Goal: Task Accomplishment & Management: Manage account settings

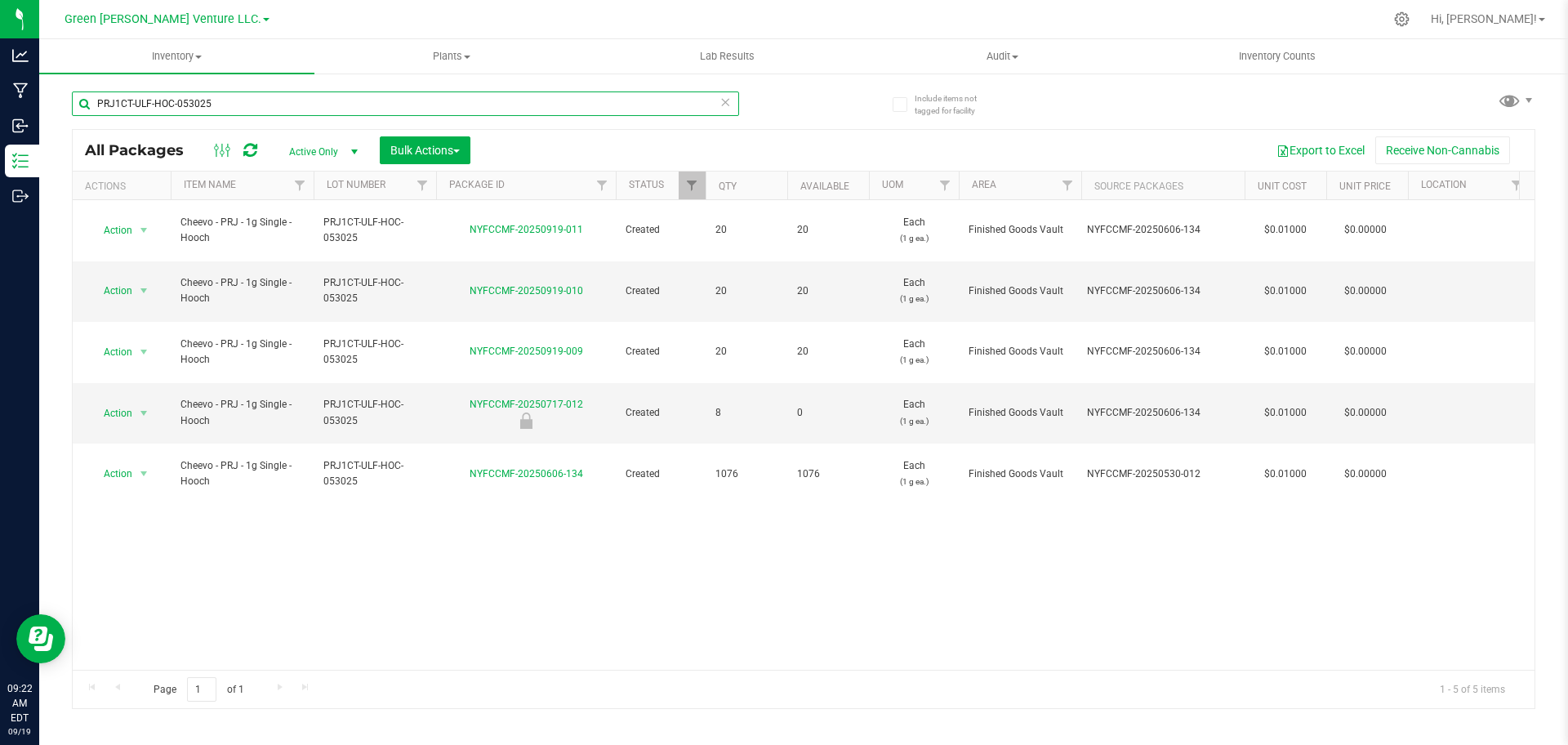
click at [366, 110] on input "PRJ1CT-ULF-HOC-053025" at bounding box center [404, 103] width 667 height 24
paste input "NYFCCMF-20250911-002"
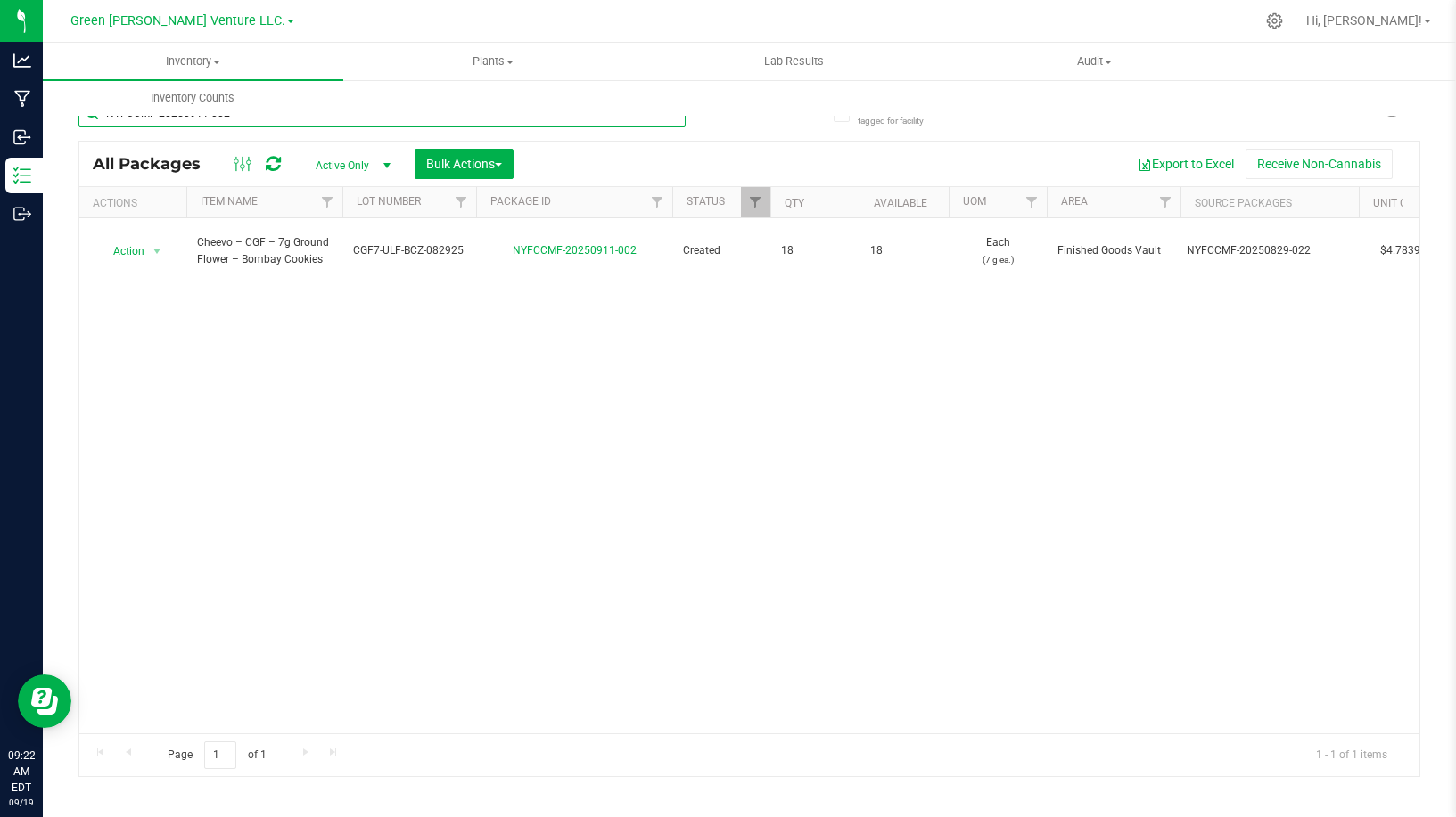
paste input "725-018"
type input "NYFCCMF-20250725-018"
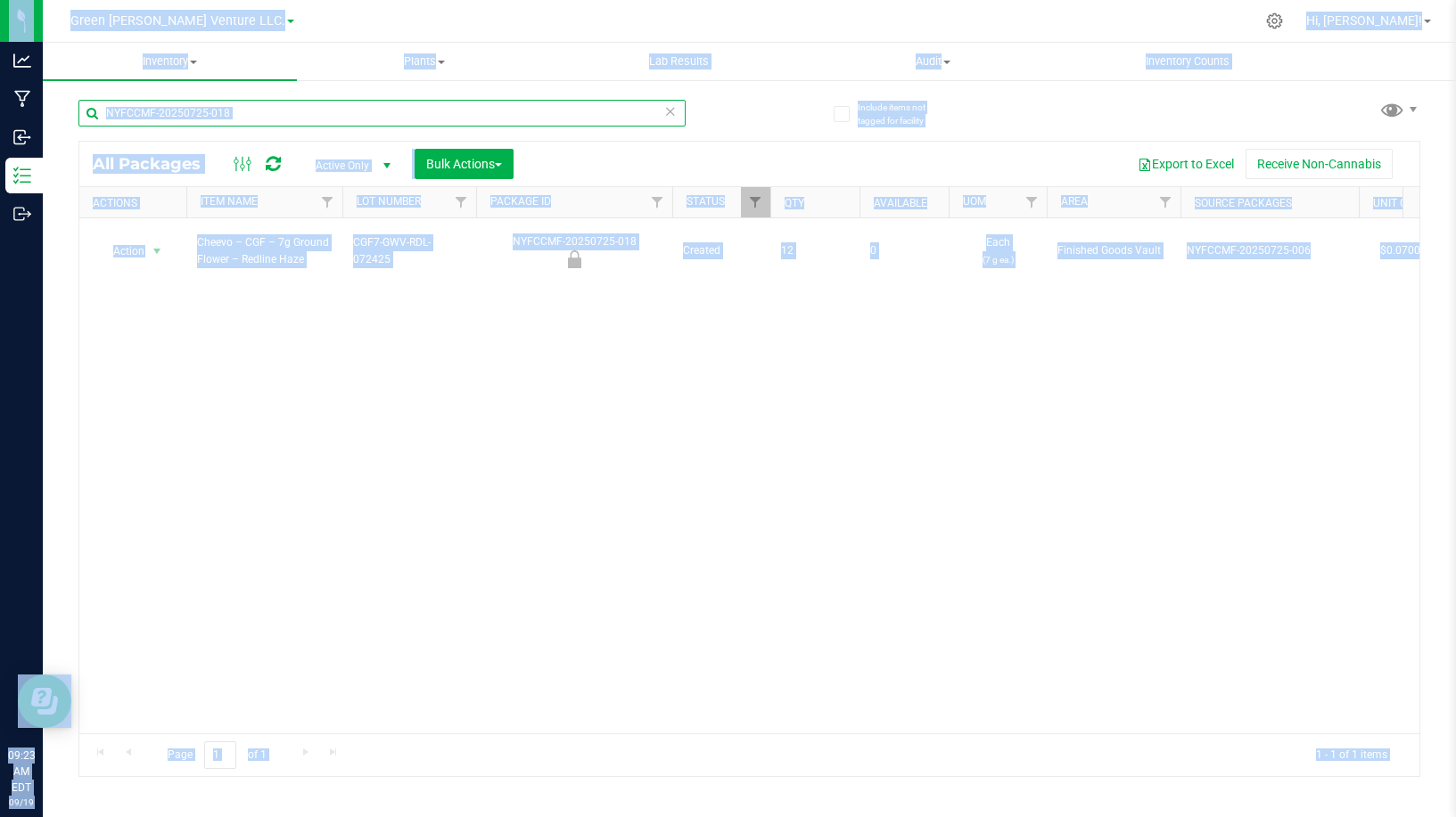
click at [525, 105] on input "NYFCCMF-20250725-018" at bounding box center [381, 113] width 607 height 27
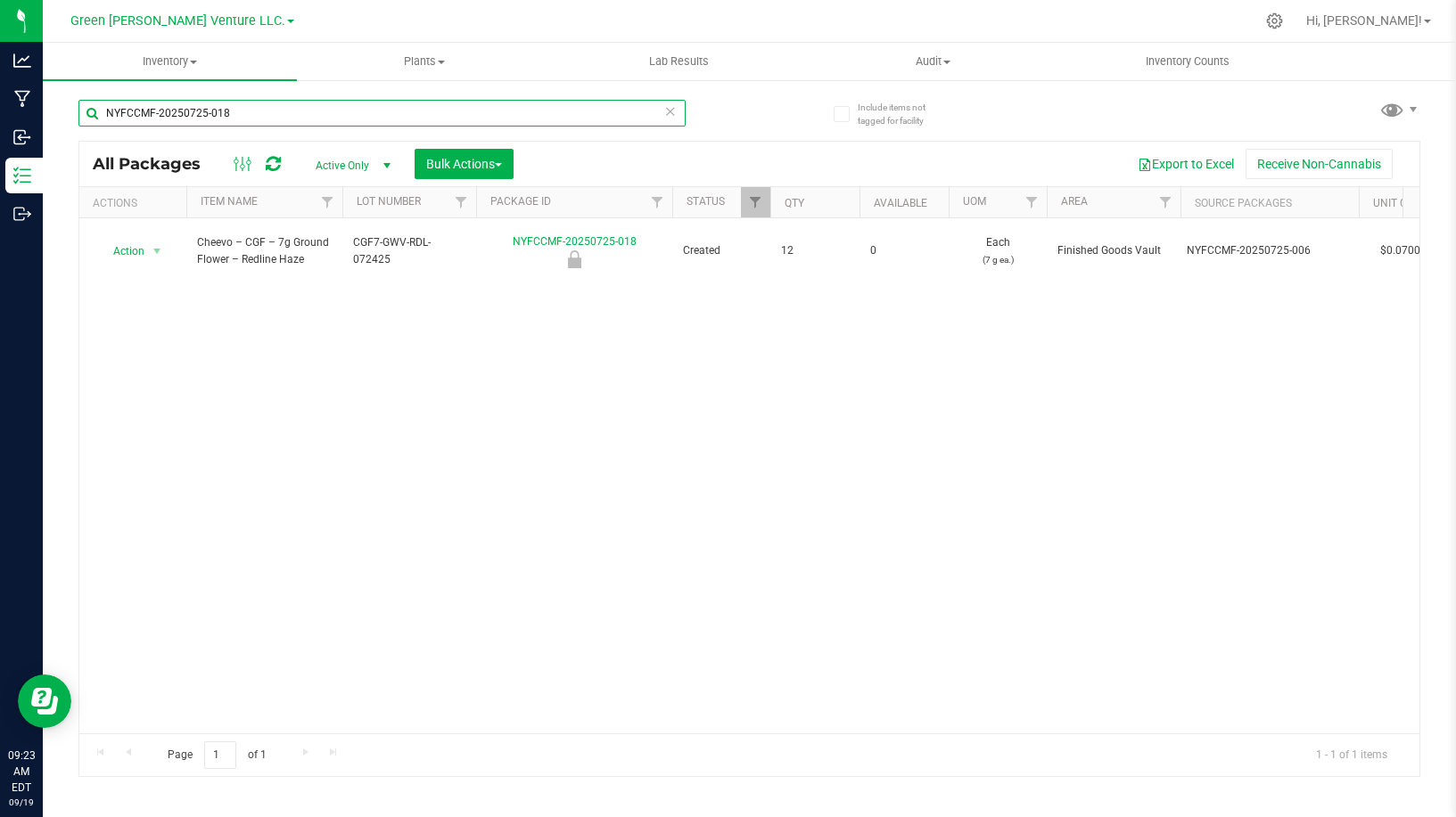
paste input "801-015"
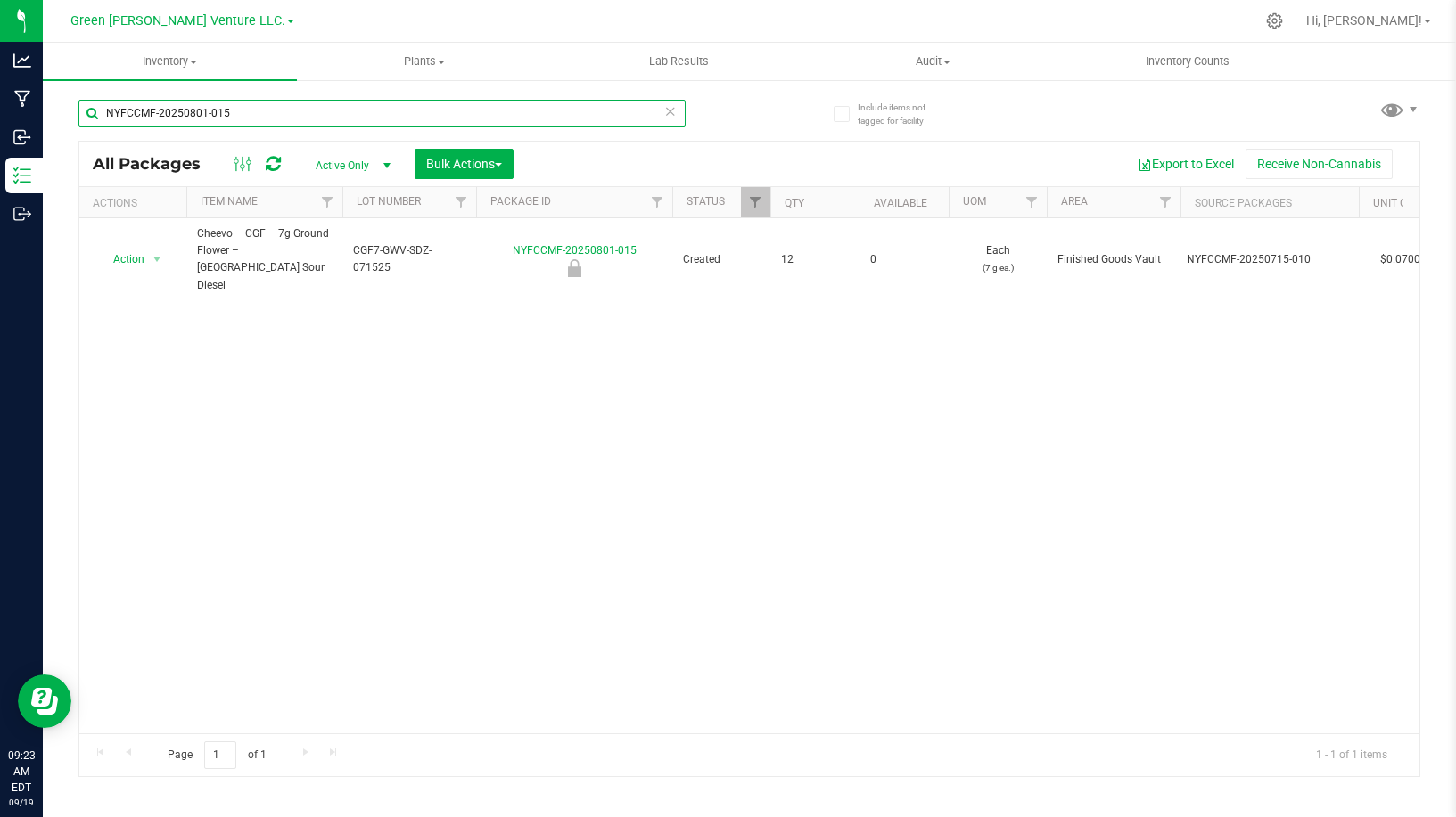
paste input "2"
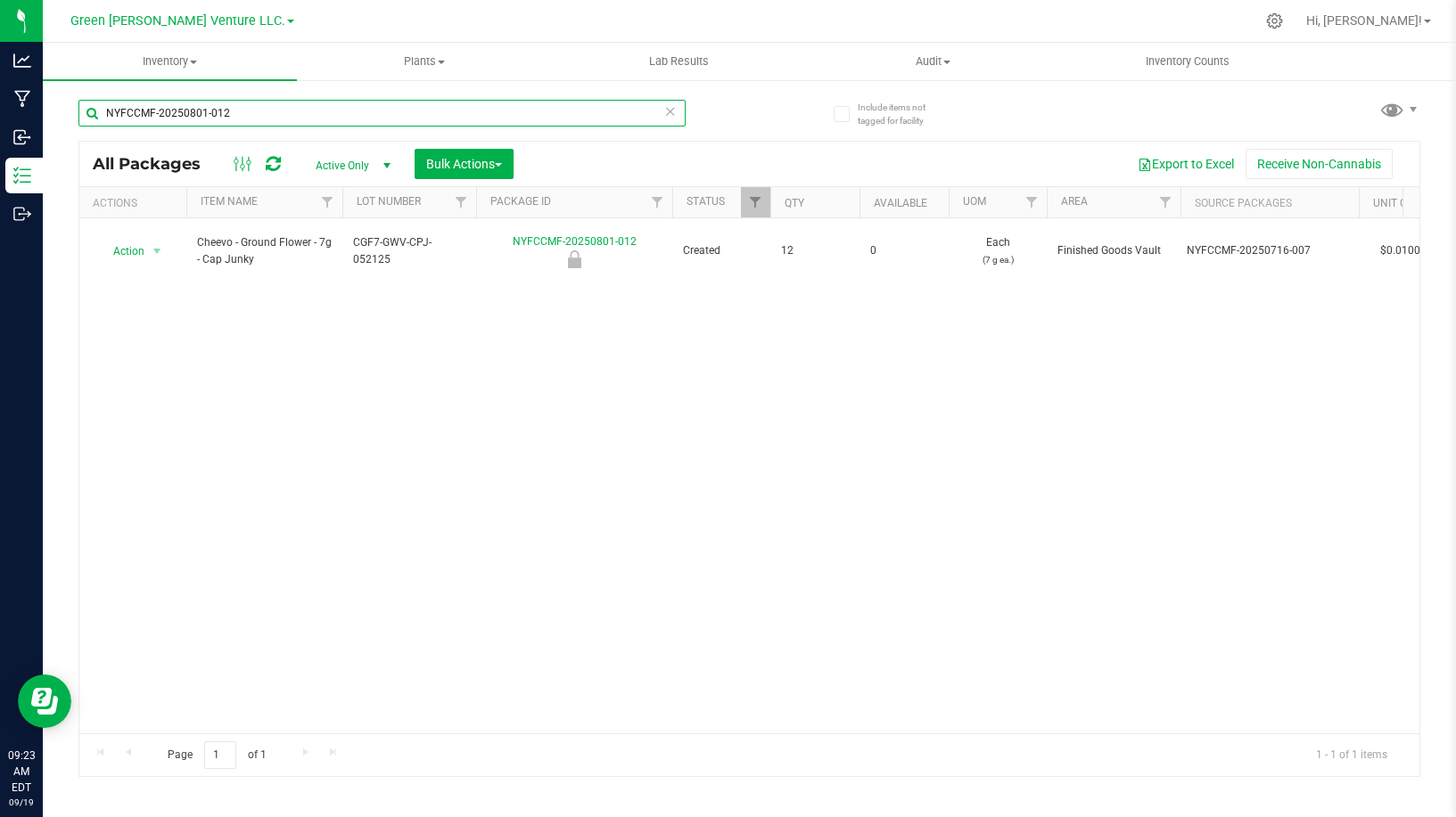
paste input "725-016"
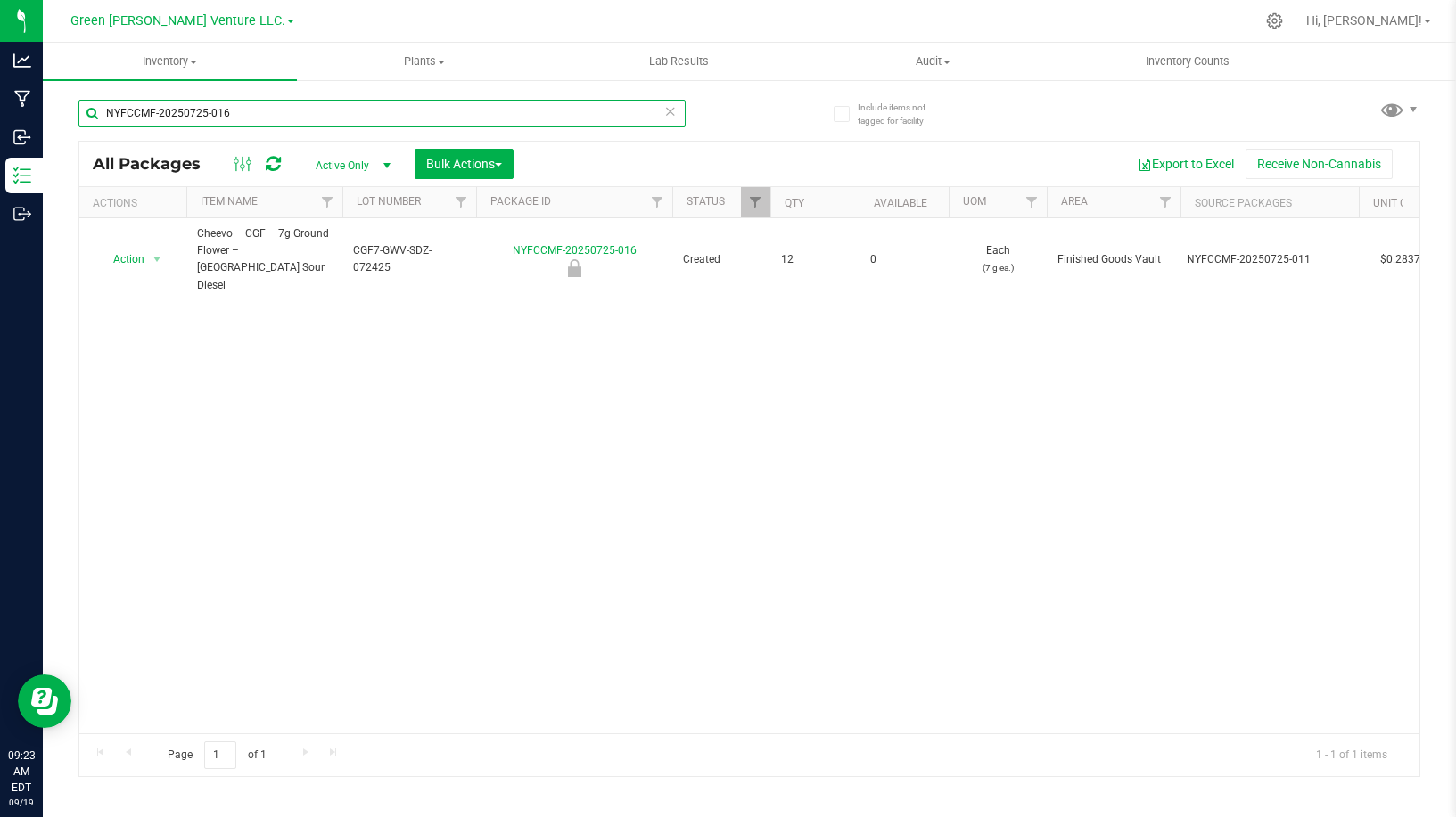
paste input "7"
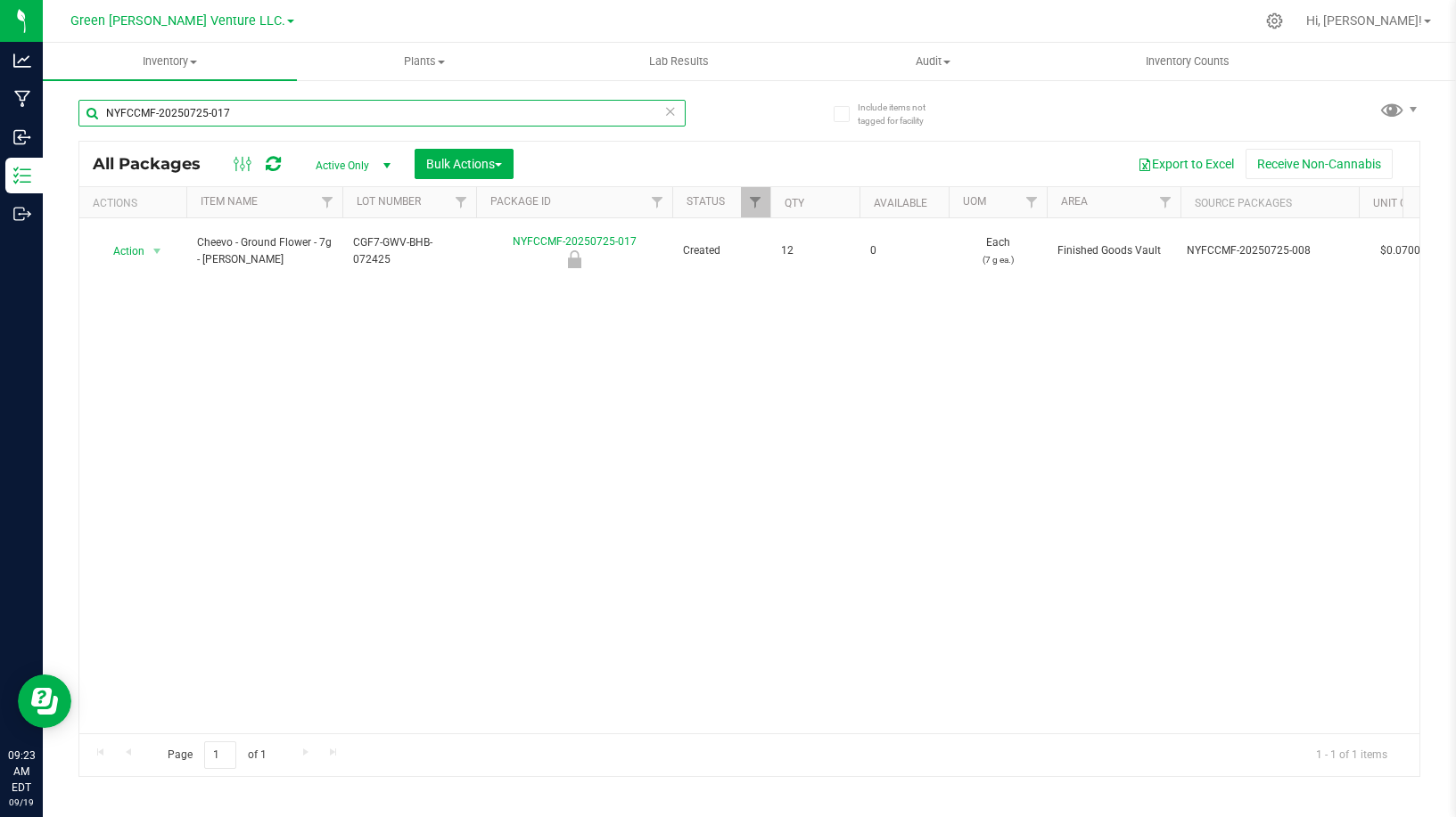
paste input "917-001"
paste input "2-389"
paste input "272"
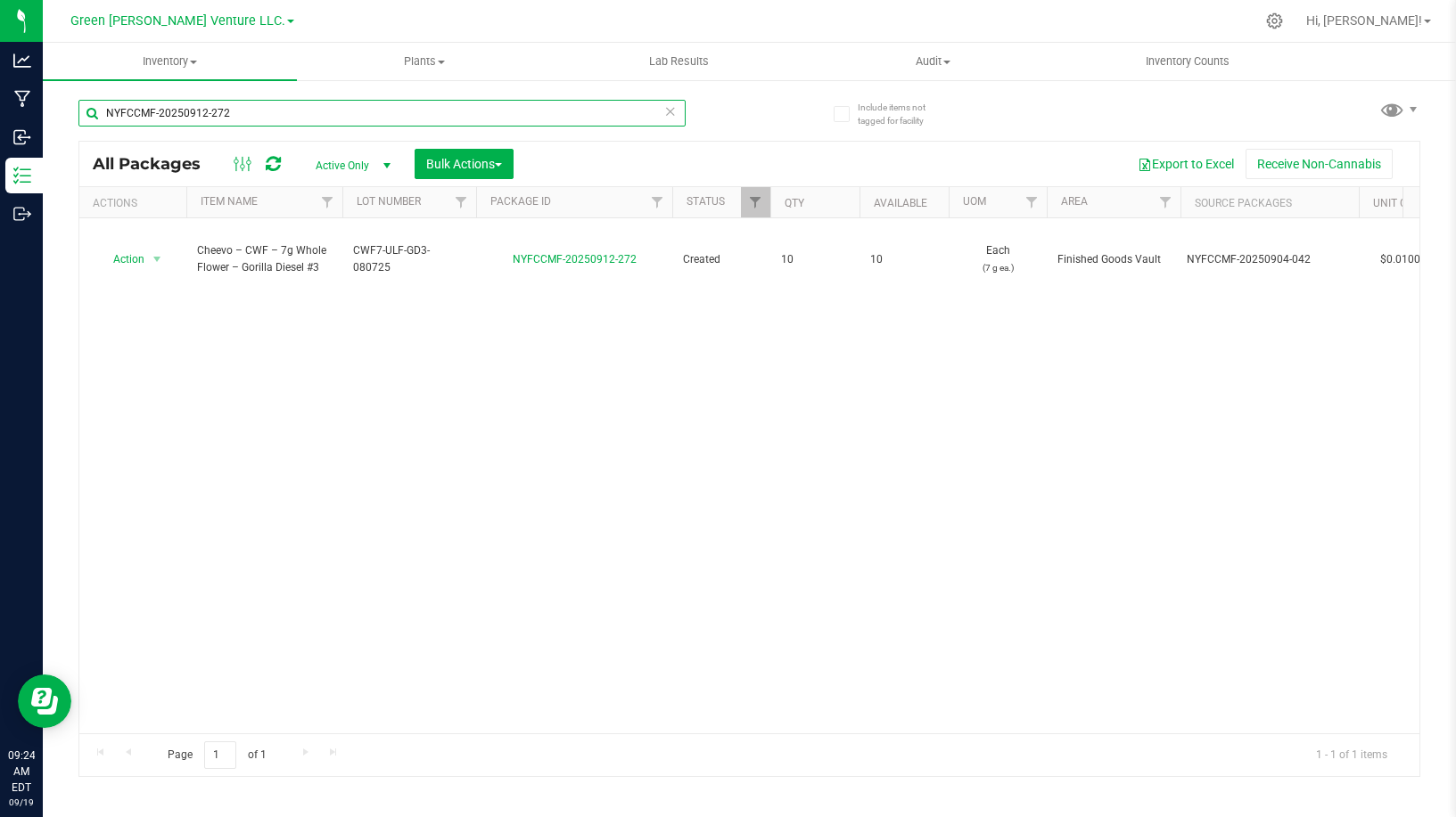
type input "NYFCCMF-20250912-272"
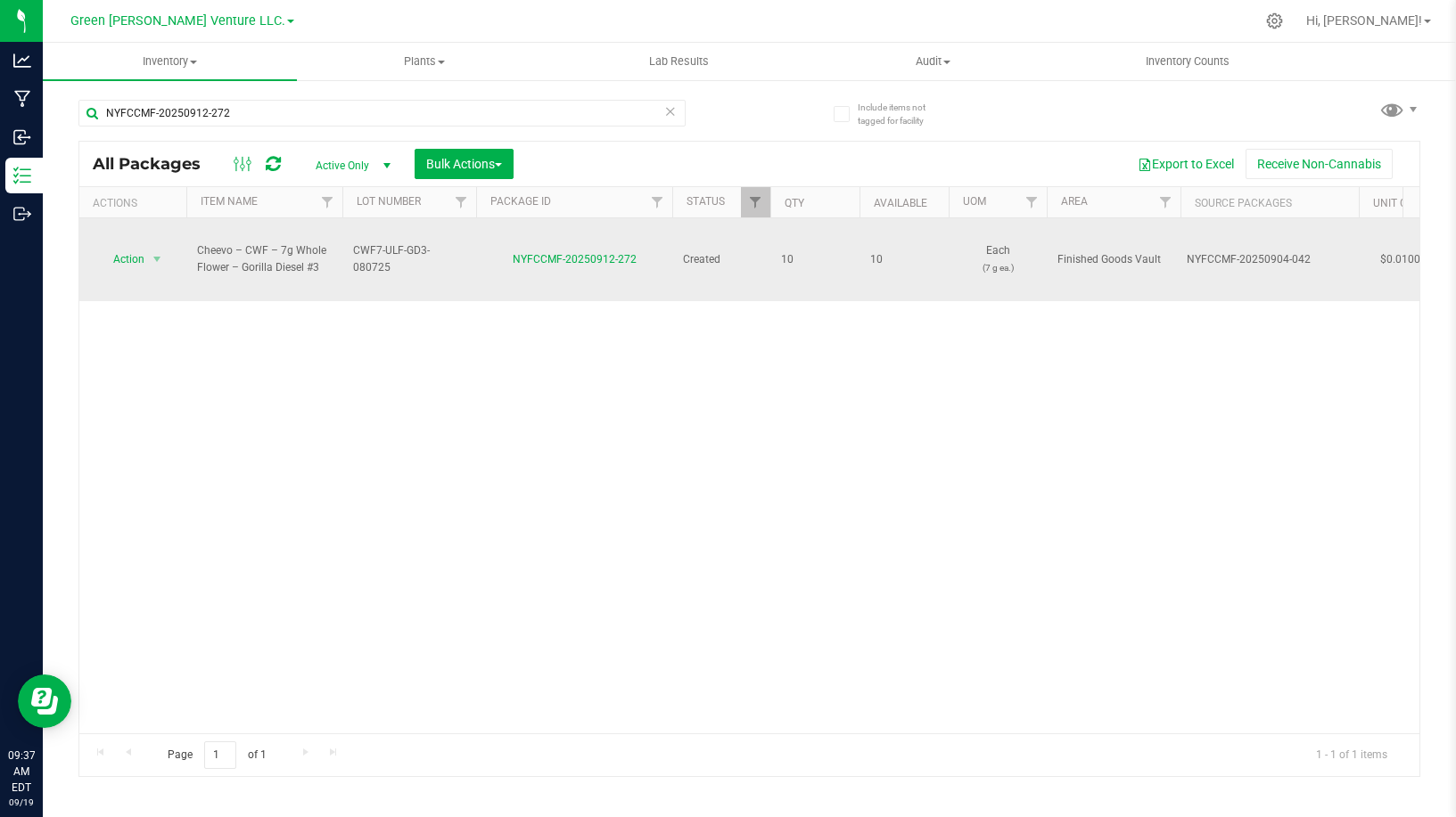
click at [174, 247] on div "Action Action Adjust qty Create package Edit attributes Global inventory Locate…" at bounding box center [132, 259] width 86 height 25
click at [156, 252] on span "select" at bounding box center [157, 259] width 14 height 14
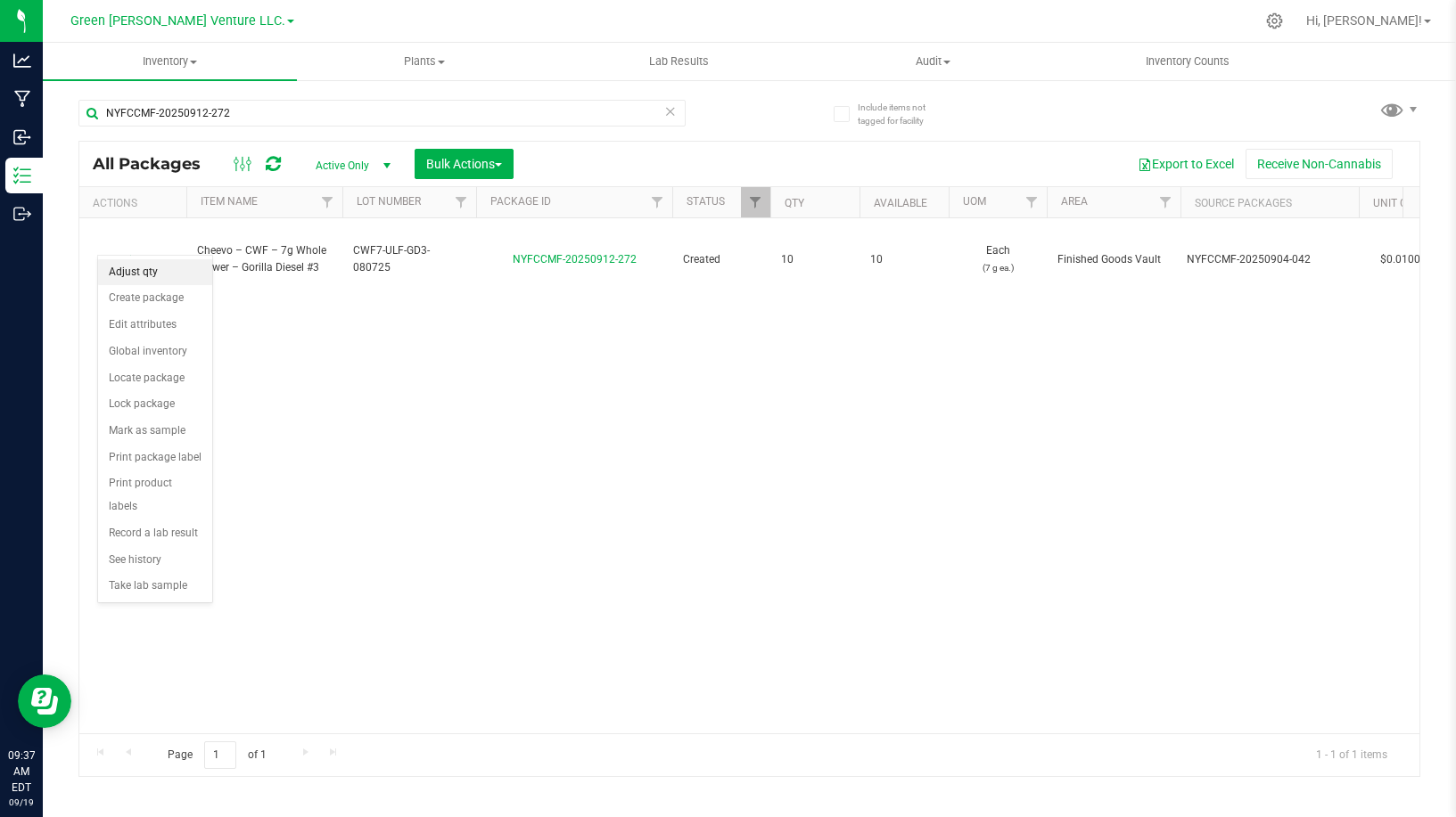
click at [160, 270] on li "Adjust qty" at bounding box center [155, 273] width 115 height 27
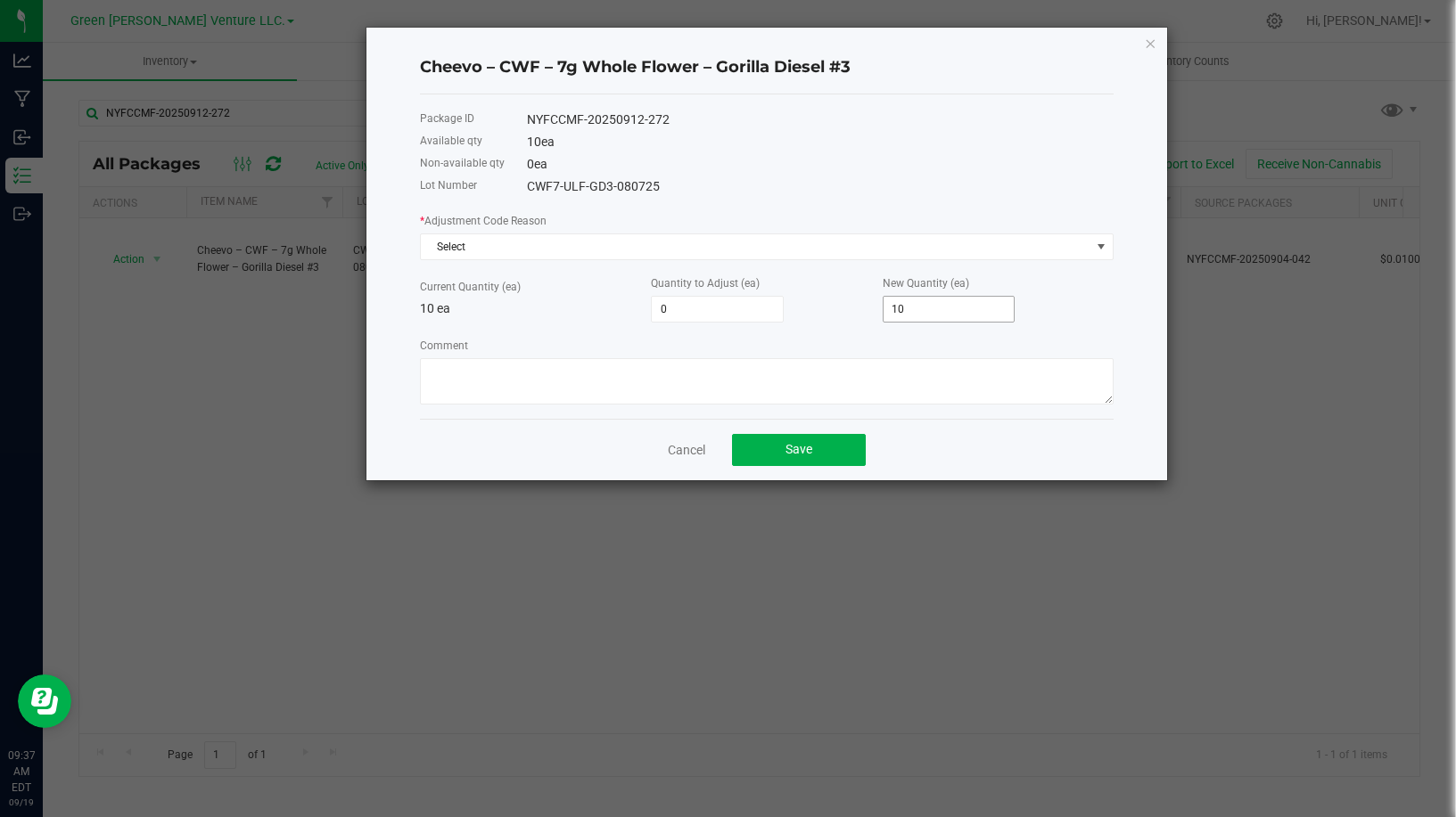
click at [933, 306] on input "10" at bounding box center [948, 308] width 131 height 25
type input "-10"
type input "0"
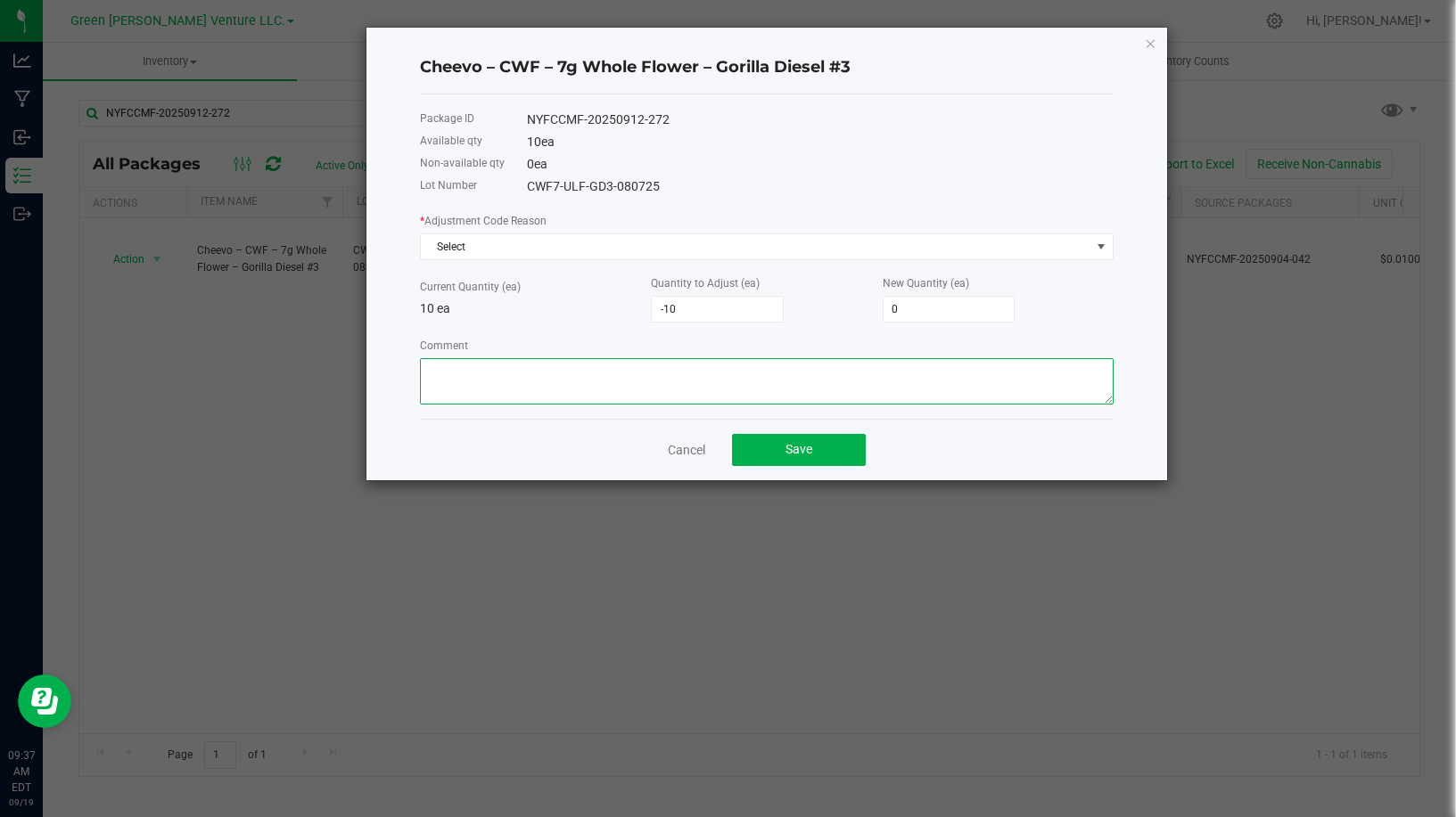
click at [754, 366] on textarea "Comment" at bounding box center [767, 381] width 693 height 46
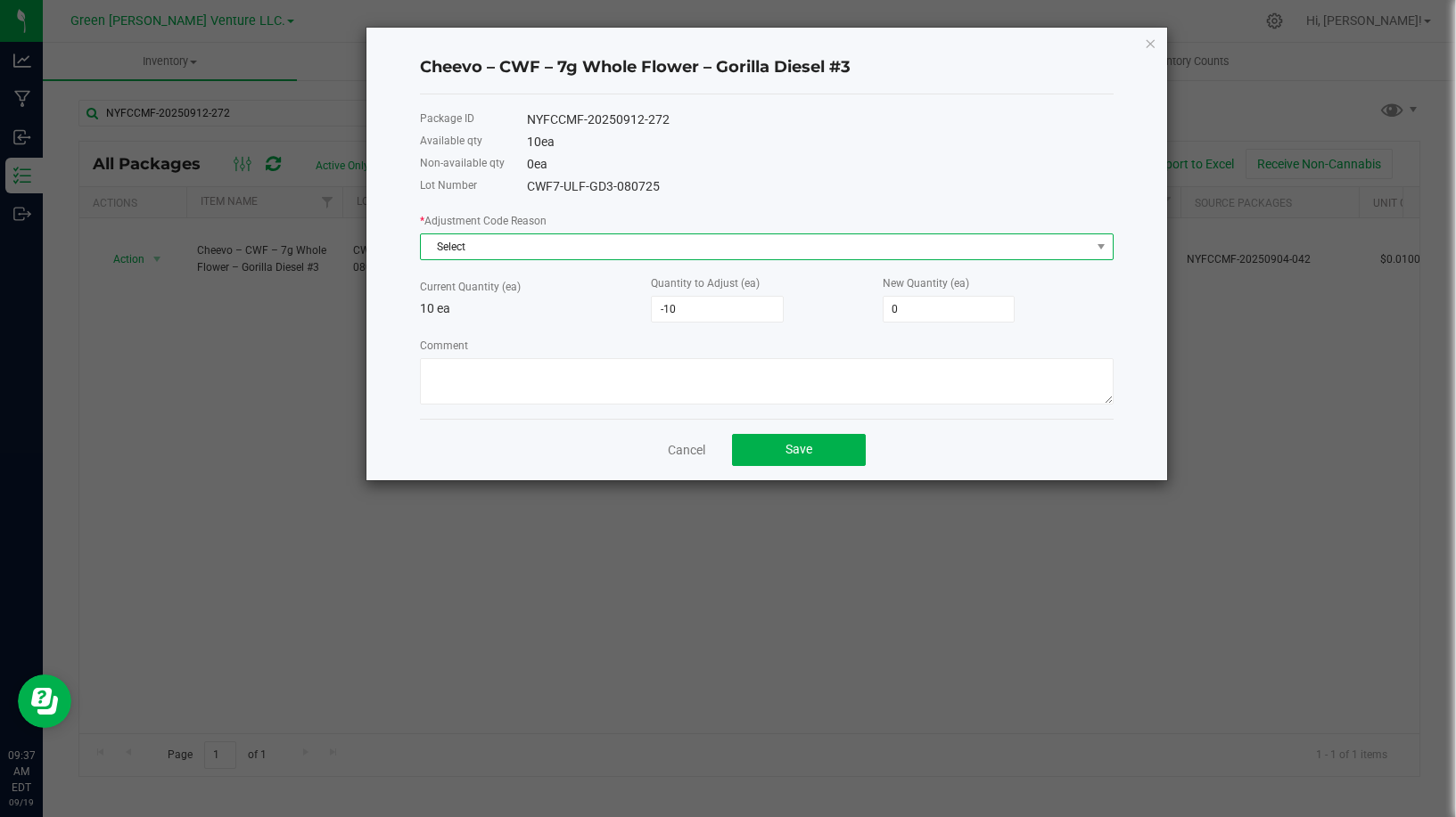
click at [532, 245] on span "Select" at bounding box center [756, 246] width 670 height 25
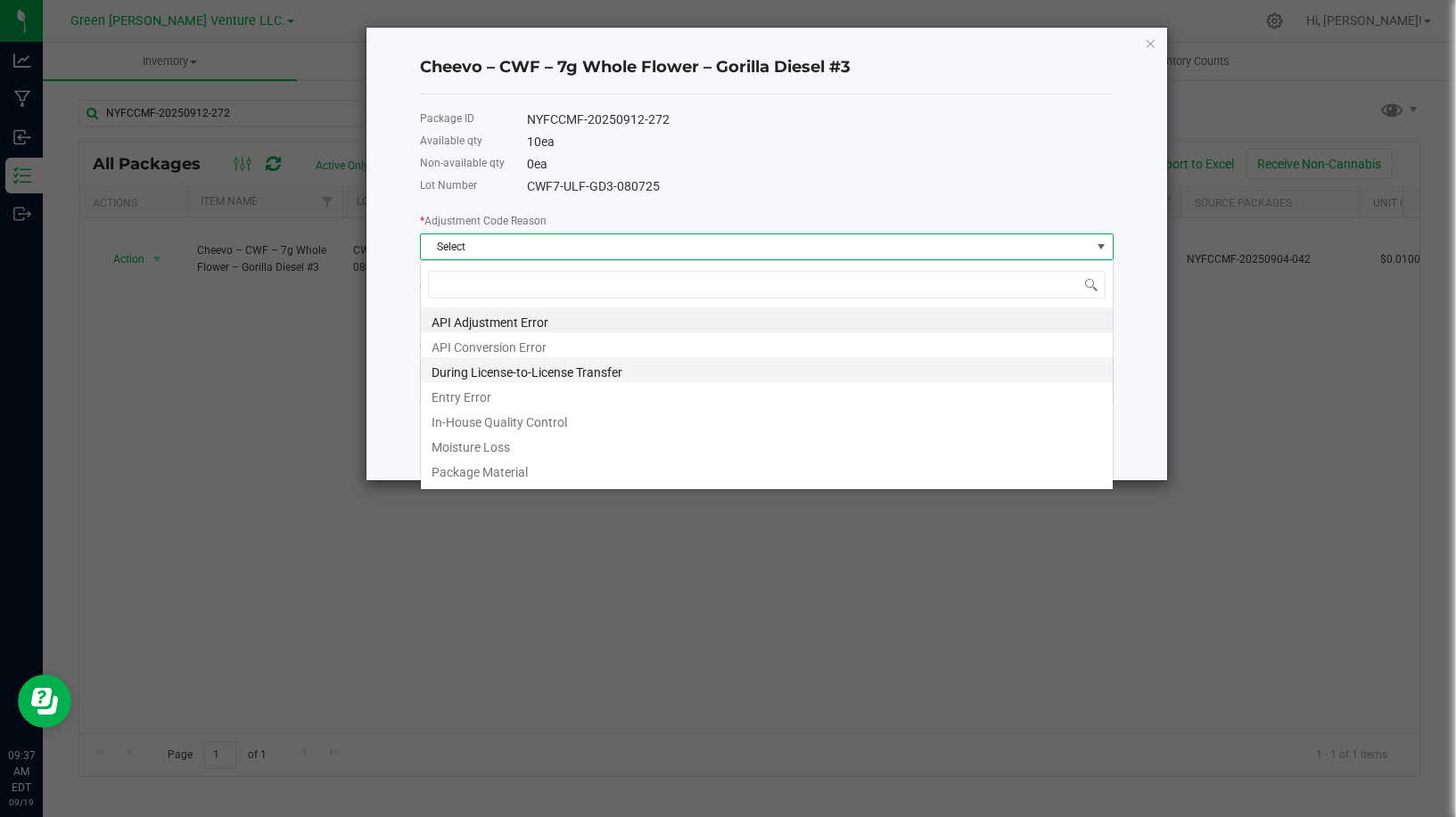
scroll to position [27, 693]
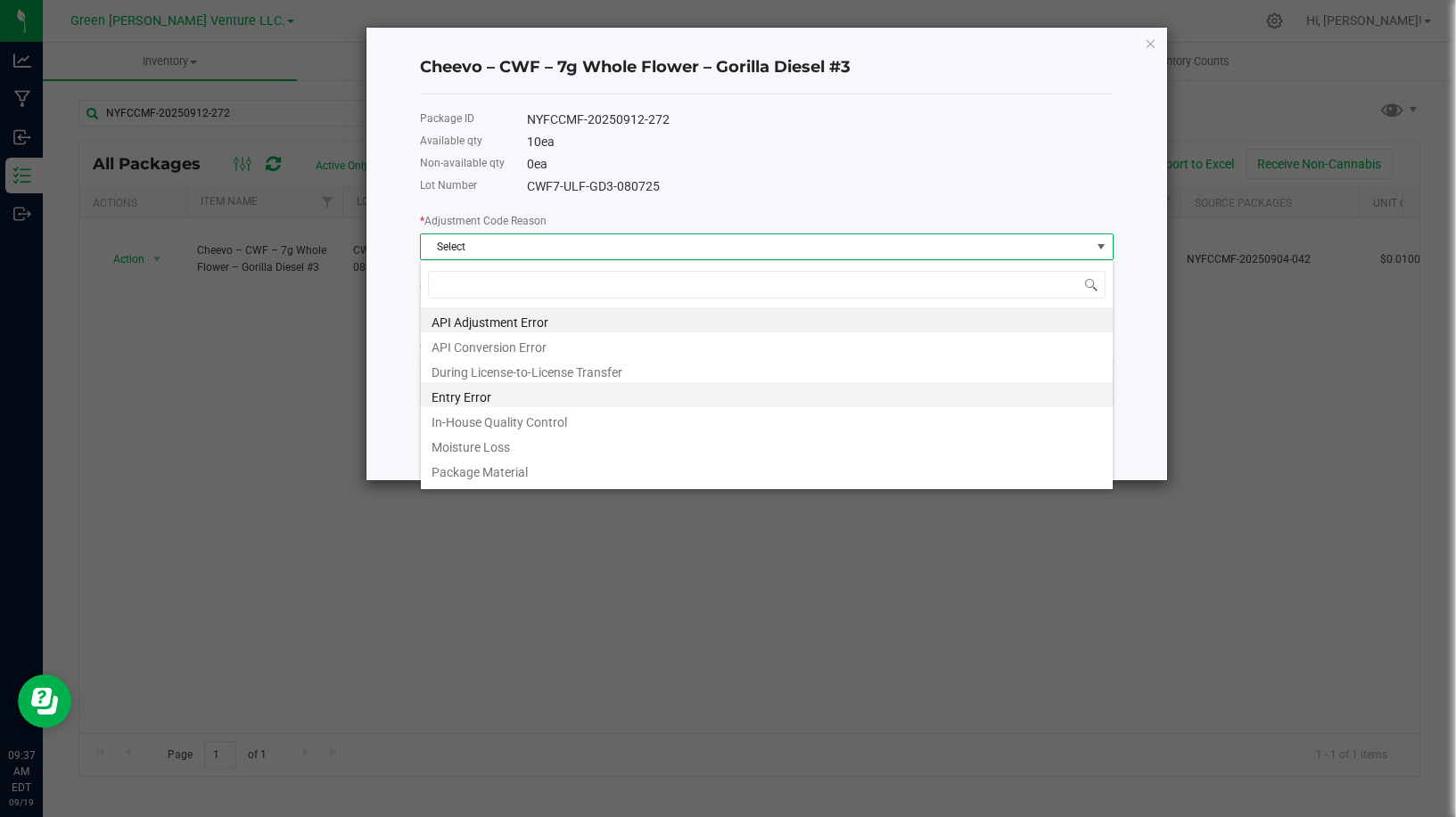
click at [540, 396] on li "Entry Error" at bounding box center [767, 394] width 691 height 25
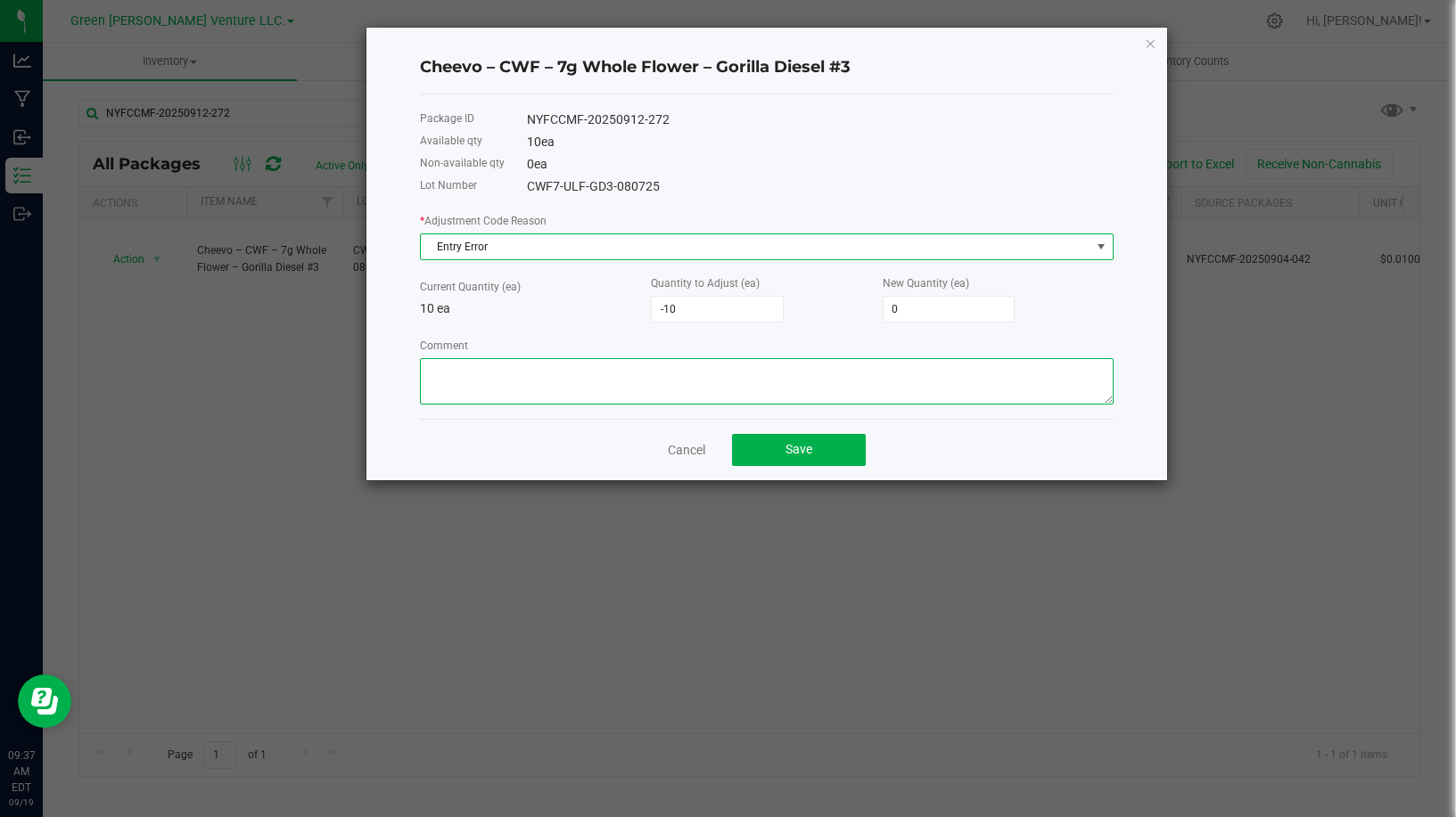
click at [799, 397] on textarea "Comment" at bounding box center [767, 381] width 693 height 46
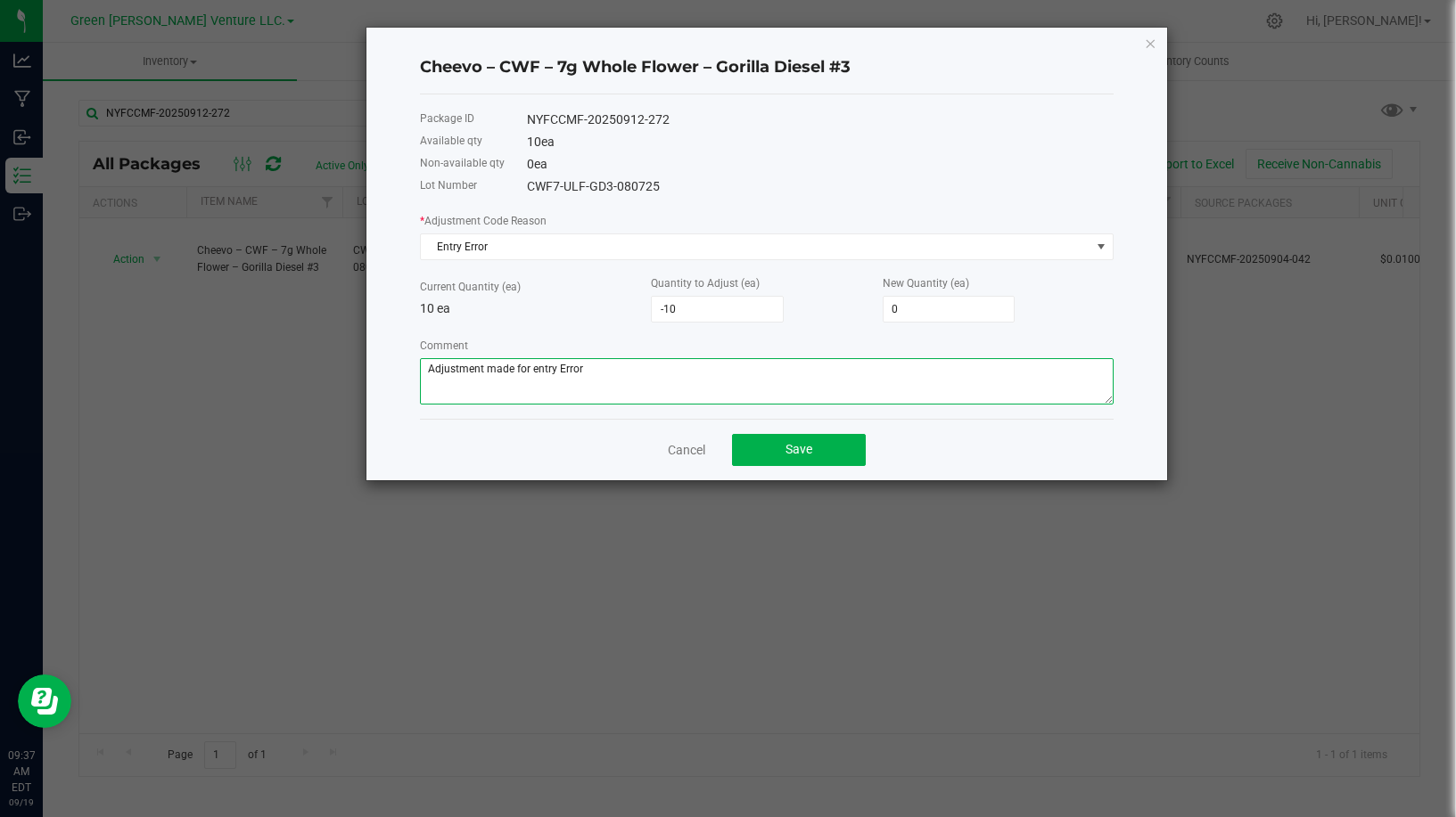
type textarea "Adjustment made for entry Error"
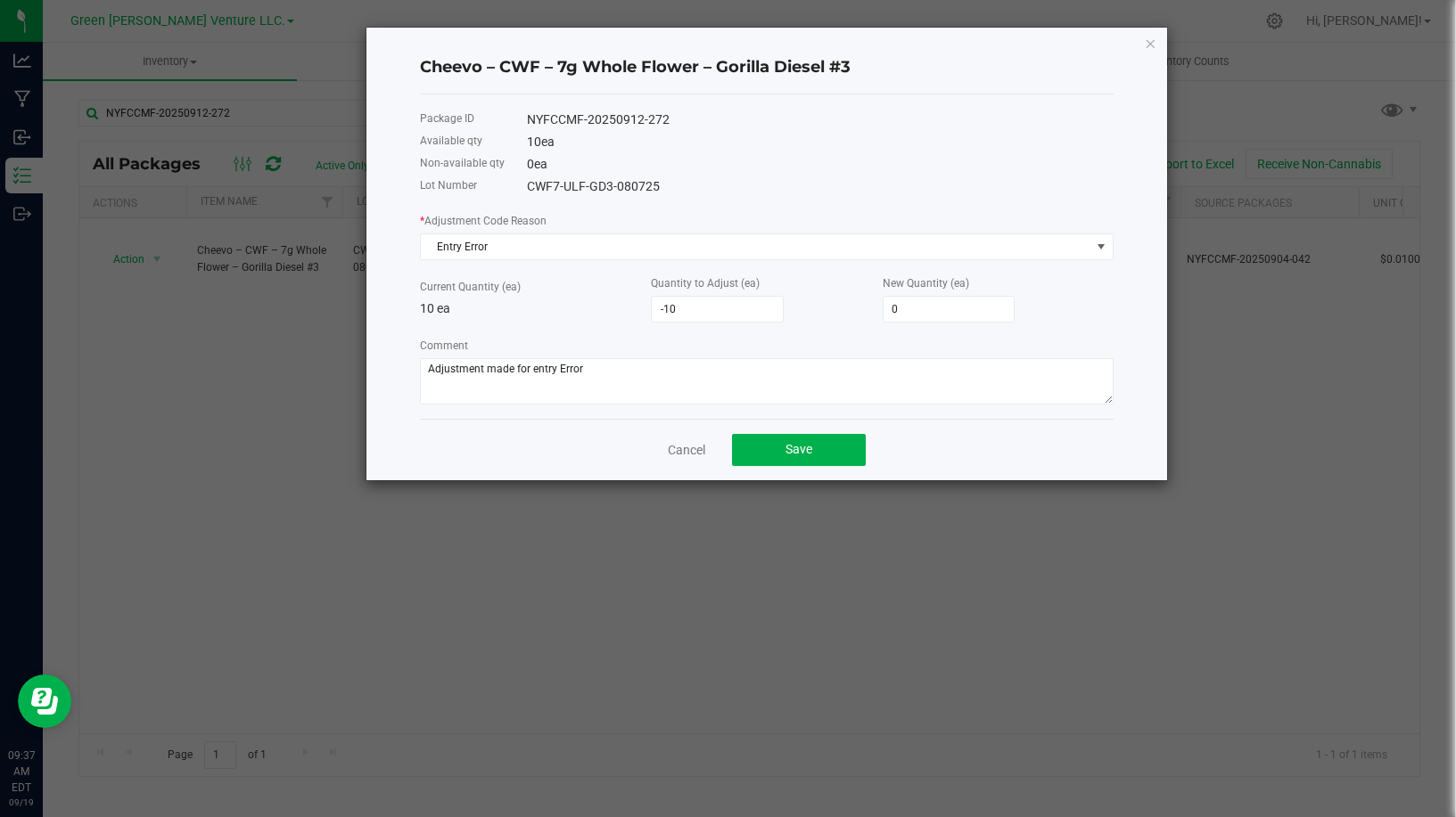
click at [515, 81] on div "Cheevo – CWF – 7g Whole Flower – Gorilla Diesel #3" at bounding box center [767, 67] width 693 height 52
click at [515, 78] on h4 "Cheevo – CWF – 7g Whole Flower – Gorilla Diesel #3" at bounding box center [767, 67] width 693 height 23
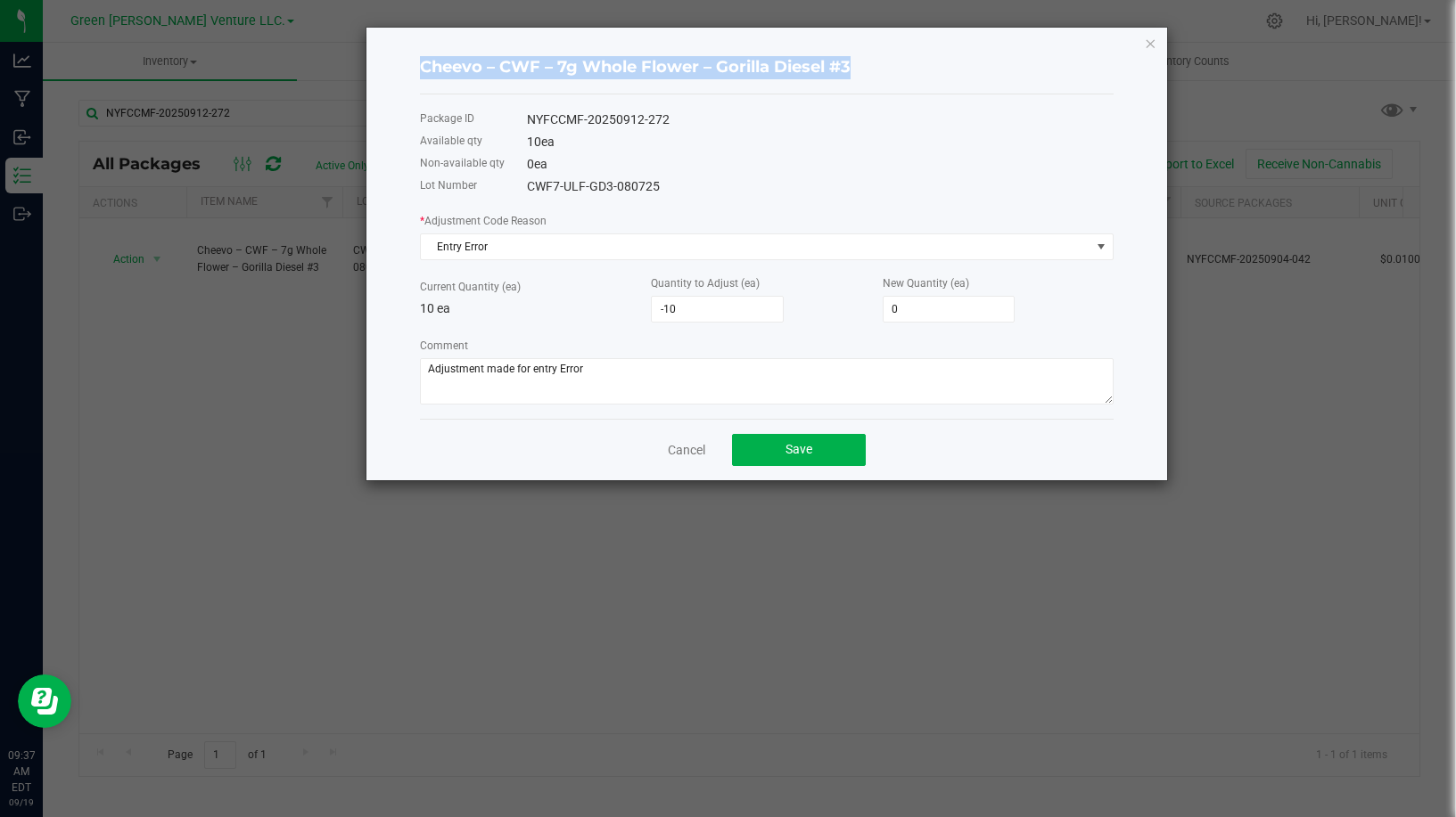
click at [520, 69] on h4 "Cheevo – CWF – 7g Whole Flower – Gorilla Diesel #3" at bounding box center [767, 67] width 693 height 23
click at [520, 68] on h4 "Cheevo – CWF – 7g Whole Flower – Gorilla Diesel #3" at bounding box center [767, 67] width 693 height 23
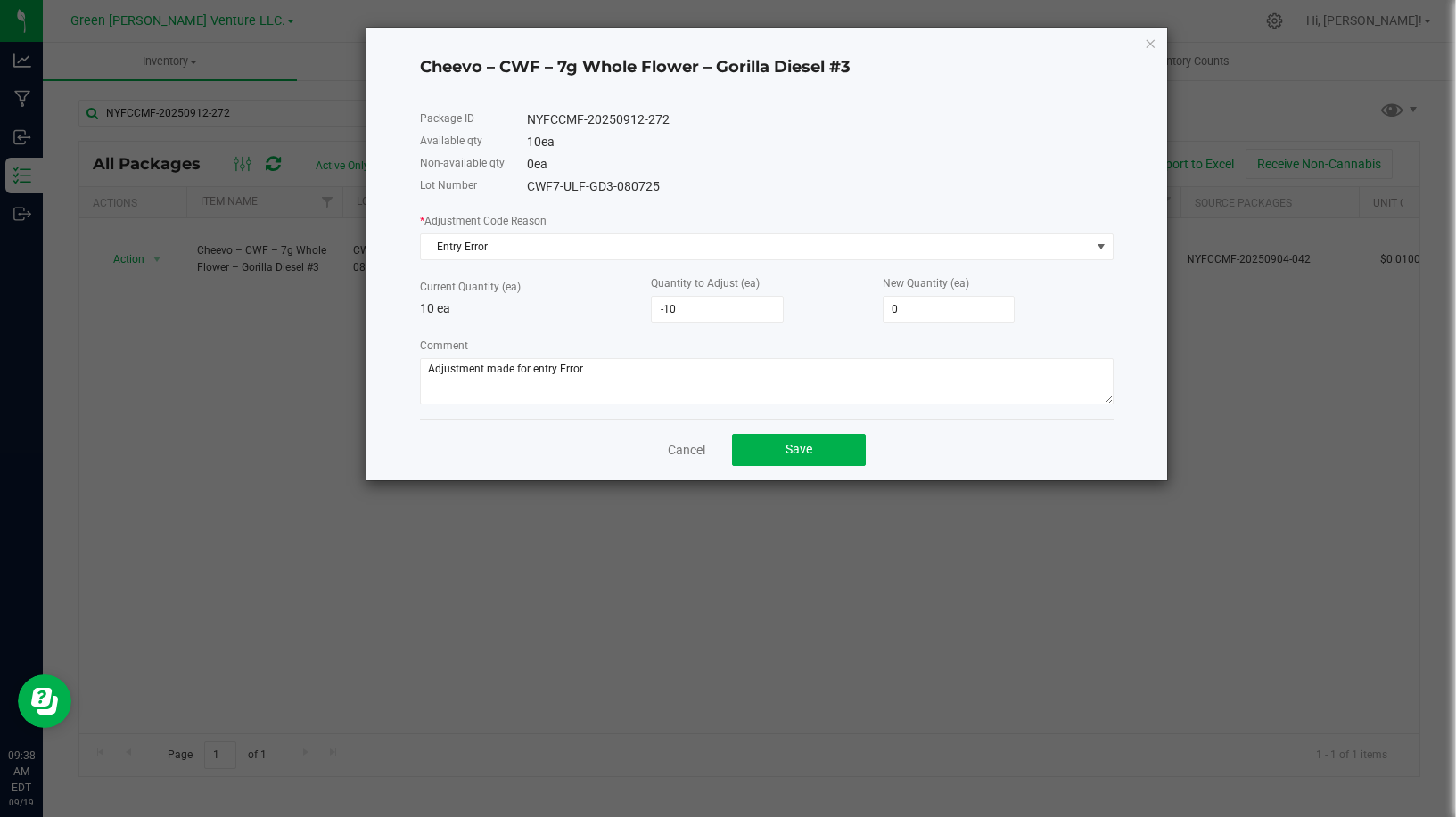
click at [517, 70] on h4 "Cheevo – CWF – 7g Whole Flower – Gorilla Diesel #3" at bounding box center [767, 67] width 693 height 23
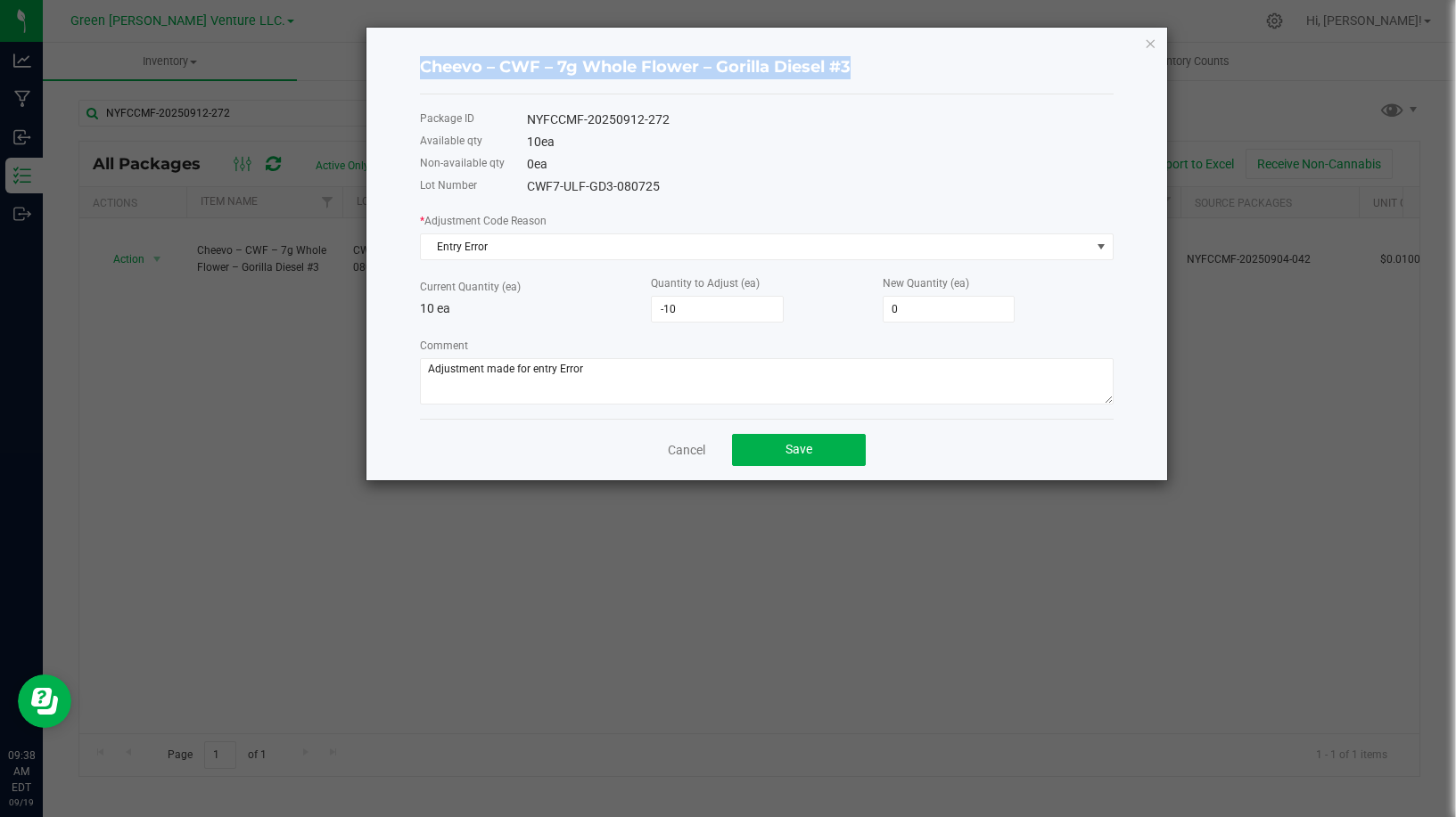
click at [517, 70] on h4 "Cheevo – CWF – 7g Whole Flower – Gorilla Diesel #3" at bounding box center [767, 67] width 693 height 23
copy h4 "Cheevo – CWF – 7g Whole Flower – Gorilla Diesel #3"
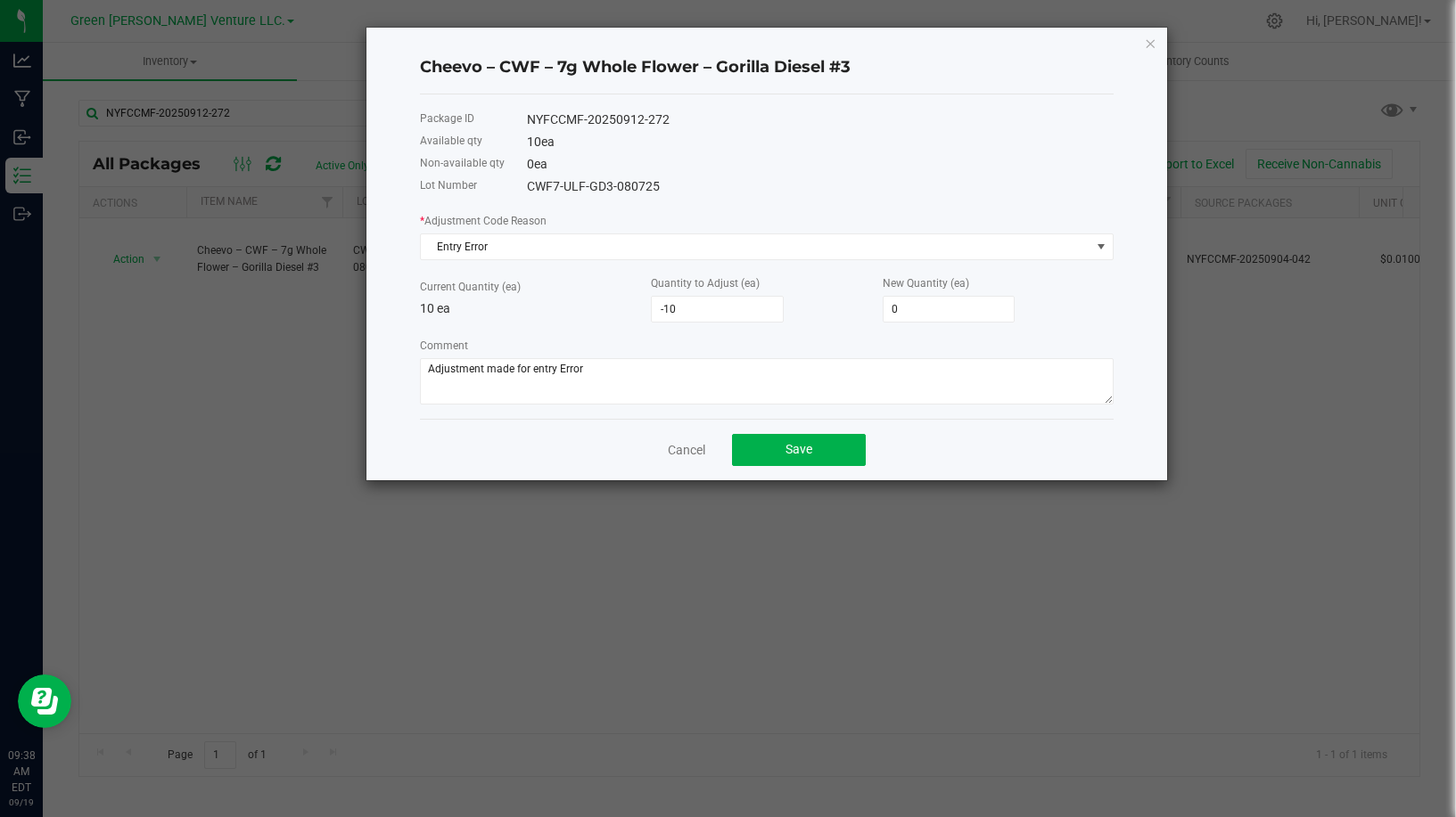
click at [551, 112] on div "NYFCCMF-20250912-272" at bounding box center [820, 120] width 587 height 19
copy div "NYFCCMF-20250912-272"
click at [547, 189] on div "CWF7-ULF-GD3-080725" at bounding box center [820, 187] width 587 height 19
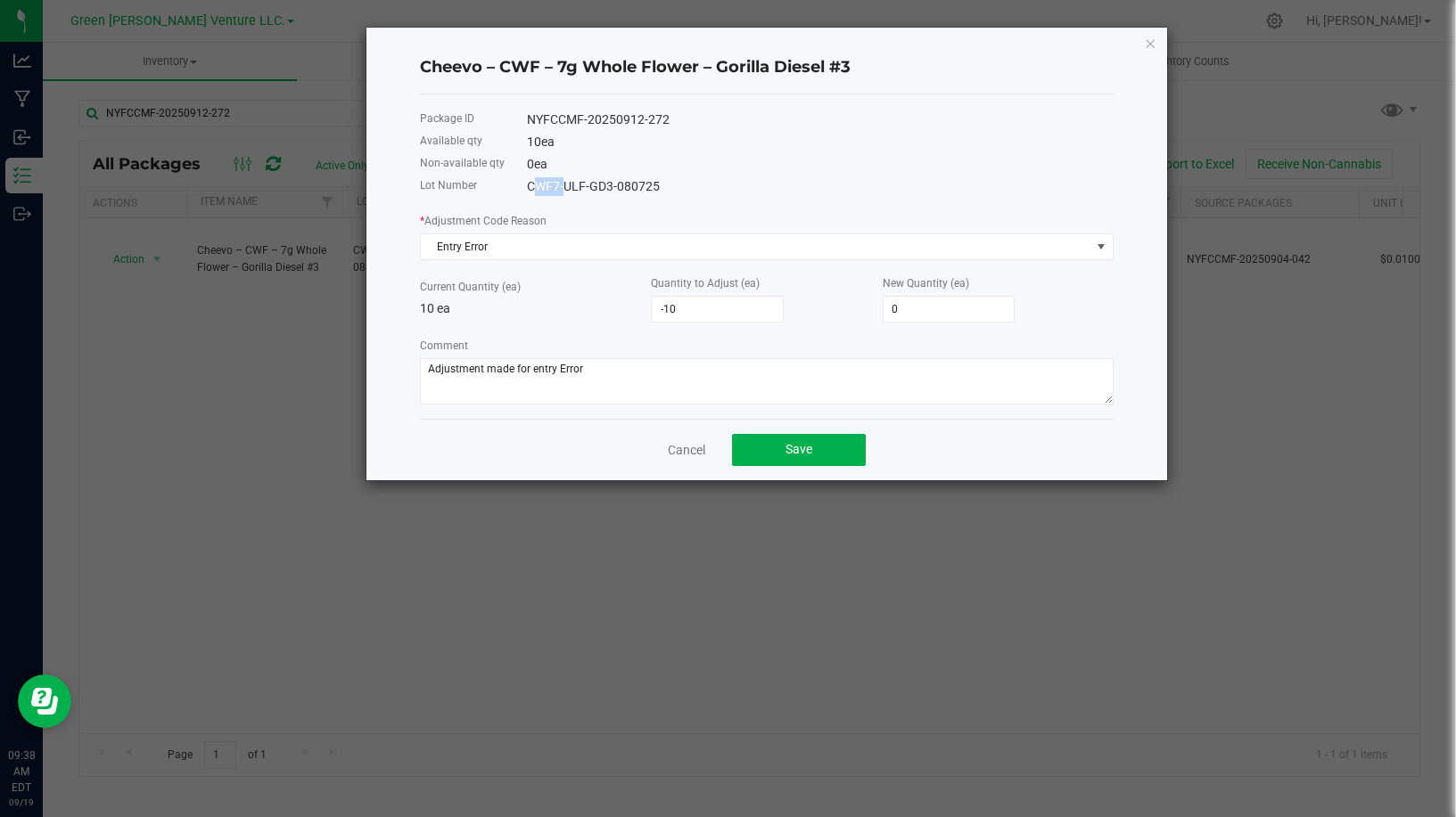
click at [547, 189] on div "CWF7-ULF-GD3-080725" at bounding box center [820, 187] width 587 height 19
copy div "CWF7-ULF-GD3-080725"
click at [810, 460] on button "Save" at bounding box center [798, 449] width 133 height 32
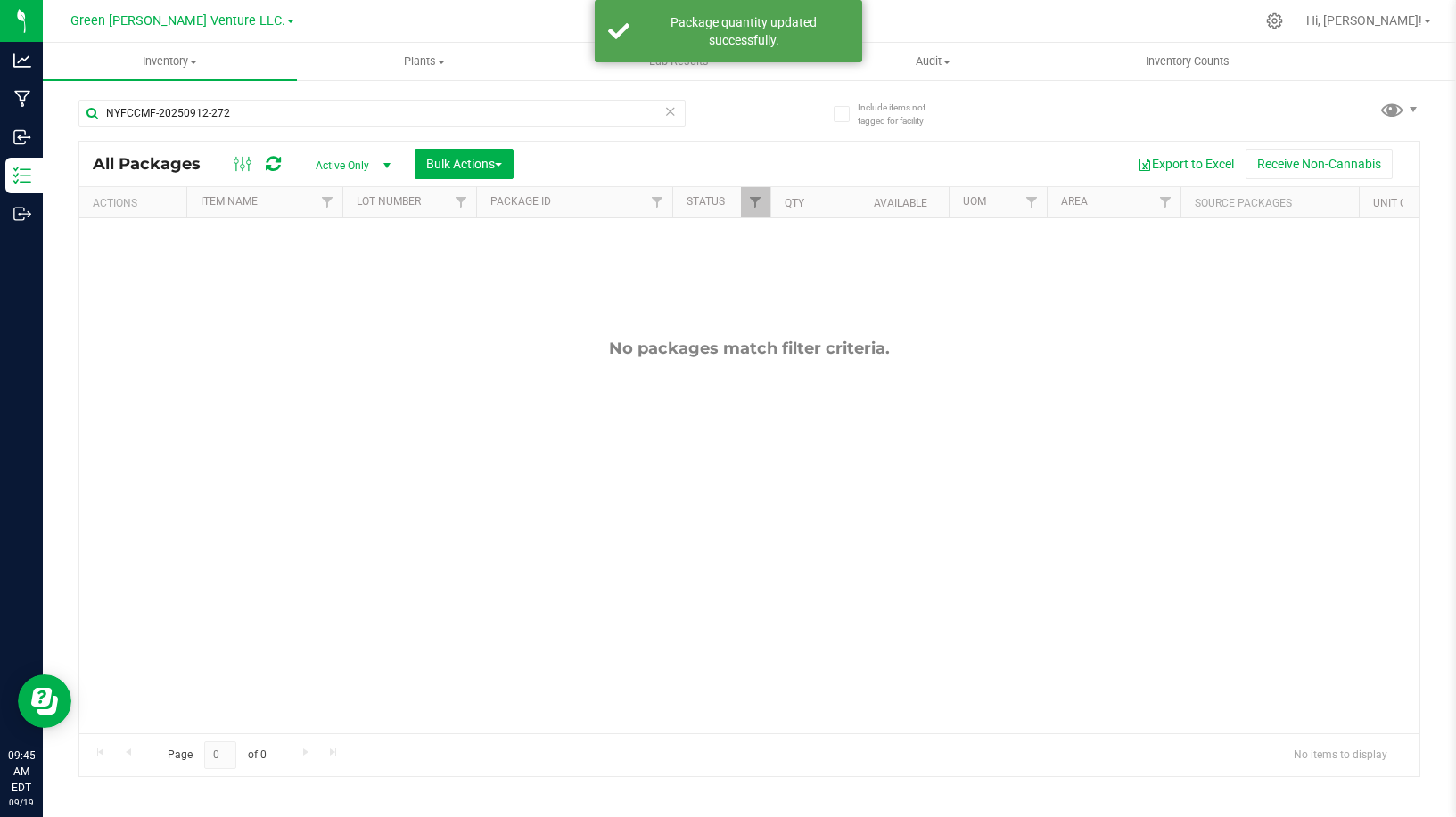
click at [302, 97] on div "NYFCCMF-20250912-272" at bounding box center [413, 113] width 671 height 57
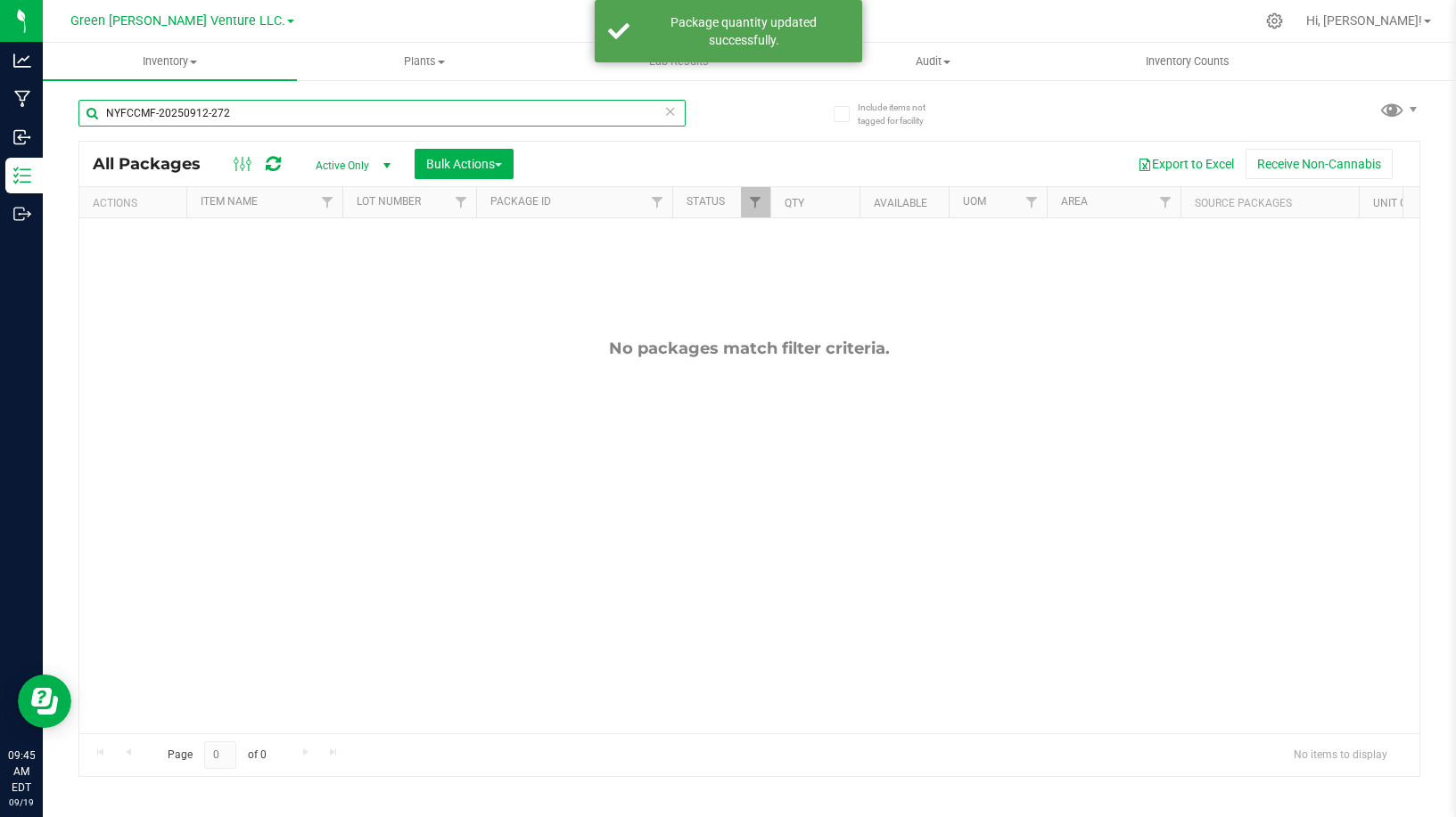
click at [302, 108] on input "NYFCCMF-20250912-272" at bounding box center [381, 113] width 607 height 27
paste input "68"
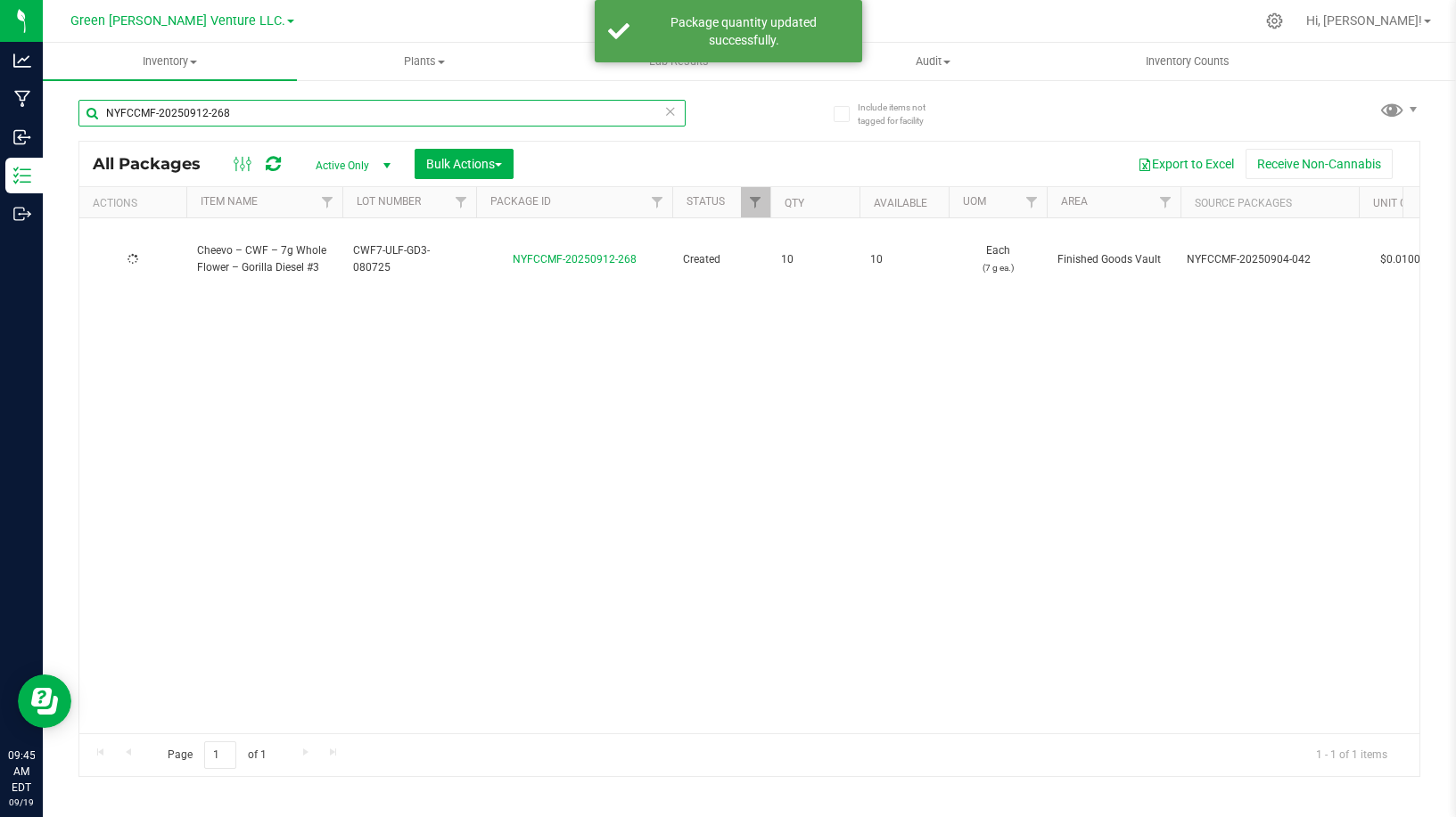
type input "NYFCCMF-20250912-268"
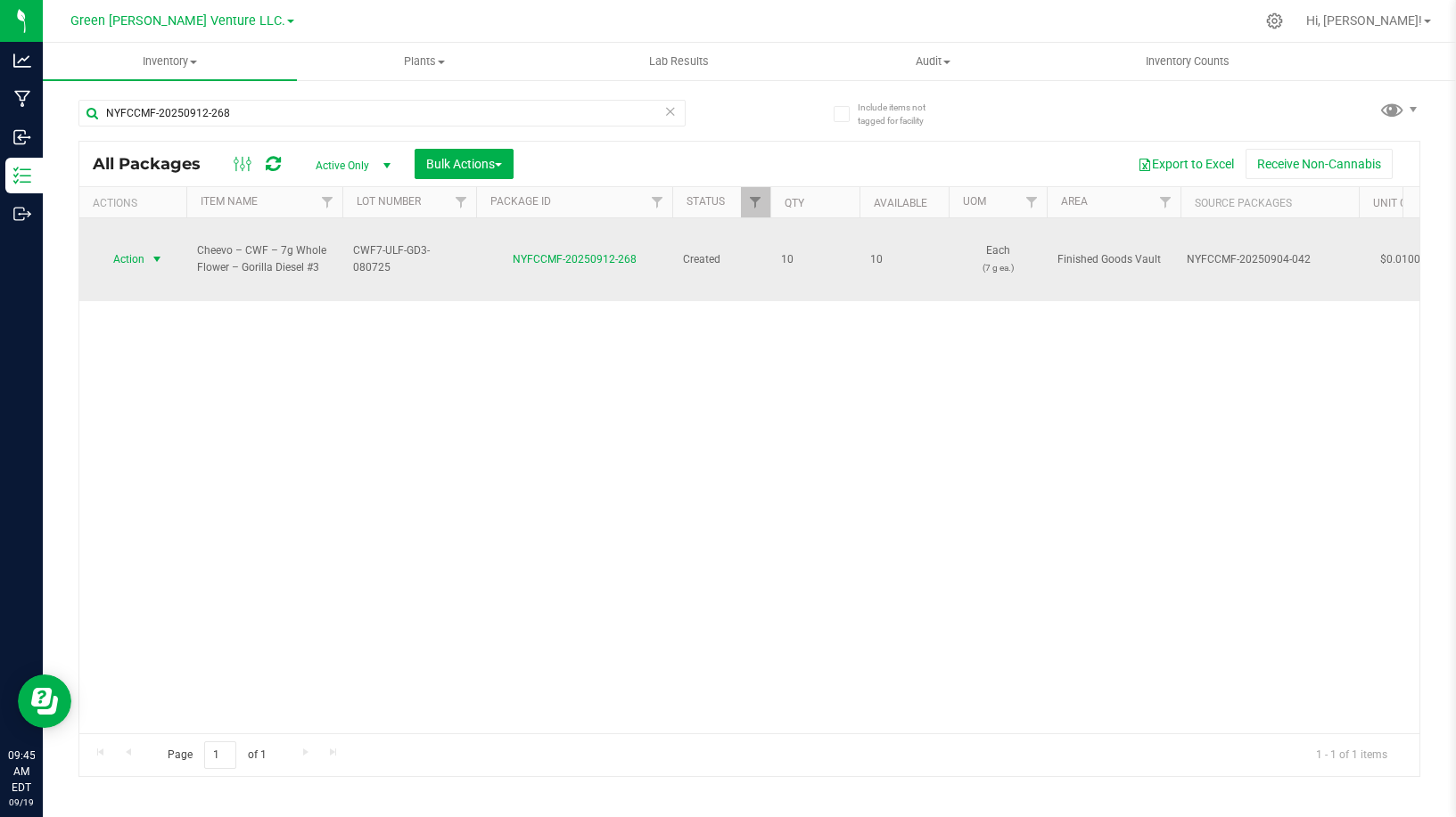
drag, startPoint x: 138, startPoint y: 233, endPoint x: 142, endPoint y: 251, distance: 18.4
click at [139, 247] on span "Action" at bounding box center [121, 259] width 48 height 25
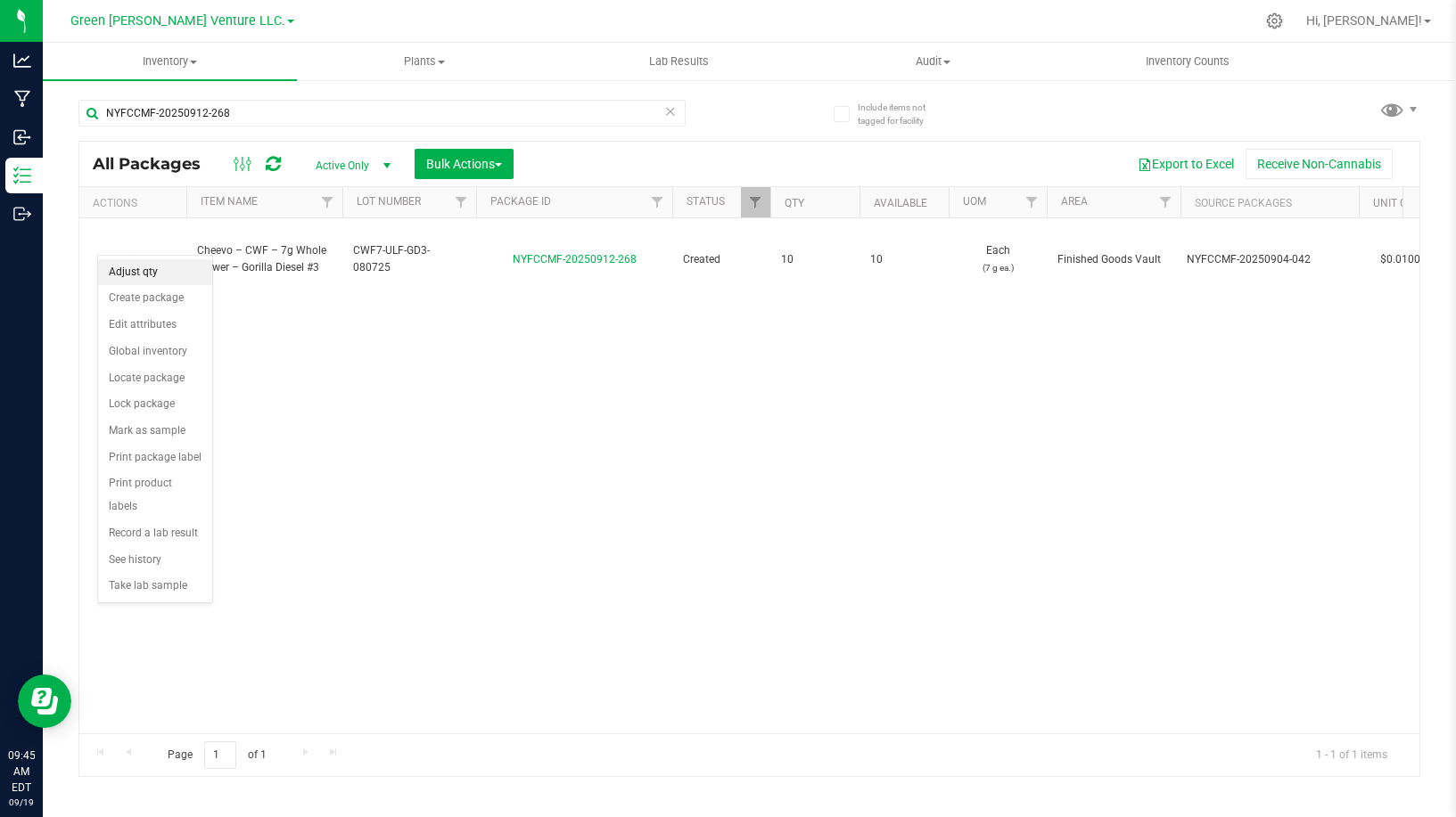
click at [143, 274] on li "Adjust qty" at bounding box center [155, 273] width 115 height 27
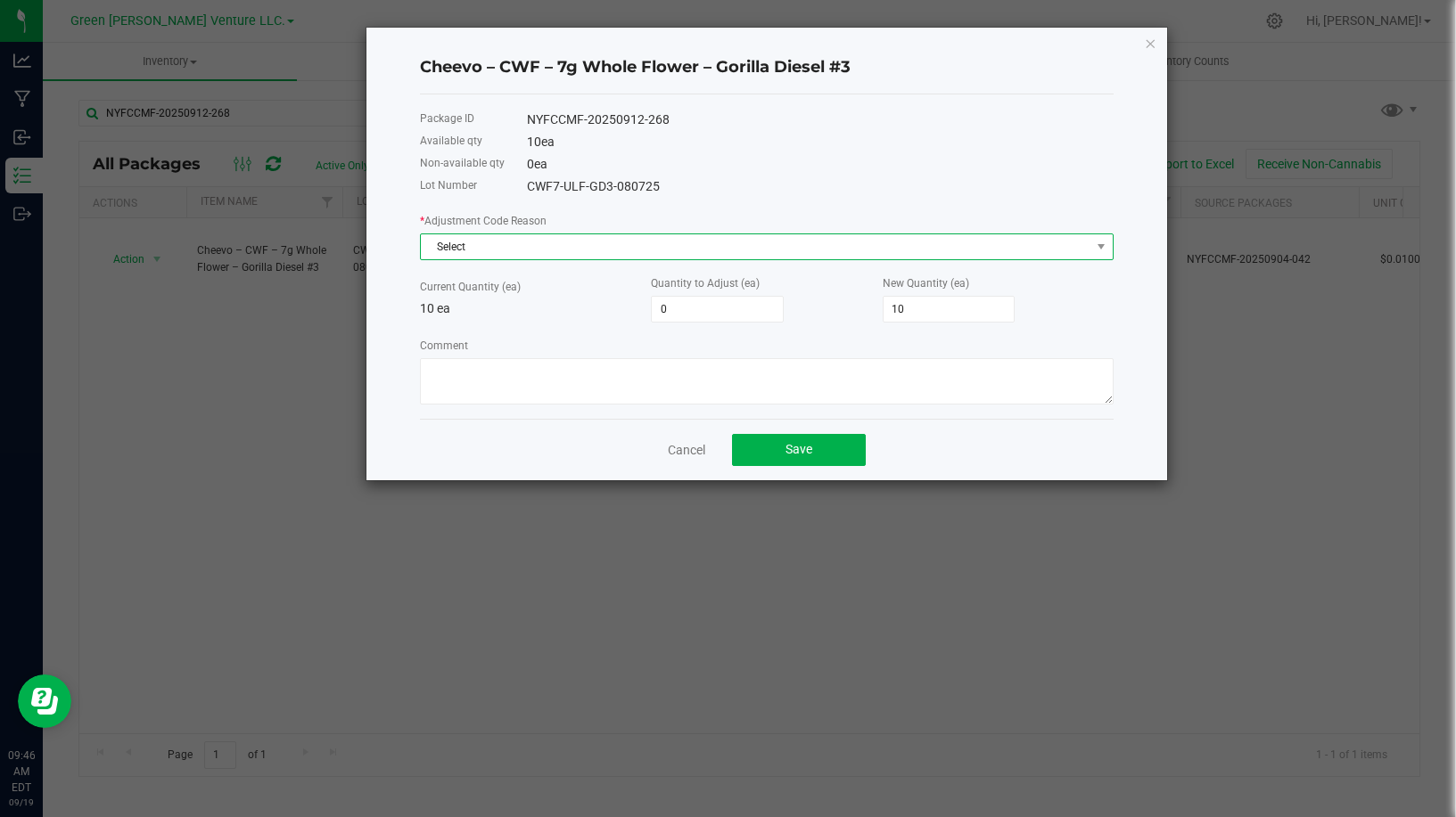
click at [480, 257] on span "Select" at bounding box center [756, 246] width 670 height 25
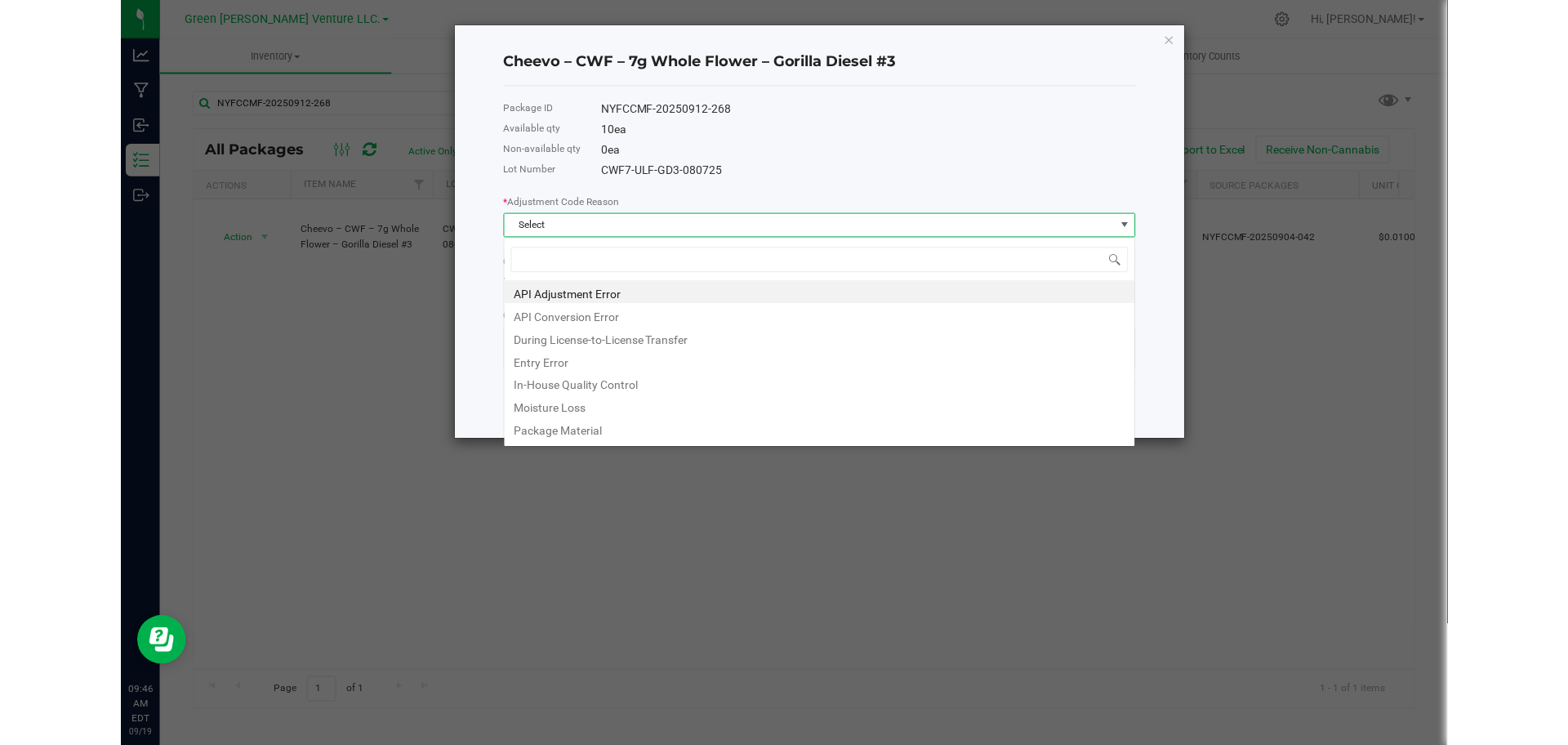
scroll to position [24, 635]
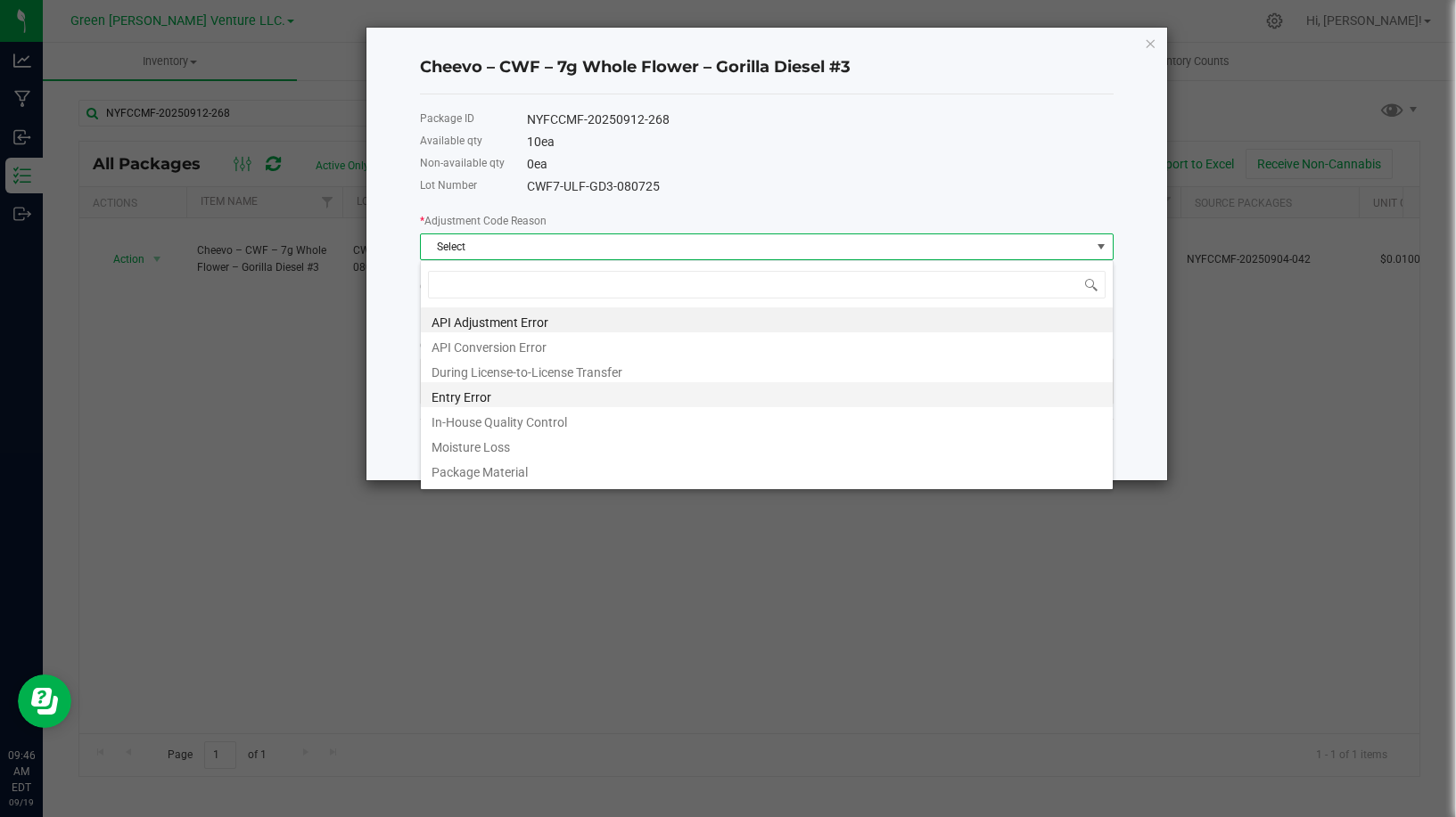
click at [496, 397] on li "Entry Error" at bounding box center [767, 394] width 691 height 25
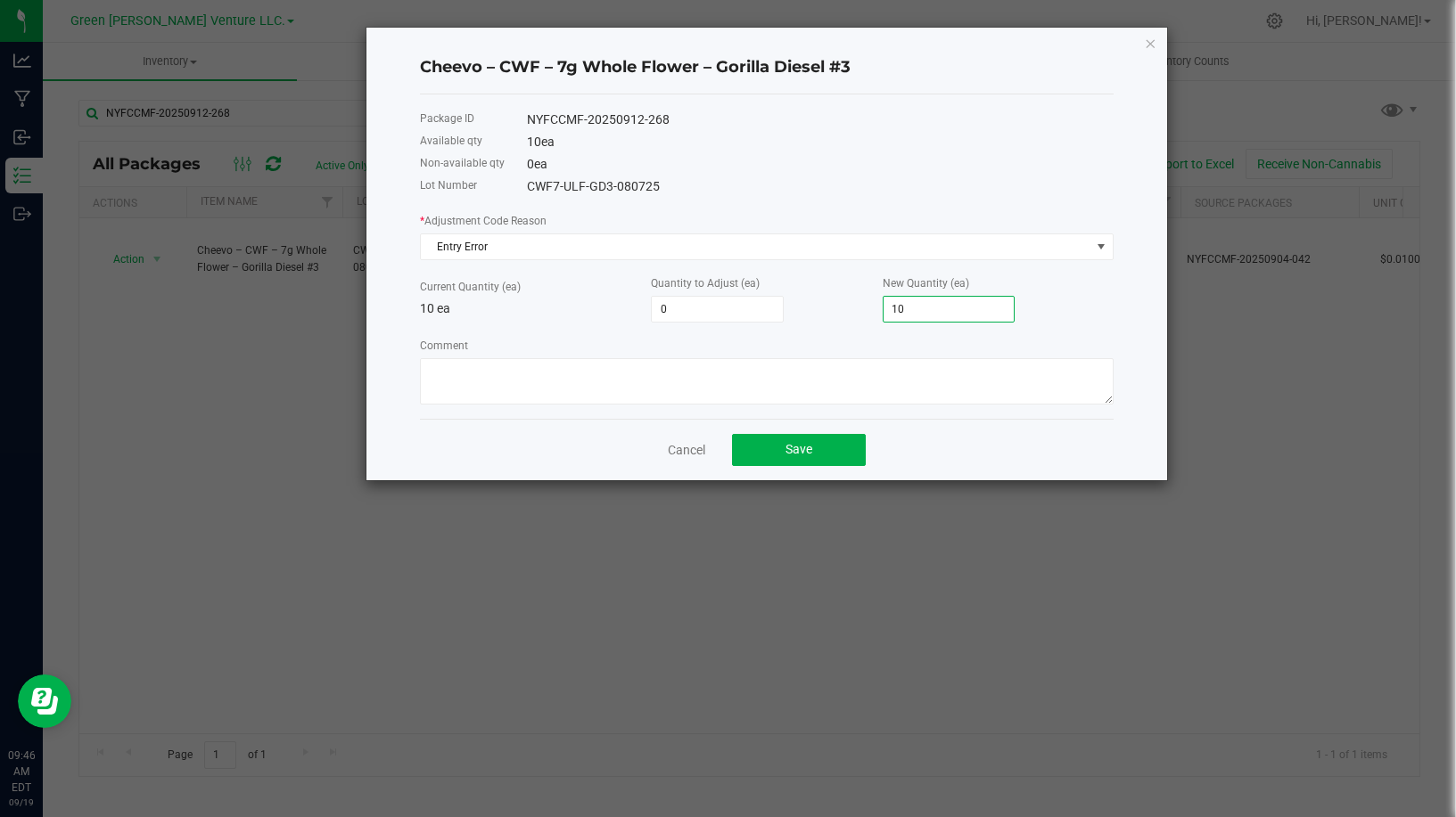
click at [927, 309] on input "10" at bounding box center [948, 308] width 131 height 25
type input "-10"
type input "0"
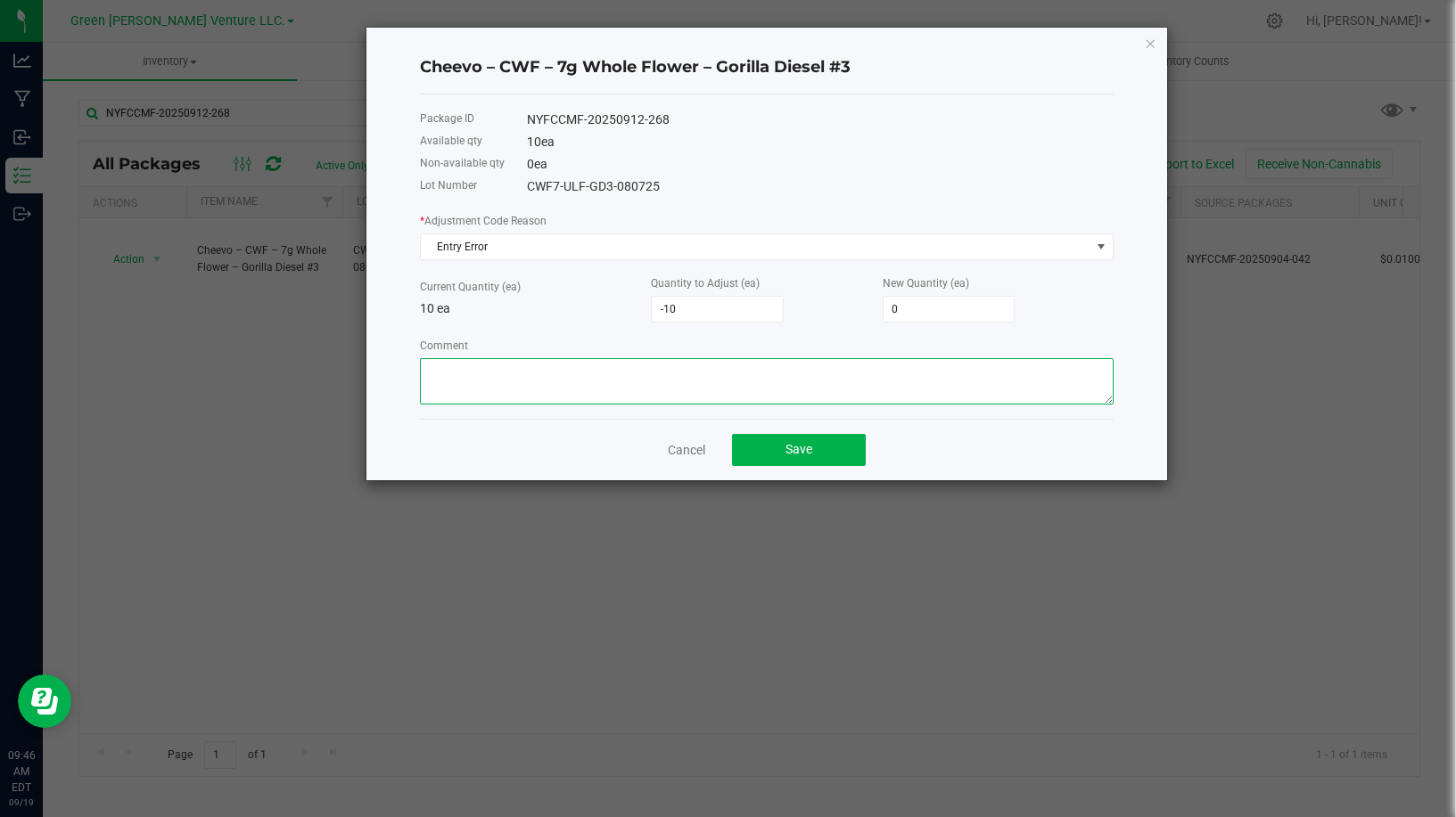
click at [721, 383] on textarea "Comment" at bounding box center [767, 381] width 693 height 46
type textarea "Entry Error"
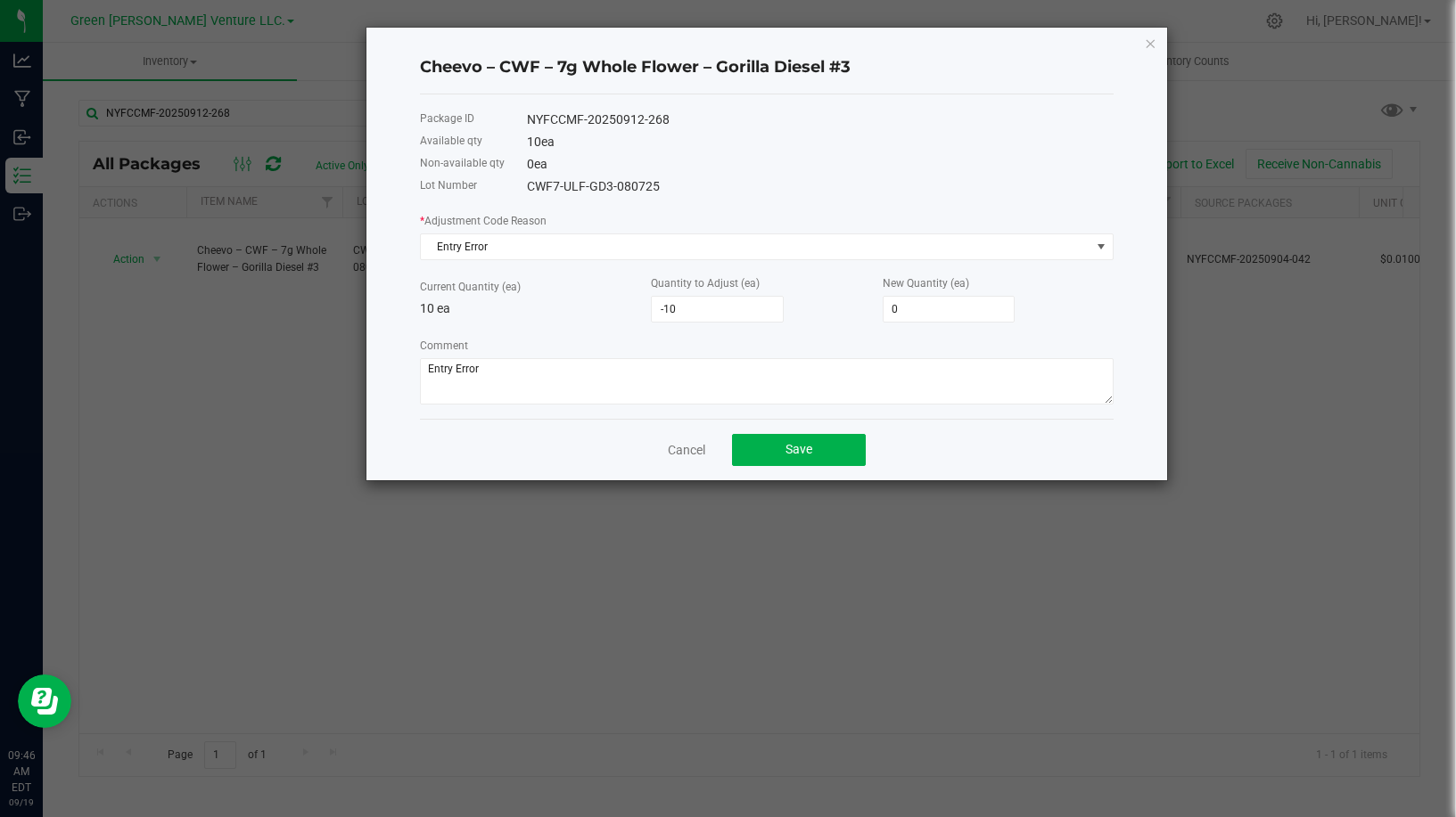
click at [530, 73] on h4 "Cheevo – CWF – 7g Whole Flower – Gorilla Diesel #3" at bounding box center [767, 67] width 693 height 23
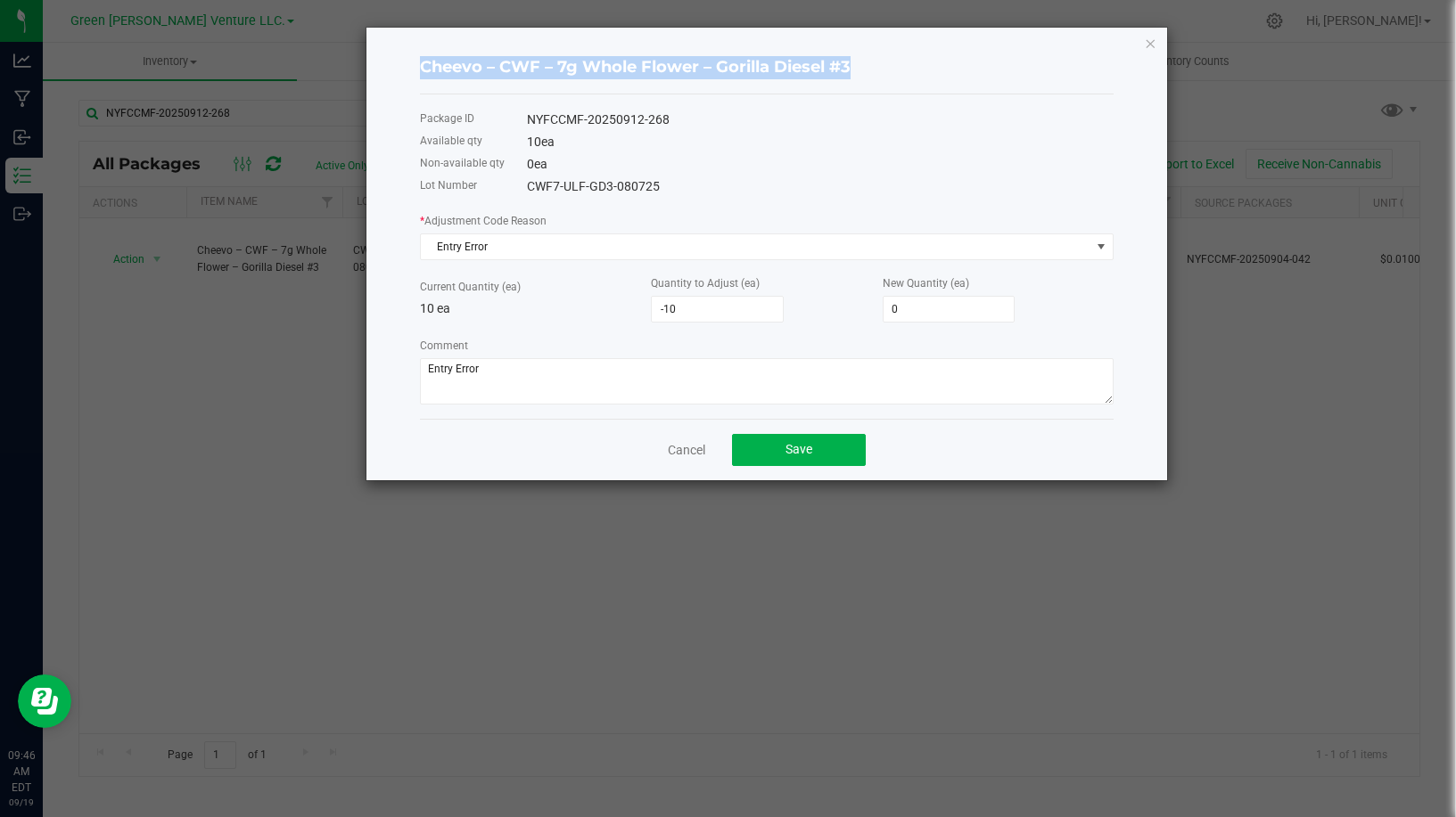
click at [530, 73] on h4 "Cheevo – CWF – 7g Whole Flower – Gorilla Diesel #3" at bounding box center [767, 67] width 693 height 23
copy h4 "Cheevo – CWF – 7g Whole Flower – Gorilla Diesel #3"
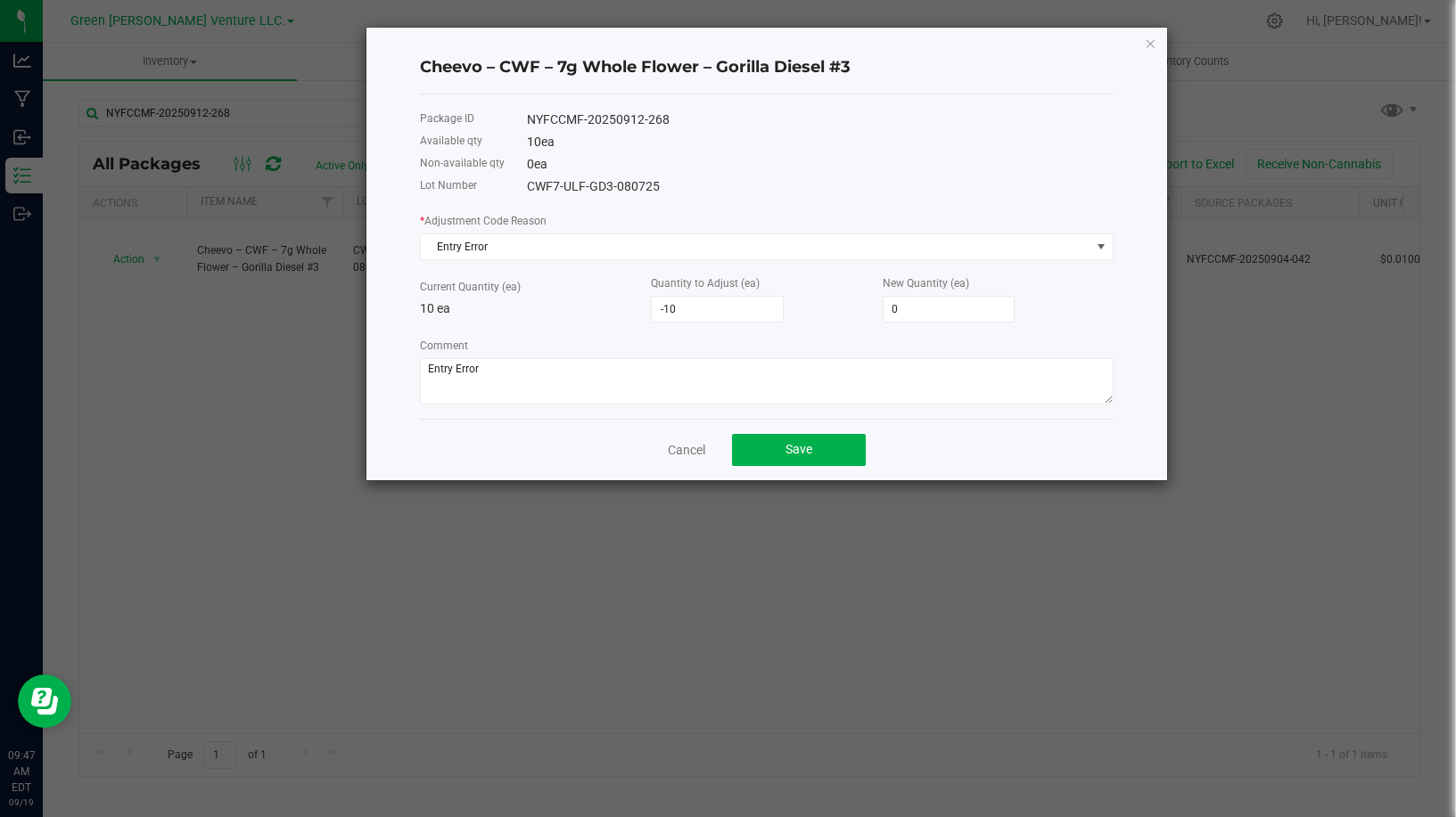
click at [606, 118] on div "NYFCCMF-20250912-268" at bounding box center [820, 120] width 587 height 19
copy div "NYFCCMF-20250912-268"
click at [578, 179] on div "CWF7-ULF-GD3-080725" at bounding box center [820, 187] width 587 height 19
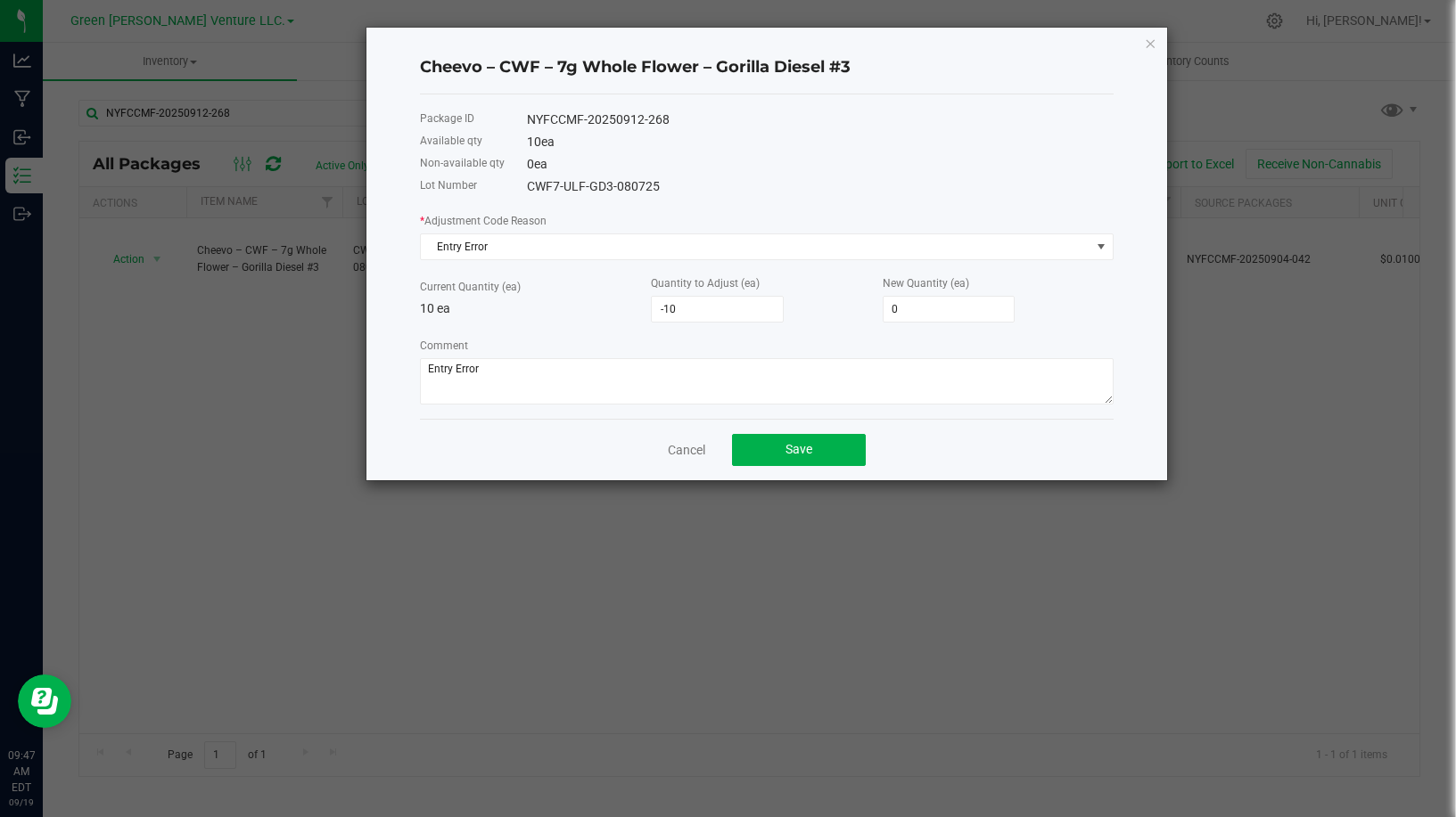
click at [586, 176] on div "Lot Number CWF7-ULF-GD3-080725" at bounding box center [767, 187] width 693 height 23
copy div "-"
click at [586, 176] on div "Lot Number CWF7-ULF-GD3-080725" at bounding box center [767, 187] width 693 height 23
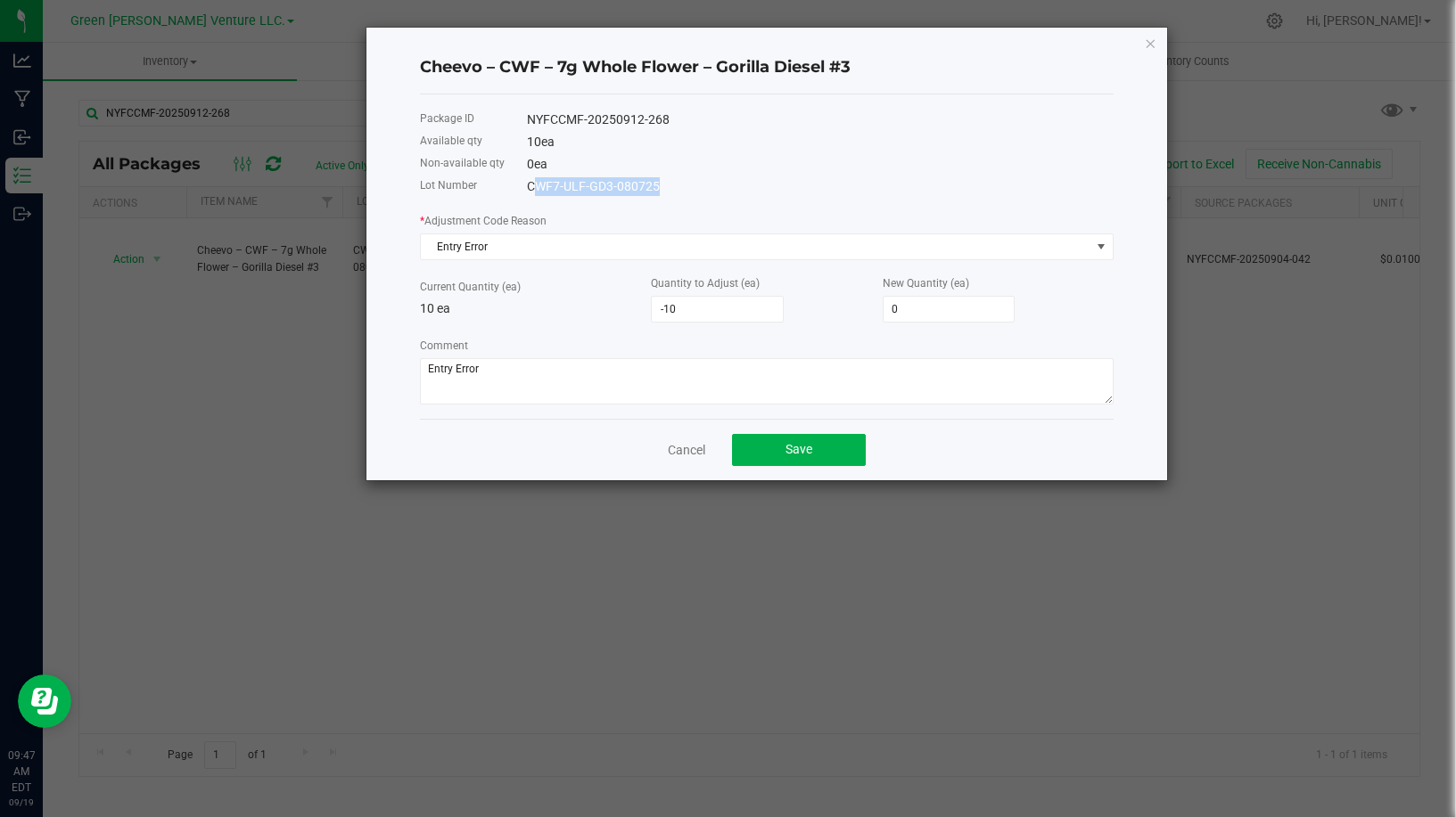
copy div "CWF7-ULF-GD3-080725"
click at [434, 59] on h4 "Cheevo – CWF – 7g Whole Flower – Gorilla Diesel #3" at bounding box center [767, 67] width 693 height 23
click at [615, 133] on div "10 ea" at bounding box center [820, 141] width 587 height 19
click at [596, 214] on div "* Adjustment Code Reason Entry Error" at bounding box center [767, 236] width 693 height 49
click at [812, 441] on button "Save" at bounding box center [798, 449] width 133 height 32
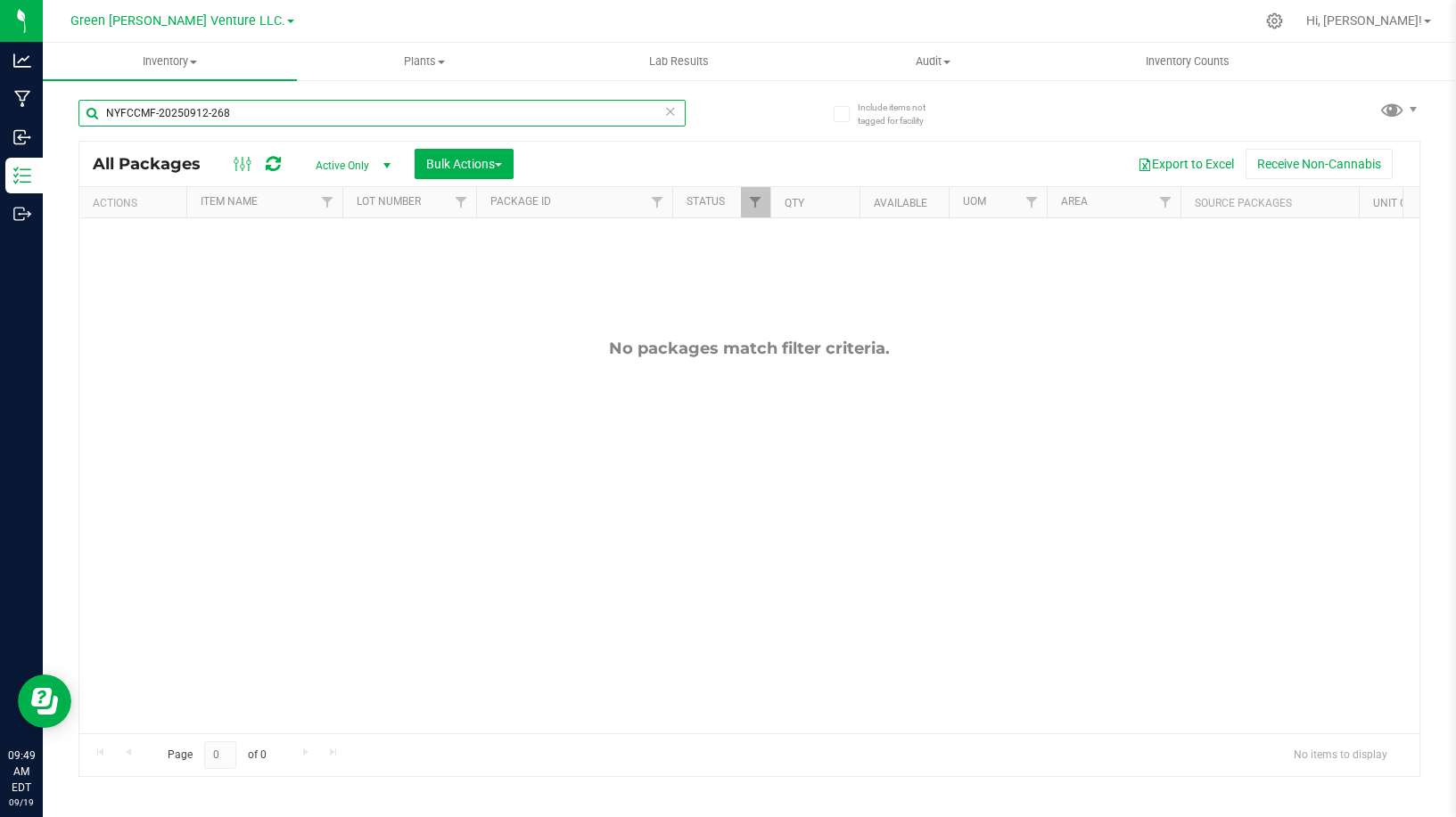
click at [281, 103] on input "NYFCCMF-20250912-268" at bounding box center [381, 113] width 607 height 27
paste input "NYFCCMF-20250912-268"
type input "NYFCCMF-20250912-268NYFCCMF-20250912-268"
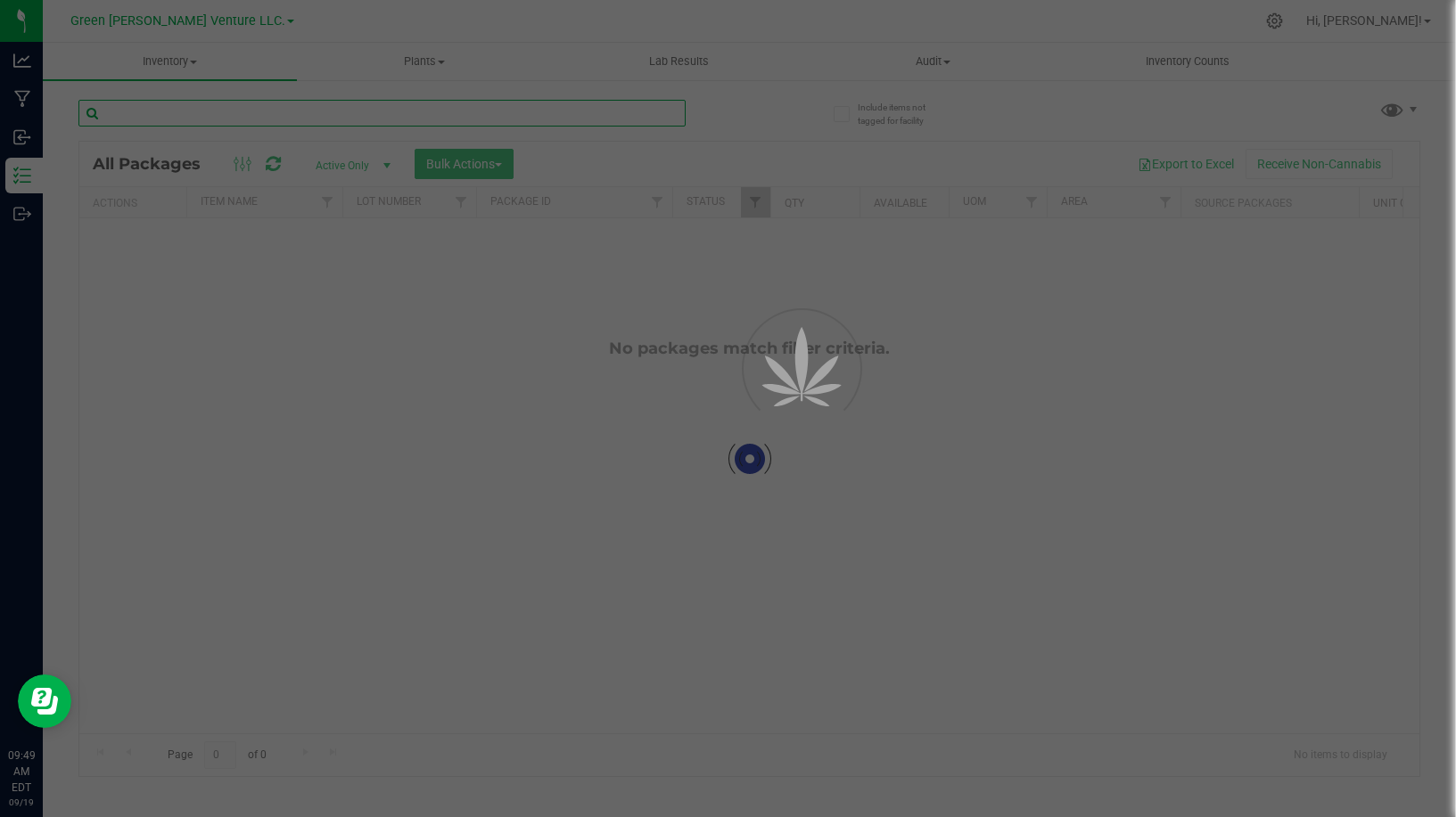
type input "NYFCCMF-20250904-042"
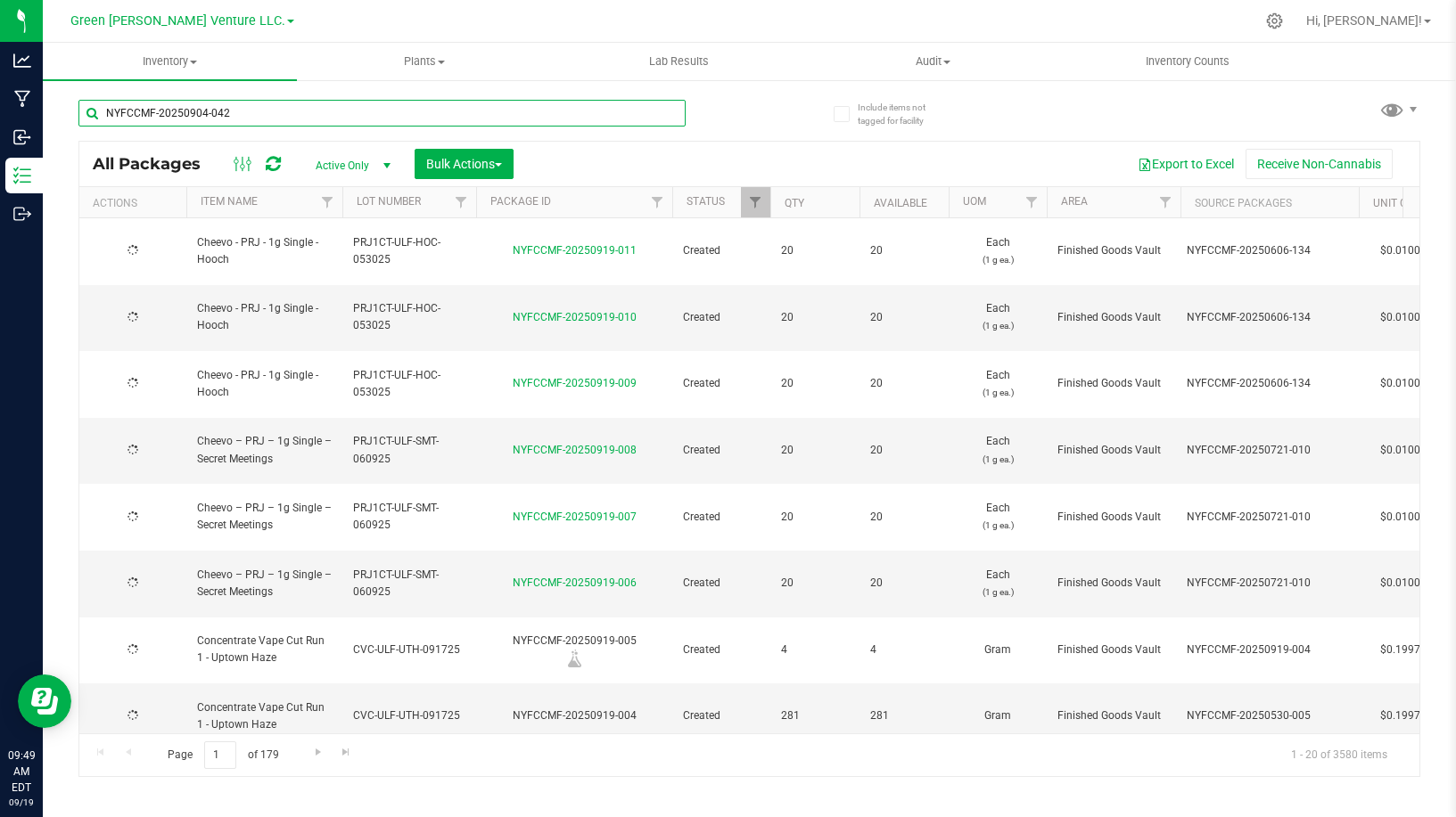
type input "[DATE]"
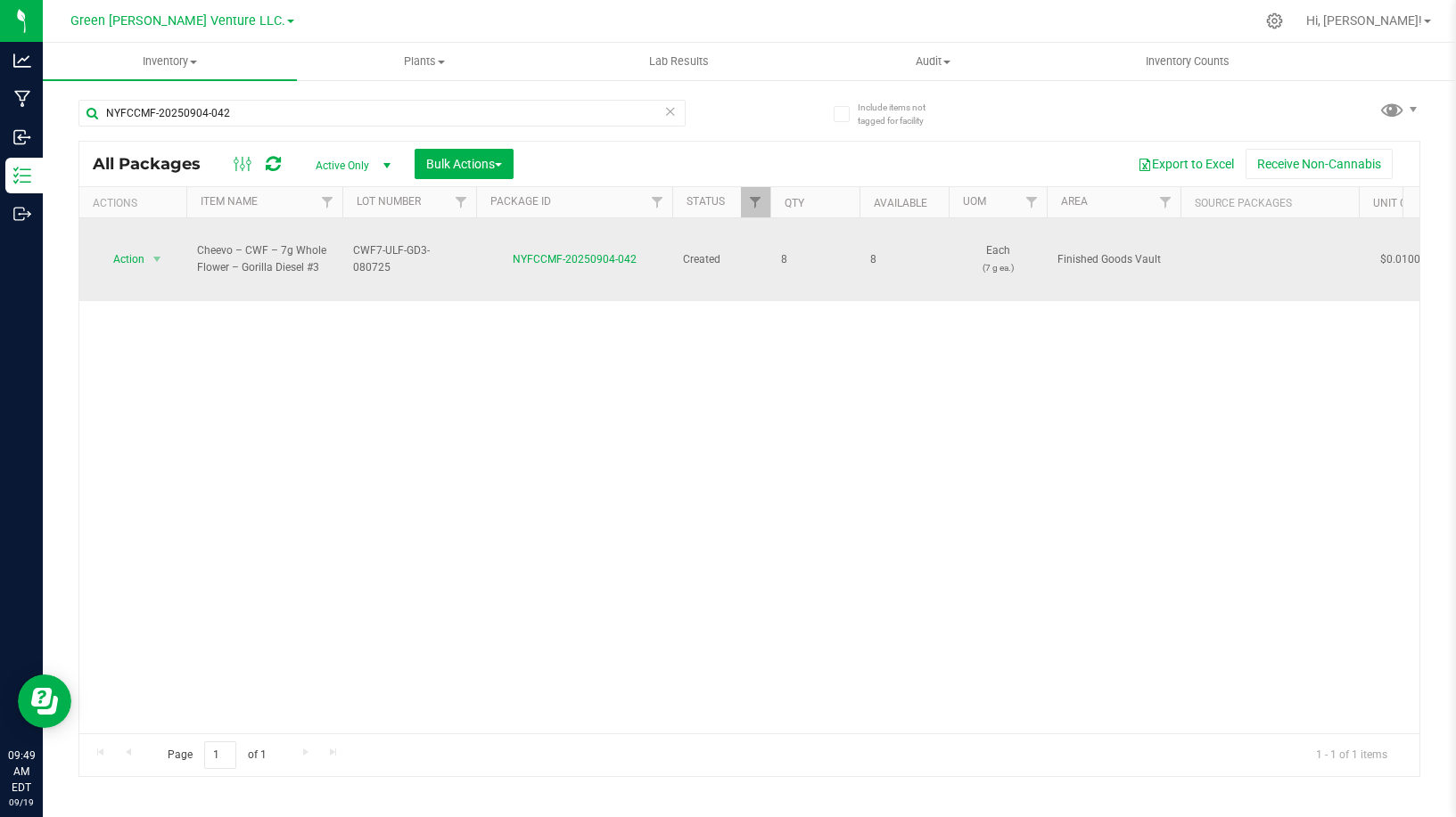
click at [146, 229] on td "Action Action Adjust qty Create package Edit attributes Global inventory Locate…" at bounding box center [132, 260] width 107 height 83
click at [147, 247] on span "select" at bounding box center [157, 259] width 23 height 25
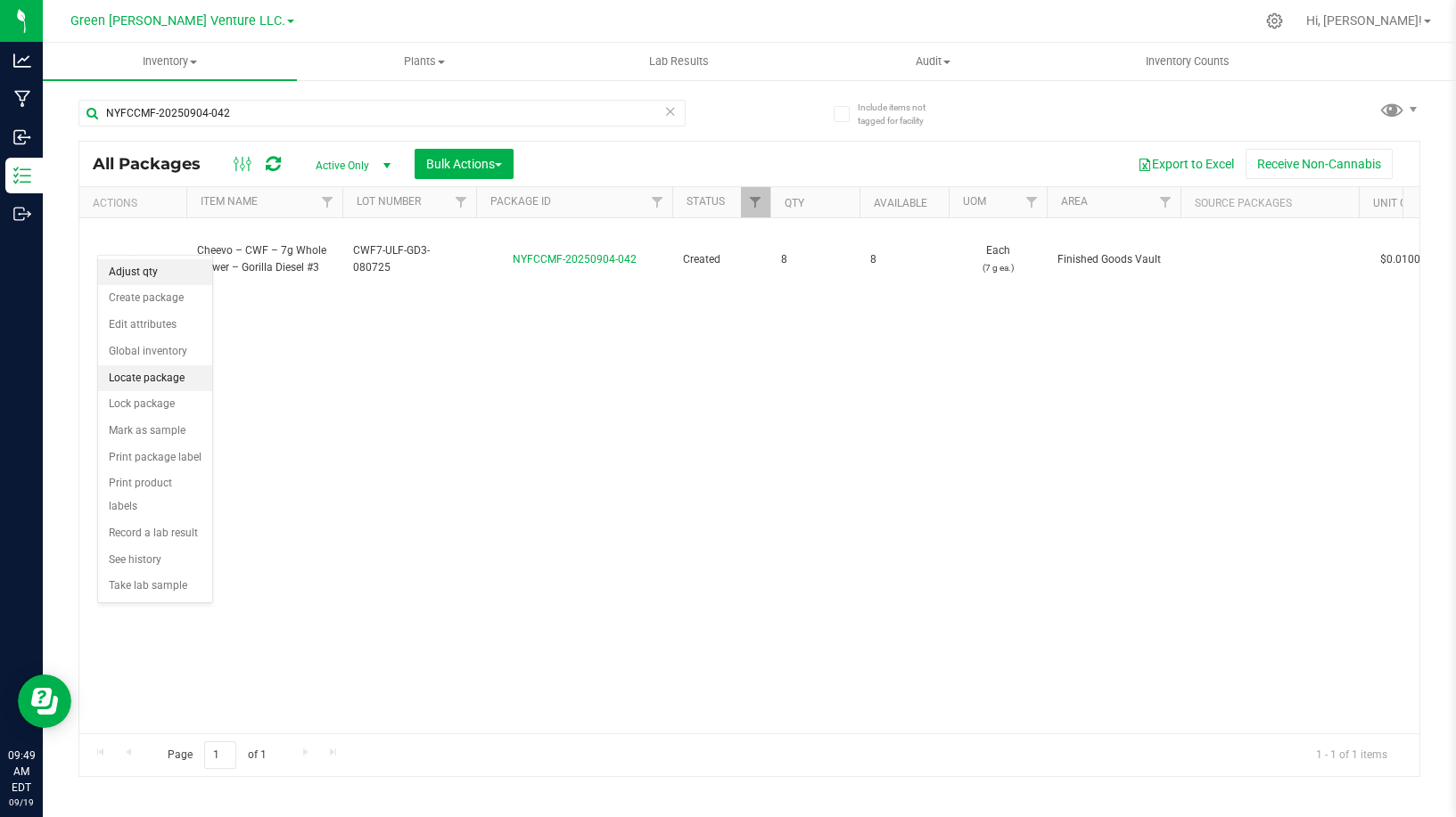
click at [176, 270] on li "Adjust qty" at bounding box center [155, 273] width 115 height 27
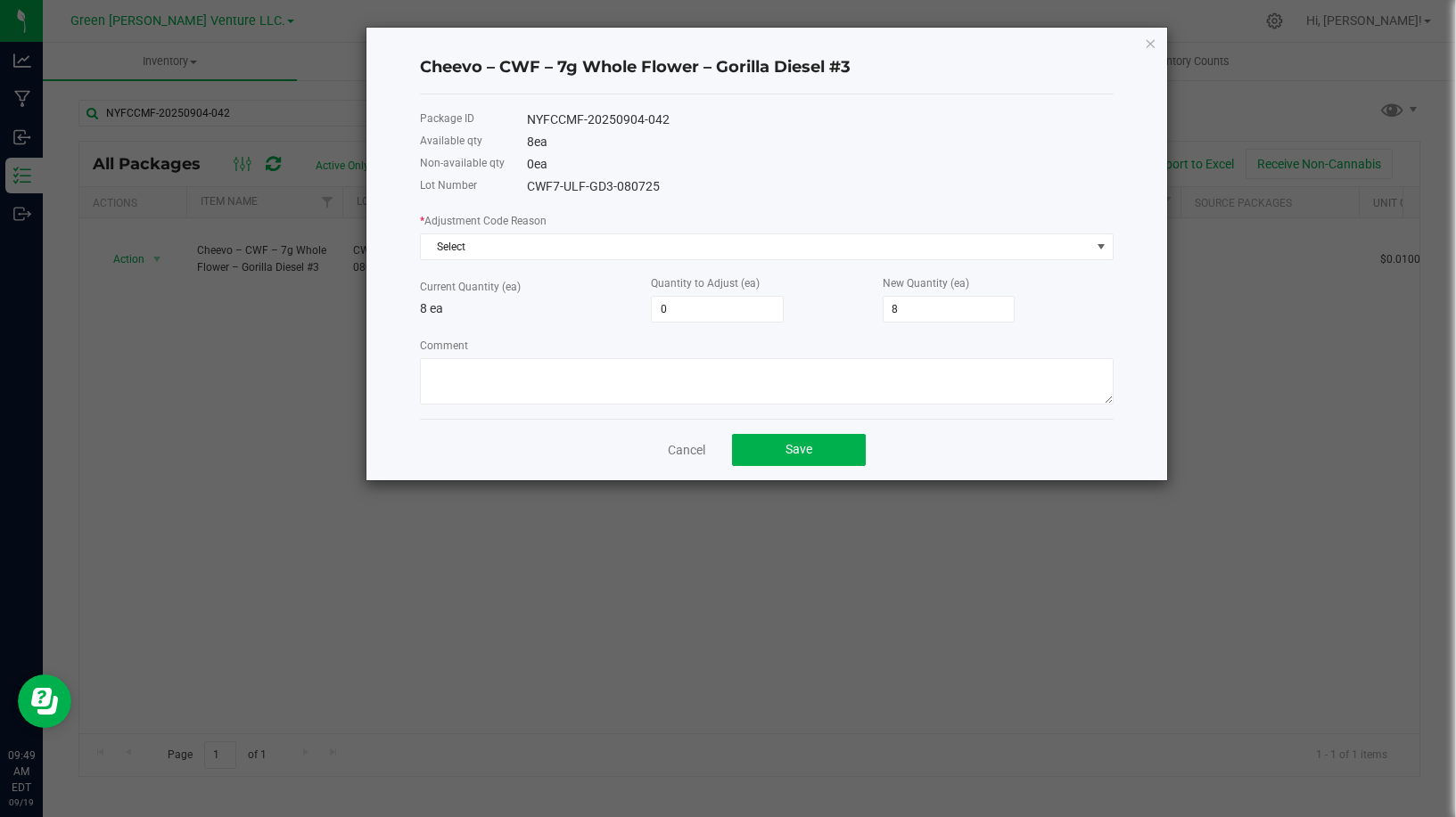
click at [679, 443] on link "Cancel" at bounding box center [687, 450] width 38 height 18
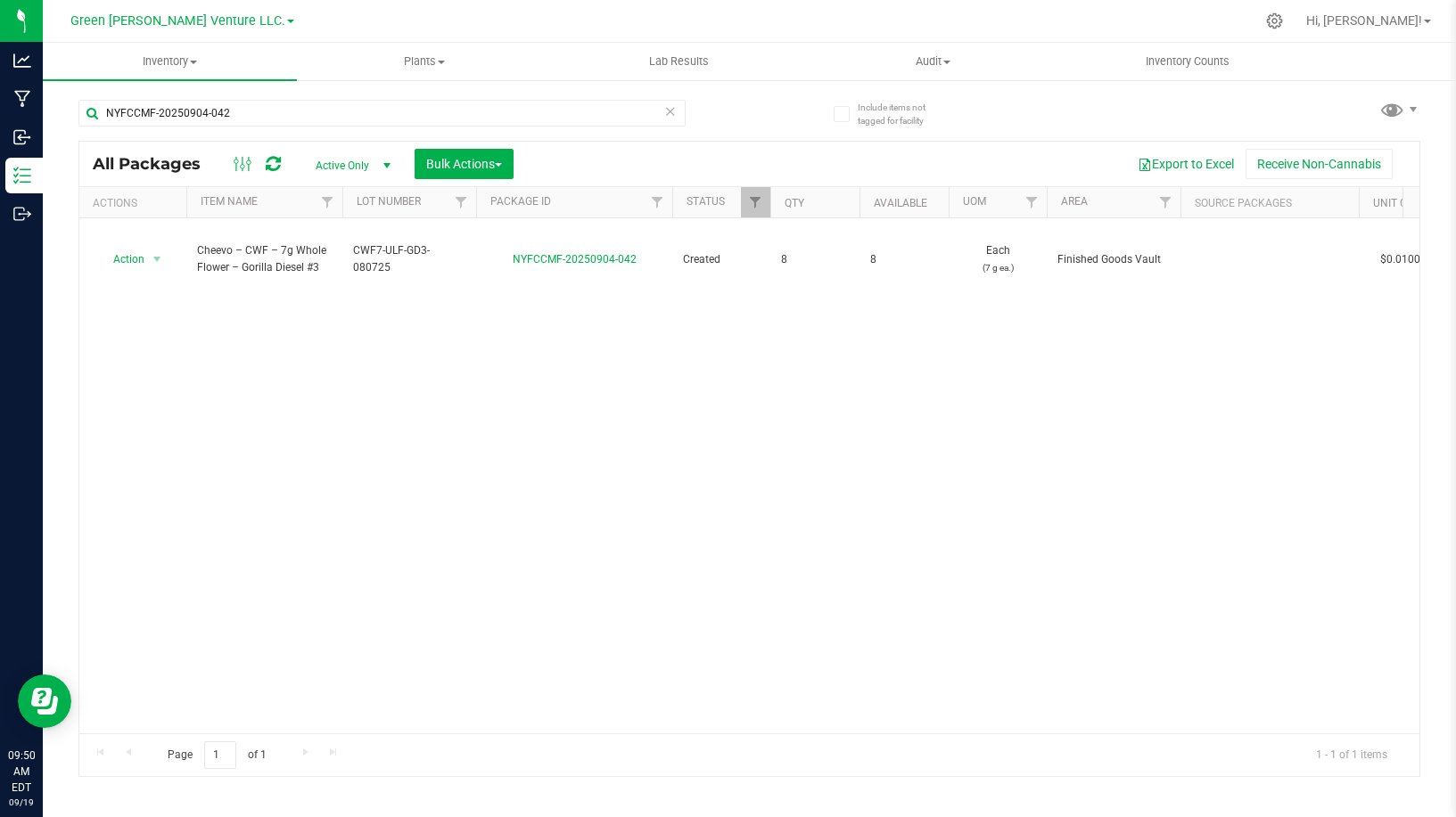
click at [362, 97] on div "NYFCCMF-20250904-042" at bounding box center [413, 113] width 671 height 57
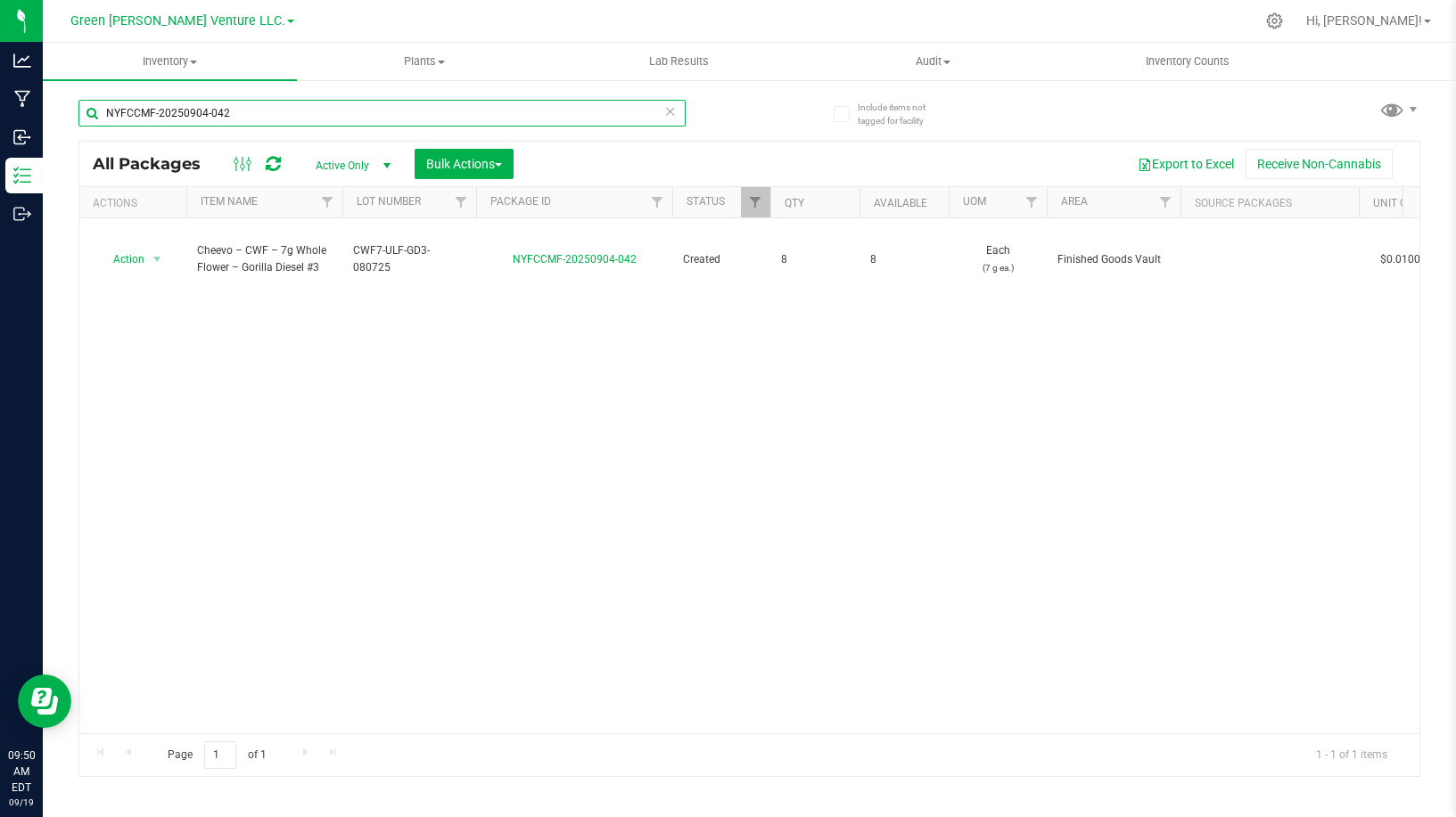
click at [361, 120] on input "NYFCCMF-20250904-042" at bounding box center [381, 113] width 607 height 27
paste input "12-268"
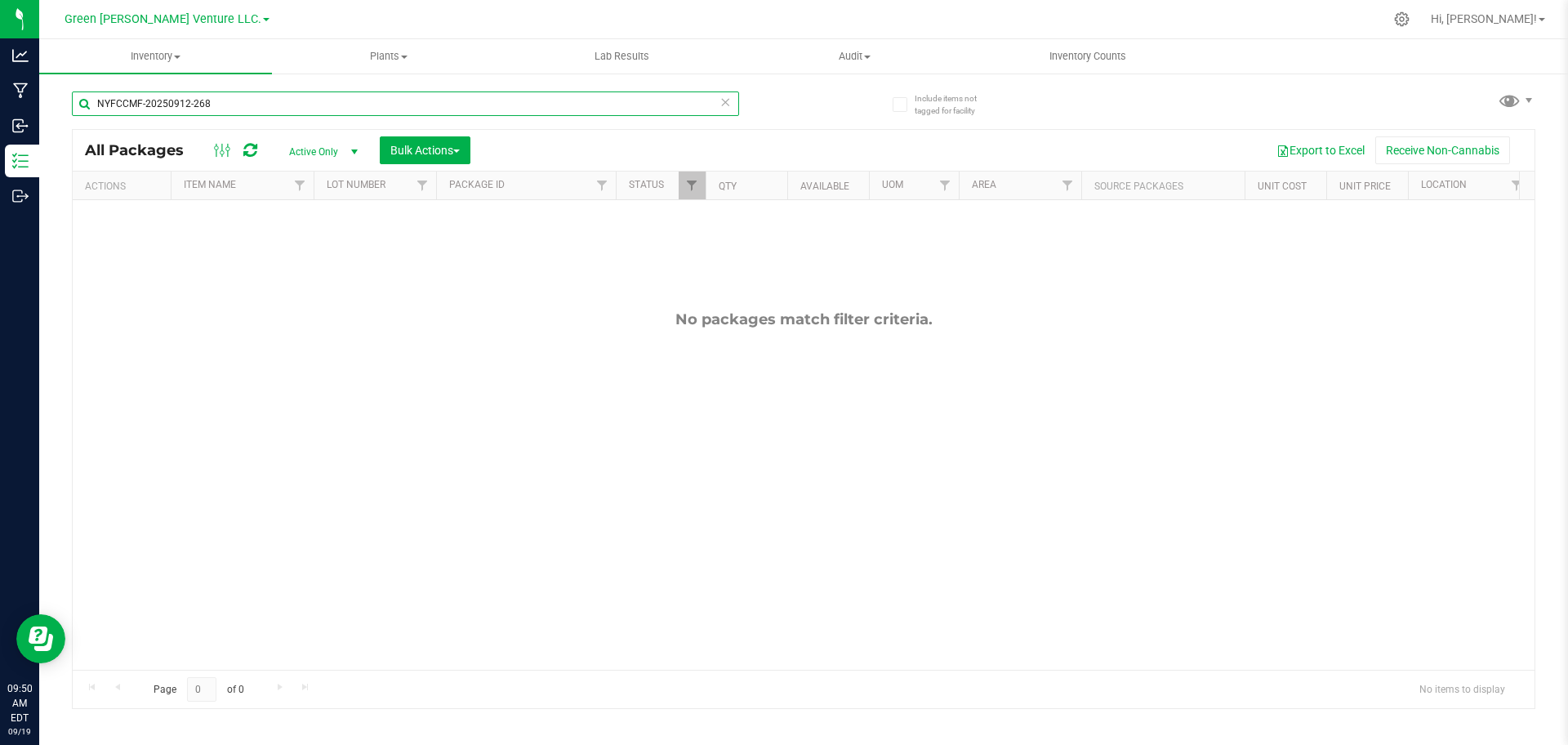
type input "NYFCCMF-20250912-268"
click at [344, 157] on span "select" at bounding box center [354, 151] width 21 height 23
click at [329, 259] on li "All" at bounding box center [318, 250] width 88 height 24
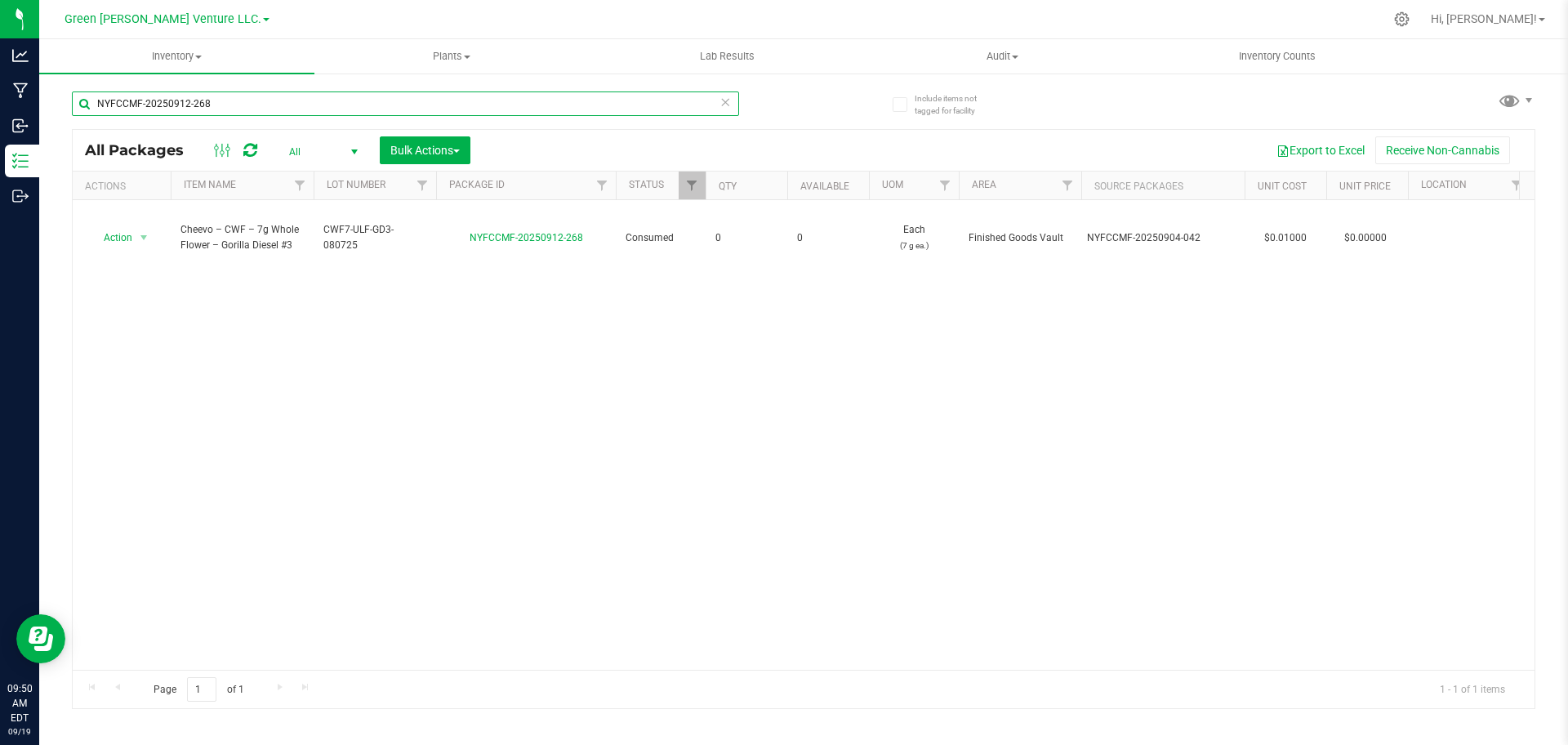
click at [287, 102] on input "NYFCCMF-20250912-268" at bounding box center [404, 103] width 667 height 24
paste input "04-042"
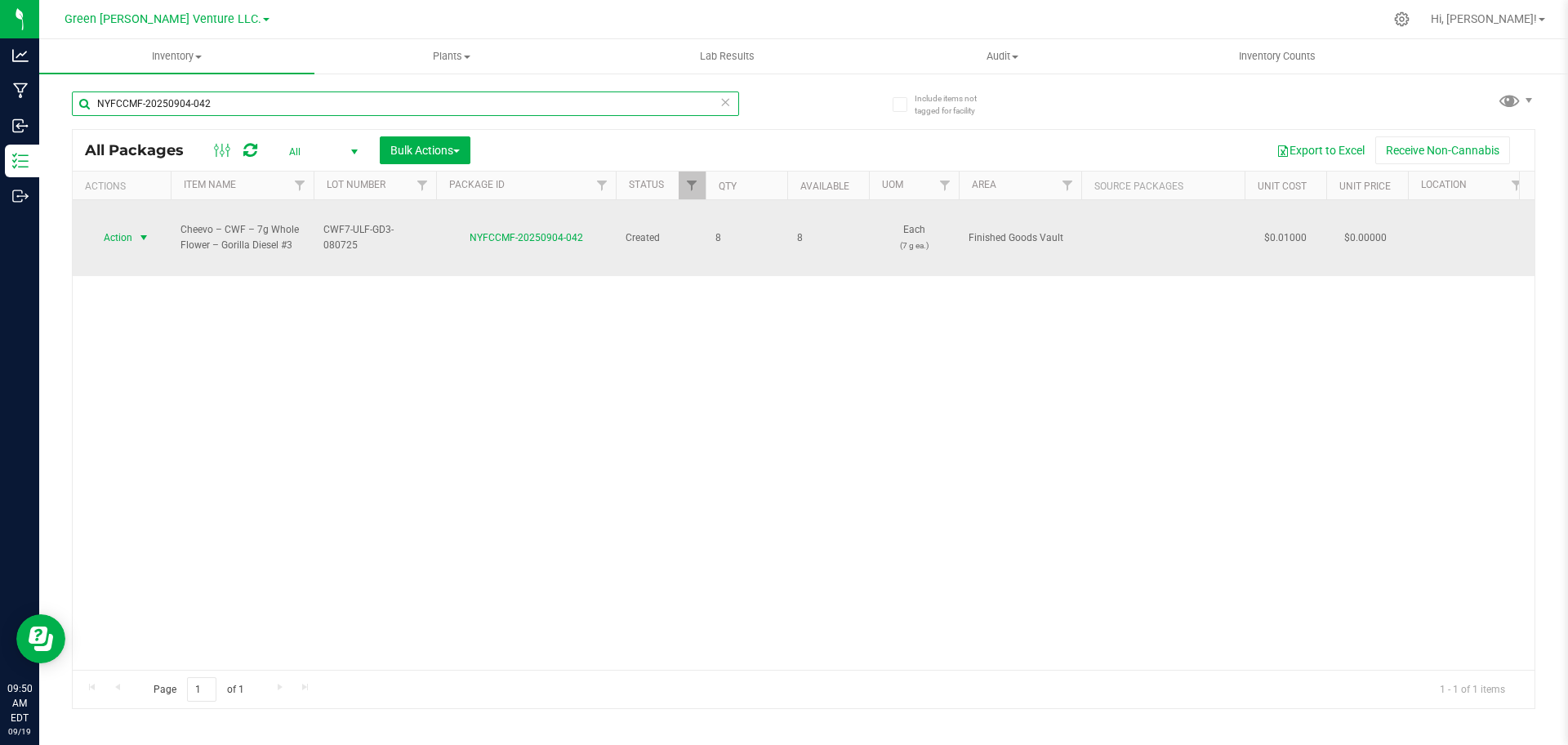
type input "NYFCCMF-20250904-042"
click at [145, 231] on span "select" at bounding box center [144, 237] width 13 height 13
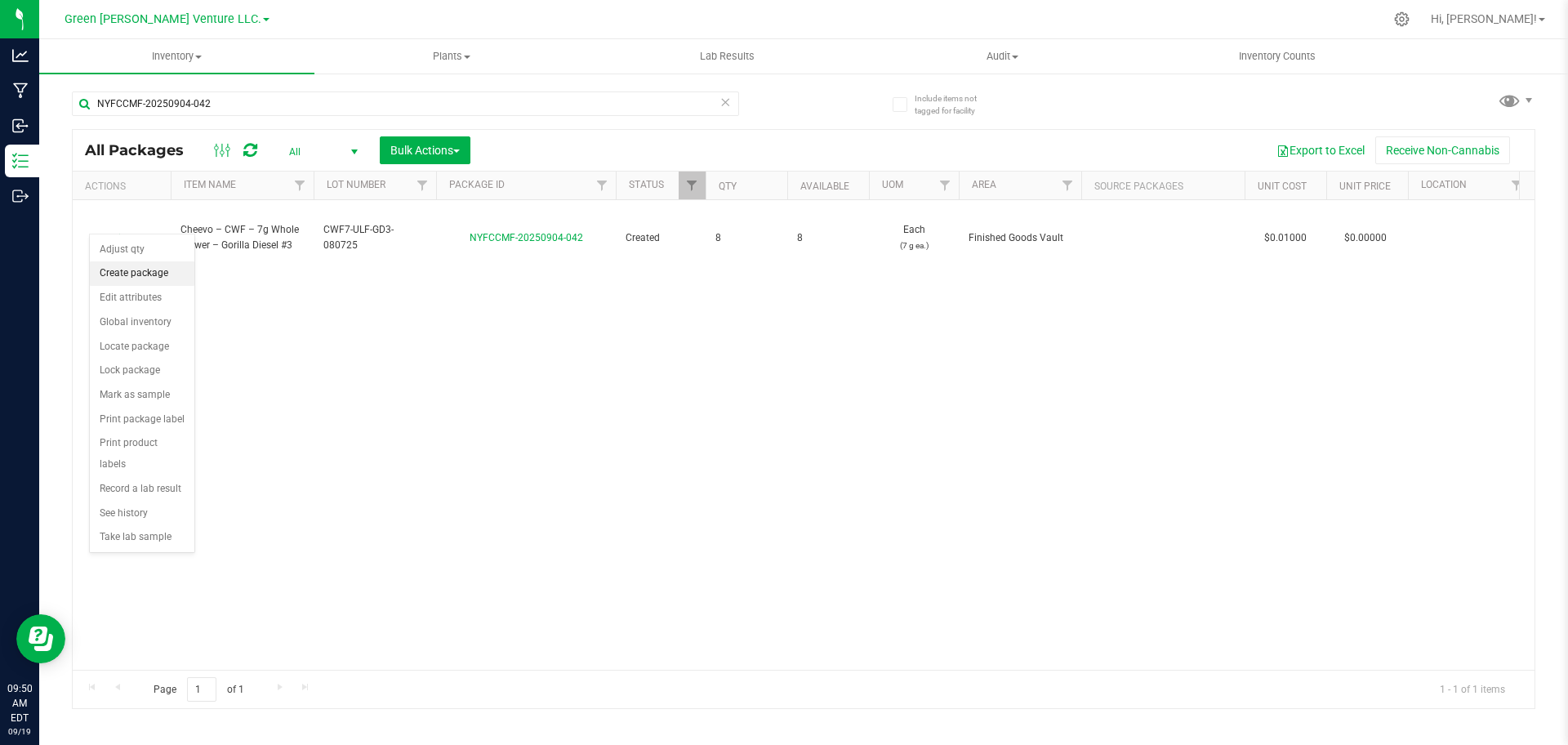
click at [139, 263] on li "Create package" at bounding box center [142, 273] width 105 height 24
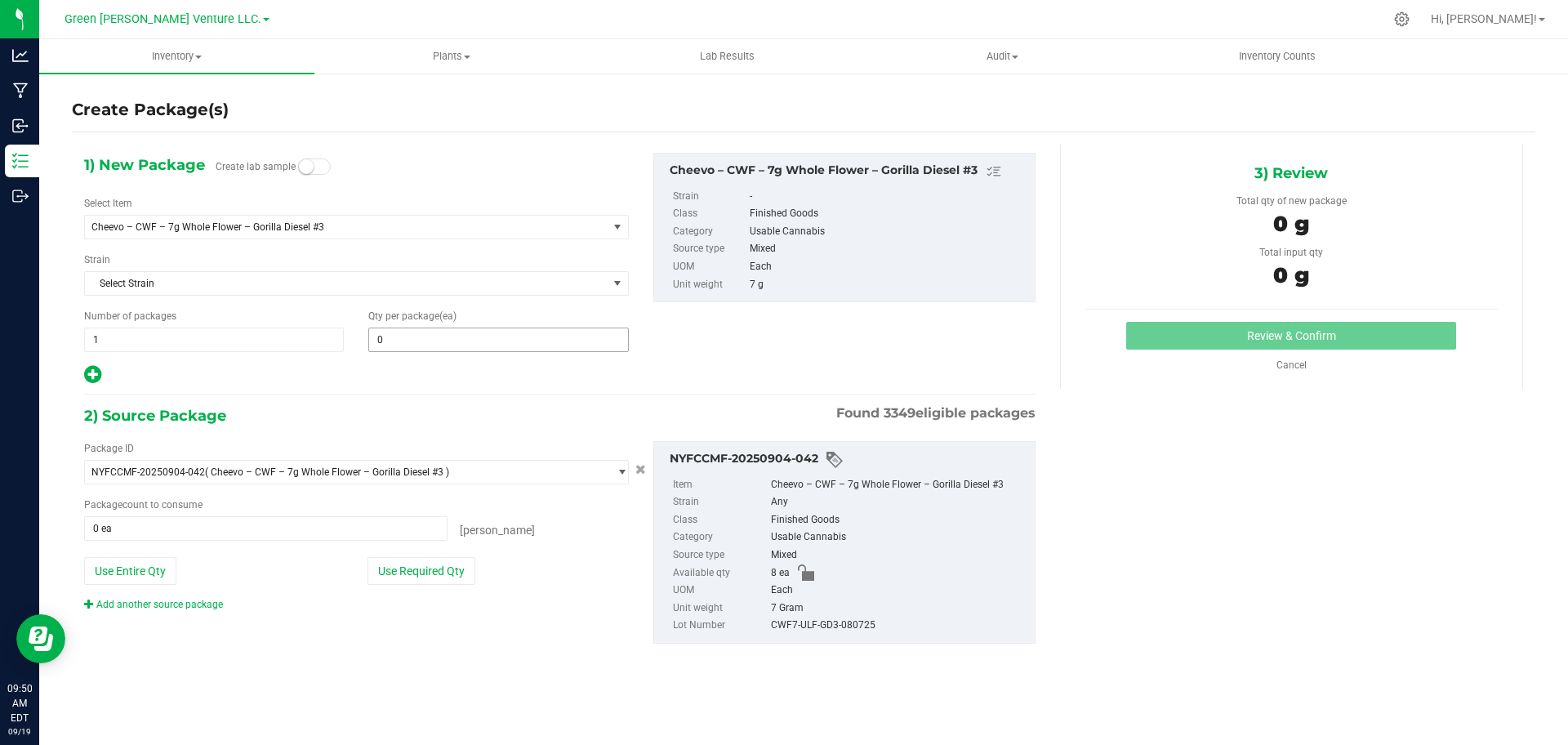
click at [389, 339] on span "0 0" at bounding box center [498, 339] width 260 height 24
type input "8"
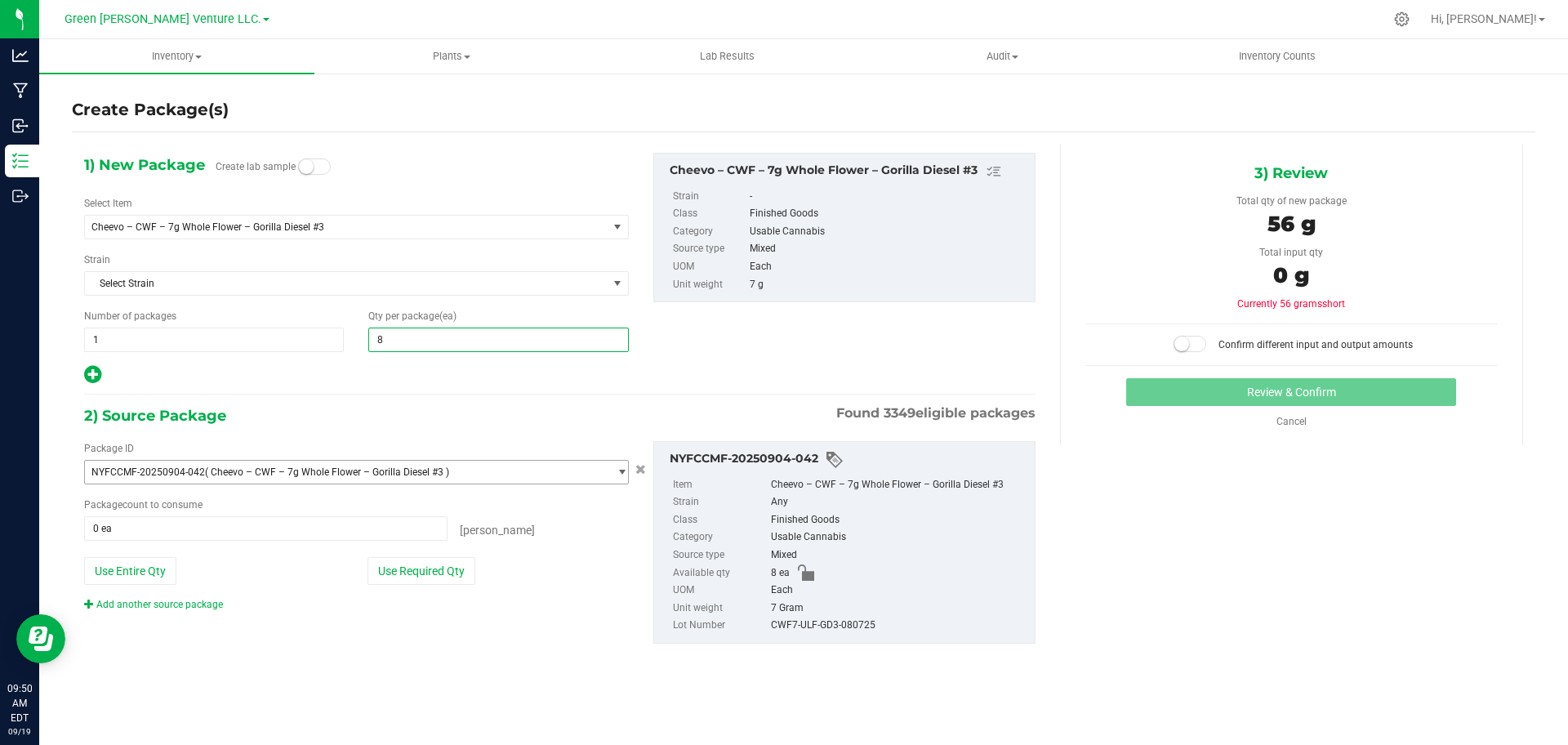
type input "8"
click at [324, 477] on span "NYFCCMF-20250904-042 ( Cheevo – CWF – 7g Whole Flower – Gorilla Diesel #3 )" at bounding box center [347, 472] width 523 height 23
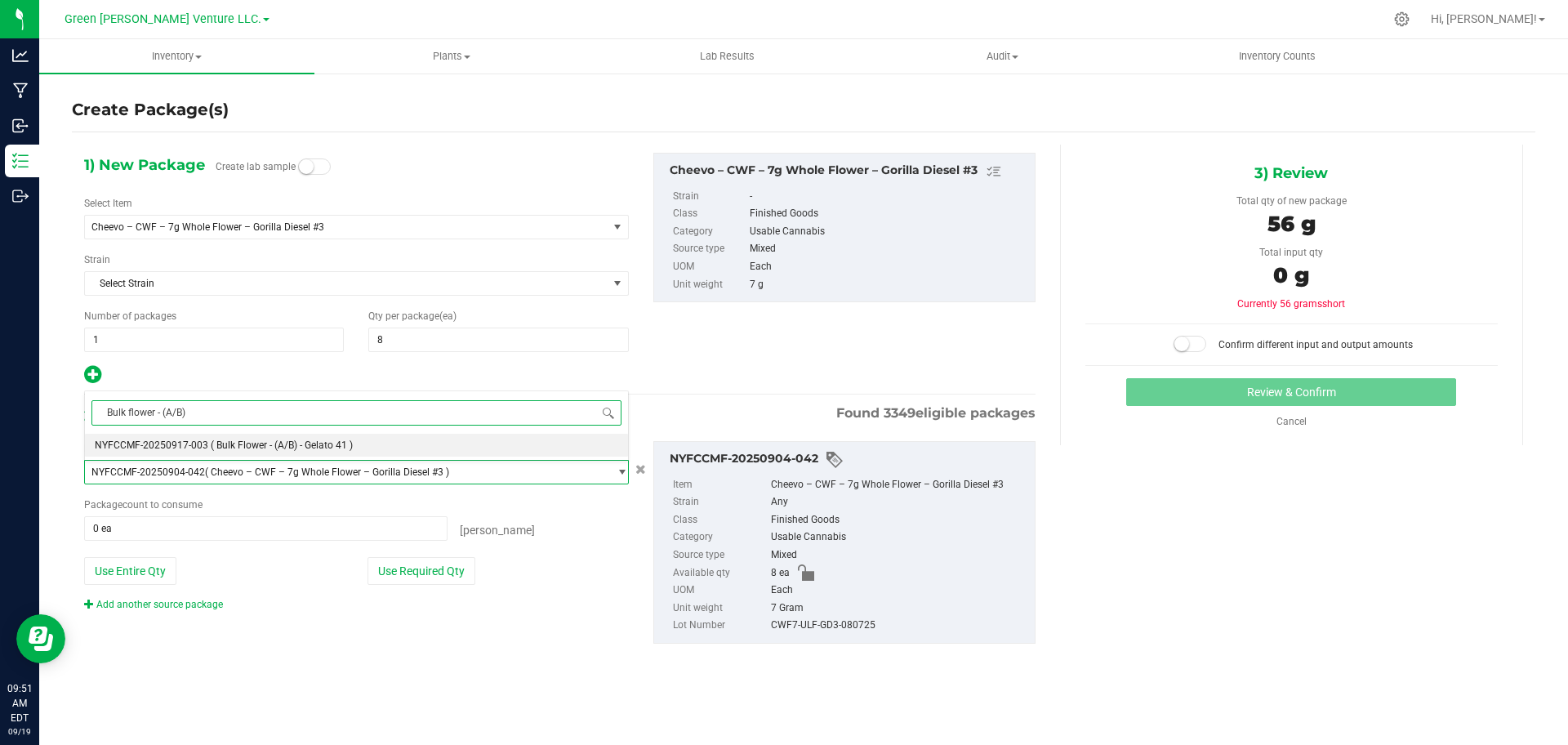
click at [306, 408] on input "Bulk flower - (A/B)" at bounding box center [356, 413] width 530 height 25
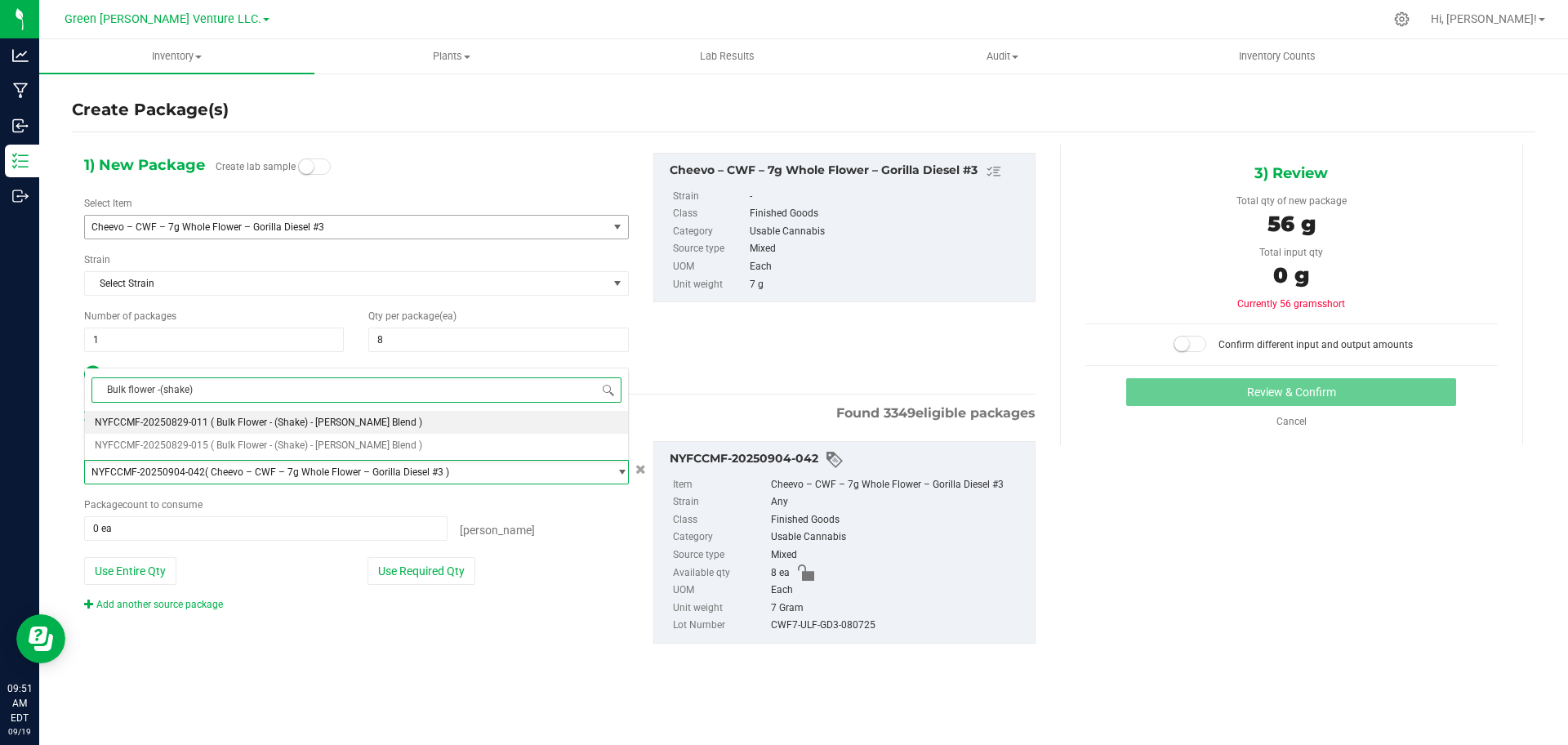
type input "Bulk flower (shake)"
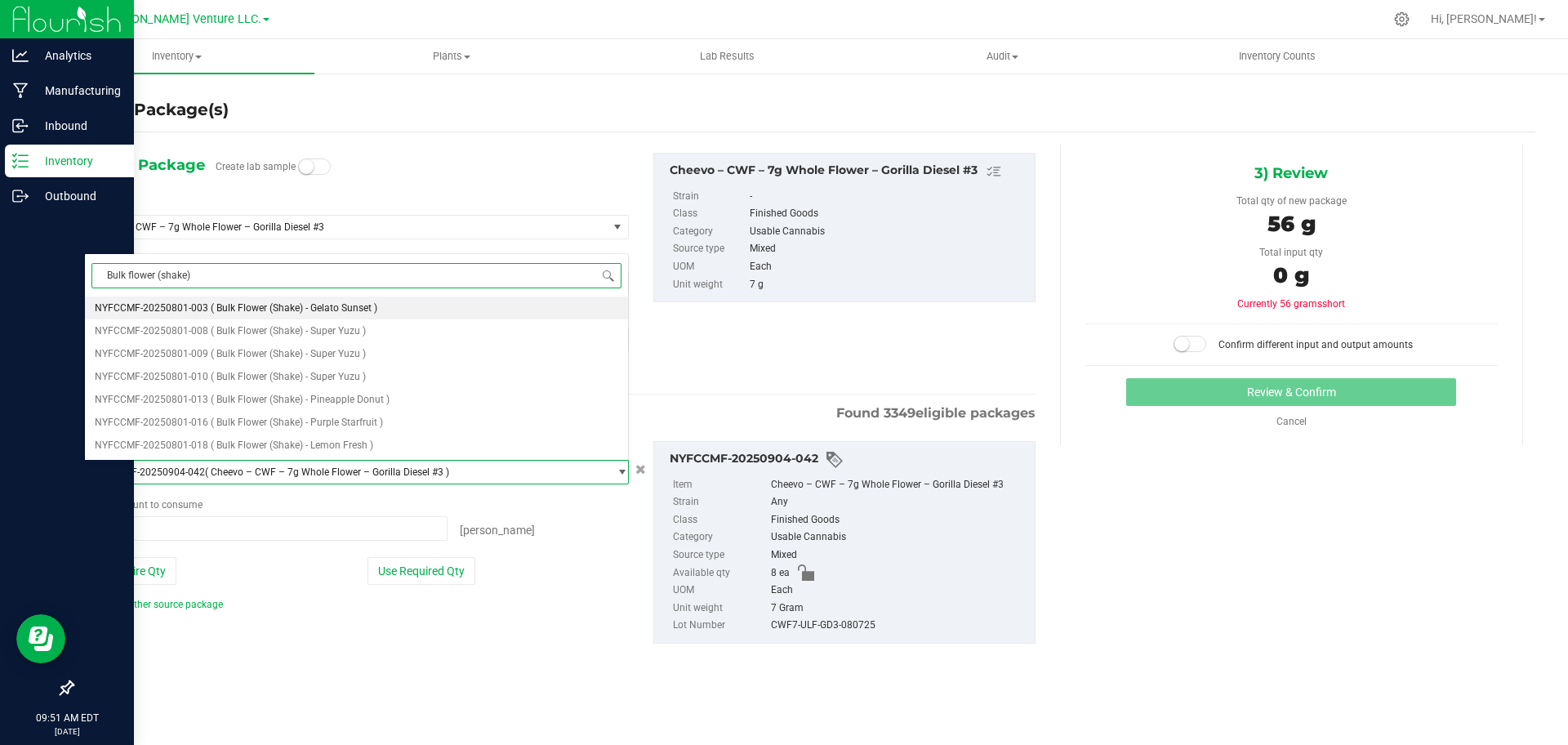
drag, startPoint x: 341, startPoint y: 280, endPoint x: 14, endPoint y: 222, distance: 332.1
click at [14, 222] on body "Analytics Manufacturing Inbound Inventory Outbound 09:51 AM EDT [DATE] 09/19 Gr…" at bounding box center [784, 372] width 1568 height 745
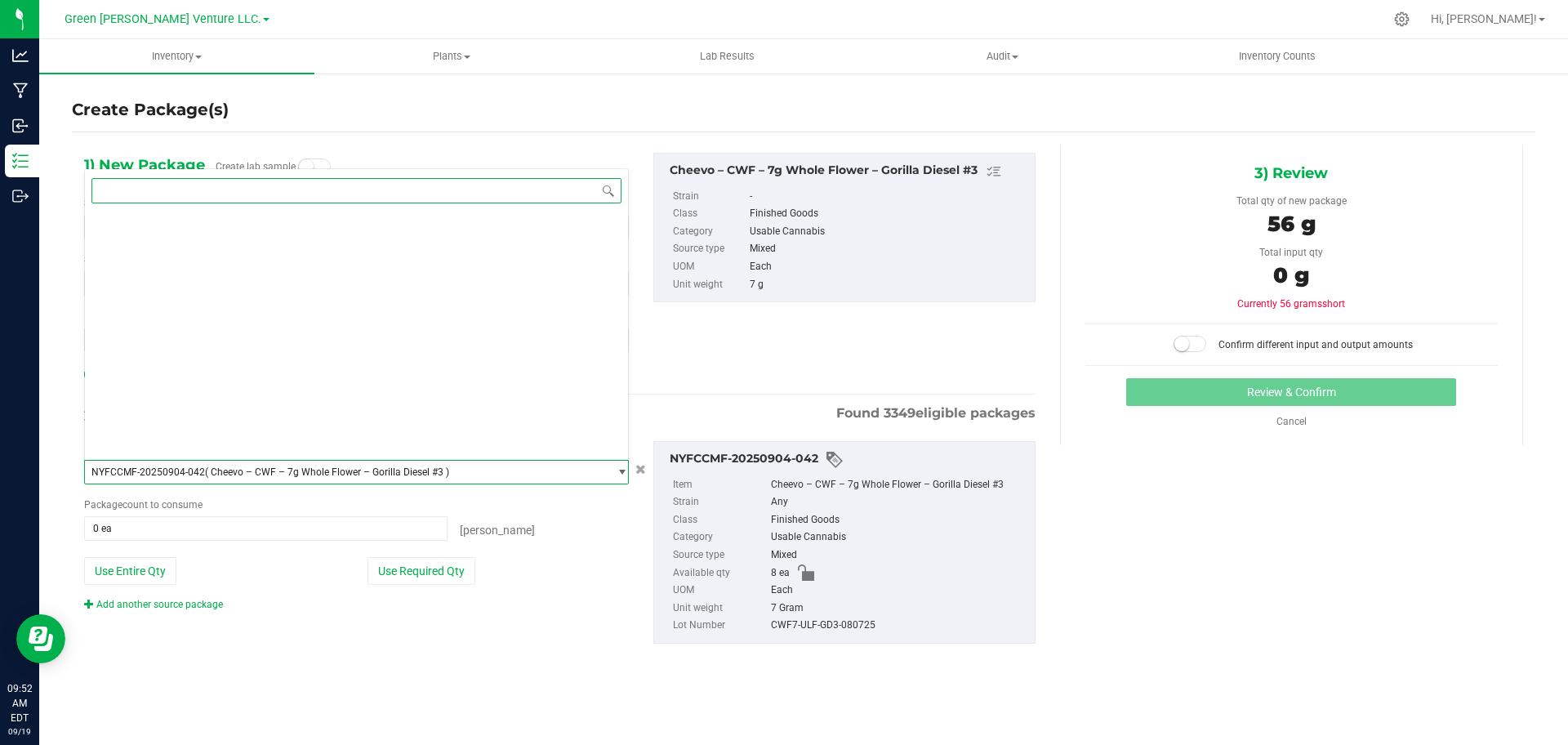
scroll to position [17836, 0]
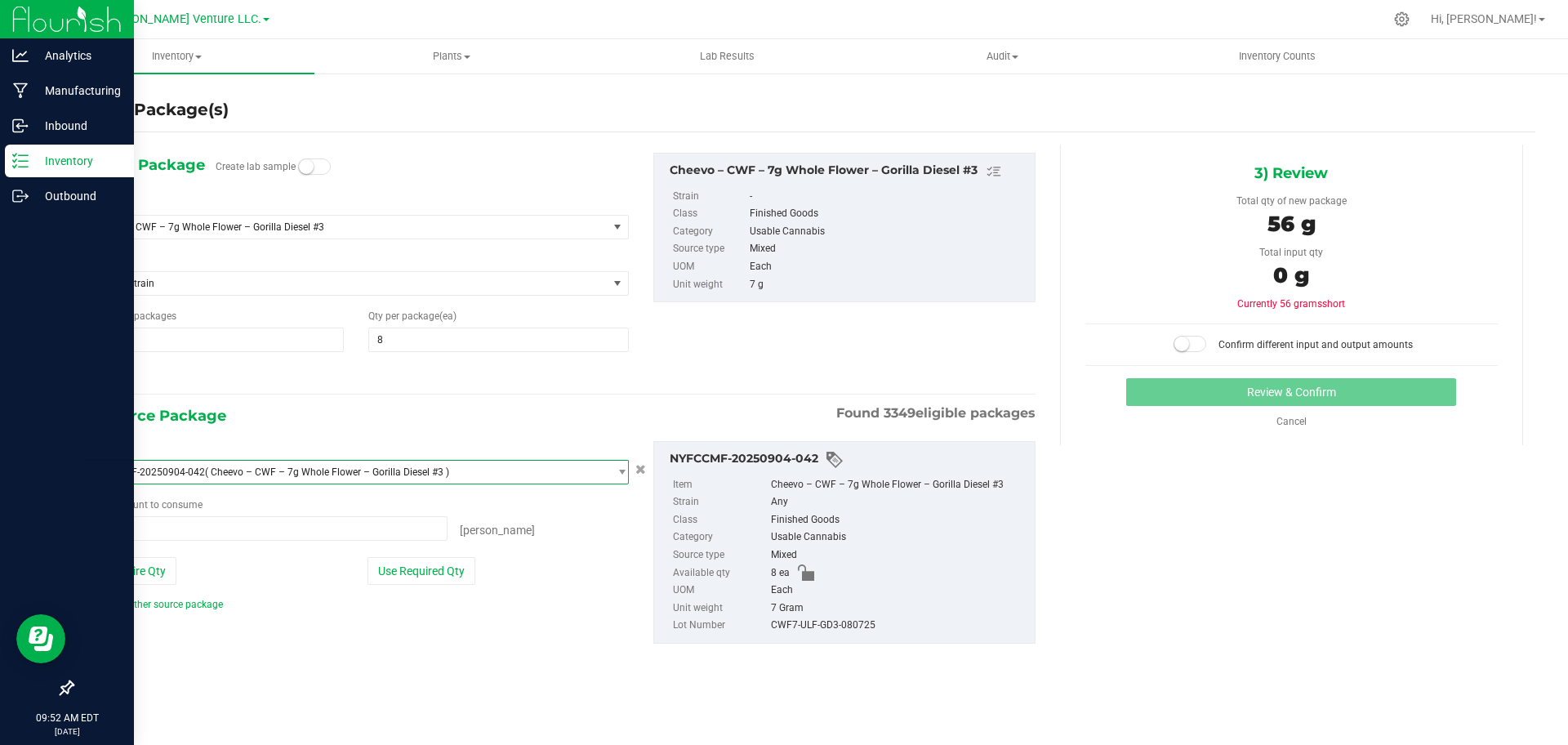
click at [24, 155] on line at bounding box center [24, 155] width 9 height 0
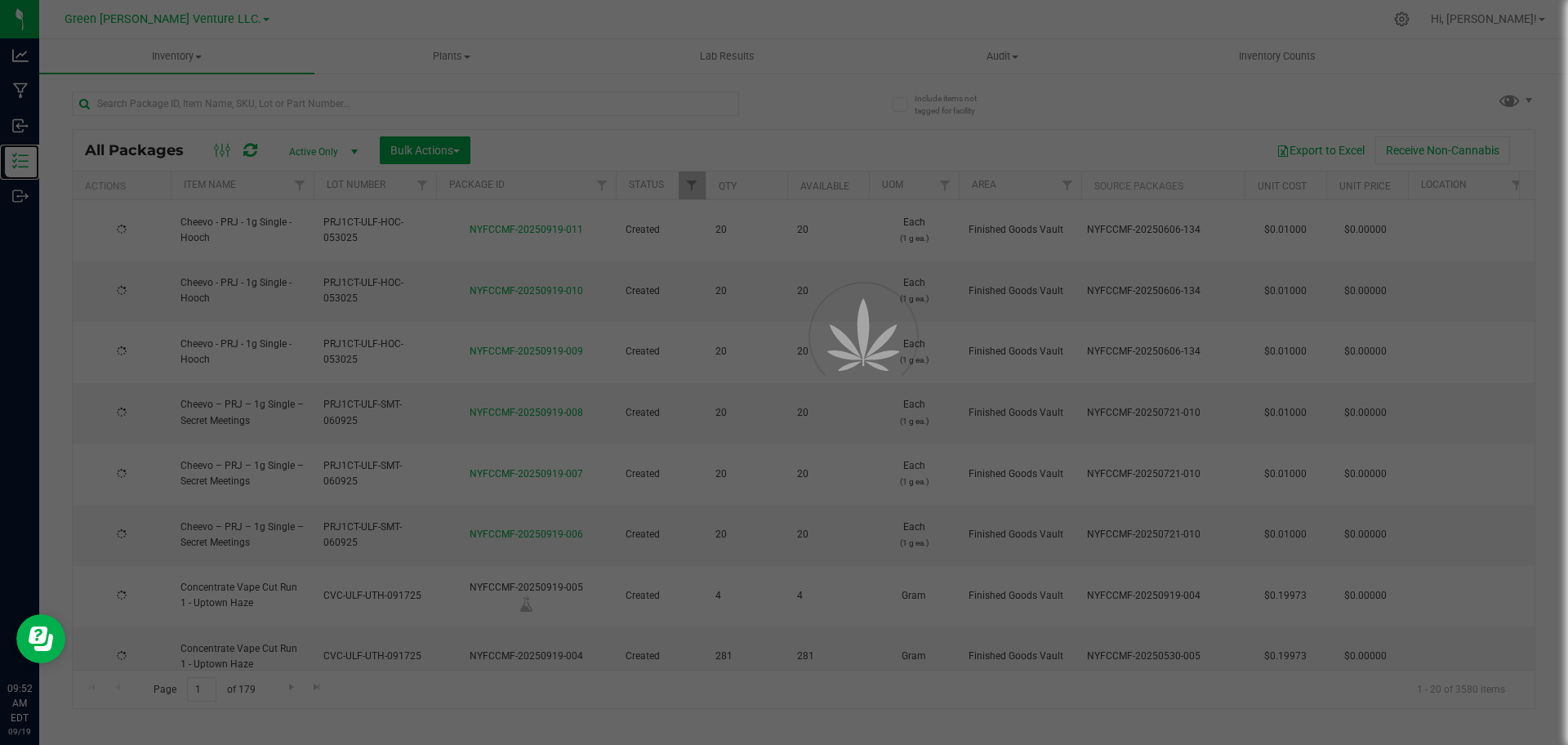
type input "[DATE]"
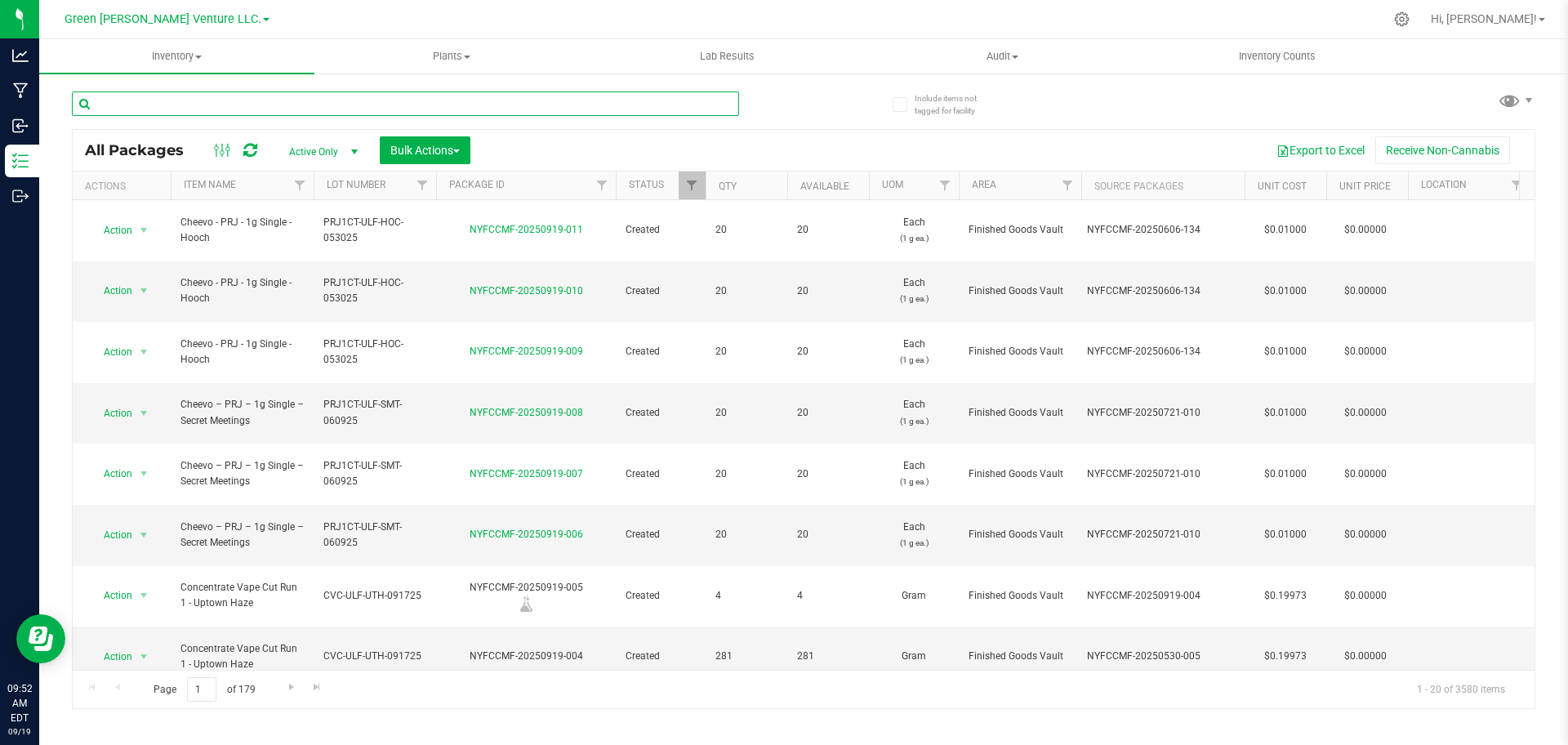
click at [353, 103] on input "text" at bounding box center [404, 103] width 667 height 24
paste input "NYFCCMF-20250904-042"
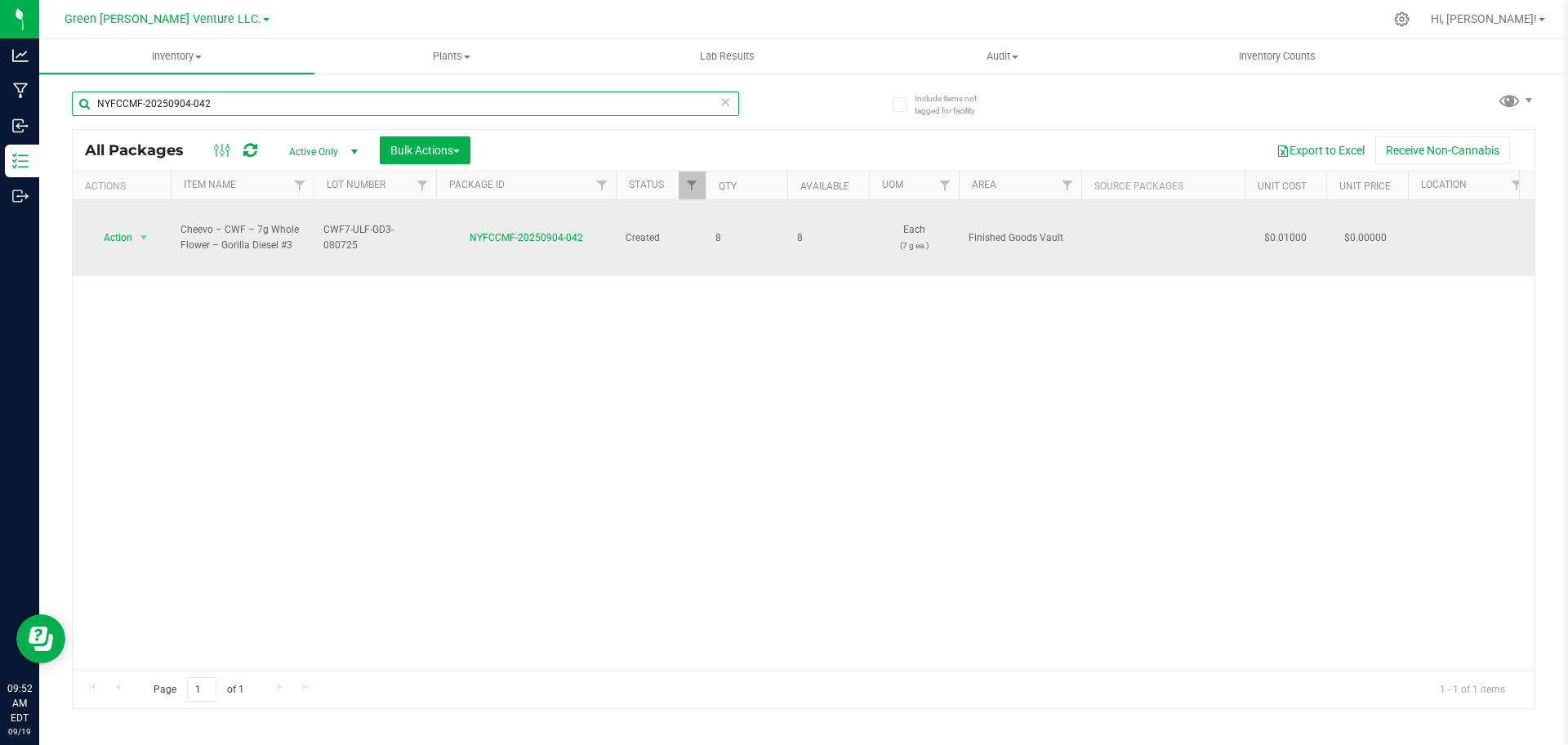
type input "NYFCCMF-20250904-042"
click at [122, 226] on span "Action" at bounding box center [110, 237] width 44 height 23
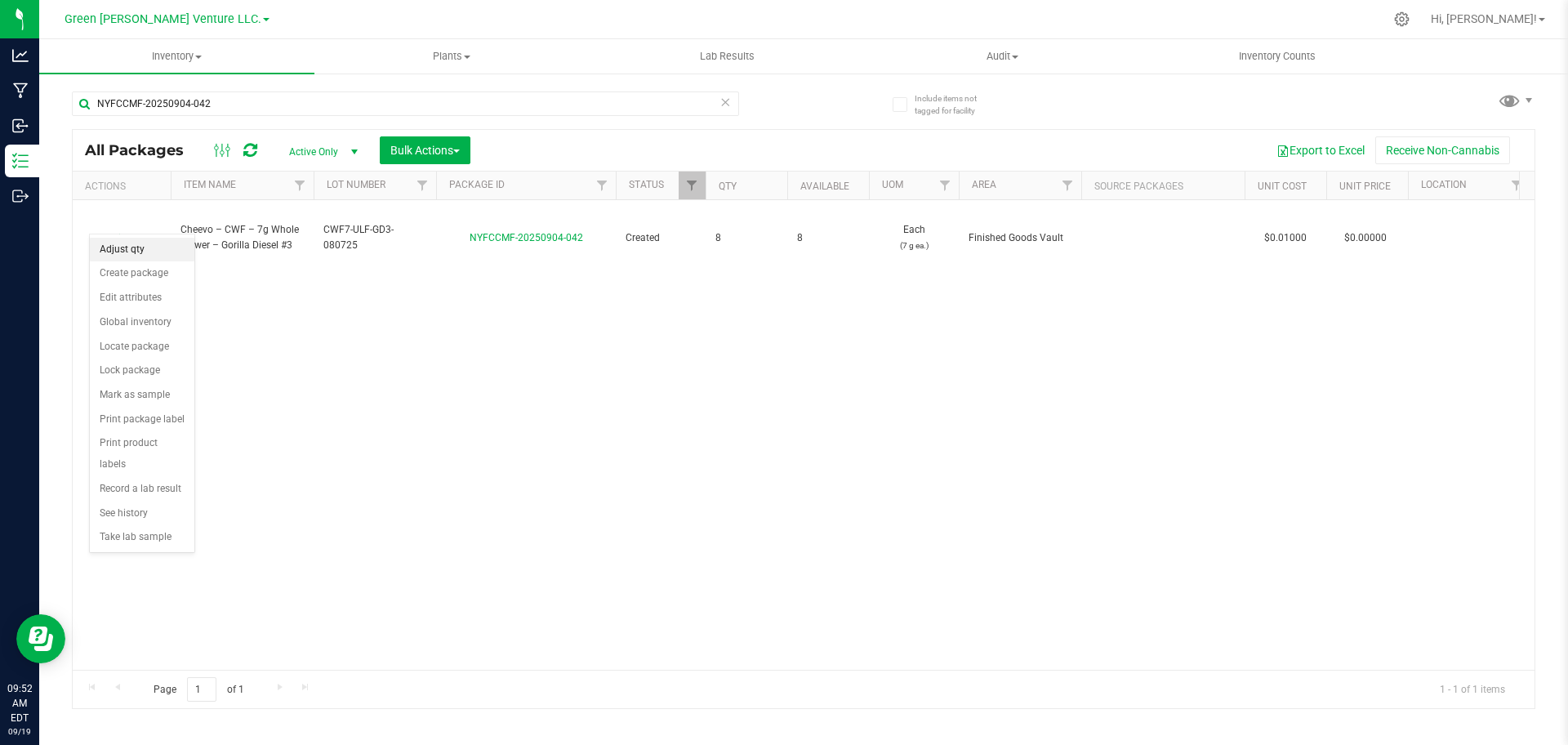
click at [148, 247] on li "Adjust qty" at bounding box center [142, 250] width 105 height 24
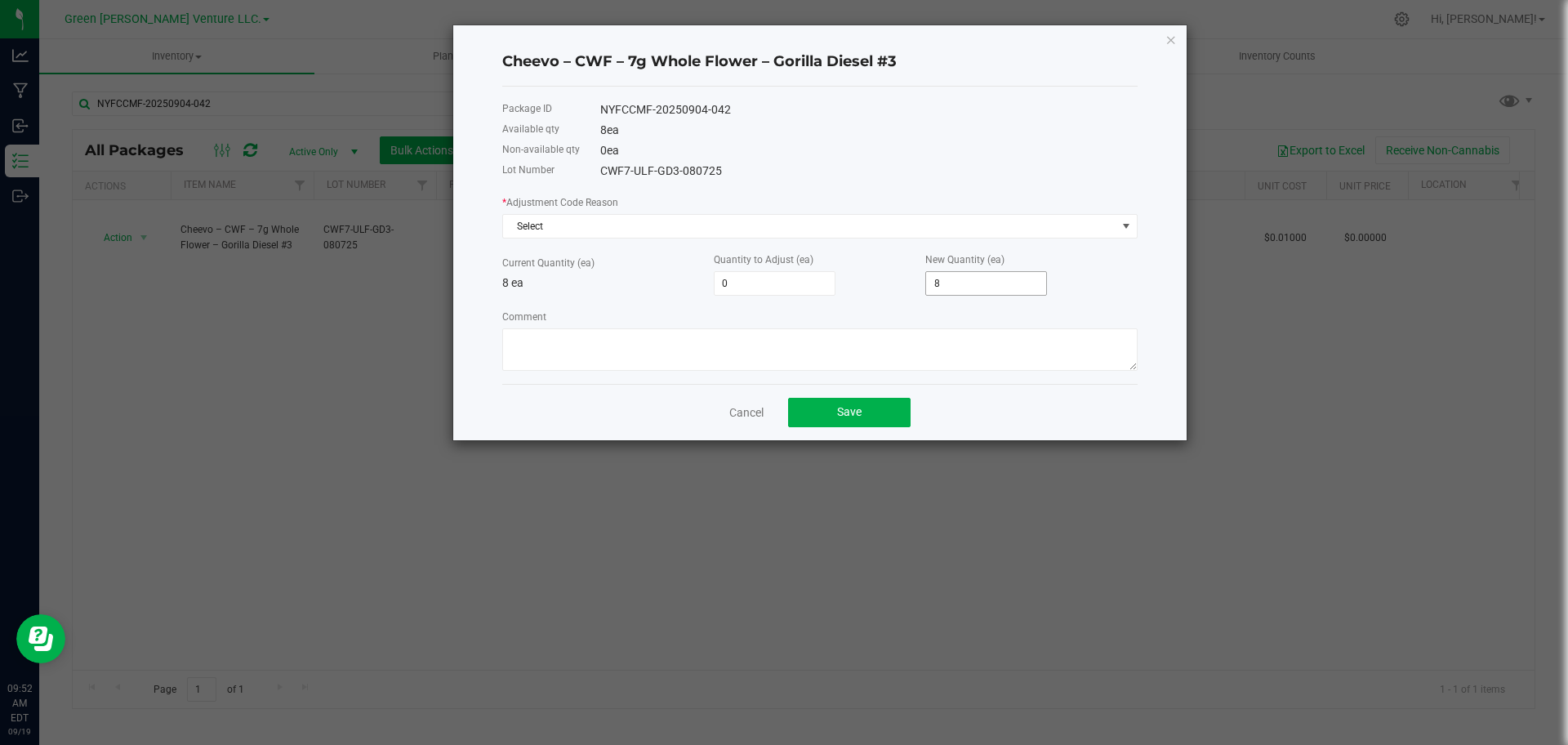
click at [947, 294] on div "* Adjustment Code Reason Select Current Quantity (ea) 8 ea Quantity to Adjust (…" at bounding box center [820, 282] width 635 height 177
click at [947, 291] on input "8" at bounding box center [985, 282] width 120 height 23
click at [949, 282] on input "8" at bounding box center [985, 282] width 120 height 23
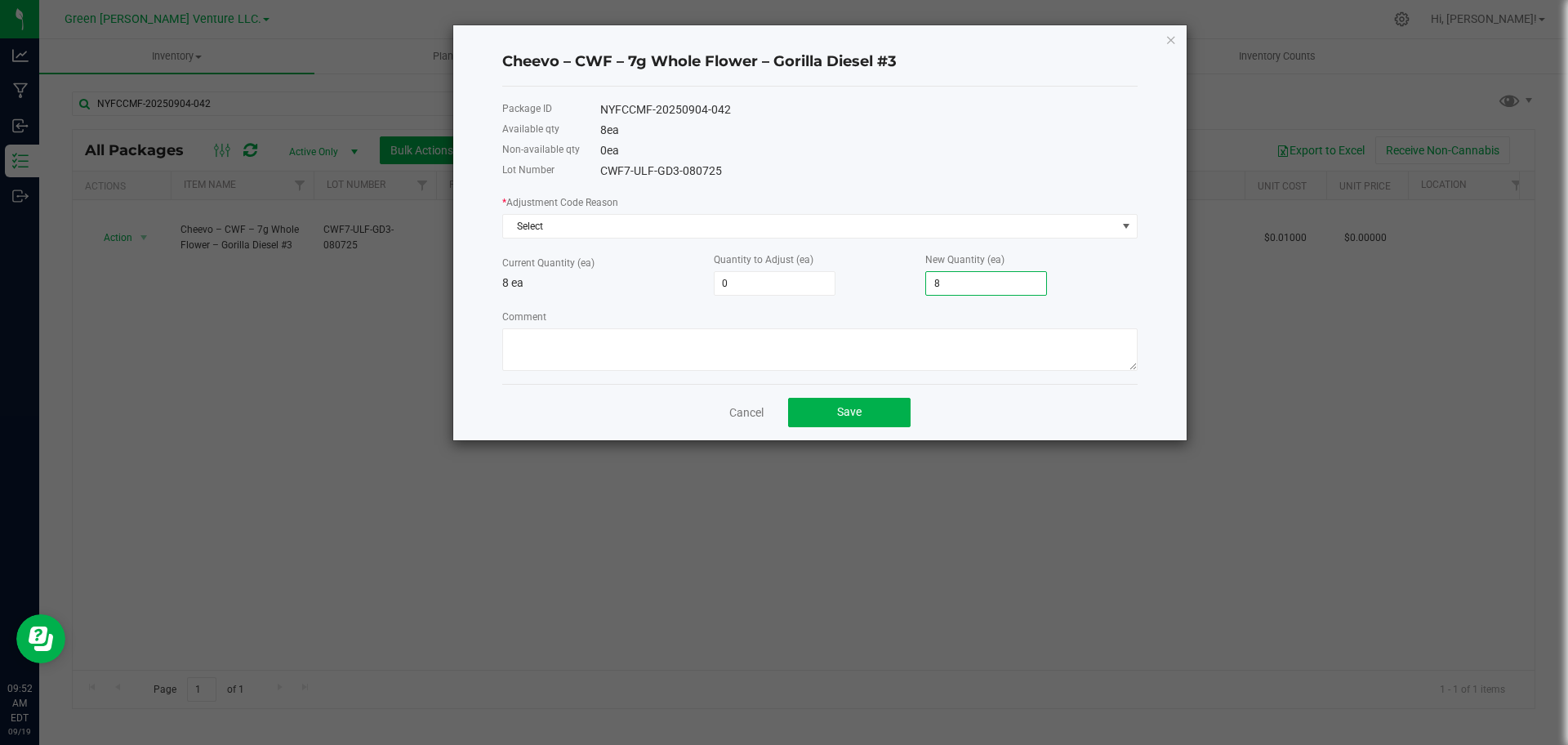
click at [949, 282] on input "8" at bounding box center [985, 282] width 120 height 23
type input "-8"
type input "0"
click at [937, 232] on span "Select" at bounding box center [810, 225] width 613 height 23
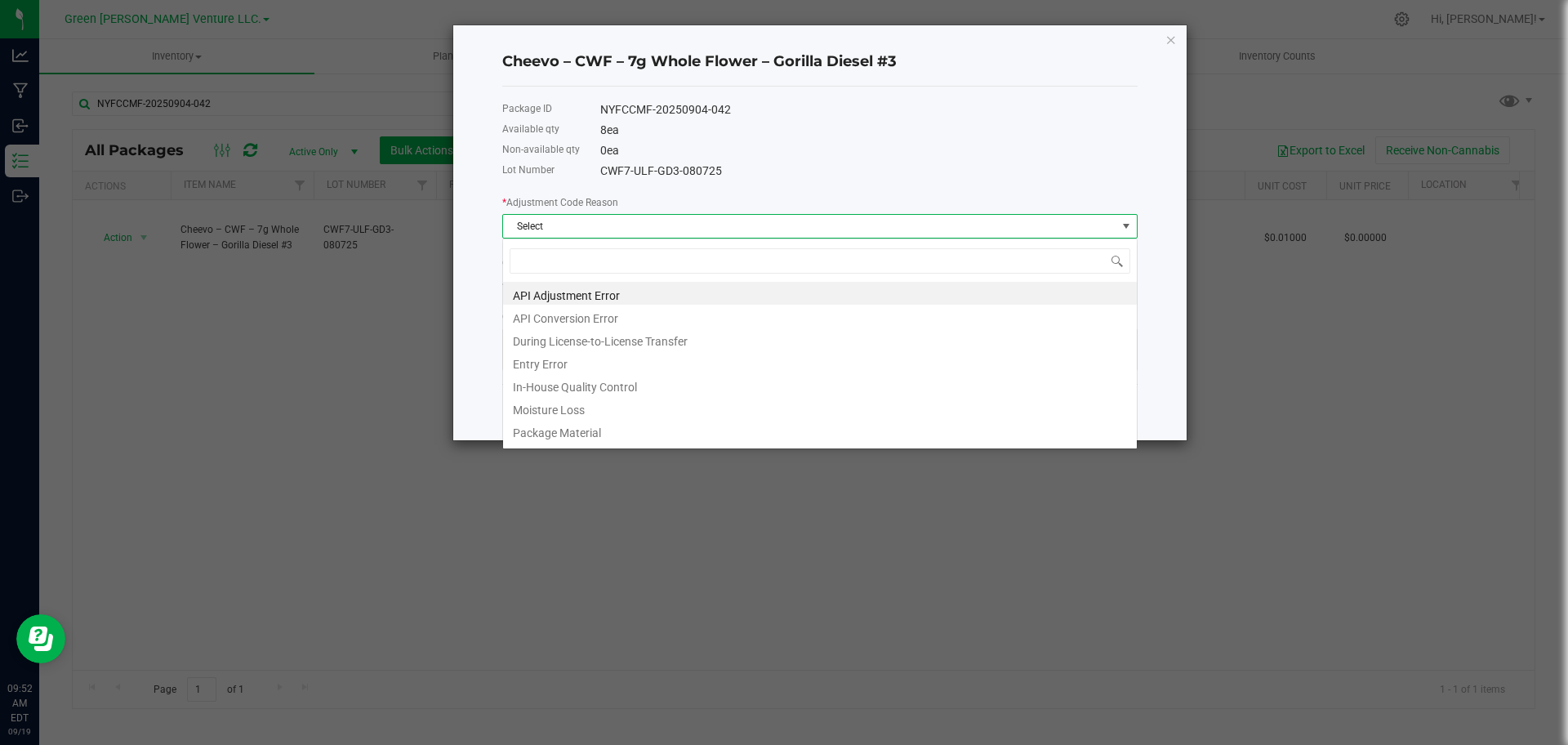
scroll to position [24, 635]
click at [854, 350] on li "Entry Error" at bounding box center [820, 361] width 633 height 23
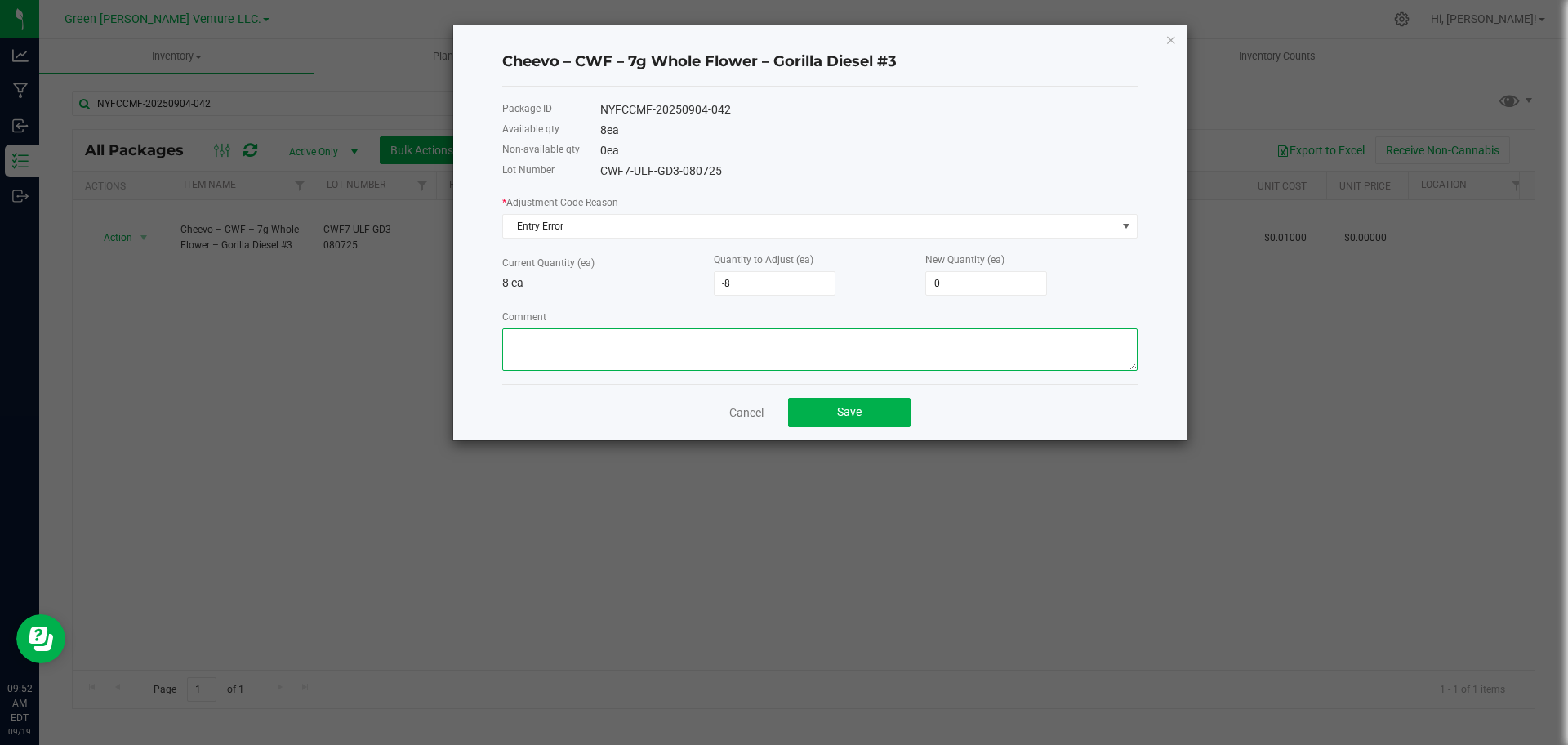
click at [786, 349] on textarea "Comment" at bounding box center [820, 349] width 635 height 43
type textarea "Entry Error,"
click at [641, 69] on h4 "Cheevo – CWF – 7g Whole Flower – Gorilla Diesel #3" at bounding box center [820, 62] width 635 height 21
click at [642, 60] on h4 "Cheevo – CWF – 7g Whole Flower – Gorilla Diesel #3" at bounding box center [820, 62] width 635 height 21
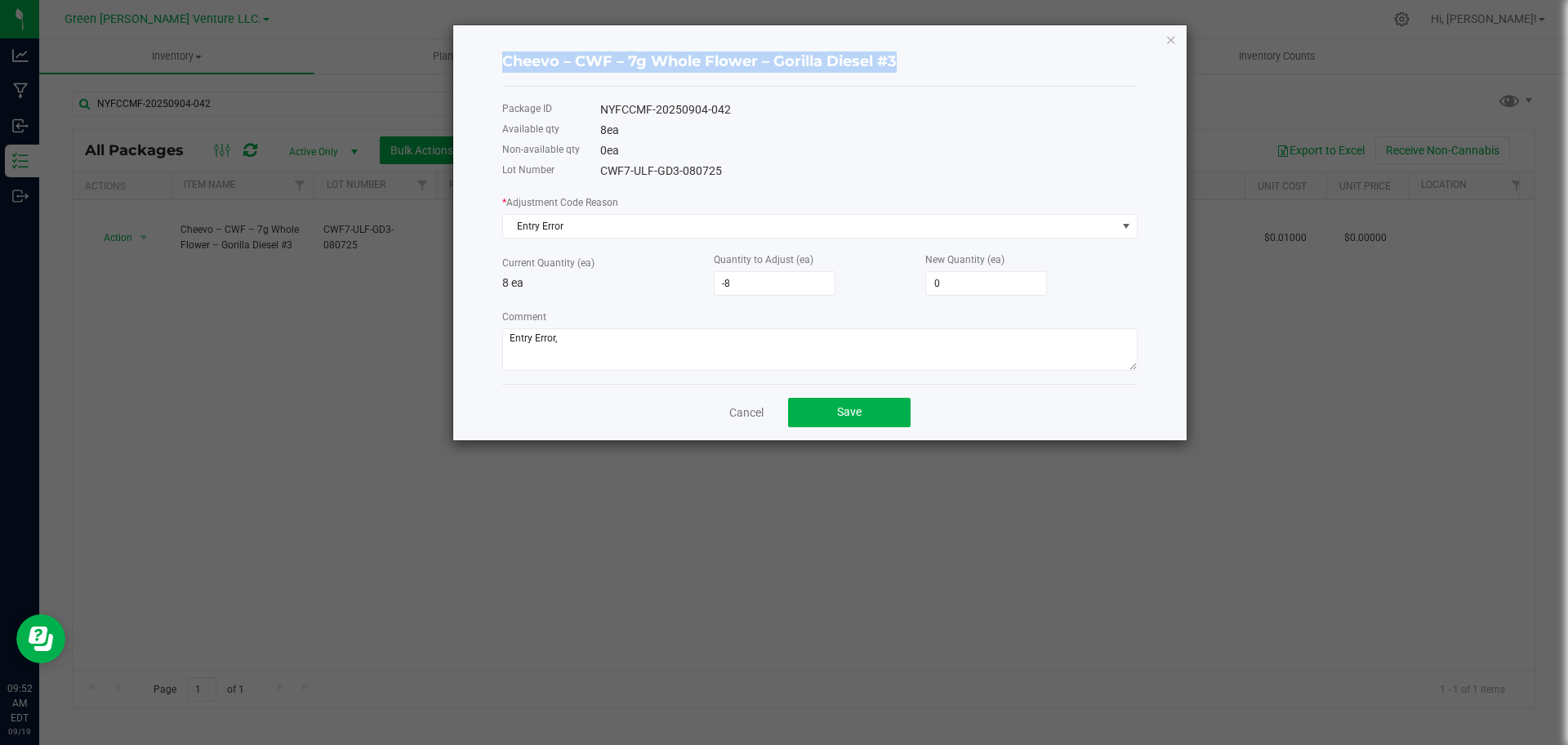
click at [642, 60] on h4 "Cheevo – CWF – 7g Whole Flower – Gorilla Diesel #3" at bounding box center [820, 62] width 635 height 21
copy h4 "Cheevo – CWF – 7g Whole Flower – Gorilla Diesel #3"
drag, startPoint x: 837, startPoint y: 410, endPoint x: 773, endPoint y: 397, distance: 65.3
click at [837, 409] on span "Save" at bounding box center [849, 412] width 24 height 13
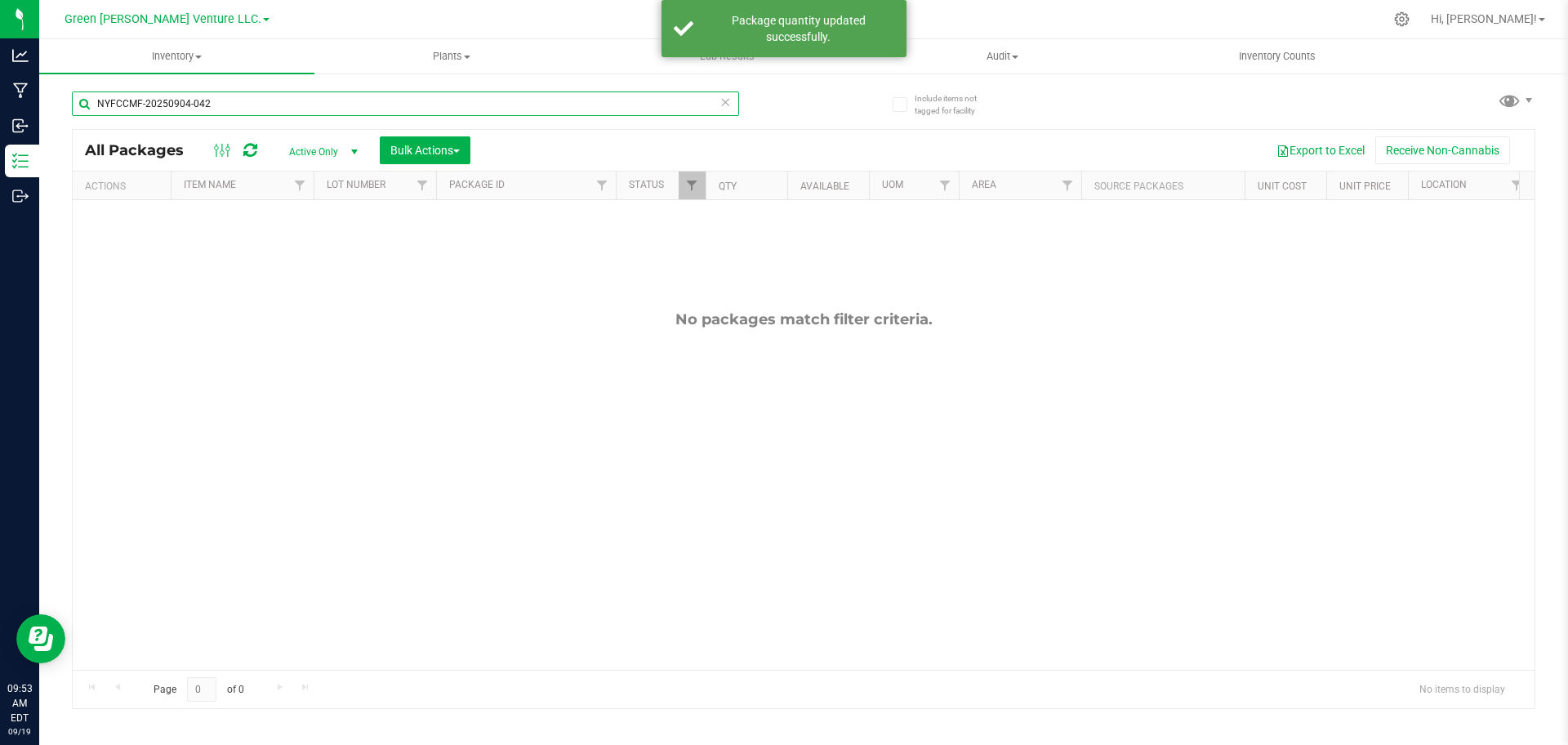
click at [412, 109] on input "NYFCCMF-20250904-042" at bounding box center [404, 103] width 667 height 24
paste input "825-051"
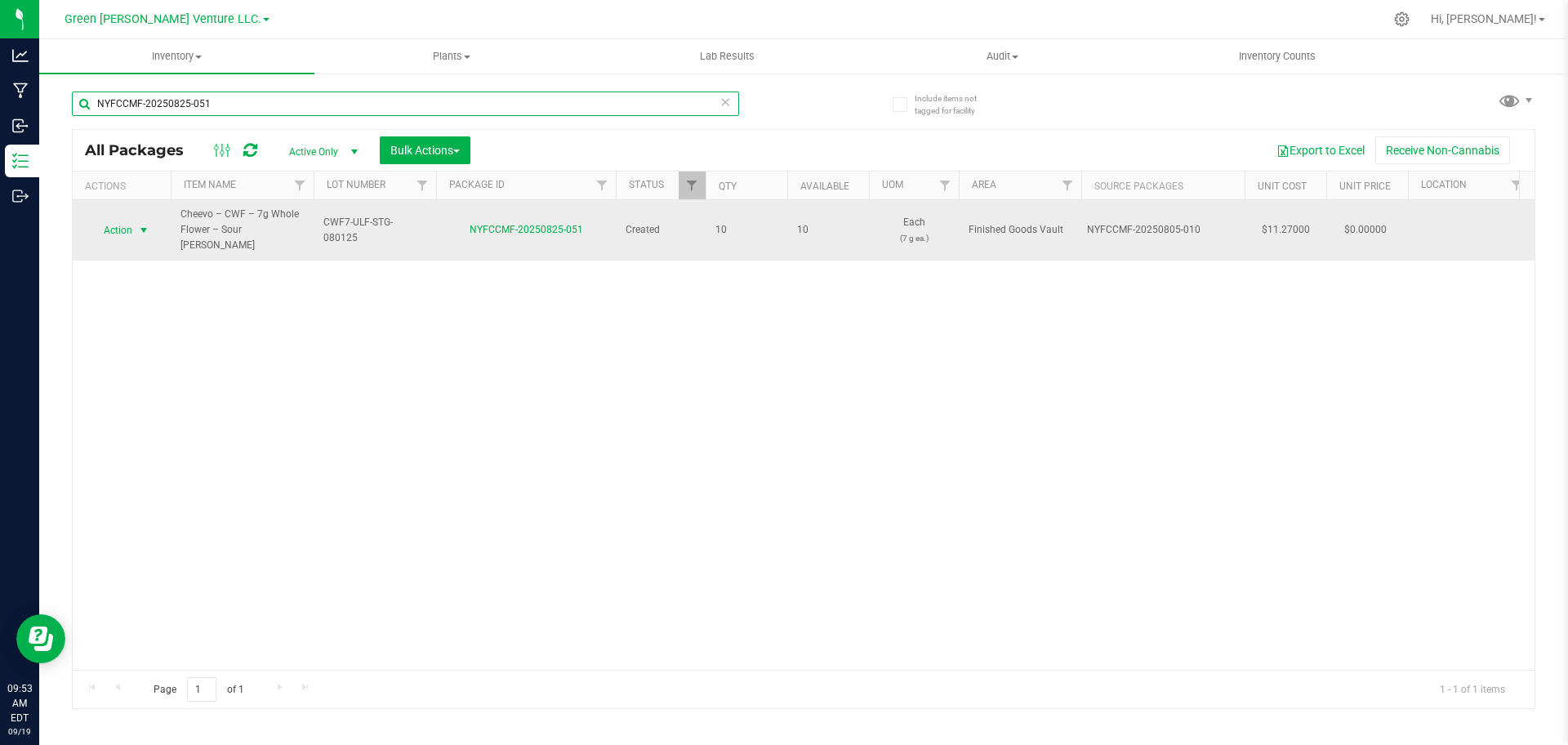
type input "NYFCCMF-20250825-051"
click at [108, 222] on span "Action" at bounding box center [110, 230] width 44 height 23
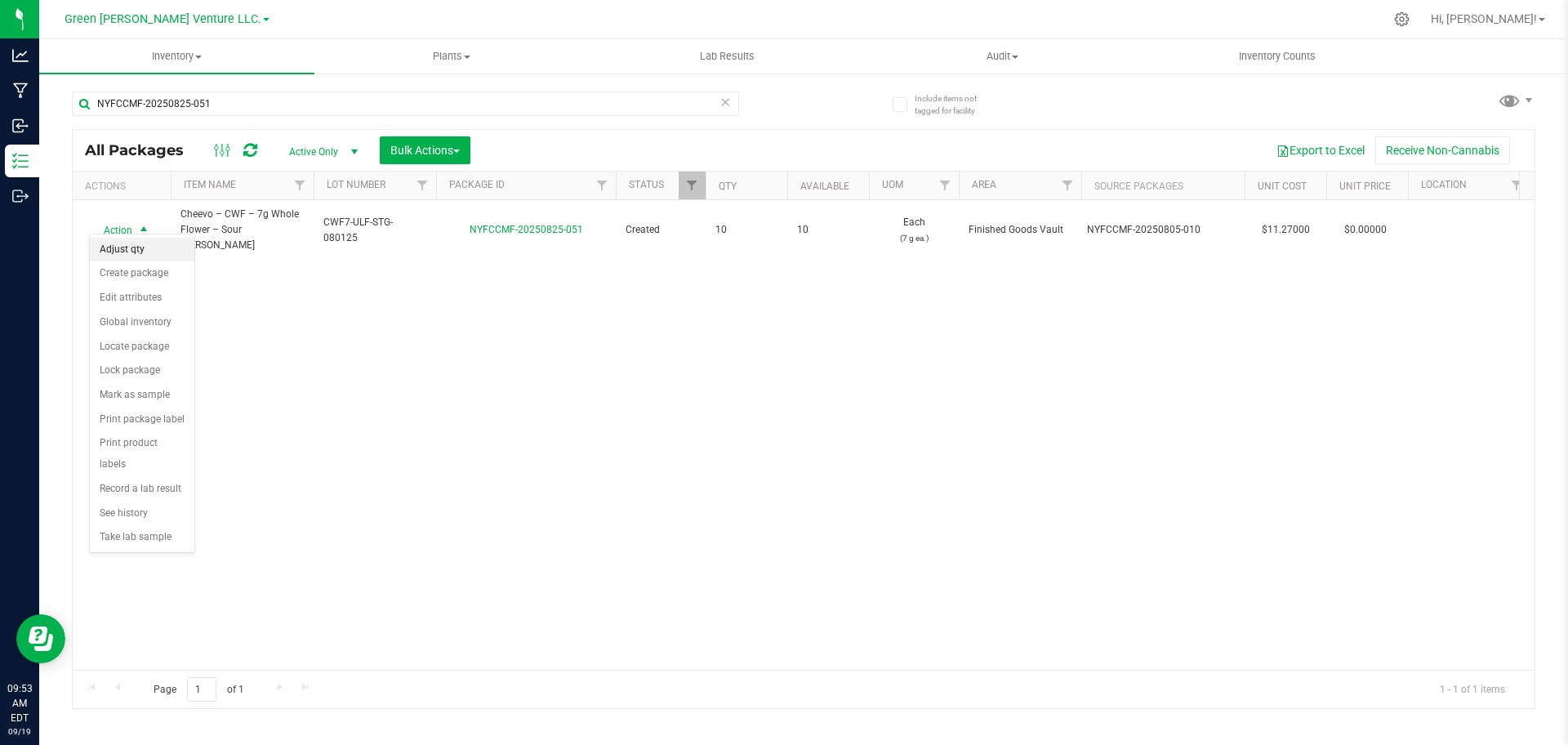
click at [170, 246] on li "Adjust qty" at bounding box center [142, 250] width 105 height 24
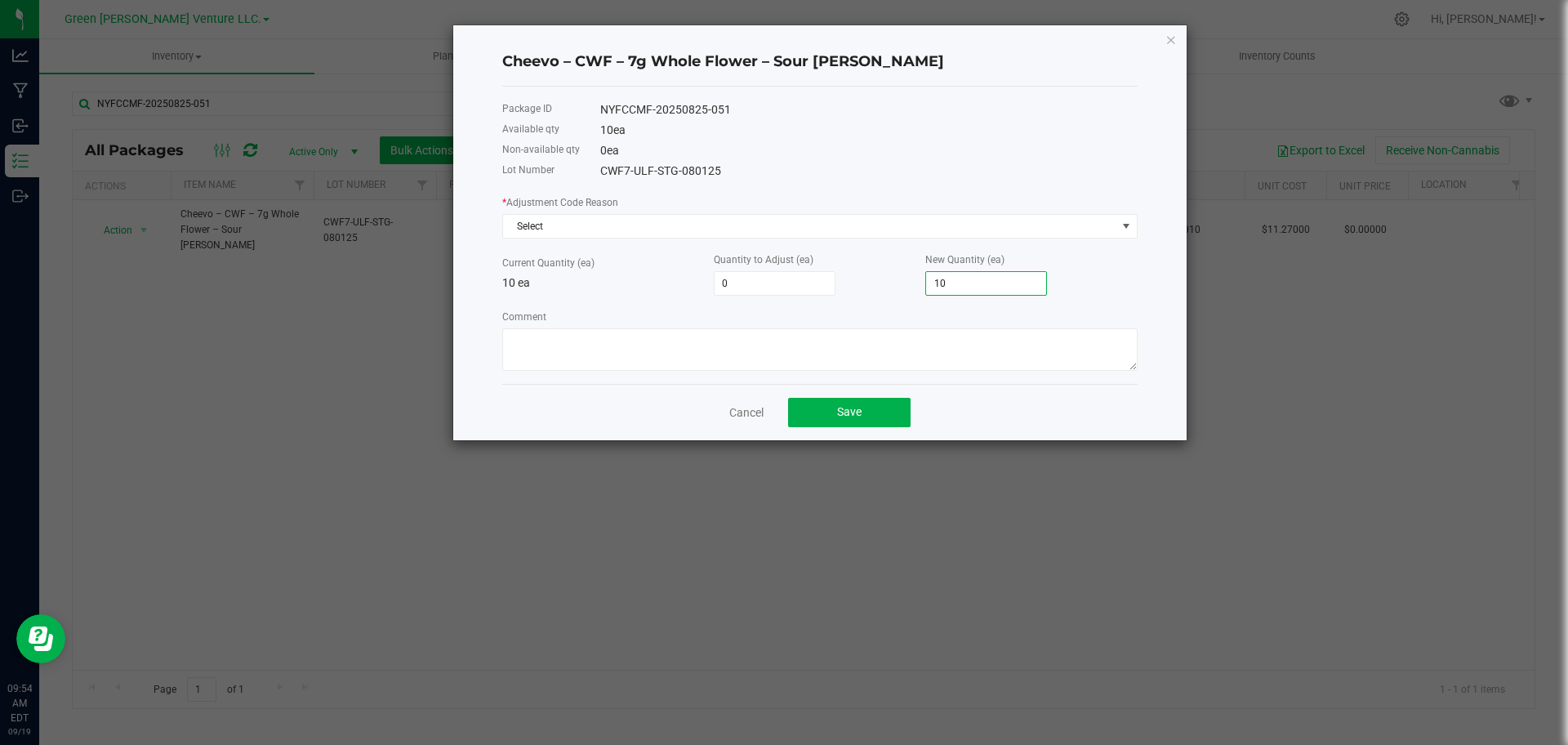
click at [954, 287] on input "10" at bounding box center [985, 282] width 120 height 23
click at [868, 245] on div "* Adjustment Code Reason Select Current Quantity (ea) 10 ea Quantity to Adjust …" at bounding box center [820, 282] width 635 height 177
click at [865, 233] on span "Select" at bounding box center [810, 225] width 613 height 23
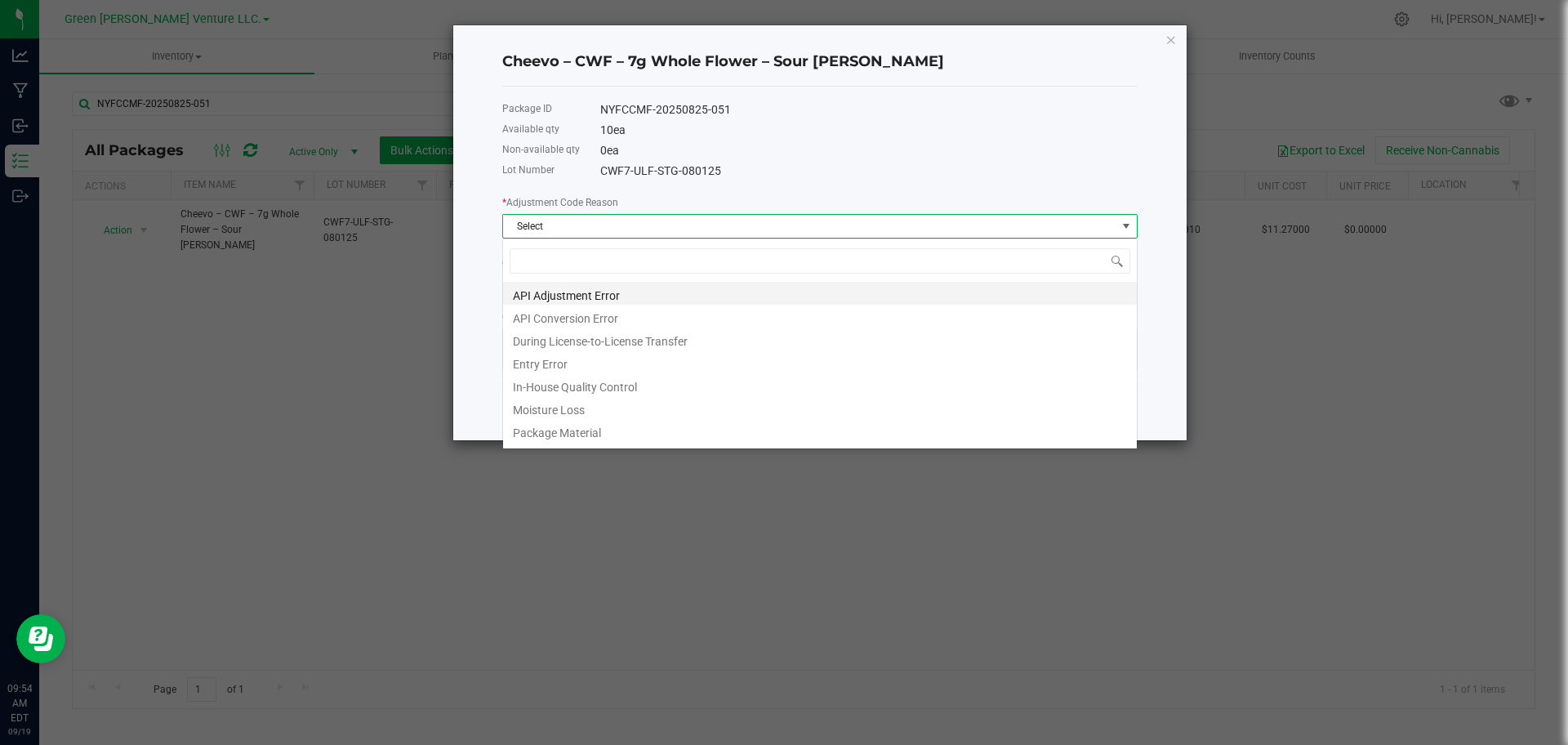
scroll to position [24, 635]
click at [797, 370] on li "Entry Error" at bounding box center [820, 361] width 633 height 23
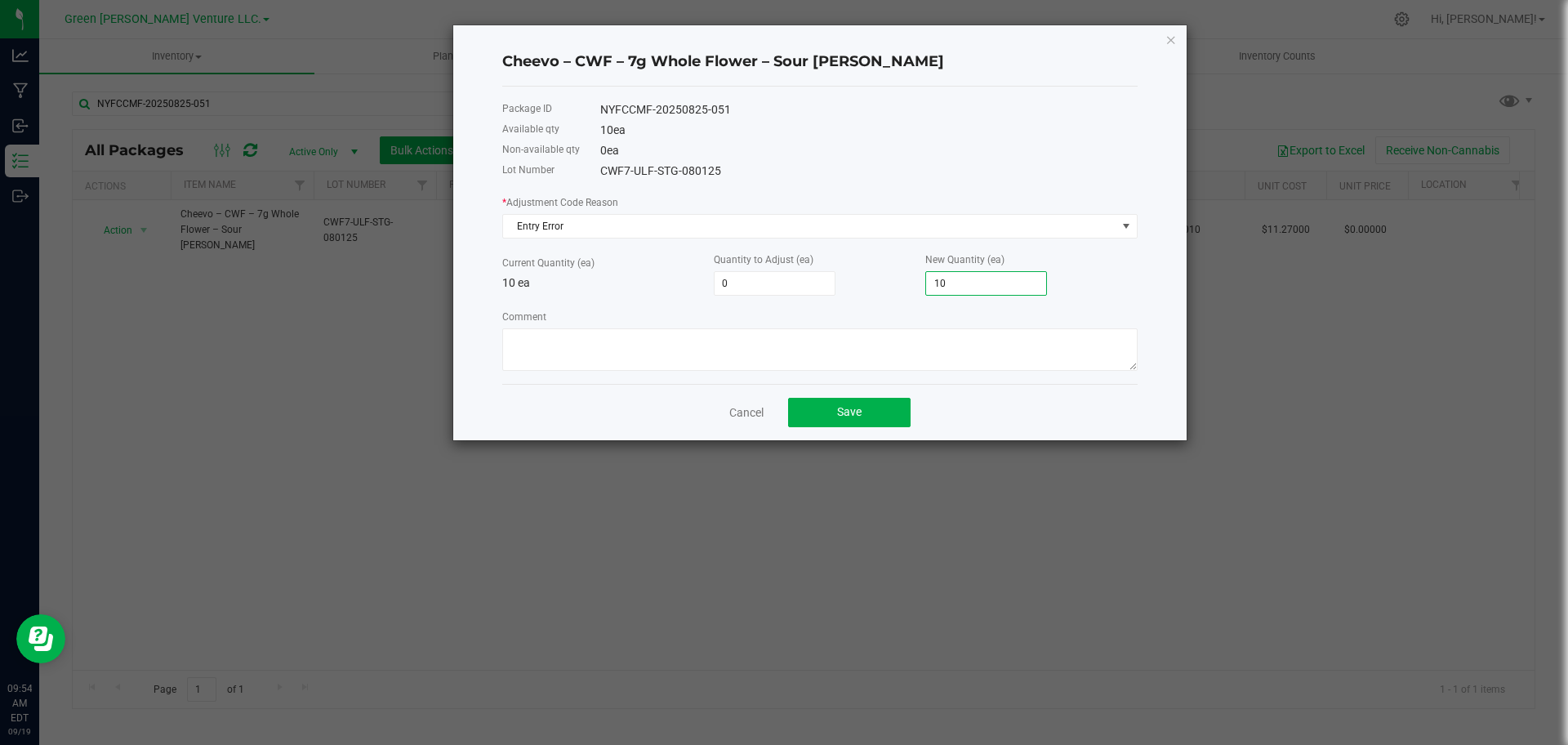
click at [991, 283] on input "10" at bounding box center [985, 282] width 120 height 23
click at [991, 282] on input "10" at bounding box center [985, 282] width 120 height 23
type input "-10"
type input "0"
click at [575, 356] on textarea "Comment" at bounding box center [820, 349] width 635 height 43
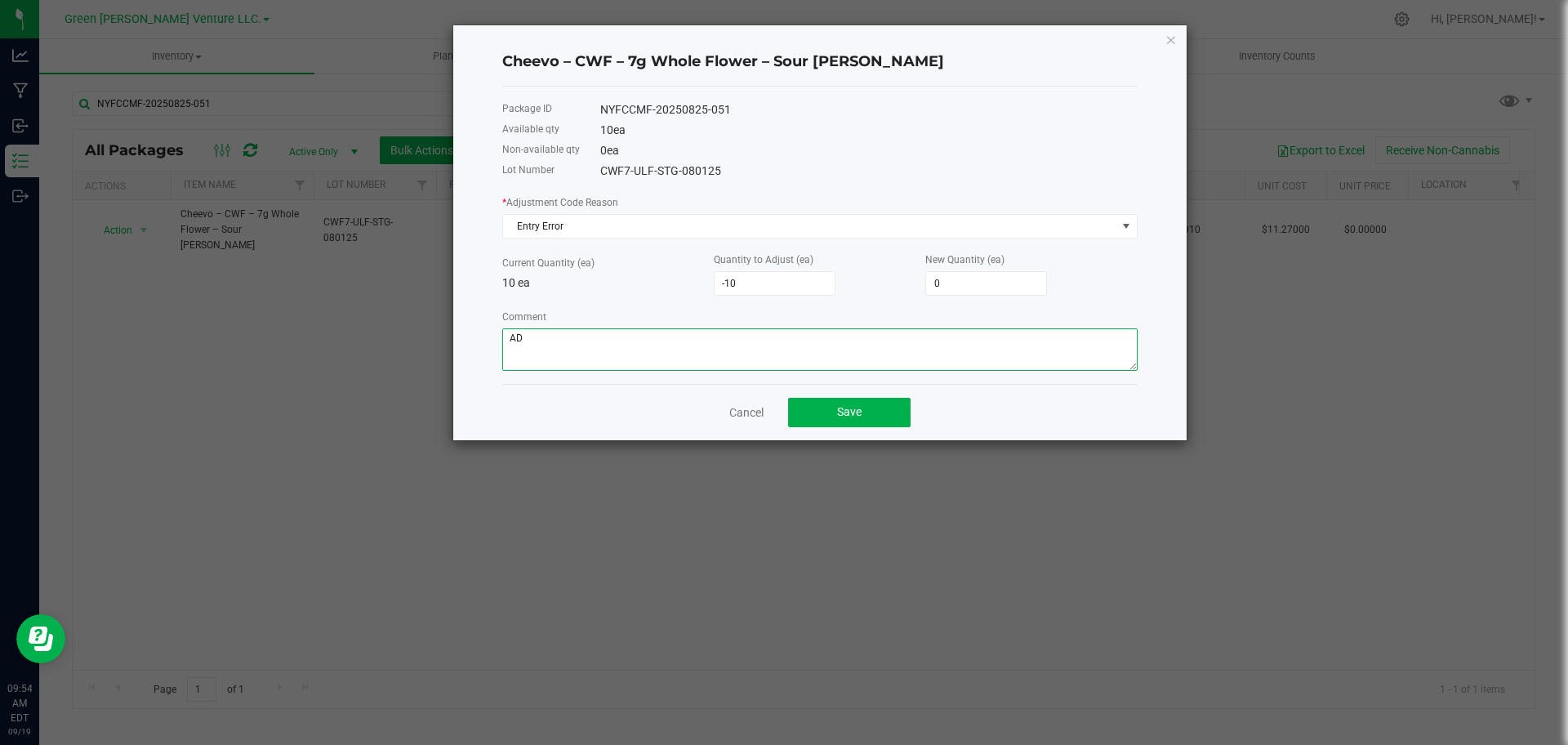
type textarea "A"
type textarea "Entry Error"
click at [697, 55] on h4 "Cheevo – CWF – 7g Whole Flower – Sour [PERSON_NAME]" at bounding box center [820, 62] width 635 height 21
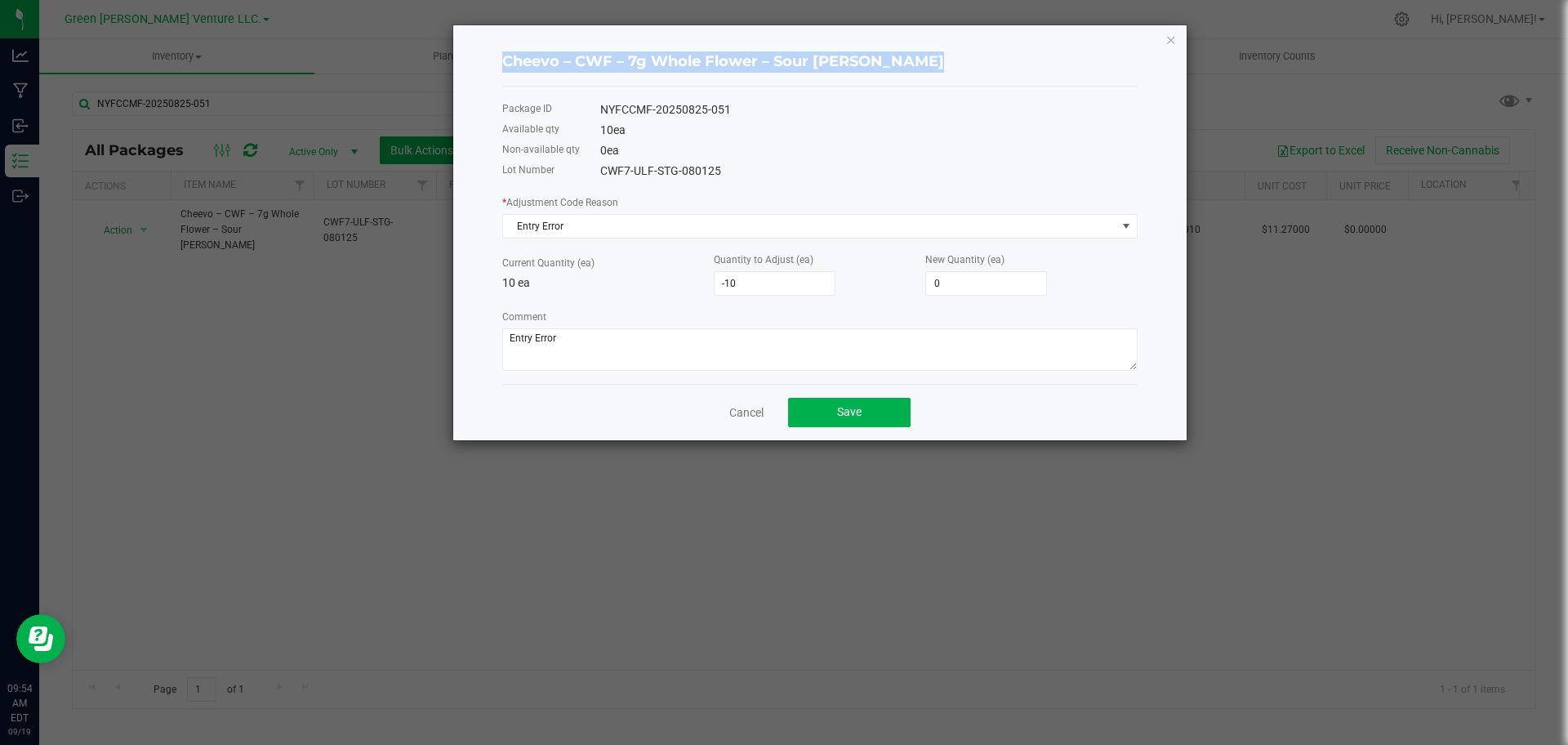
click at [697, 55] on h4 "Cheevo – CWF – 7g Whole Flower – Sour [PERSON_NAME]" at bounding box center [820, 62] width 635 height 21
copy h4 "Cheevo – CWF – 7g Whole Flower – Sour [PERSON_NAME]"
click at [766, 66] on h4 "Cheevo – CWF – 7g Whole Flower – Sour [PERSON_NAME]" at bounding box center [820, 62] width 635 height 21
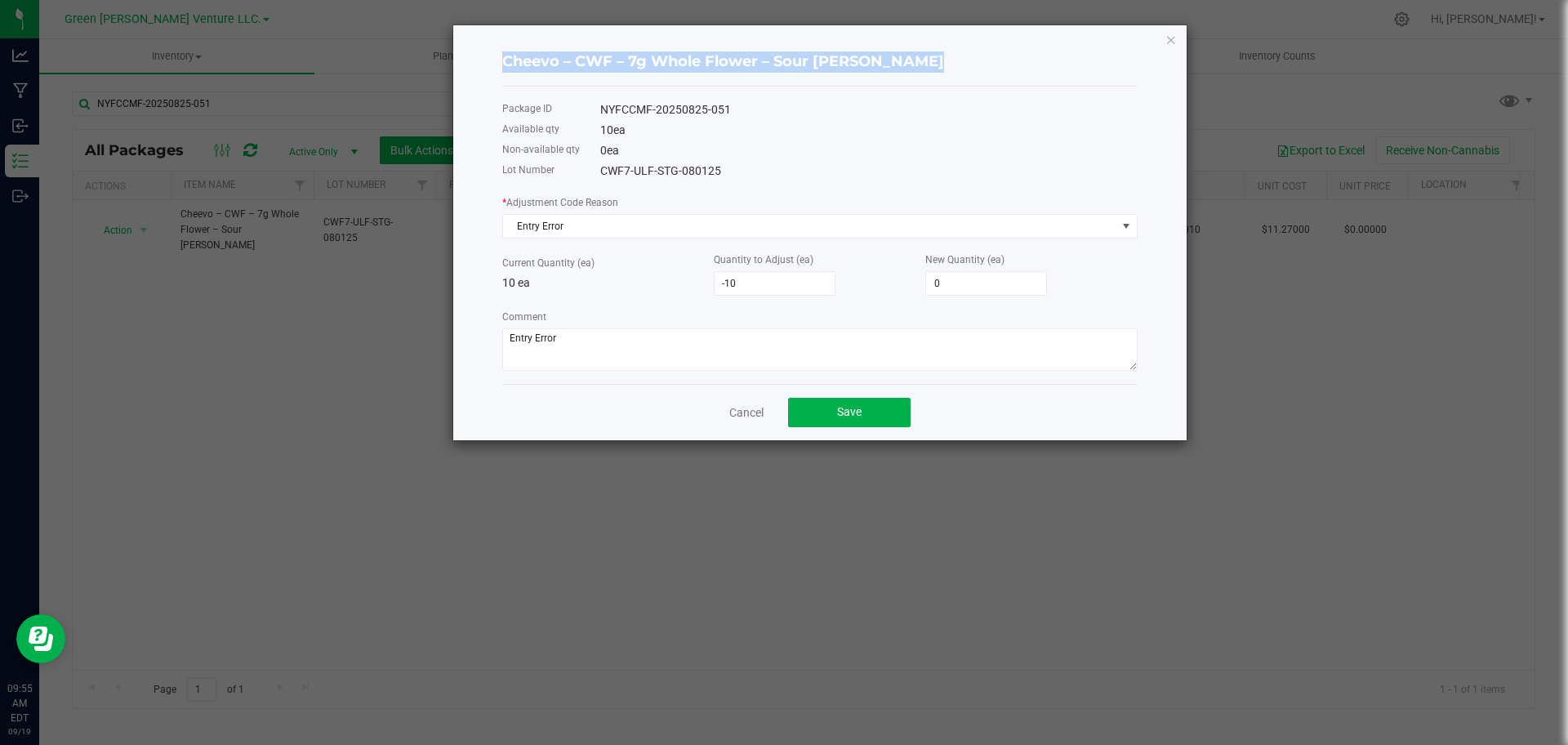
click at [766, 66] on h4 "Cheevo – CWF – 7g Whole Flower – Sour [PERSON_NAME]" at bounding box center [820, 62] width 635 height 21
click at [671, 104] on div "NYFCCMF-20250825-051" at bounding box center [869, 110] width 537 height 17
copy div "NYFCCMF-20250825-051"
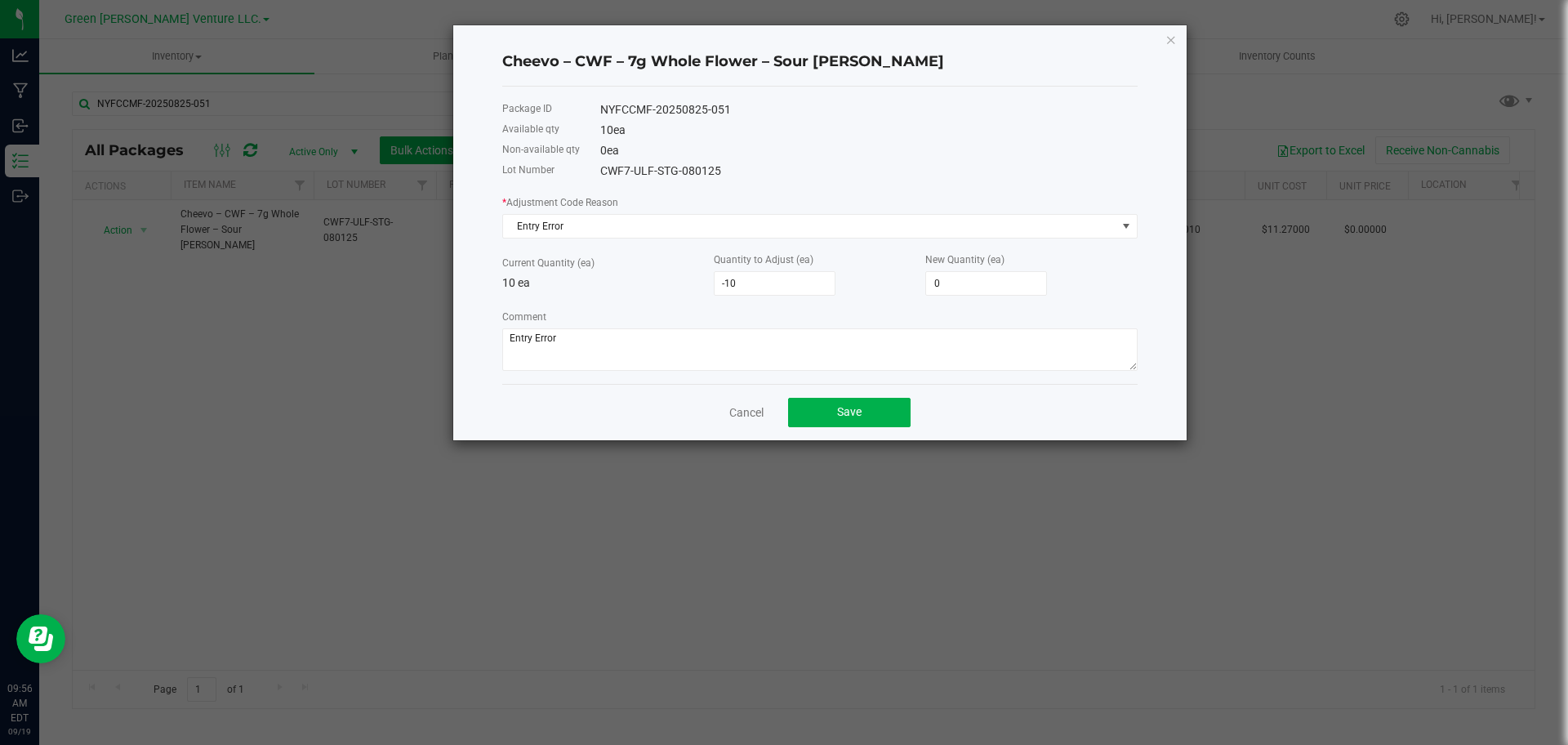
click at [673, 167] on div "CWF7-ULF-STG-080125" at bounding box center [869, 171] width 537 height 17
click at [884, 424] on button "Save" at bounding box center [849, 412] width 122 height 29
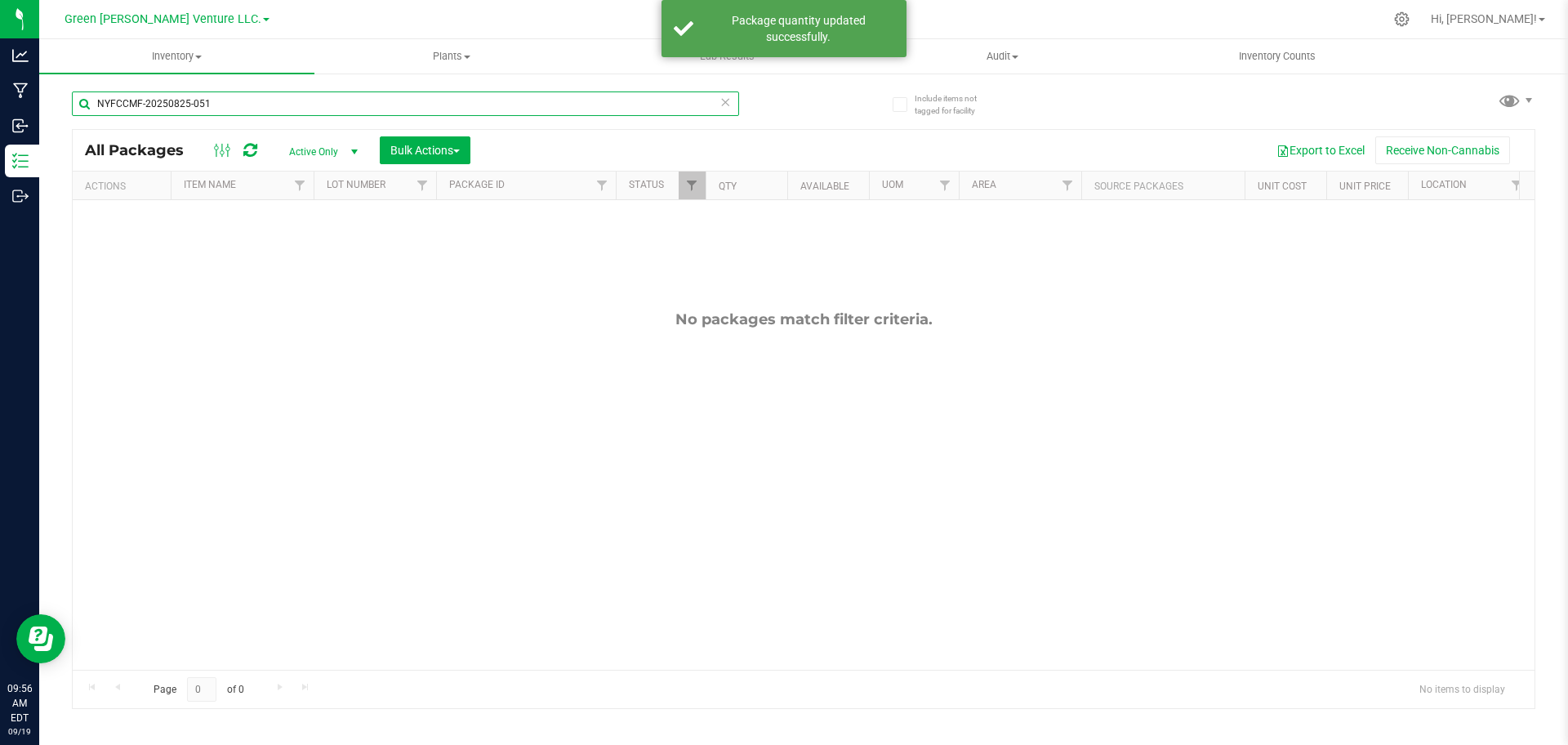
click at [211, 109] on input "NYFCCMF-20250825-051" at bounding box center [404, 103] width 667 height 24
click at [211, 107] on input "NYFCCMF-20250825-051" at bounding box center [404, 103] width 667 height 24
paste input "text"
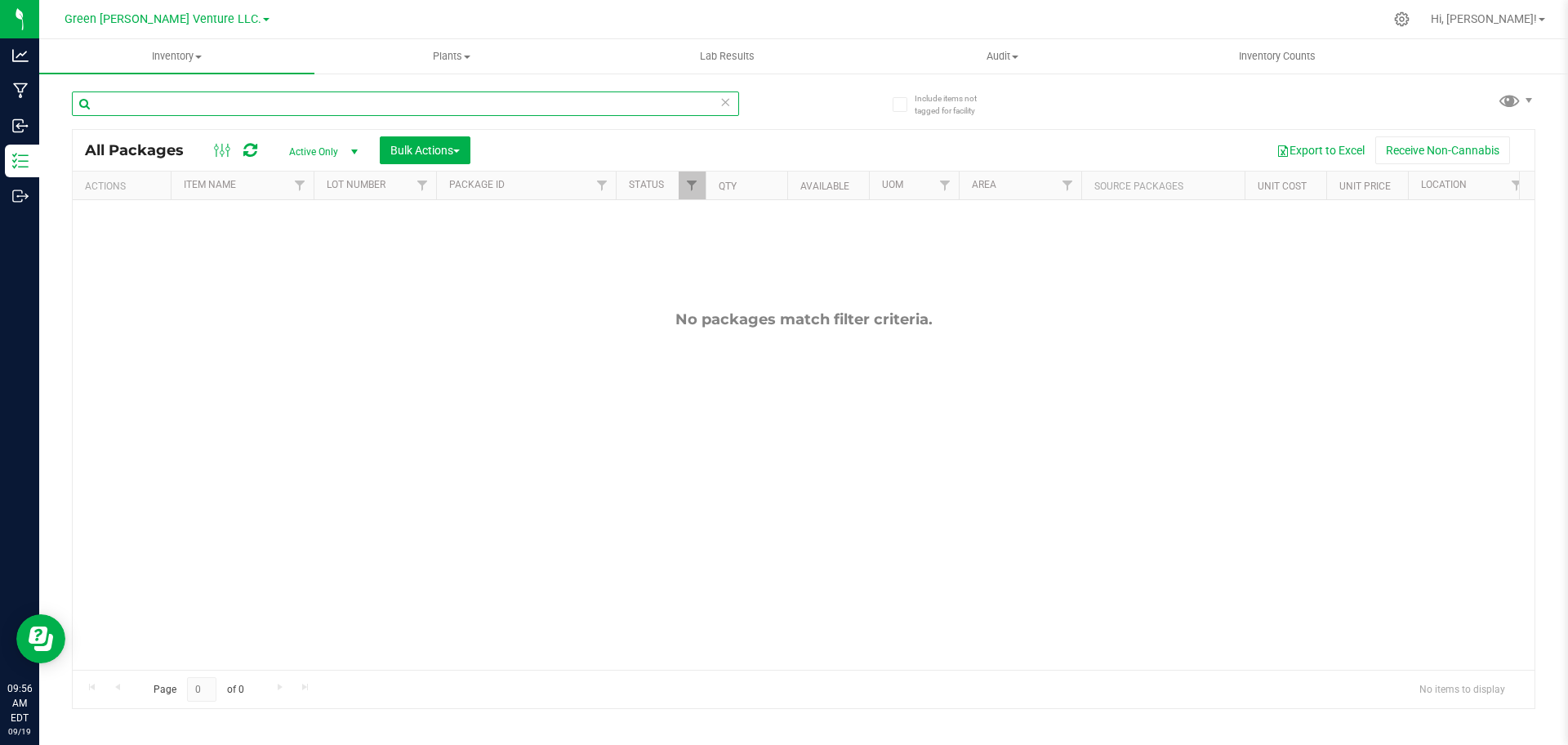
click at [284, 101] on div "Inventory All packages All inventory Waste log Create inventory Plants All plan…" at bounding box center [803, 392] width 1528 height 706
click at [288, 105] on input "text" at bounding box center [404, 103] width 667 height 24
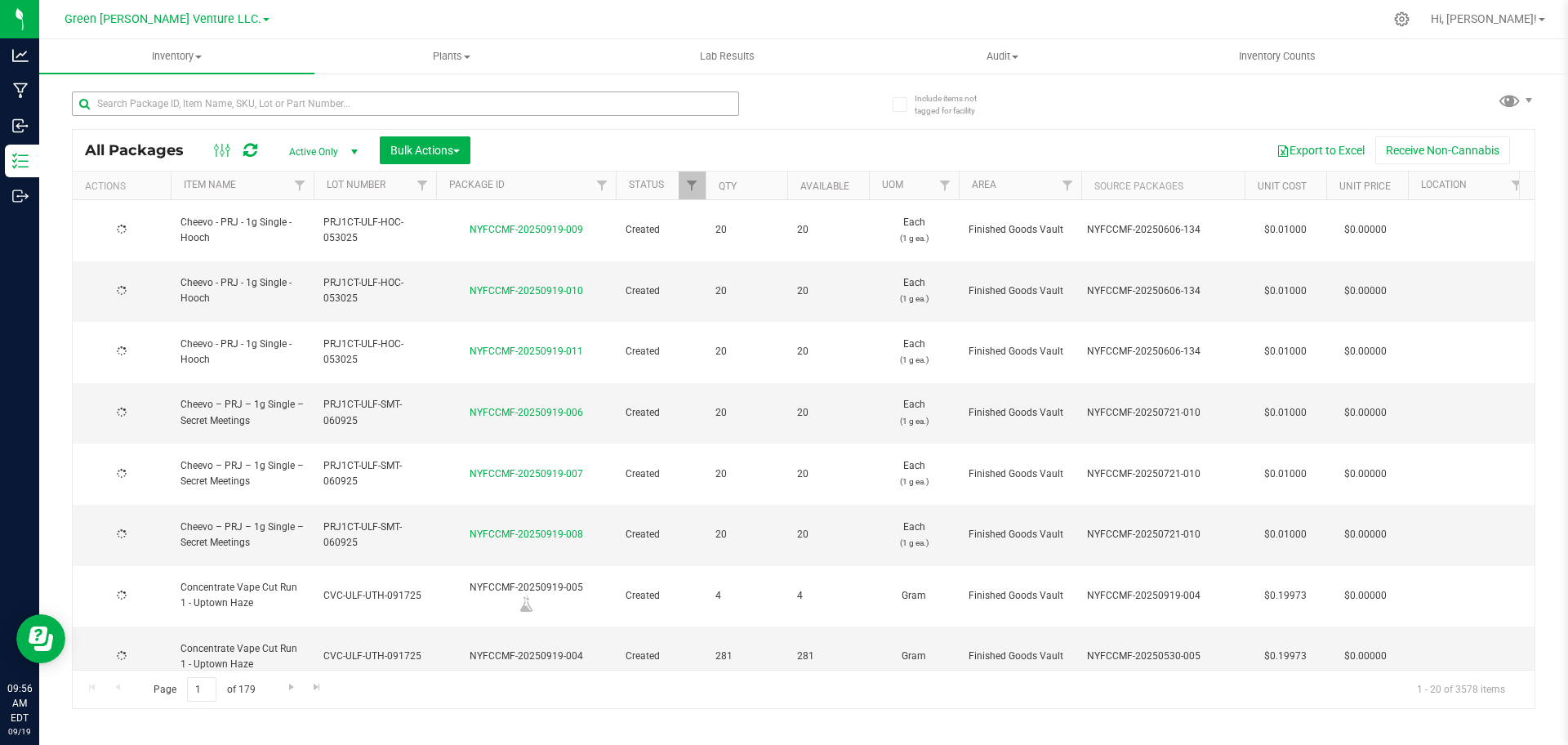
type input "[DATE]"
paste input "NYFCCMF-20250815-147"
type input "NYFCCMF-20250815-147"
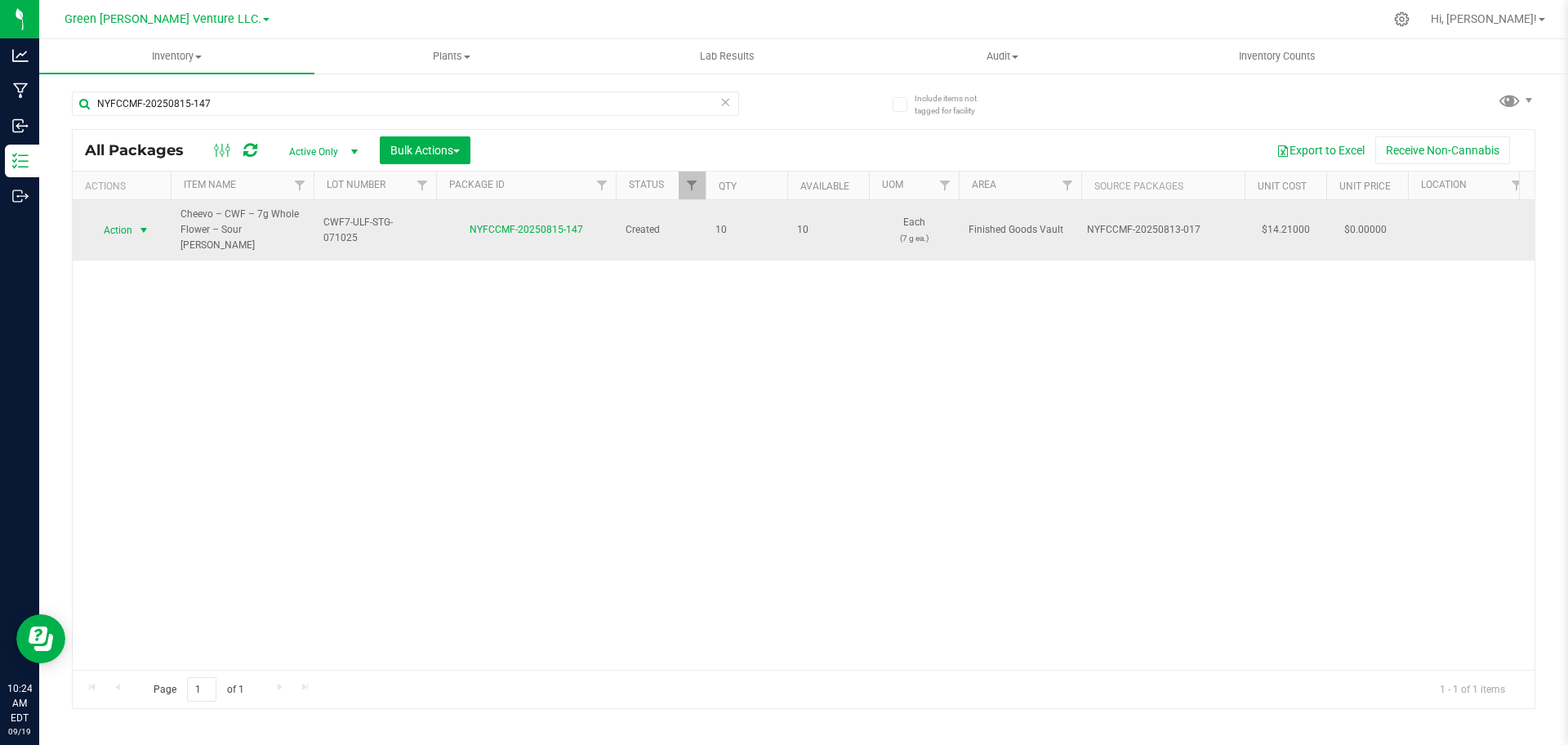
click at [131, 219] on span "Action" at bounding box center [110, 230] width 44 height 23
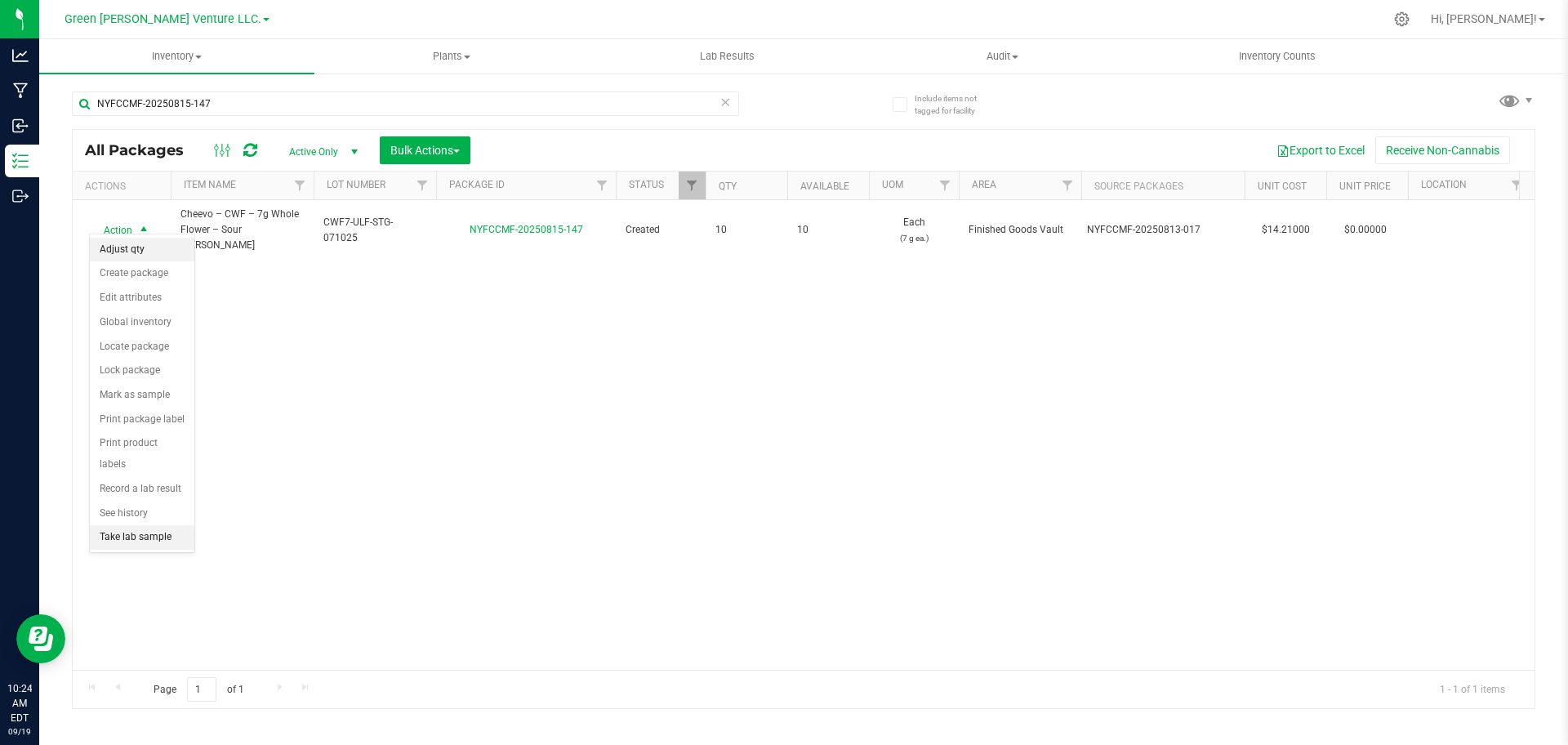
drag, startPoint x: 149, startPoint y: 252, endPoint x: 185, endPoint y: 253, distance: 36.0
click at [150, 252] on li "Adjust qty" at bounding box center [142, 250] width 105 height 24
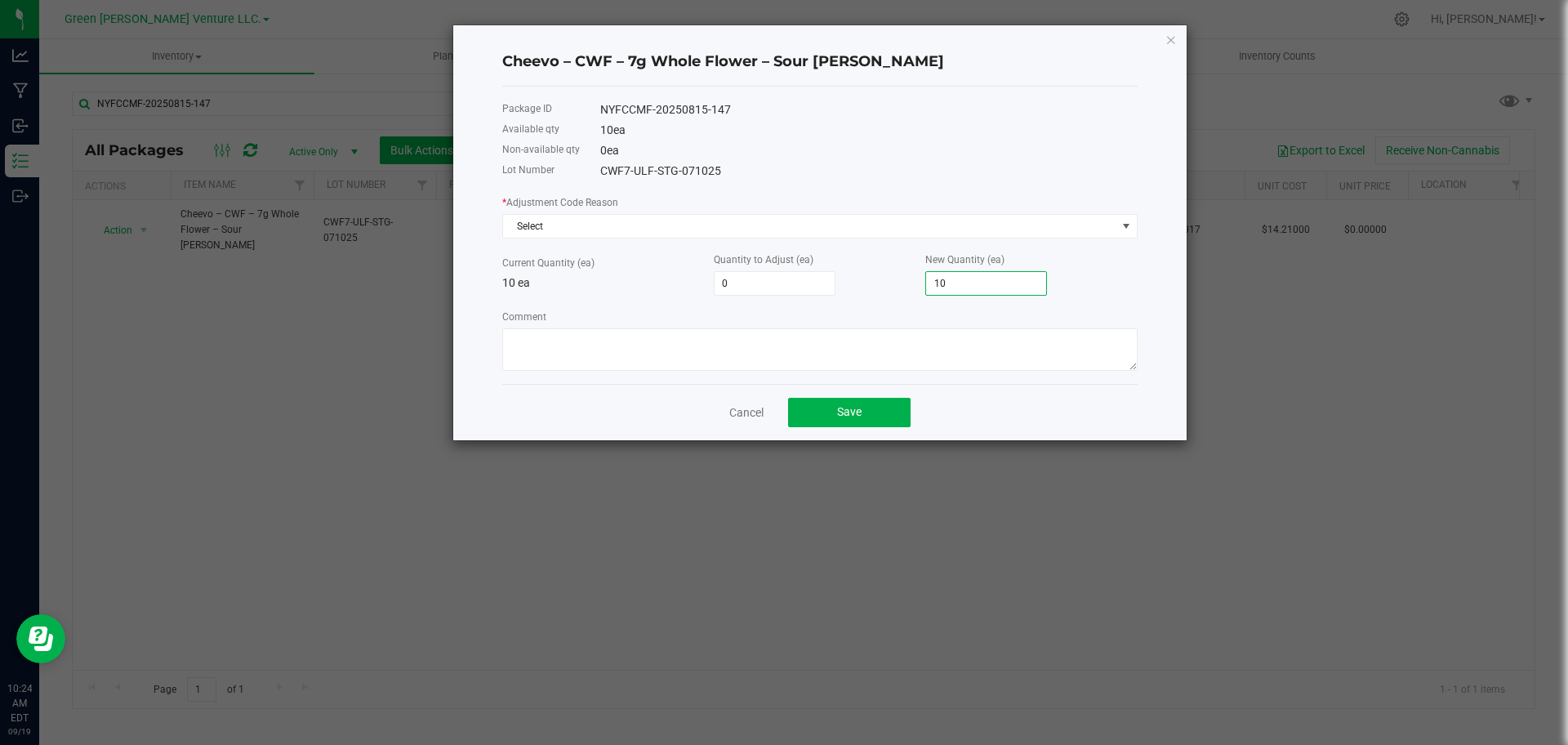
click at [947, 281] on input "10" at bounding box center [985, 282] width 120 height 23
click at [952, 263] on label "New Quantity (ea)" at bounding box center [965, 260] width 80 height 14
click at [955, 278] on input "10" at bounding box center [985, 282] width 120 height 23
type input "-10"
type input "0"
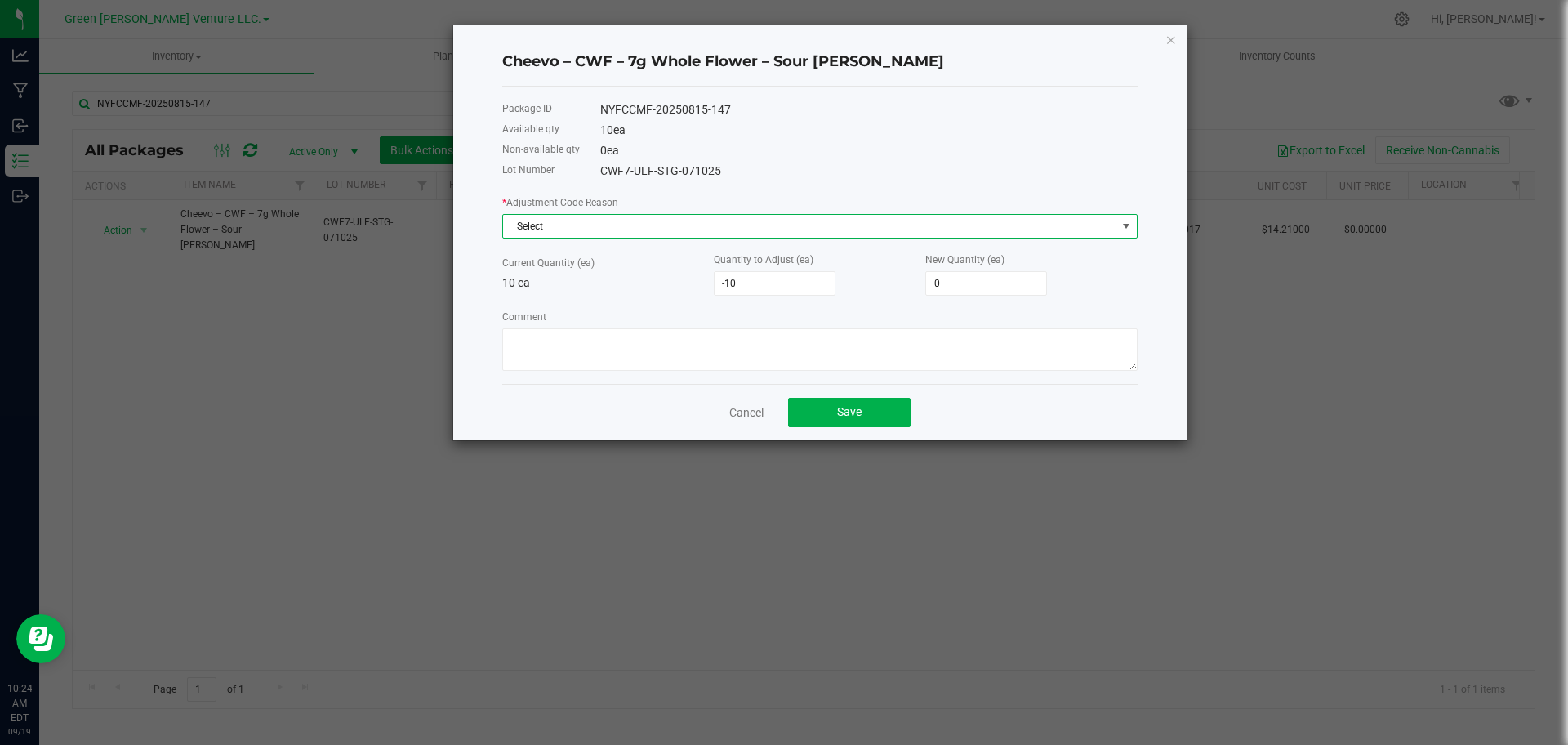
click at [913, 236] on span "Select" at bounding box center [810, 225] width 613 height 23
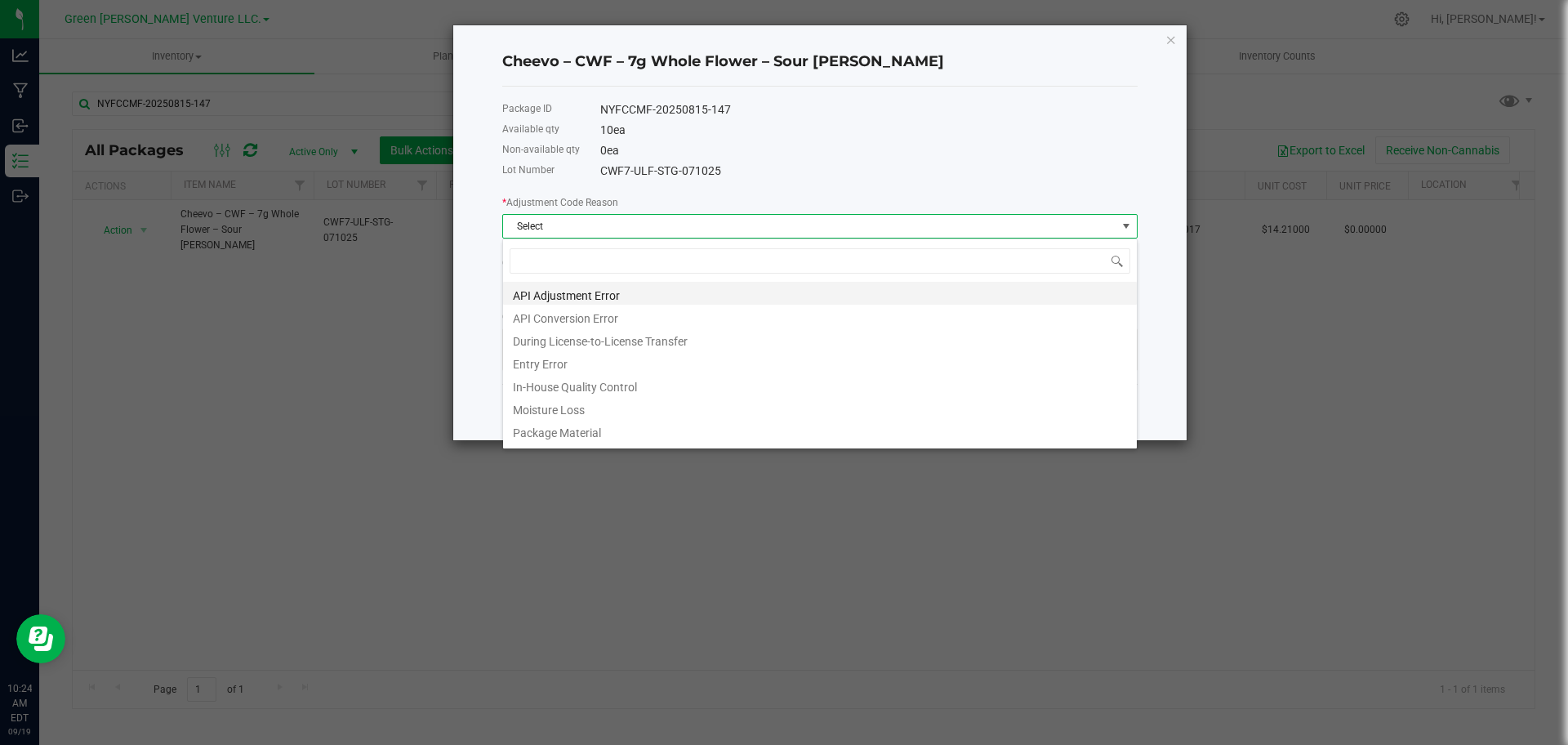
scroll to position [24, 635]
click at [775, 360] on li "Entry Error" at bounding box center [820, 361] width 633 height 23
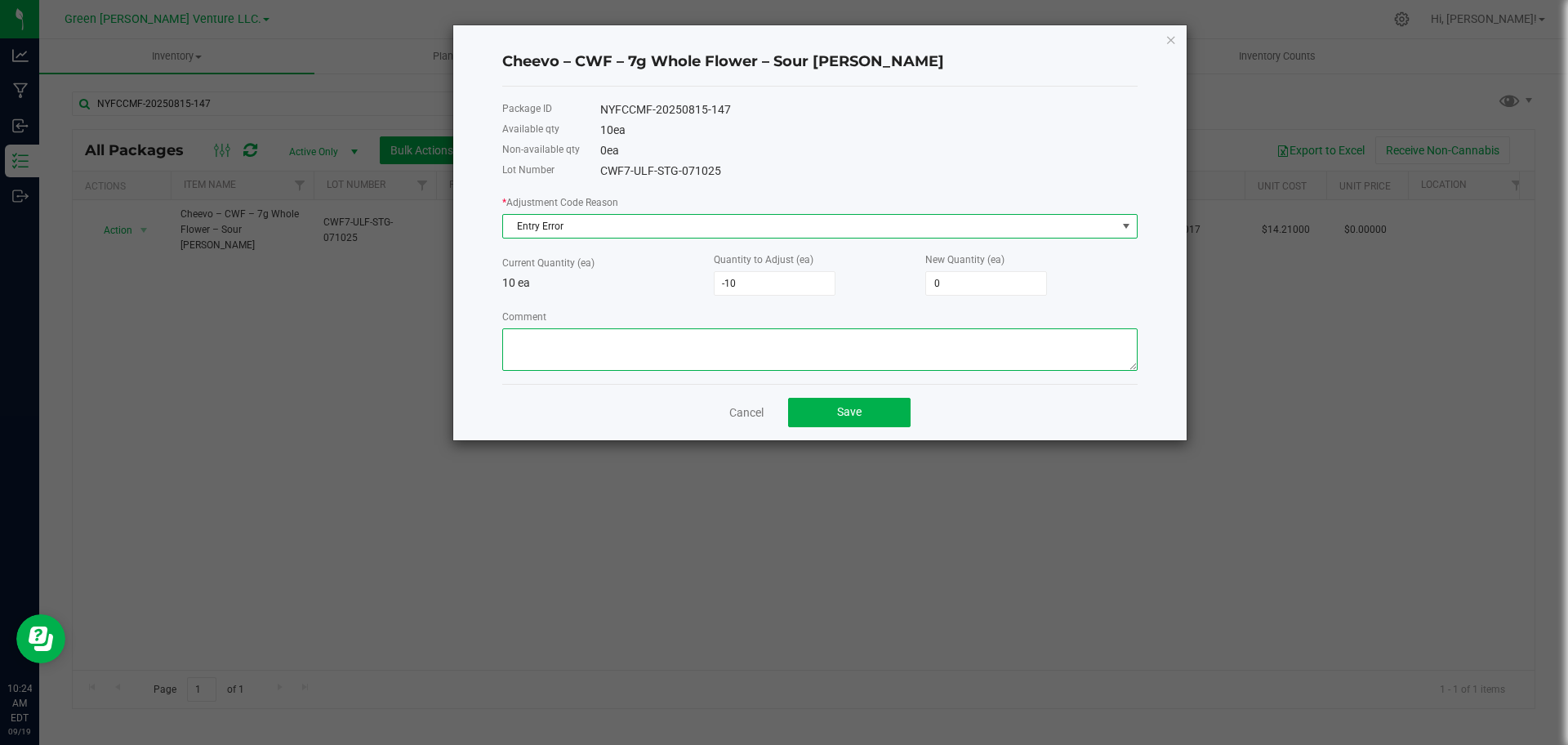
click at [776, 361] on textarea "Comment" at bounding box center [820, 349] width 635 height 43
type textarea "Entry Error"
click at [831, 416] on button "Save" at bounding box center [849, 412] width 122 height 29
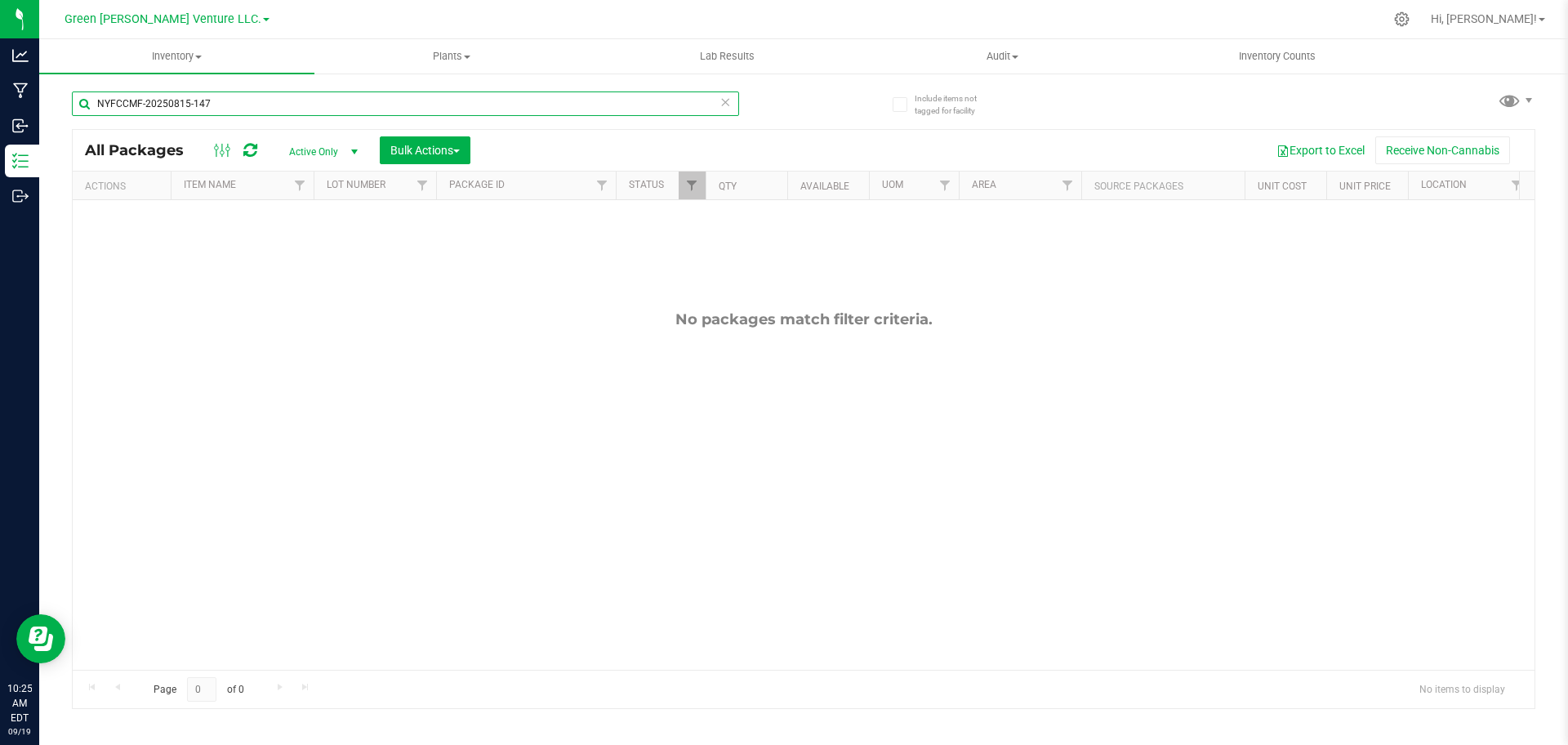
click at [451, 105] on input "NYFCCMF-20250815-147" at bounding box center [404, 103] width 667 height 24
paste input "6"
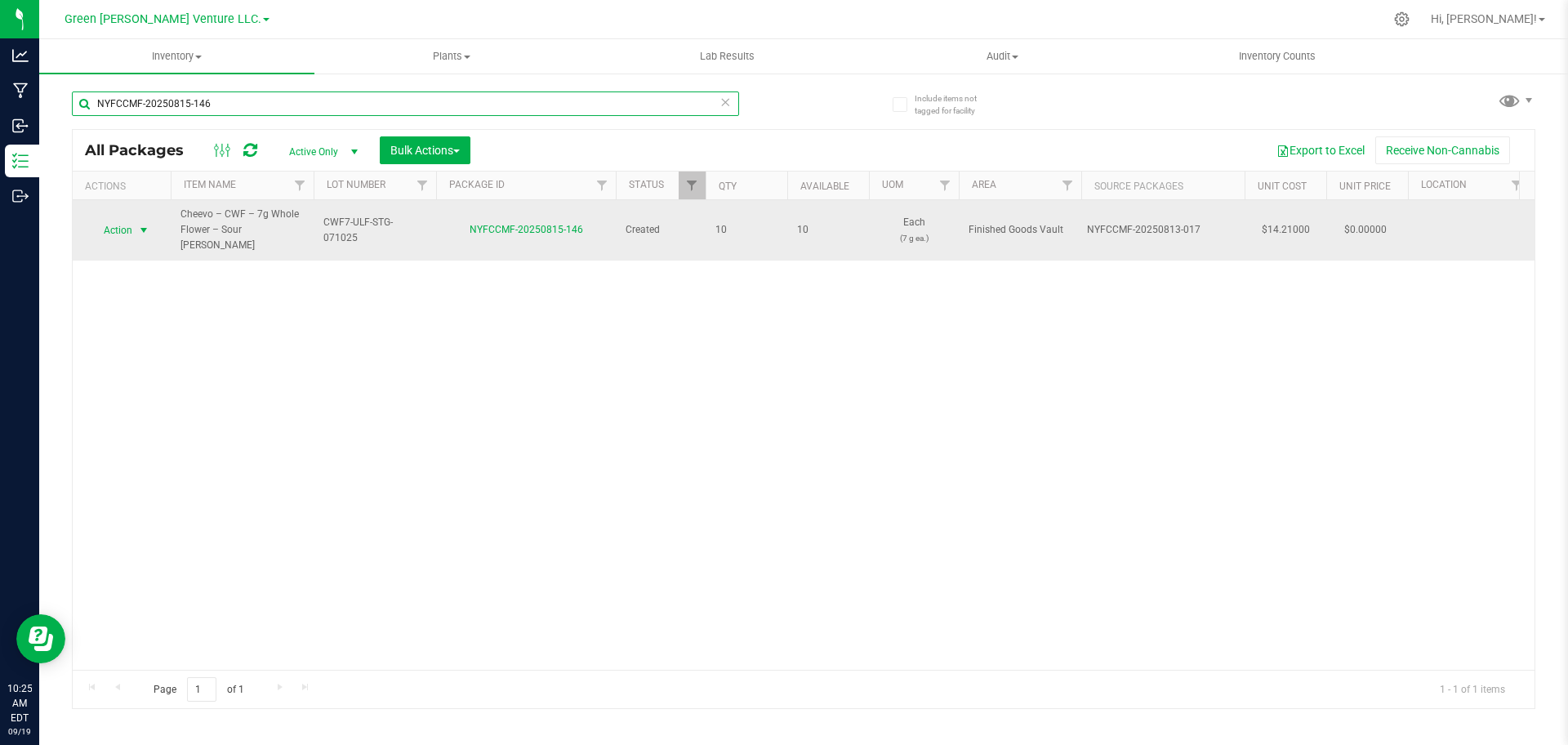
type input "NYFCCMF-20250815-146"
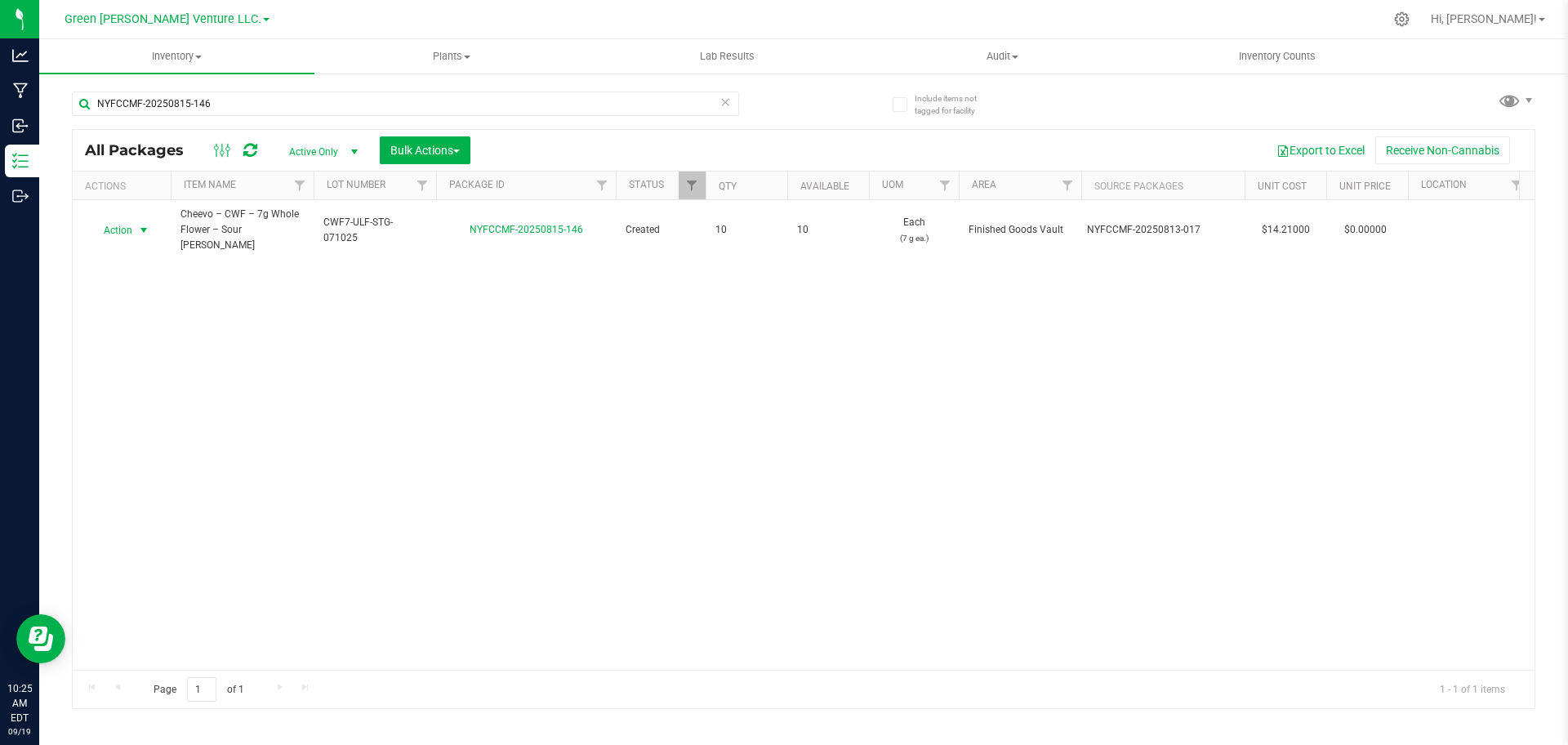
click at [118, 231] on span "Action" at bounding box center [110, 230] width 44 height 23
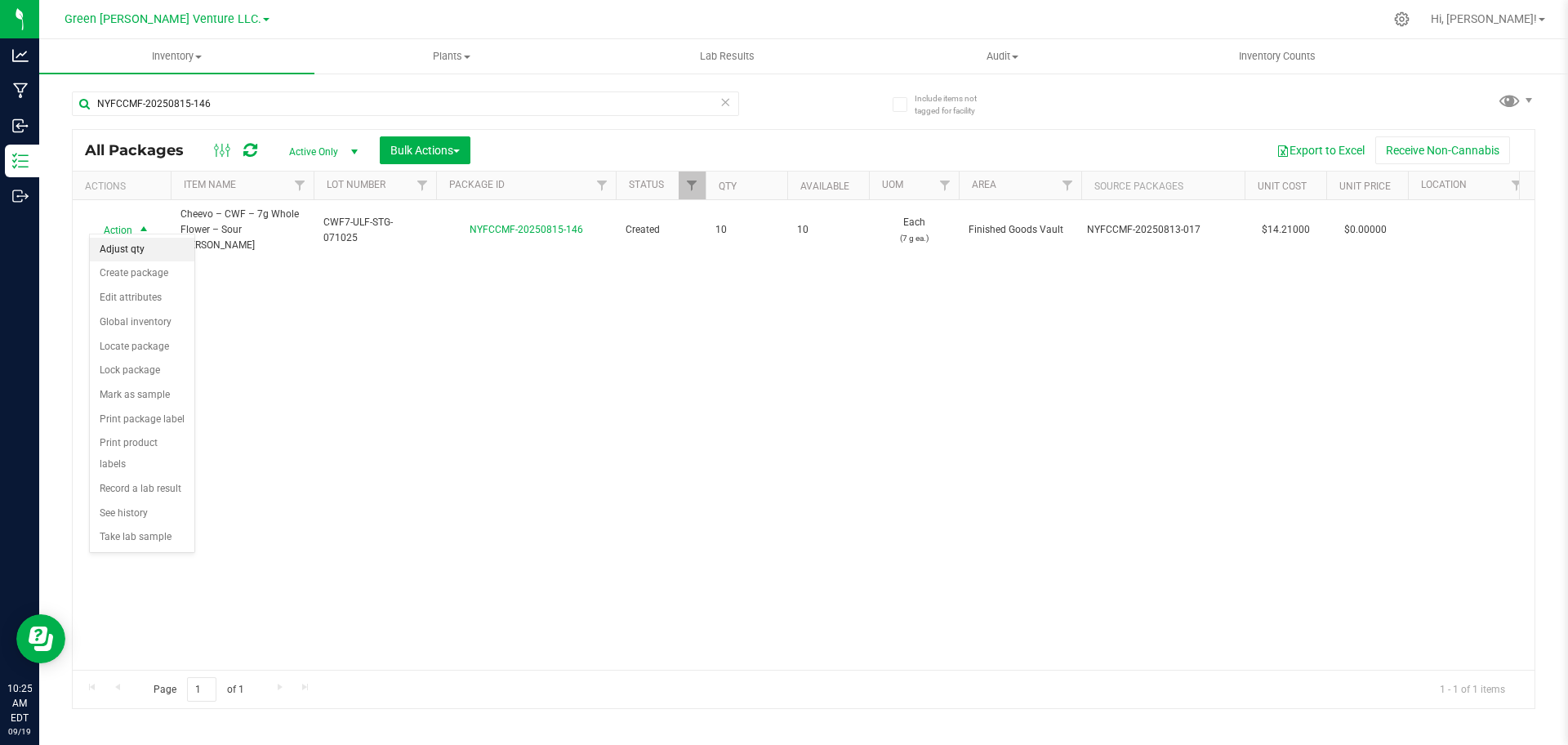
click at [138, 239] on li "Adjust qty" at bounding box center [142, 250] width 105 height 24
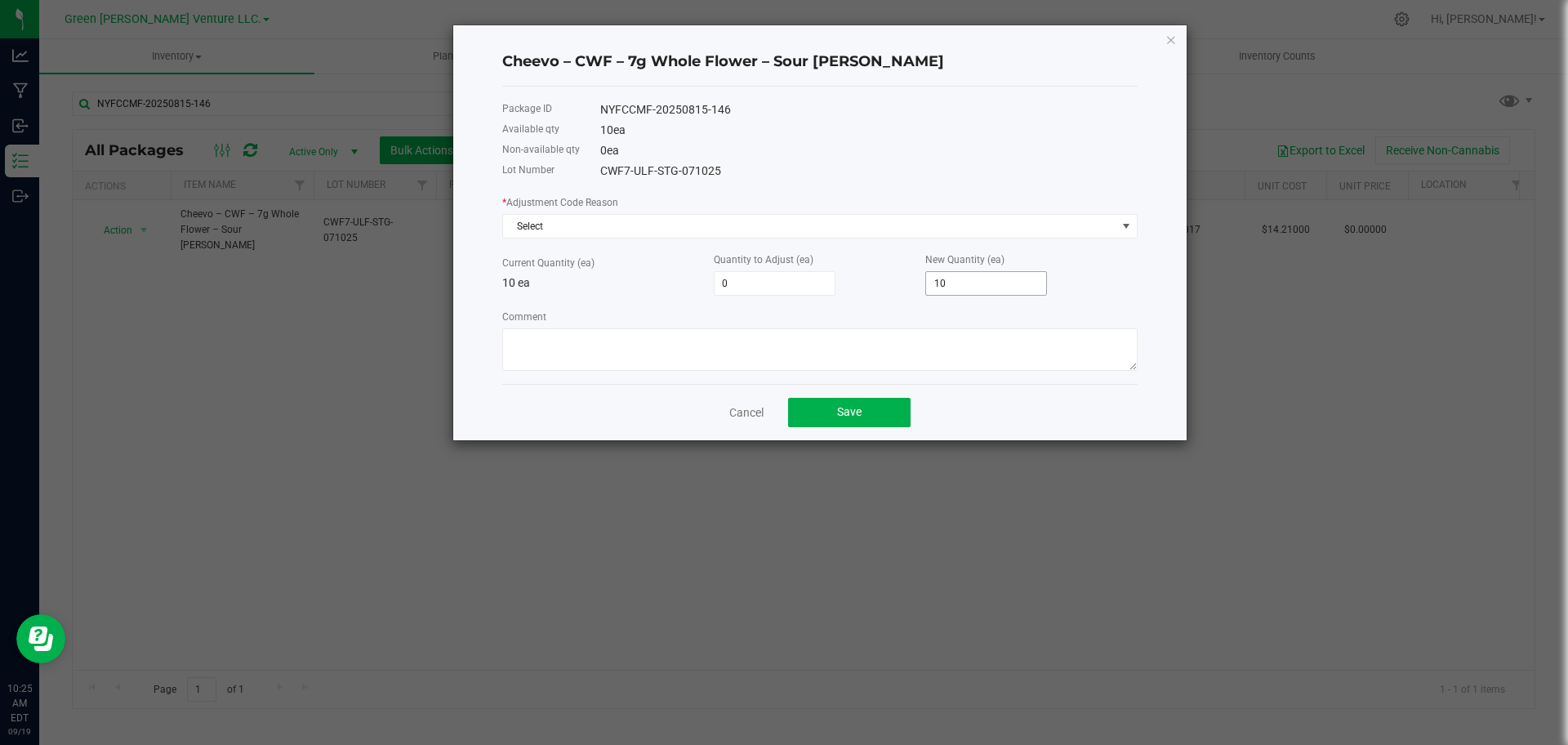
click at [945, 282] on input "10" at bounding box center [985, 282] width 120 height 23
click at [945, 281] on input "10" at bounding box center [985, 282] width 120 height 23
type input "-10"
type input "0"
click at [868, 215] on div "* Adjustment Code Reason Select" at bounding box center [820, 216] width 635 height 45
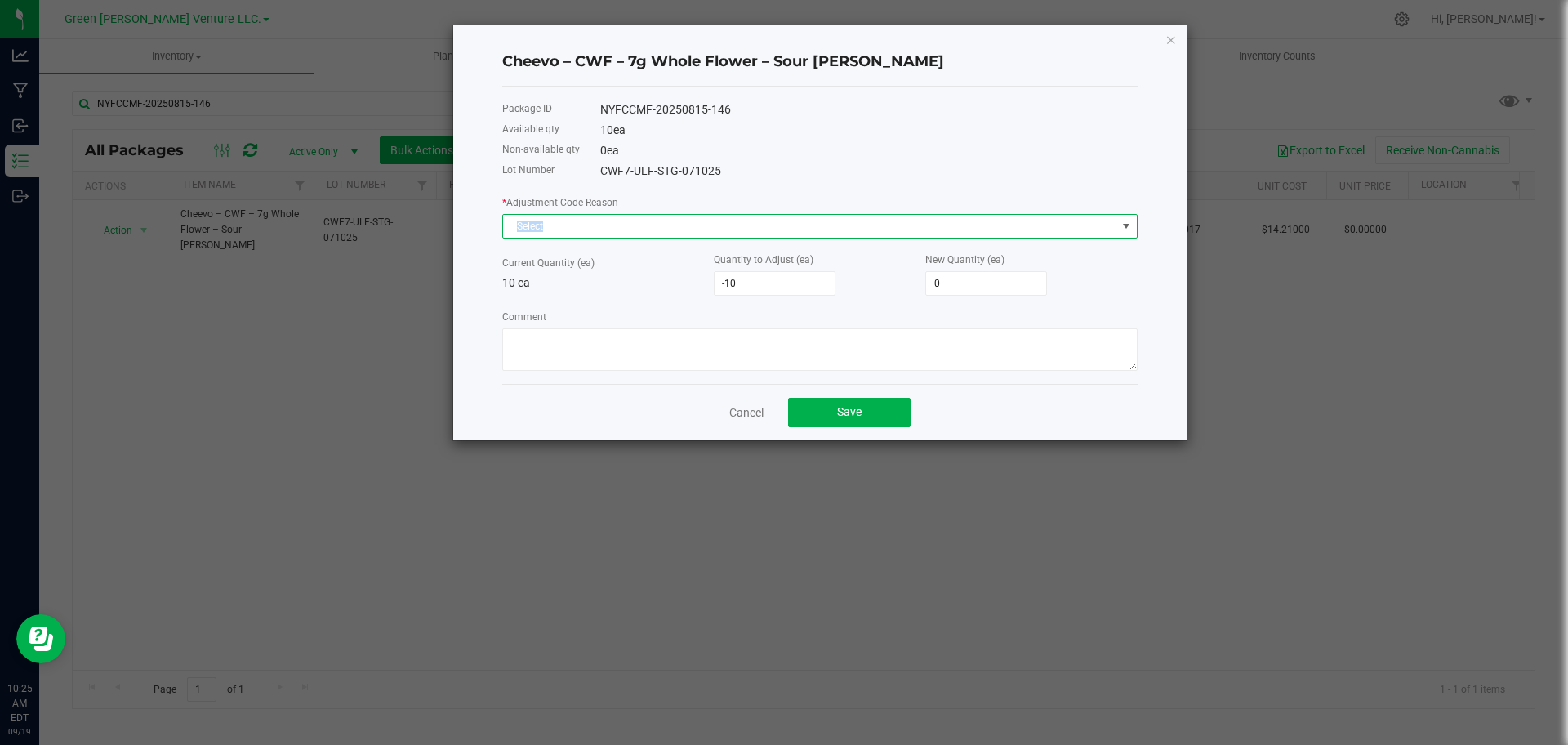
click at [856, 222] on span "Select" at bounding box center [810, 225] width 613 height 23
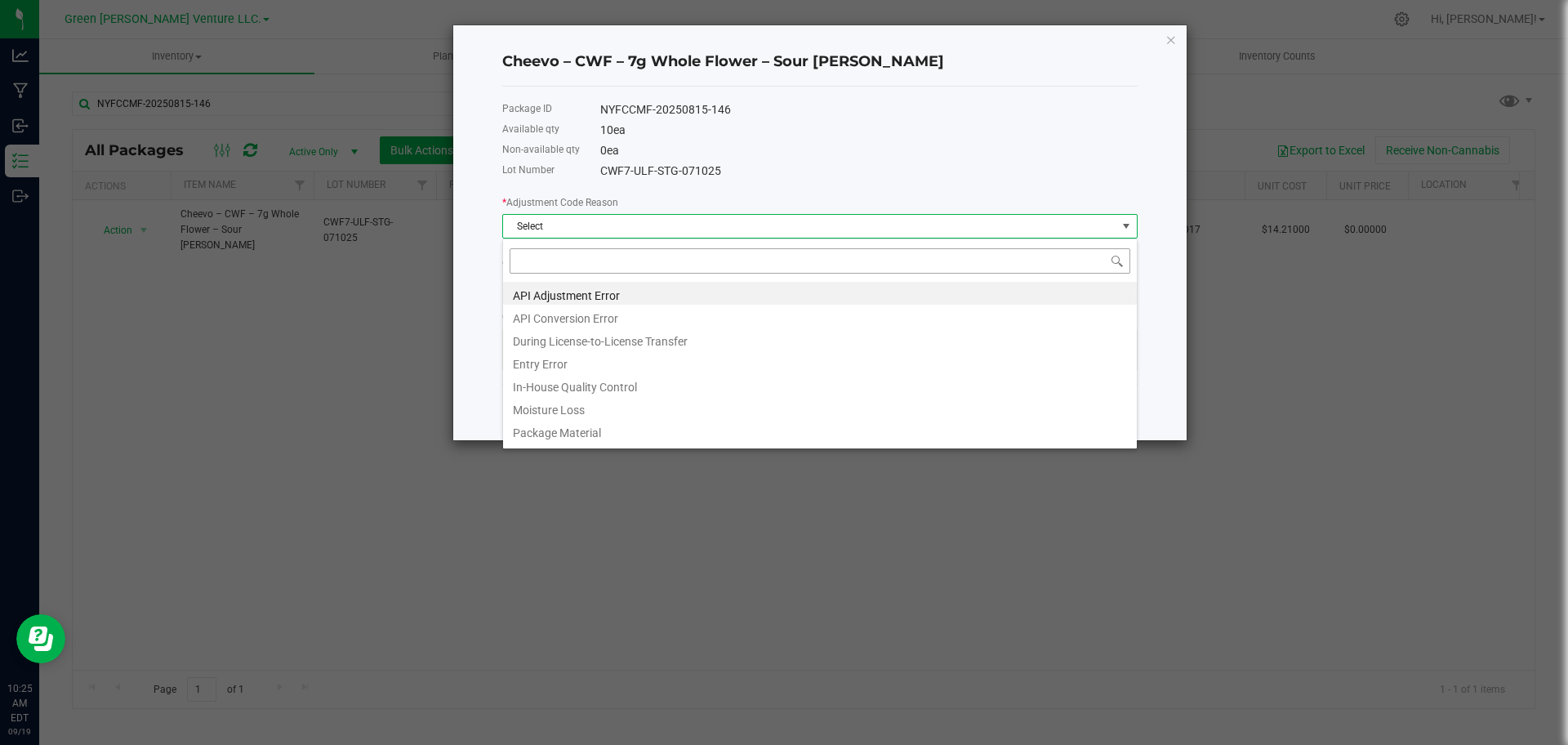
scroll to position [24, 635]
click at [803, 362] on li "Entry Error" at bounding box center [820, 361] width 633 height 23
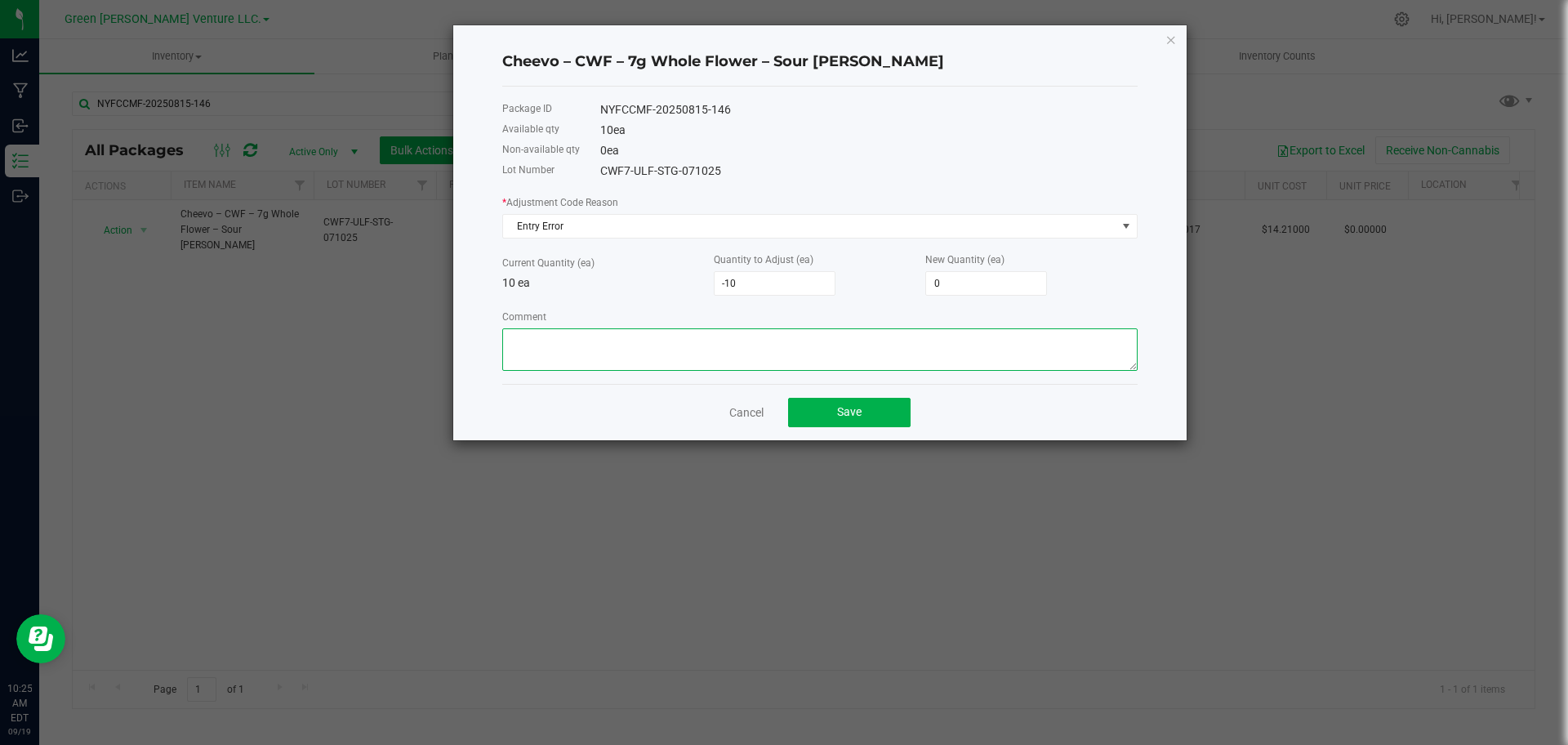
click at [803, 352] on textarea "Comment" at bounding box center [820, 349] width 635 height 43
type textarea "Entry Error"
click at [689, 108] on div "NYFCCMF-20250815-146" at bounding box center [869, 110] width 537 height 17
click at [689, 107] on div "NYFCCMF-20250815-146" at bounding box center [869, 110] width 537 height 17
click at [689, 110] on div "NYFCCMF-20250815-146" at bounding box center [869, 110] width 537 height 17
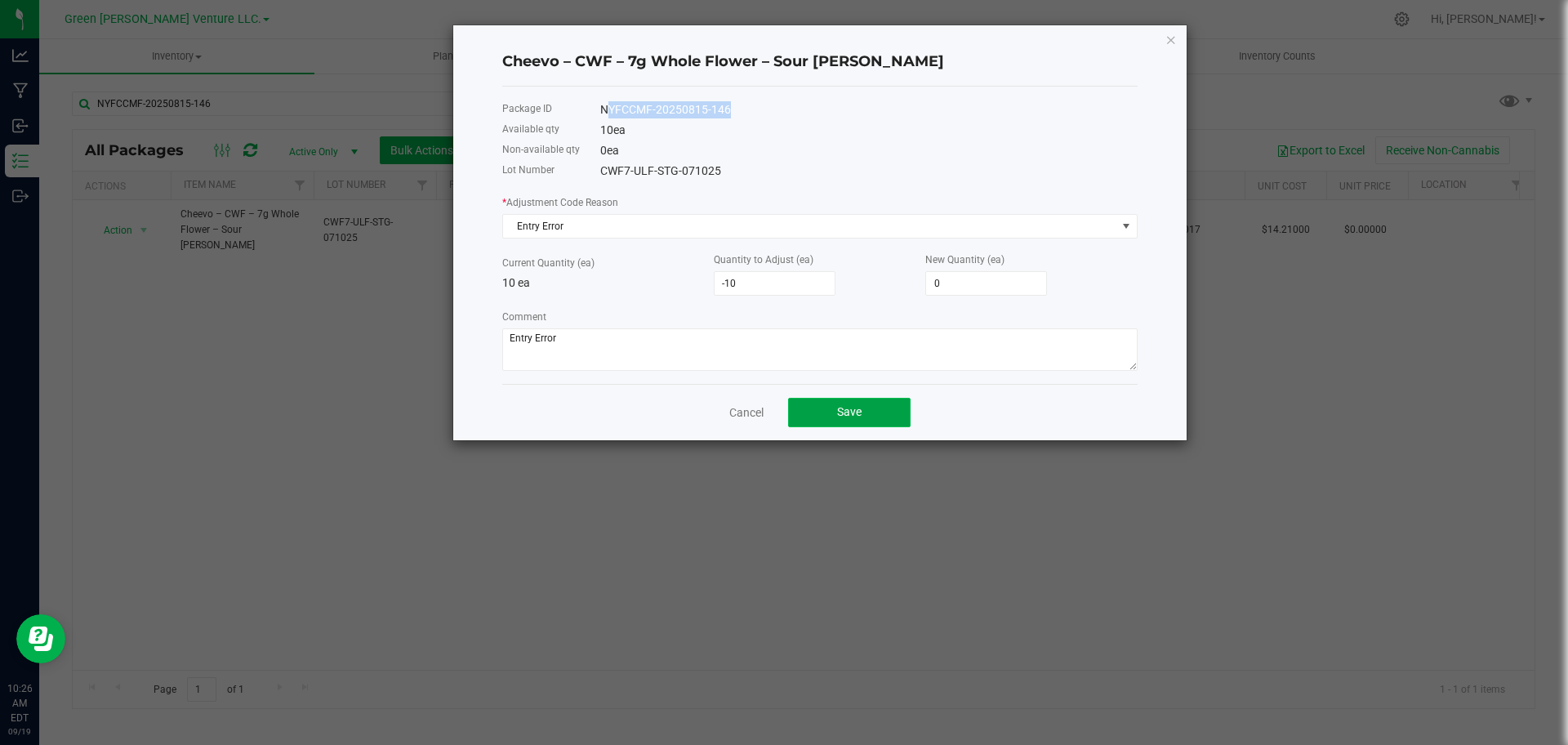
click at [833, 425] on button "Save" at bounding box center [849, 412] width 122 height 29
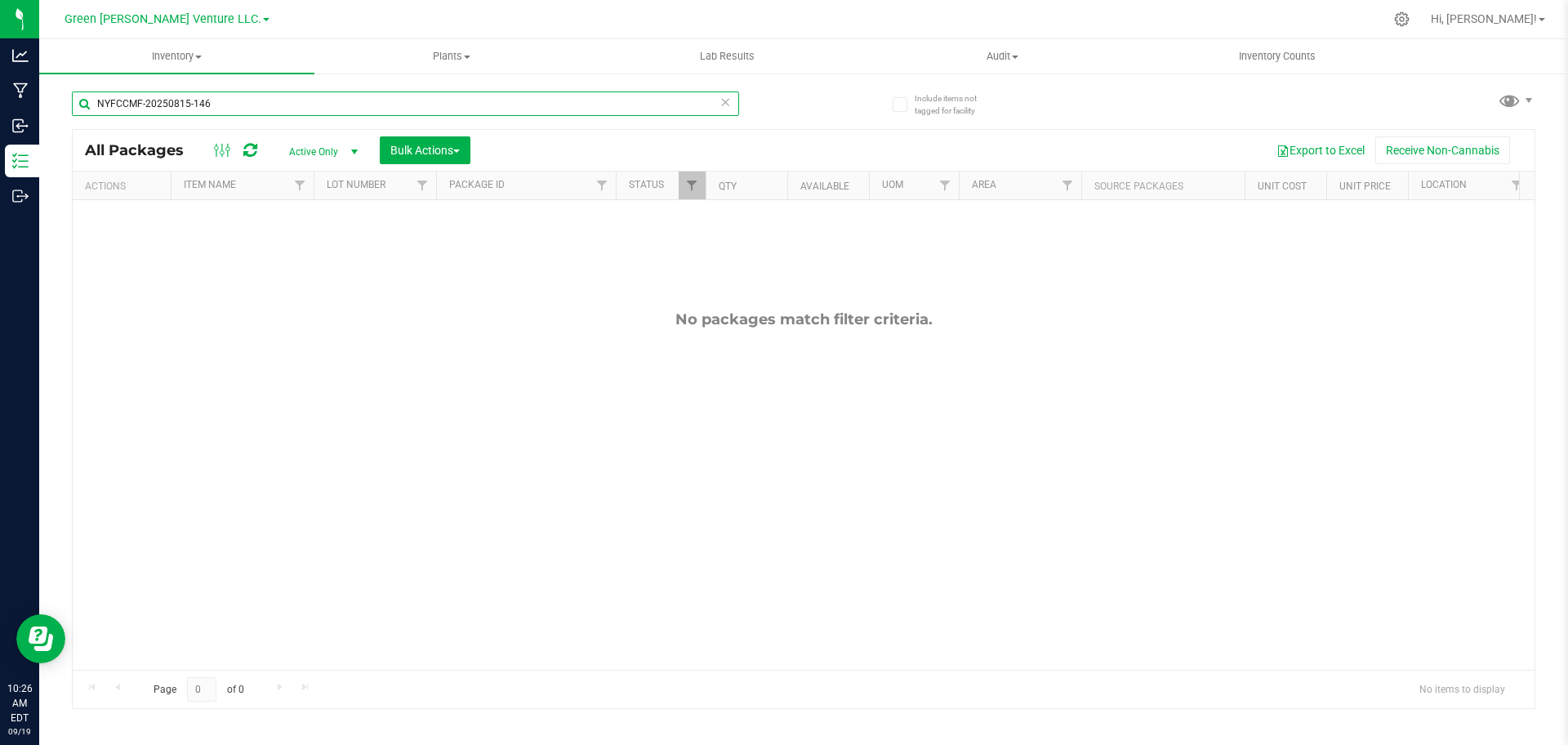
click at [338, 99] on input "NYFCCMF-20250815-146" at bounding box center [404, 103] width 667 height 24
paste input "717-00"
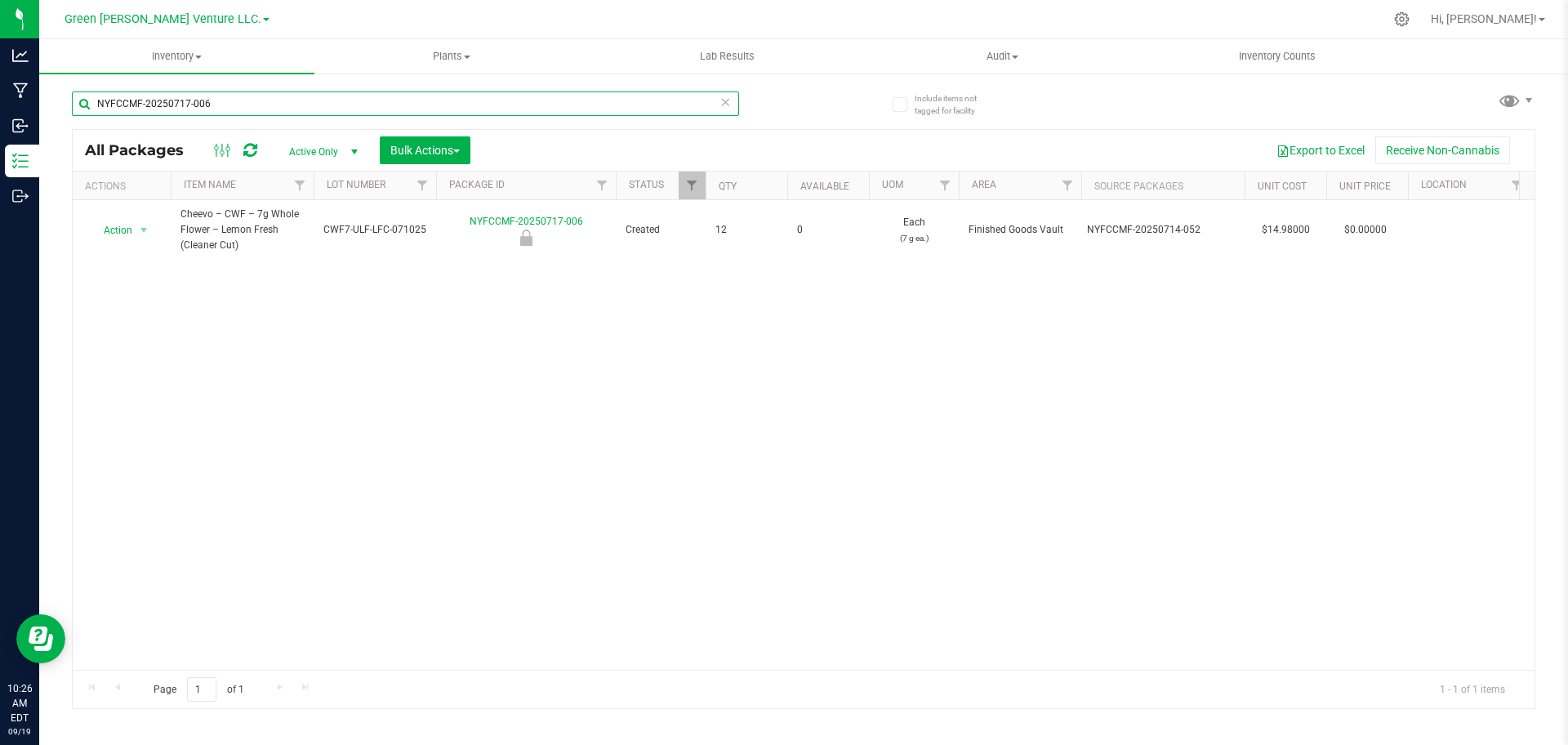
paste input "6-010"
paste input "09"
click at [378, 98] on input "NYFCCMF-20250716-009" at bounding box center [404, 103] width 667 height 24
paste input "815-104"
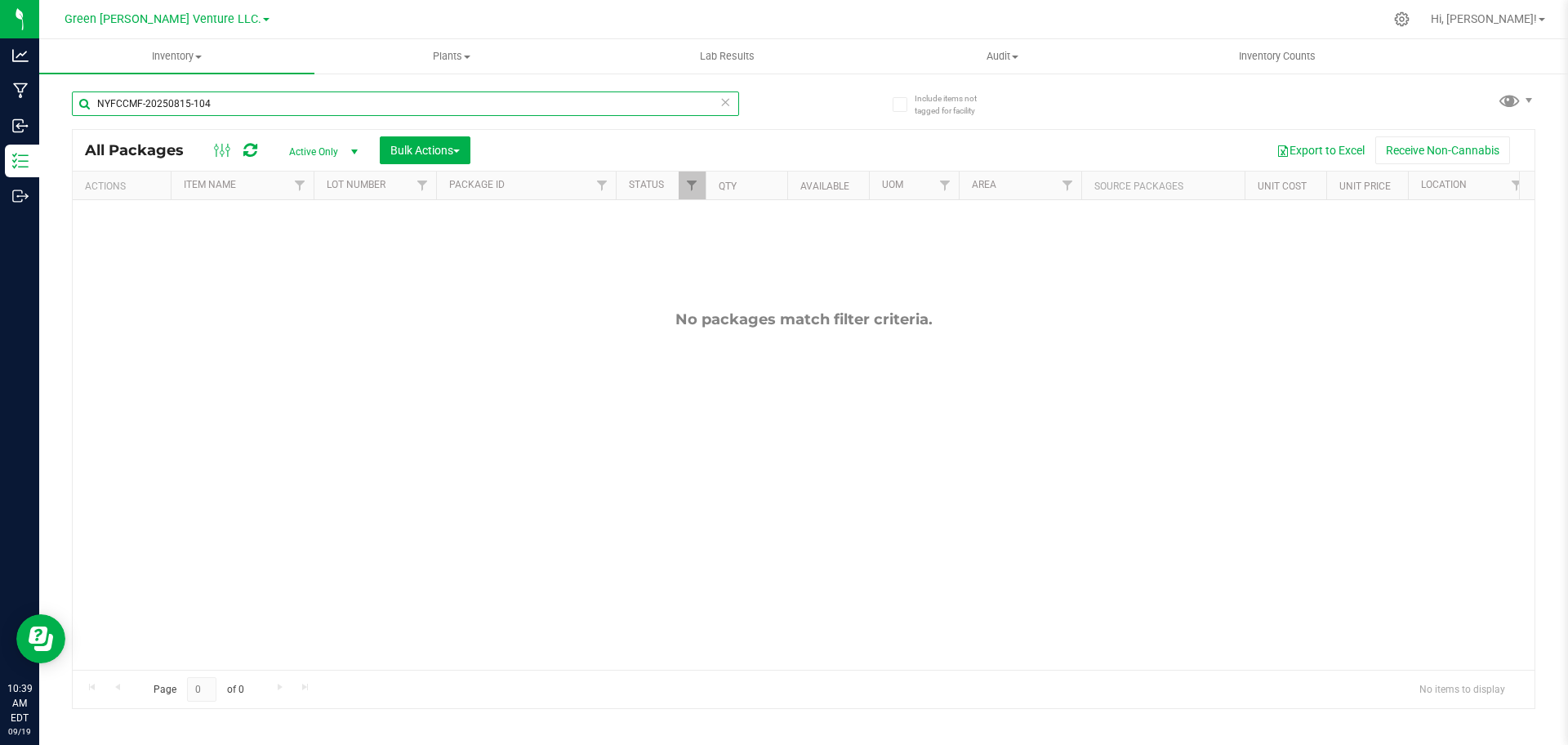
type input "NYFCCMF-20250815-104"
click at [321, 156] on span "Active Only" at bounding box center [319, 151] width 90 height 23
click at [315, 248] on li "All" at bounding box center [318, 250] width 88 height 24
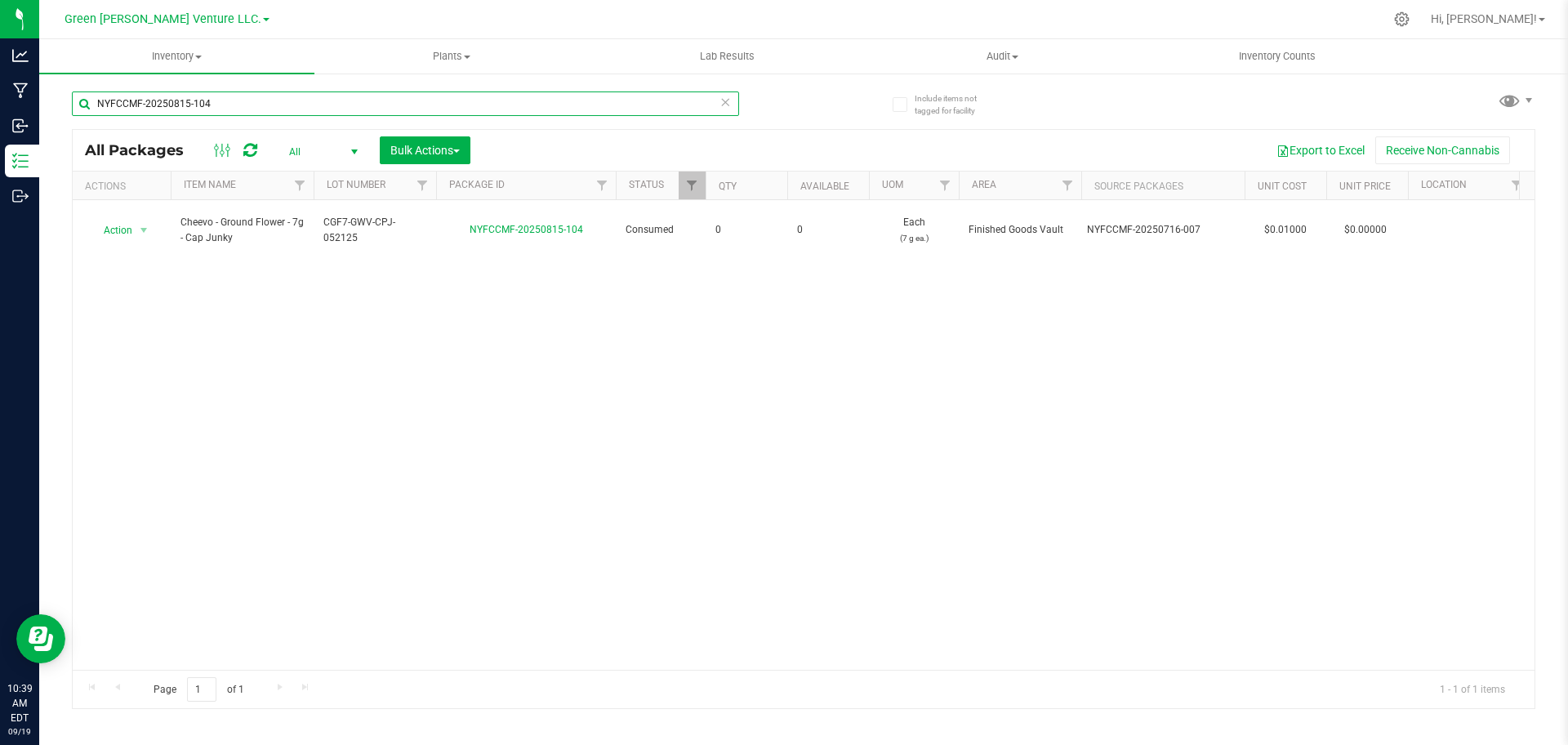
click at [347, 102] on input "NYFCCMF-20250815-104" at bounding box center [404, 103] width 667 height 24
paste input "2"
click at [356, 92] on input "NYFCCMF-20250815-102" at bounding box center [404, 103] width 667 height 24
type input "NYFCCMF-20250808-056"
click at [514, 89] on div "NYFCCMF-20250808-056" at bounding box center [437, 103] width 732 height 53
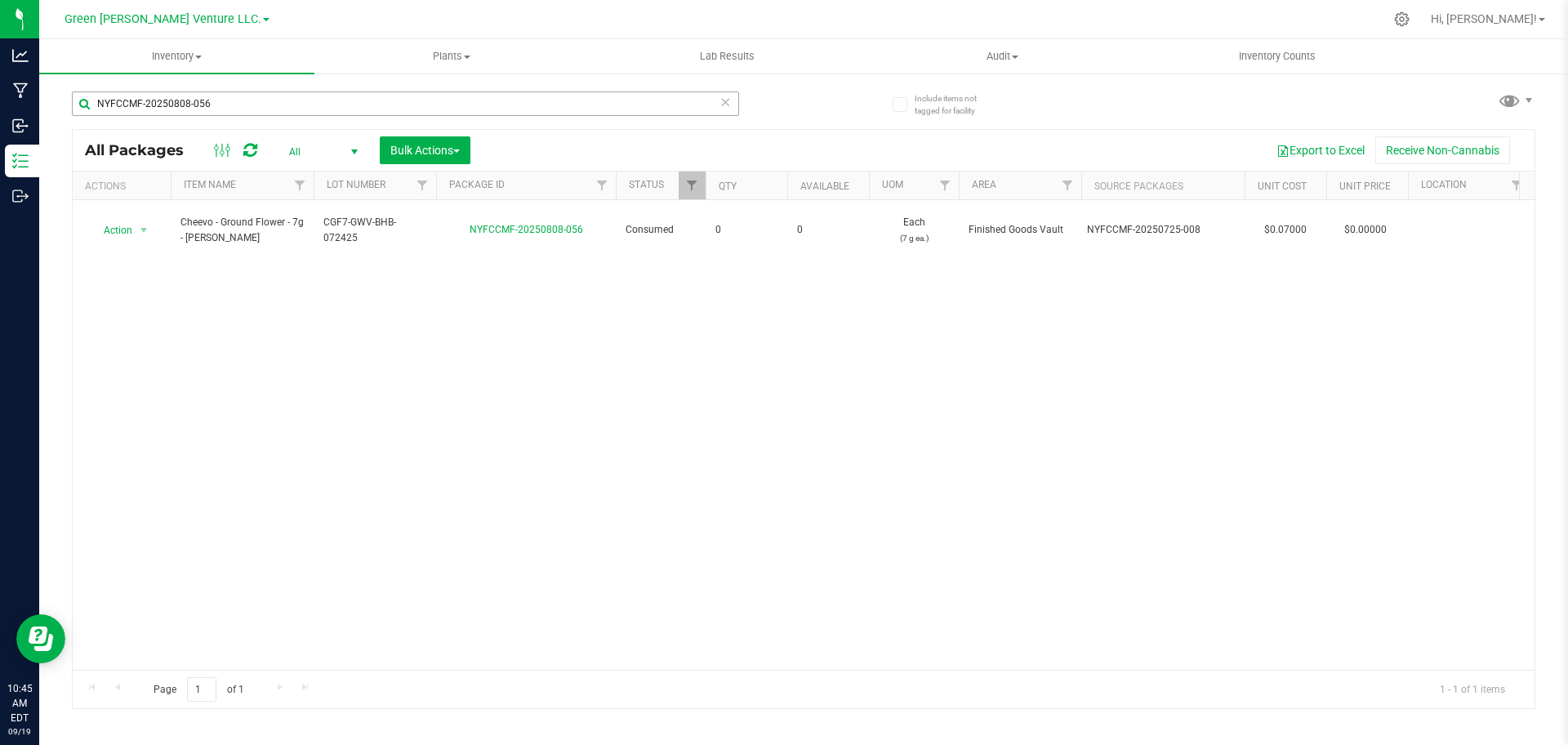
drag, startPoint x: 518, startPoint y: 88, endPoint x: 516, endPoint y: 96, distance: 8.2
click at [518, 90] on div "NYFCCMF-20250808-056" at bounding box center [437, 103] width 732 height 53
click at [509, 106] on input "NYFCCMF-20250808-056" at bounding box center [404, 103] width 667 height 24
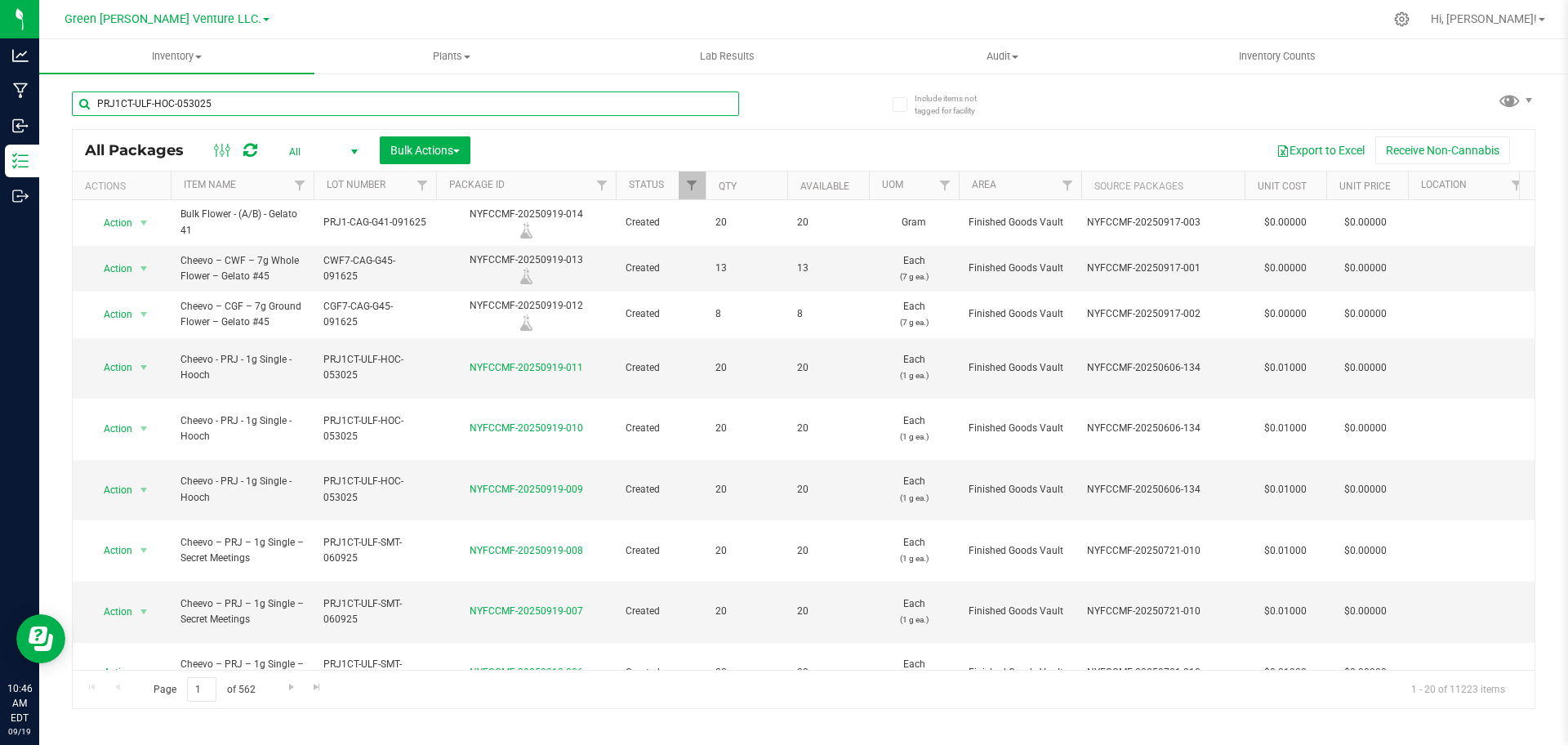
type input "PRJ1CT-ULF-HOC-053025"
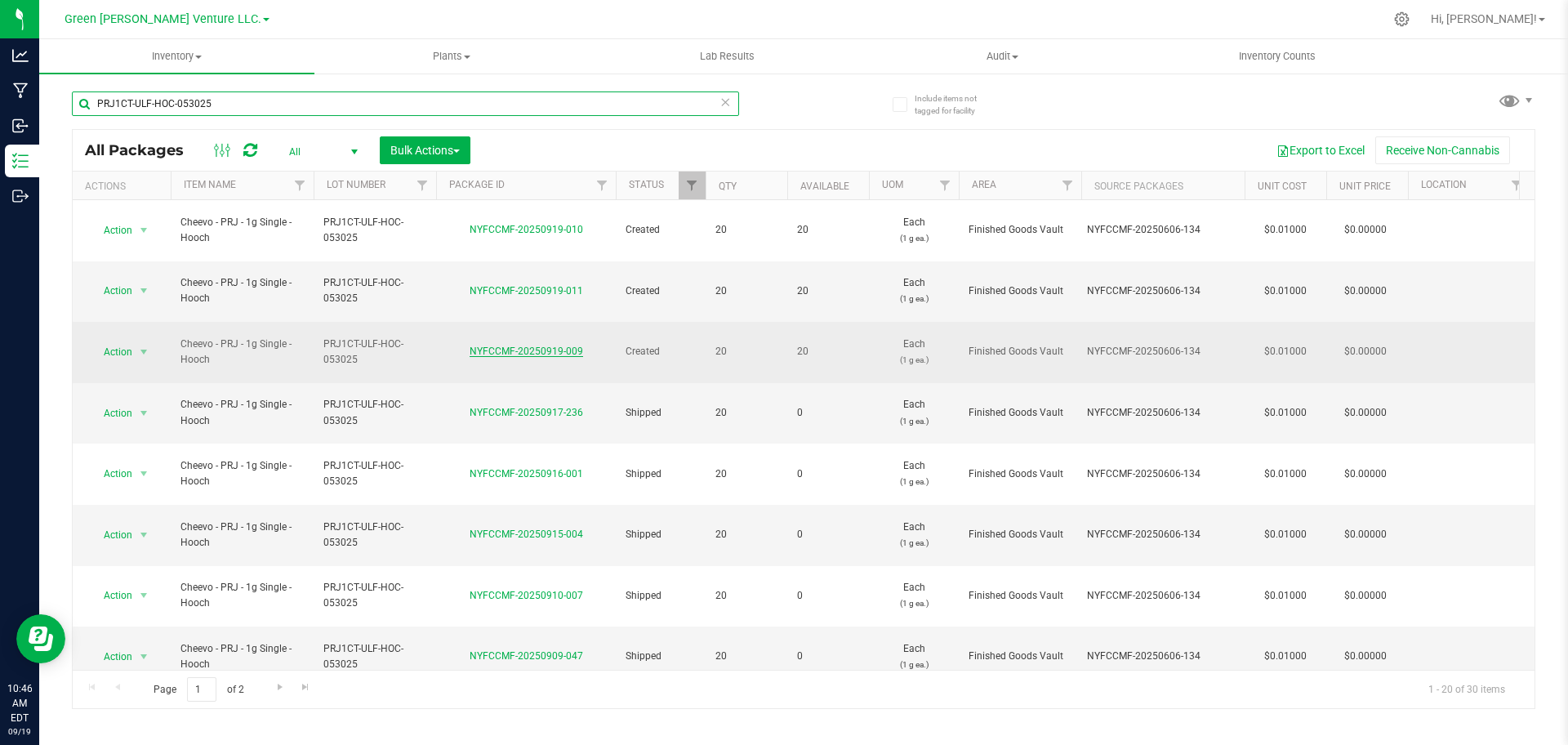
scroll to position [513, 0]
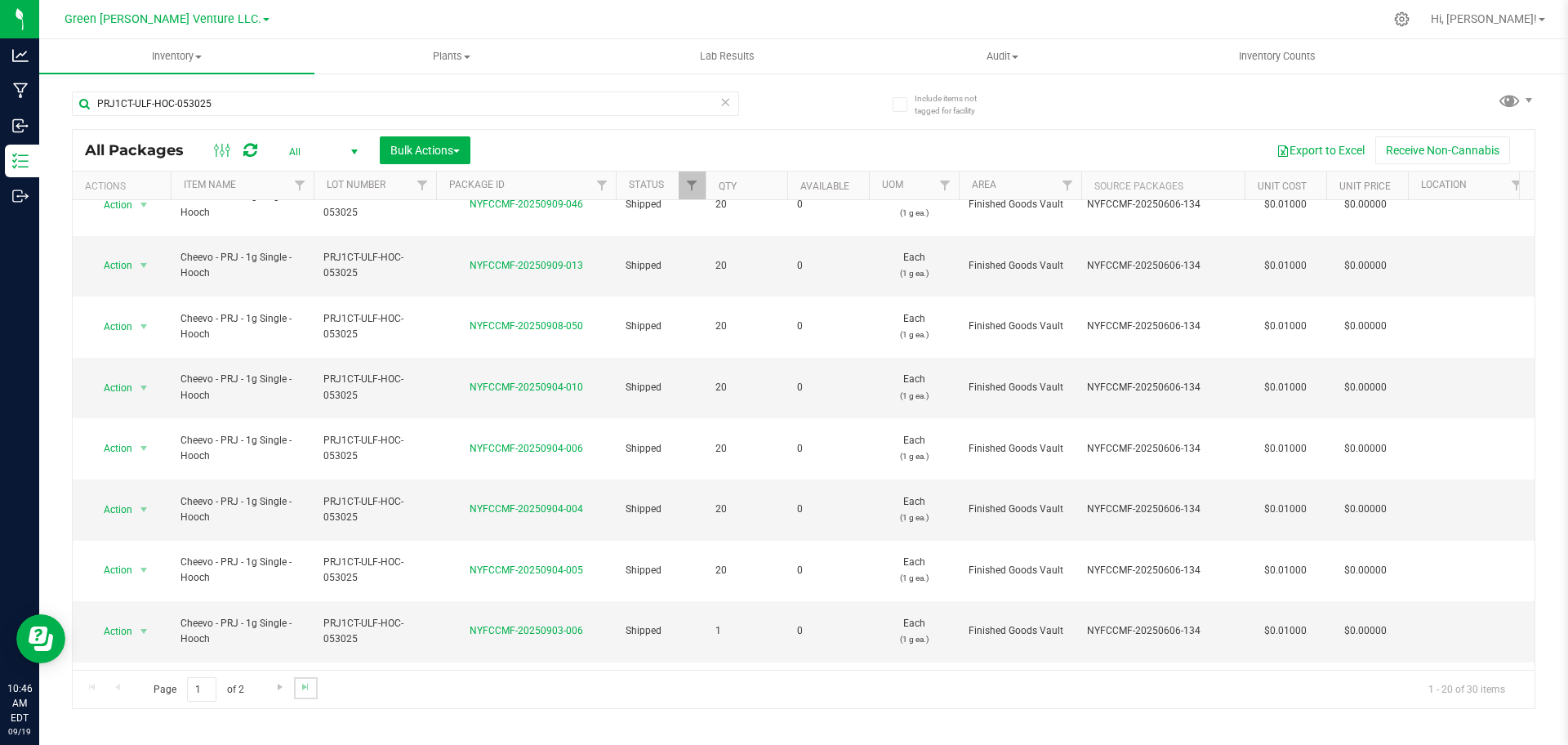
click at [314, 684] on link "Go to the last page" at bounding box center [306, 688] width 24 height 22
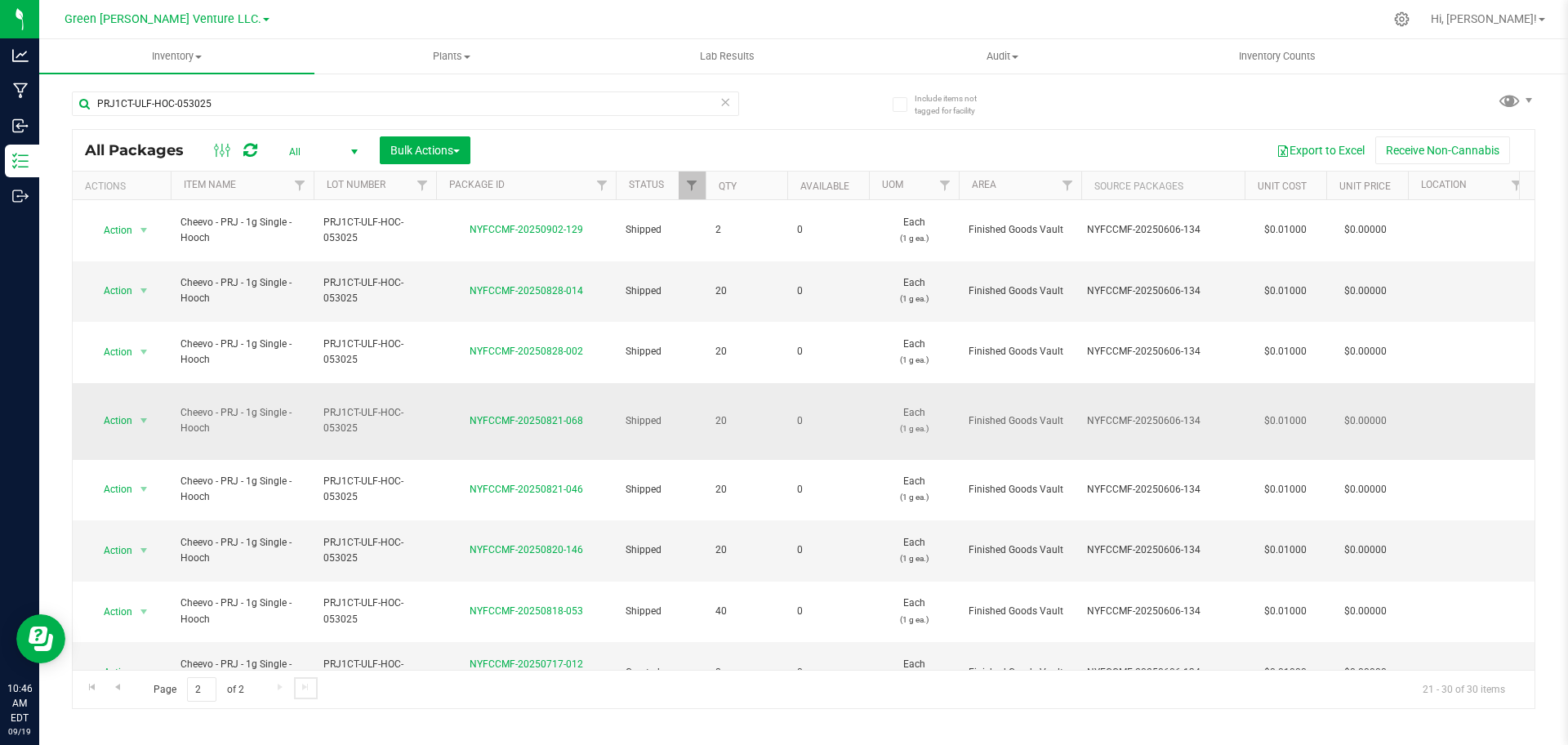
scroll to position [30, 0]
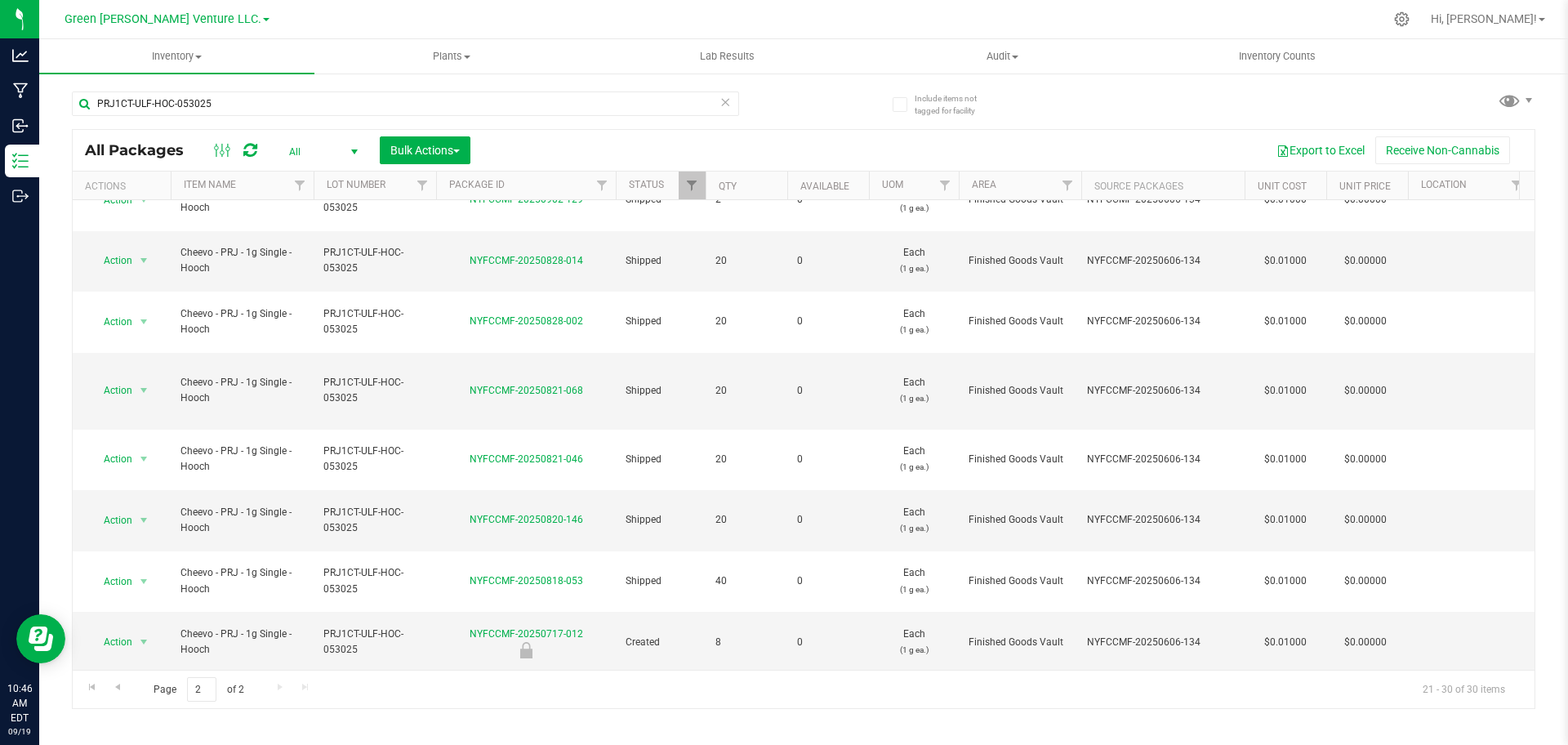
click at [155, 369] on li "Create package" at bounding box center [142, 362] width 105 height 24
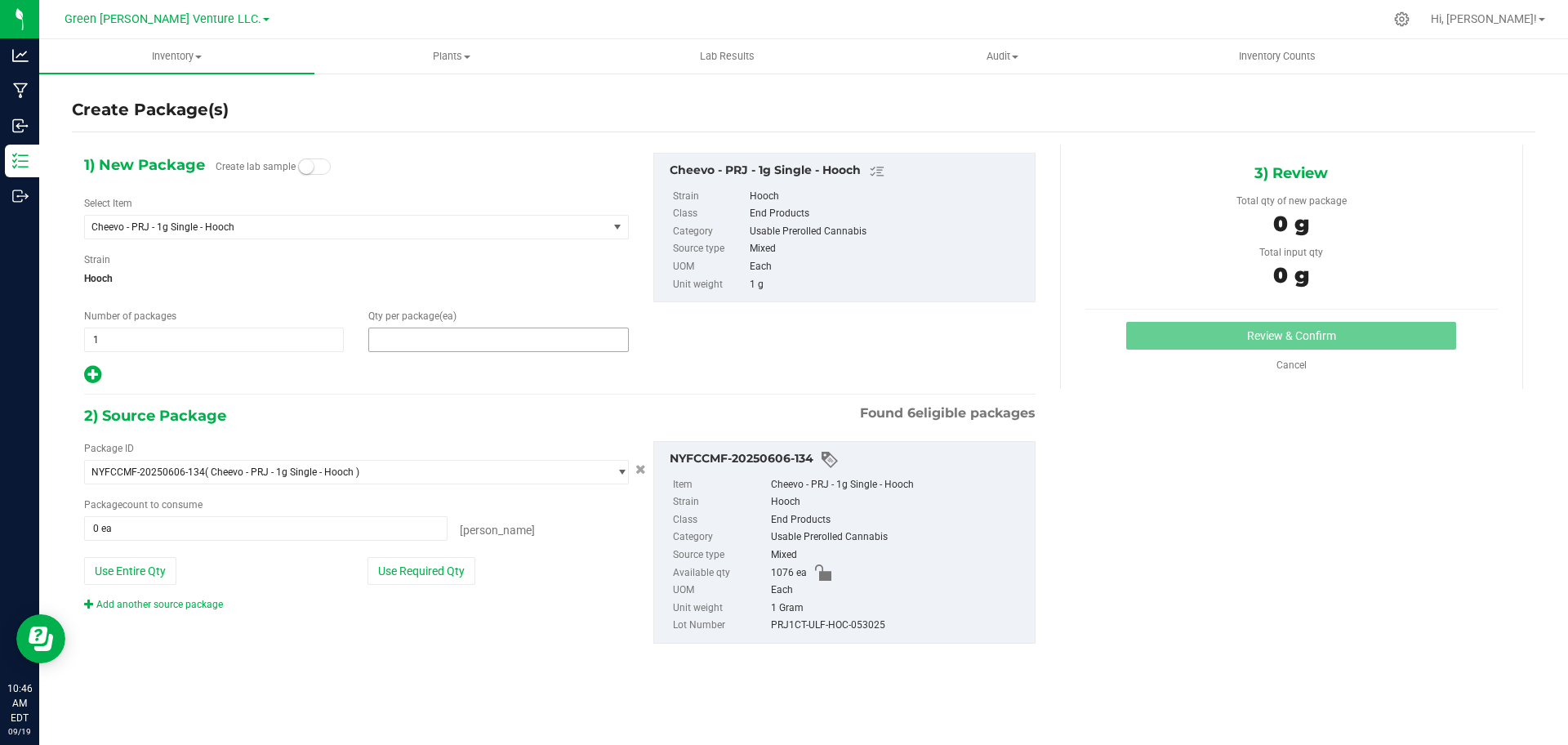
click at [399, 341] on span at bounding box center [498, 339] width 260 height 24
type input "0"
click at [404, 336] on input "text" at bounding box center [498, 339] width 258 height 23
click at [404, 336] on input "0" at bounding box center [498, 339] width 258 height 23
drag, startPoint x: 389, startPoint y: 339, endPoint x: 290, endPoint y: 327, distance: 99.7
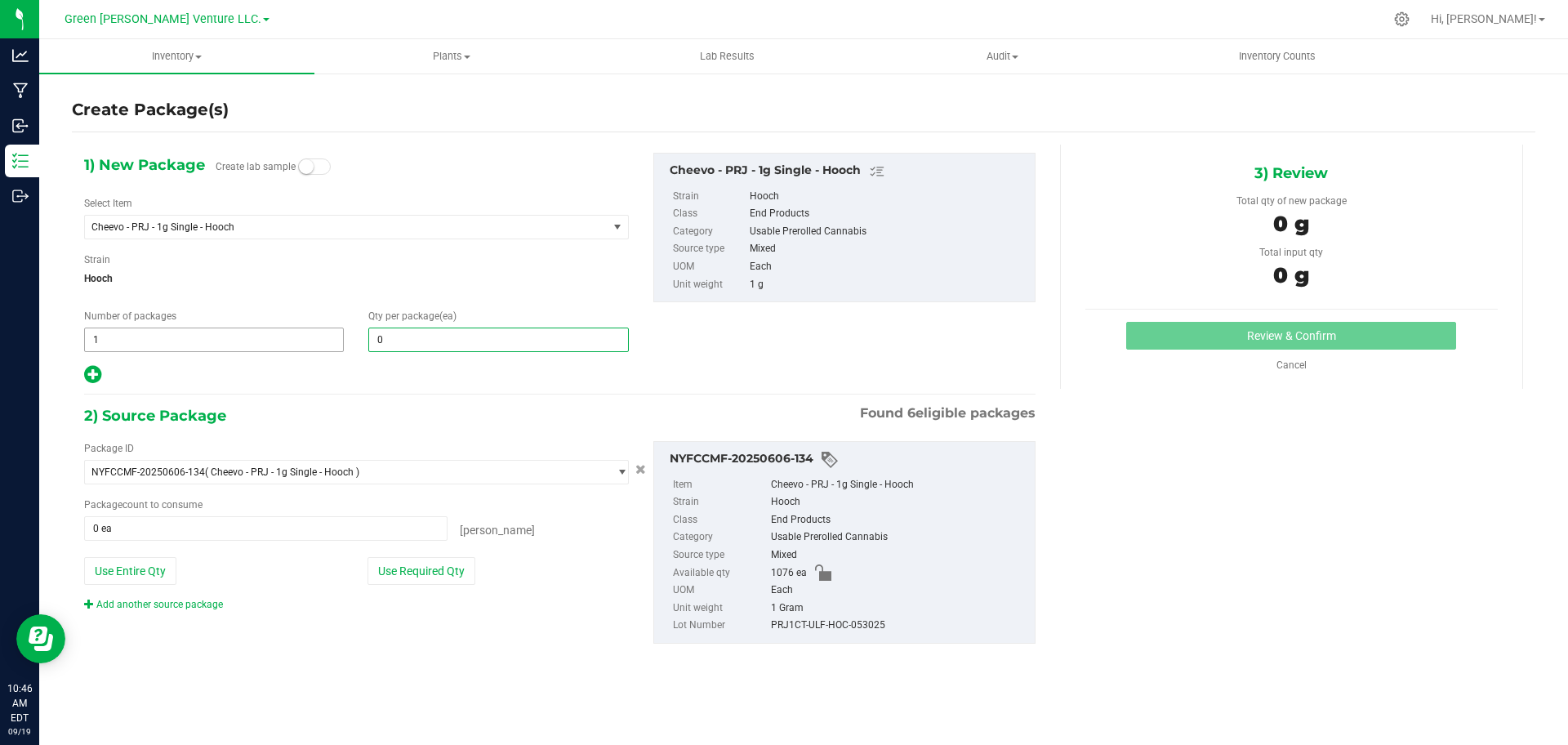
click at [290, 327] on div "Number of packages 1 1 Qty per package (ea) 0" at bounding box center [356, 330] width 569 height 43
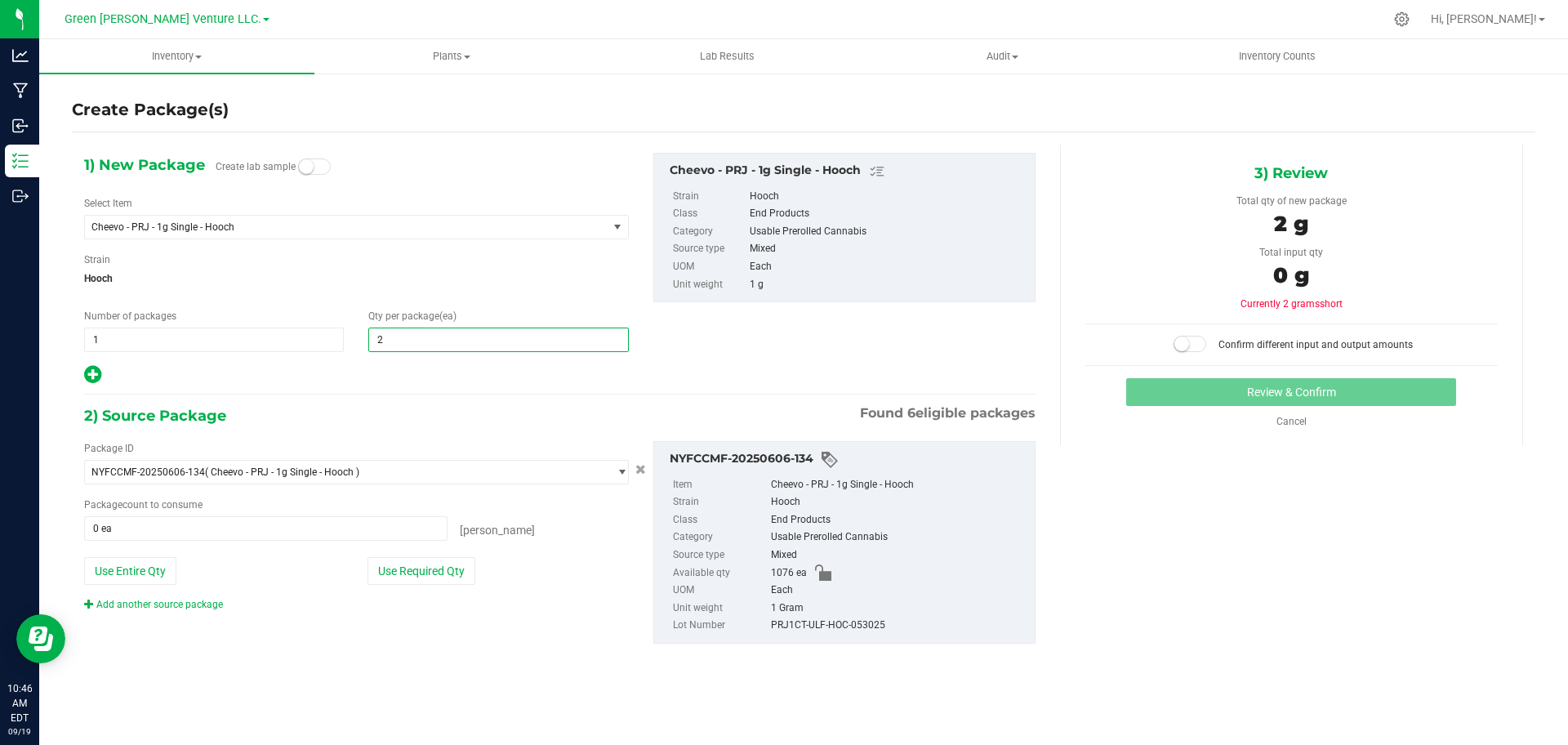
type input "20"
click at [401, 559] on button "Use Required Qty" at bounding box center [421, 570] width 108 height 28
type input "20 ea"
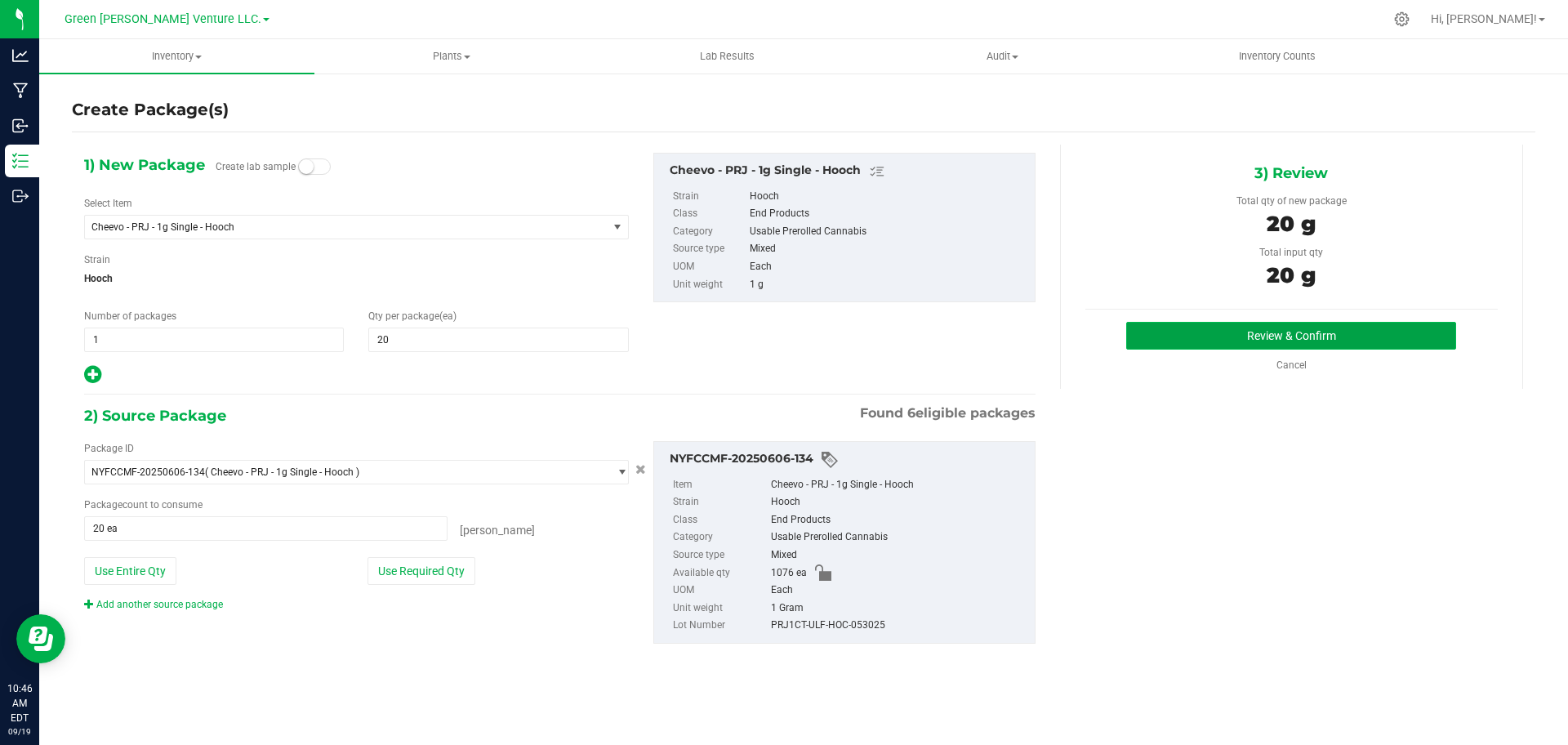
click at [1225, 333] on button "Review & Confirm" at bounding box center [1290, 336] width 330 height 28
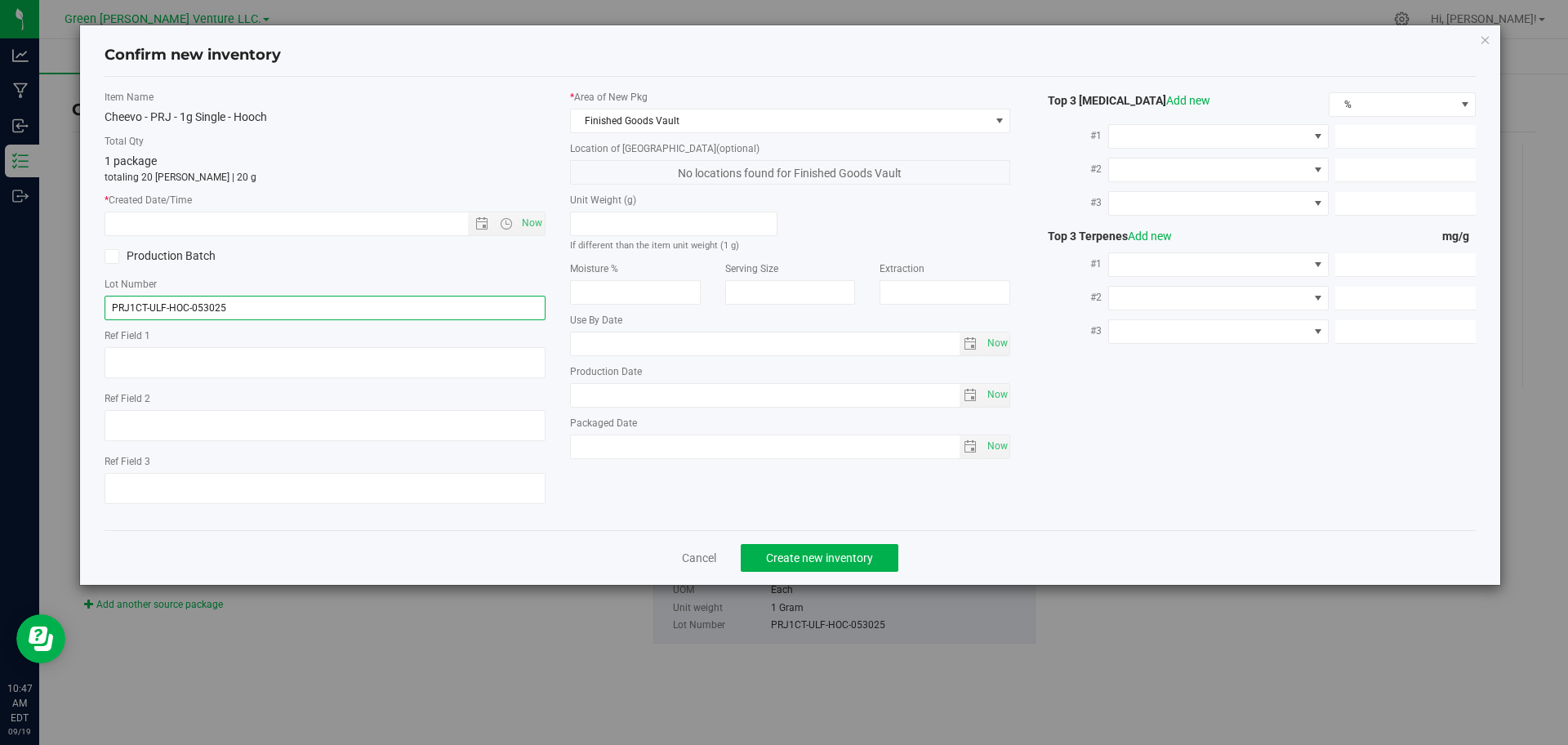
click at [543, 317] on input "PRJ1CT-ULF-HOC-053025" at bounding box center [325, 308] width 441 height 24
click at [537, 223] on span "Now" at bounding box center [531, 224] width 28 height 24
type input "[DATE] 10:47 AM"
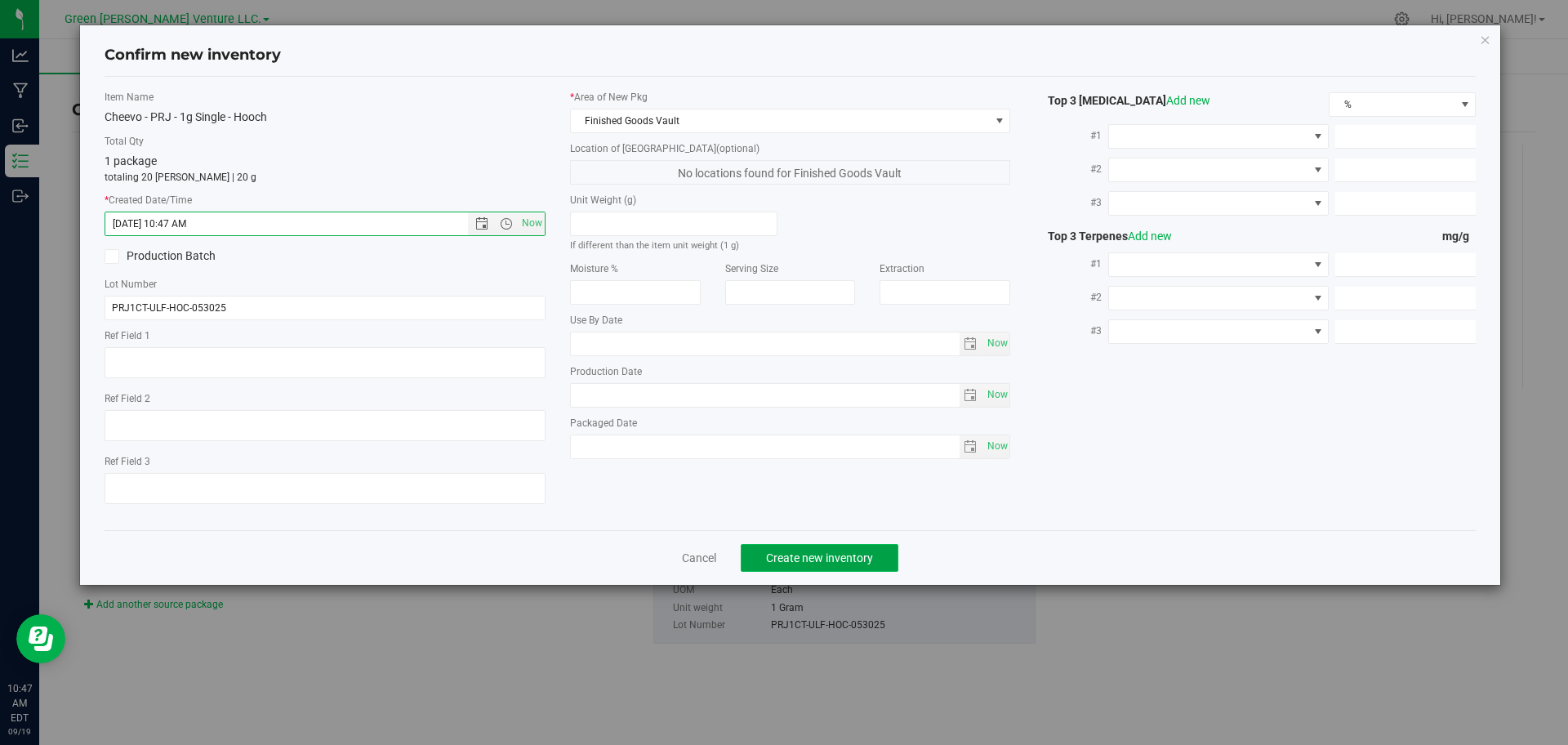
click at [814, 551] on span "Create new inventory" at bounding box center [819, 558] width 107 height 13
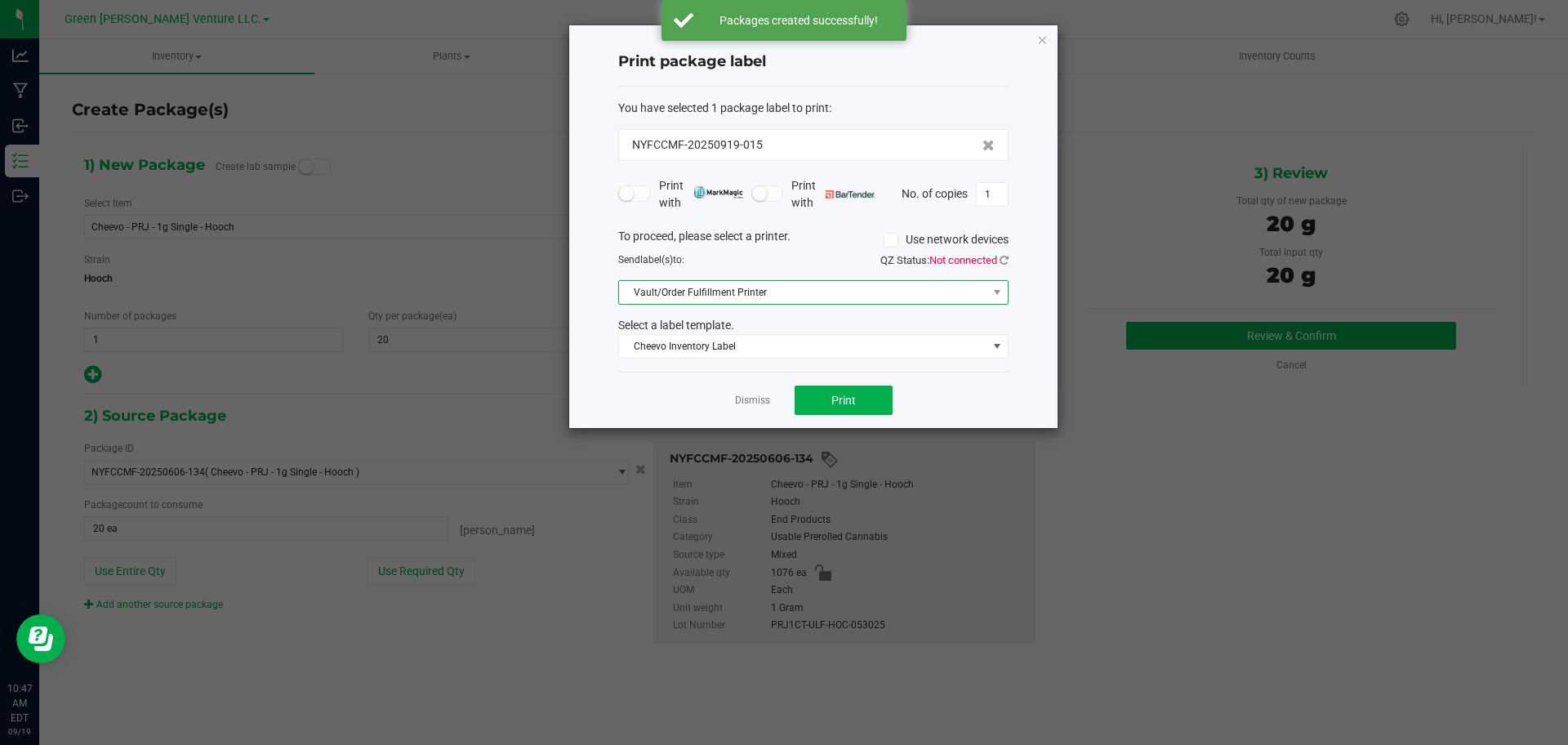
click at [851, 292] on span "Vault/Order Fulfillment Printer" at bounding box center [803, 291] width 368 height 23
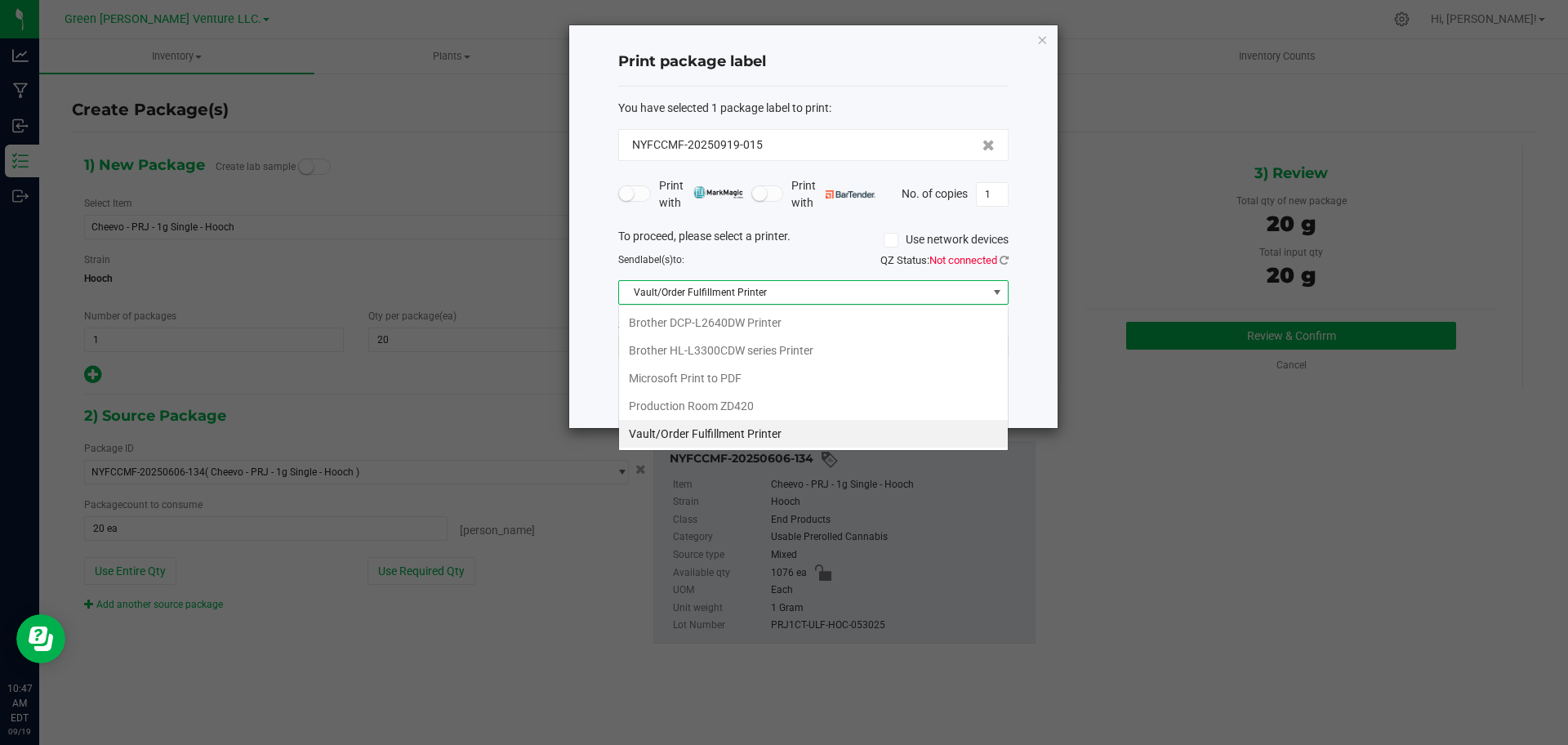
scroll to position [24, 390]
click at [851, 292] on span "Vault/Order Fulfillment Printer" at bounding box center [803, 291] width 368 height 23
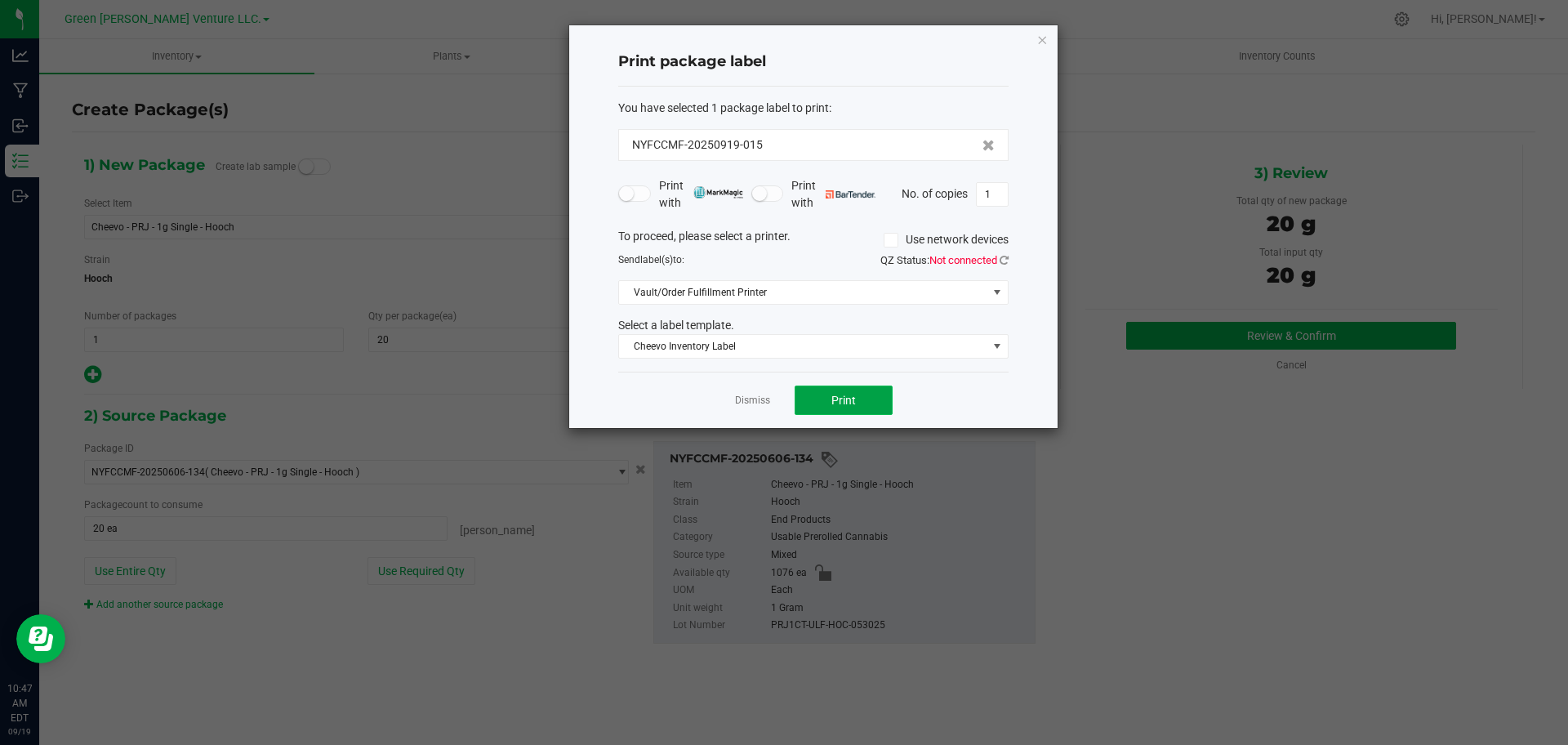
click at [851, 395] on span "Print" at bounding box center [843, 400] width 24 height 13
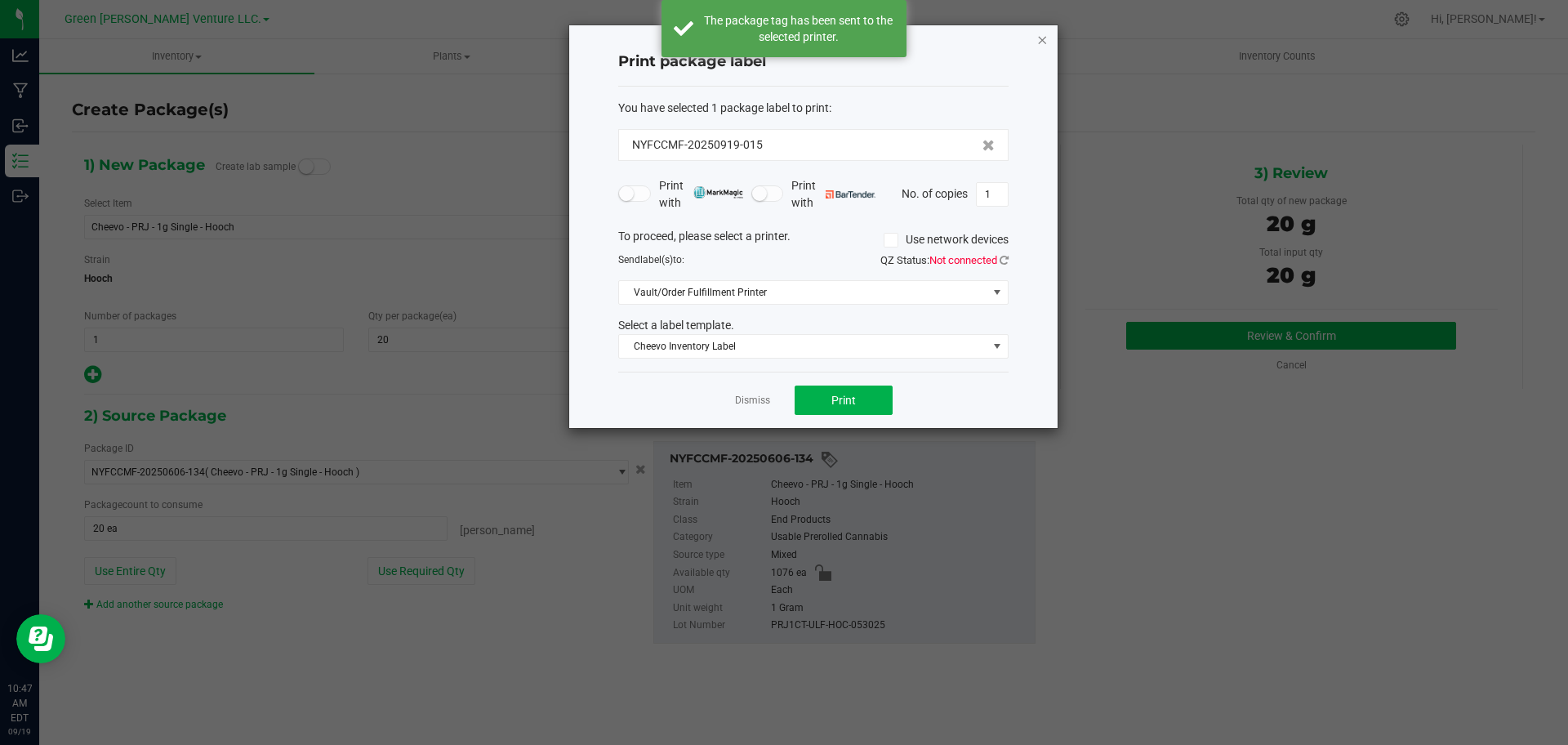
click at [1040, 38] on icon "button" at bounding box center [1041, 39] width 12 height 20
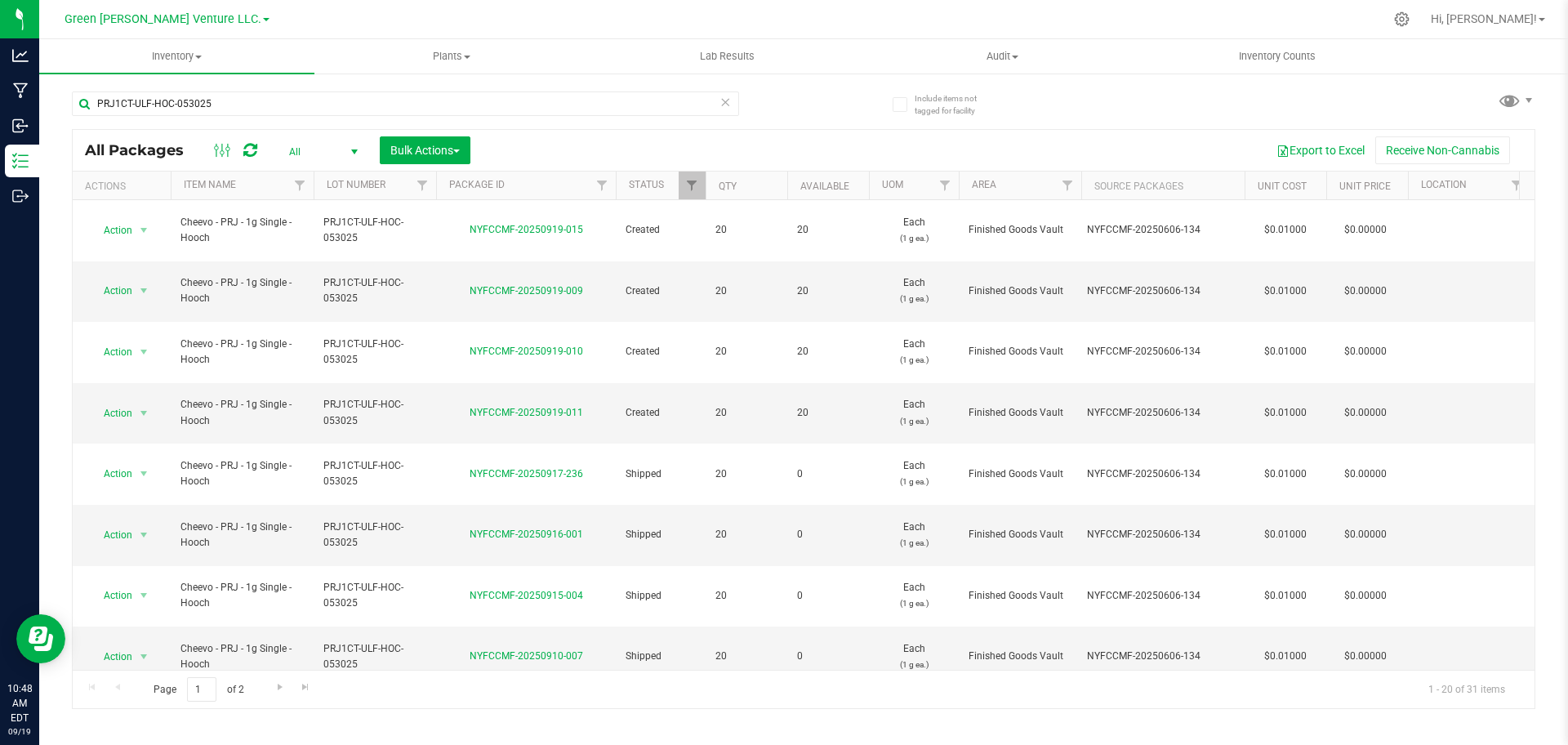
click at [723, 102] on icon at bounding box center [725, 101] width 12 height 20
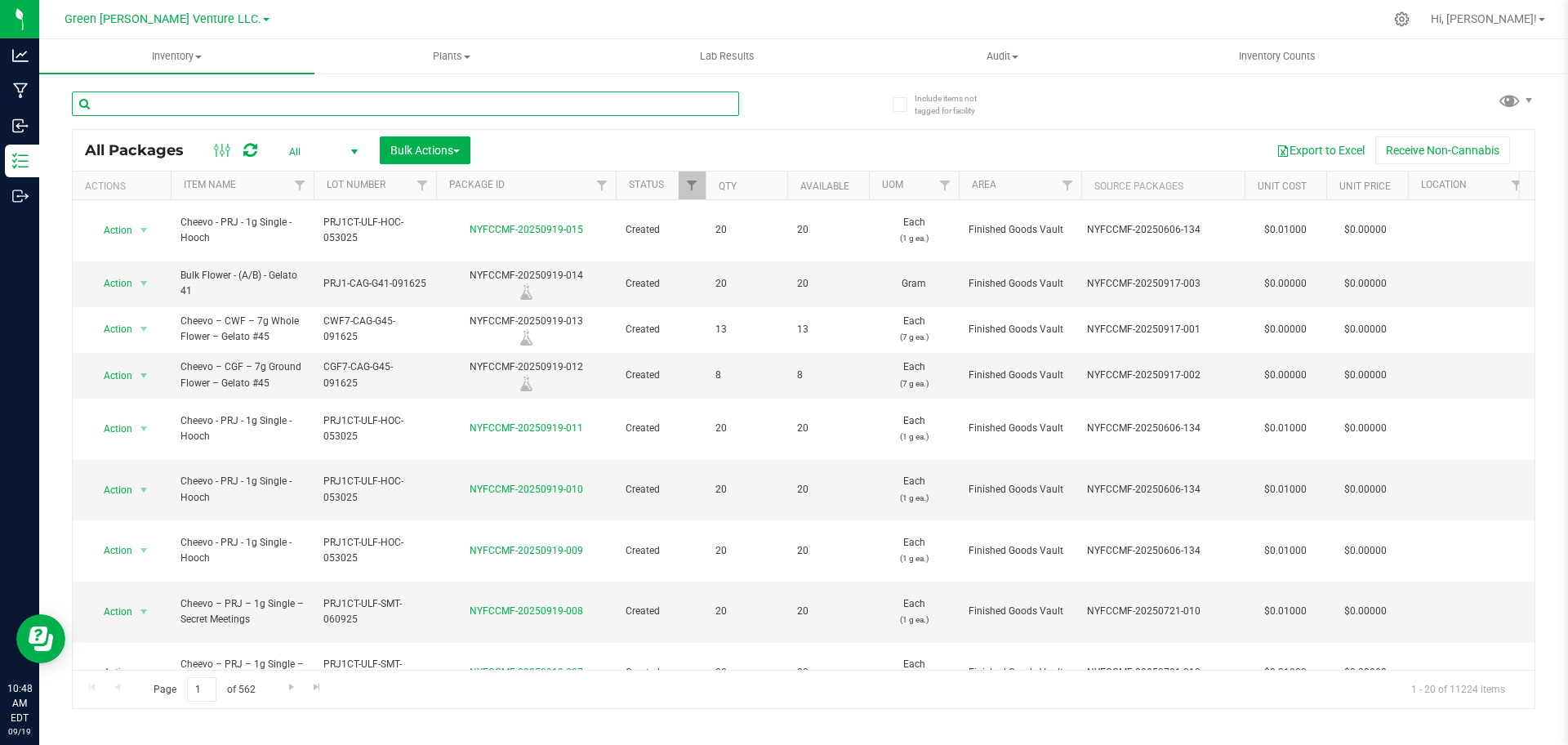
click at [723, 102] on input "text" at bounding box center [404, 103] width 667 height 24
type input "PRJ1CT-ULF-HOC-053025"
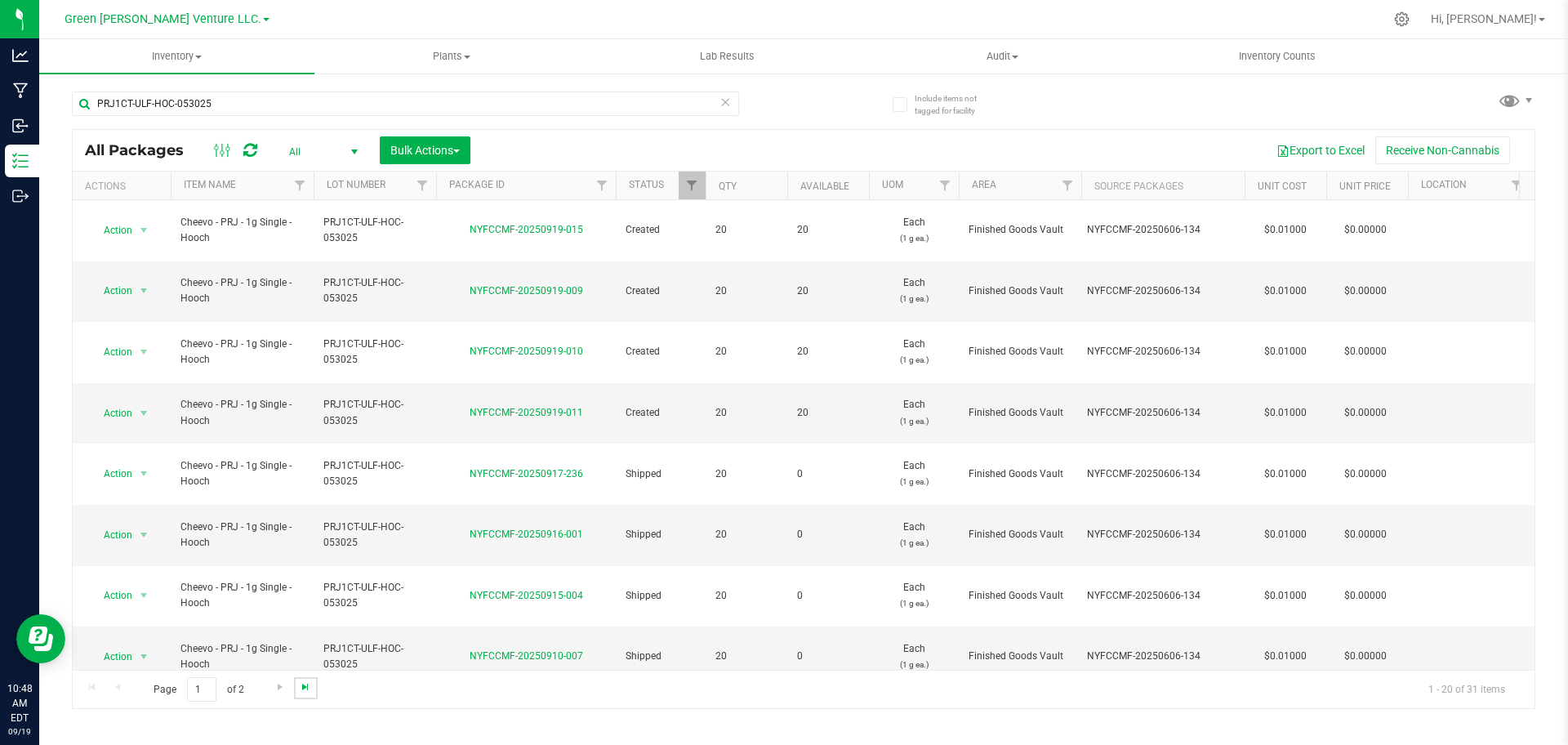
click at [309, 682] on span "Go to the last page" at bounding box center [305, 687] width 13 height 13
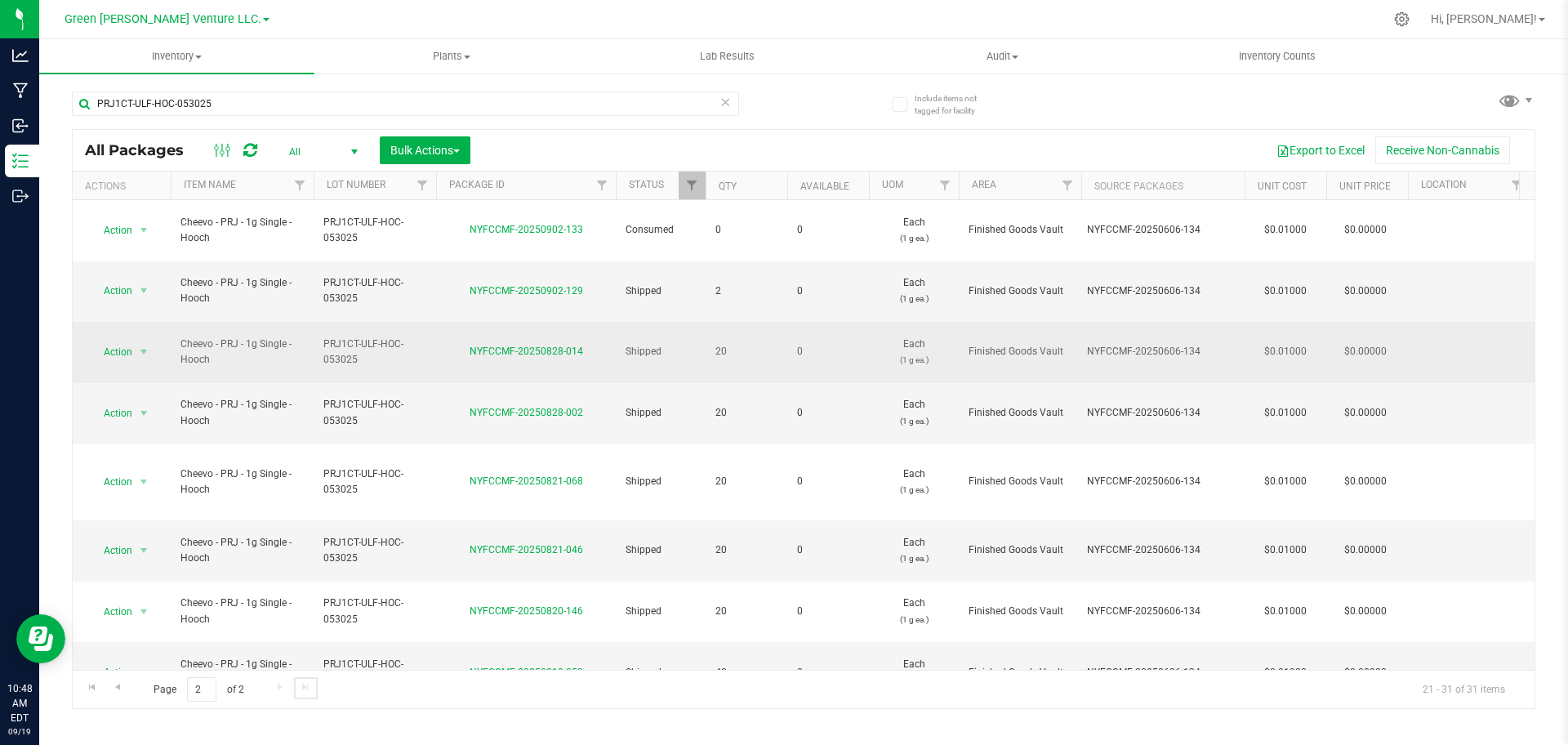
scroll to position [75, 0]
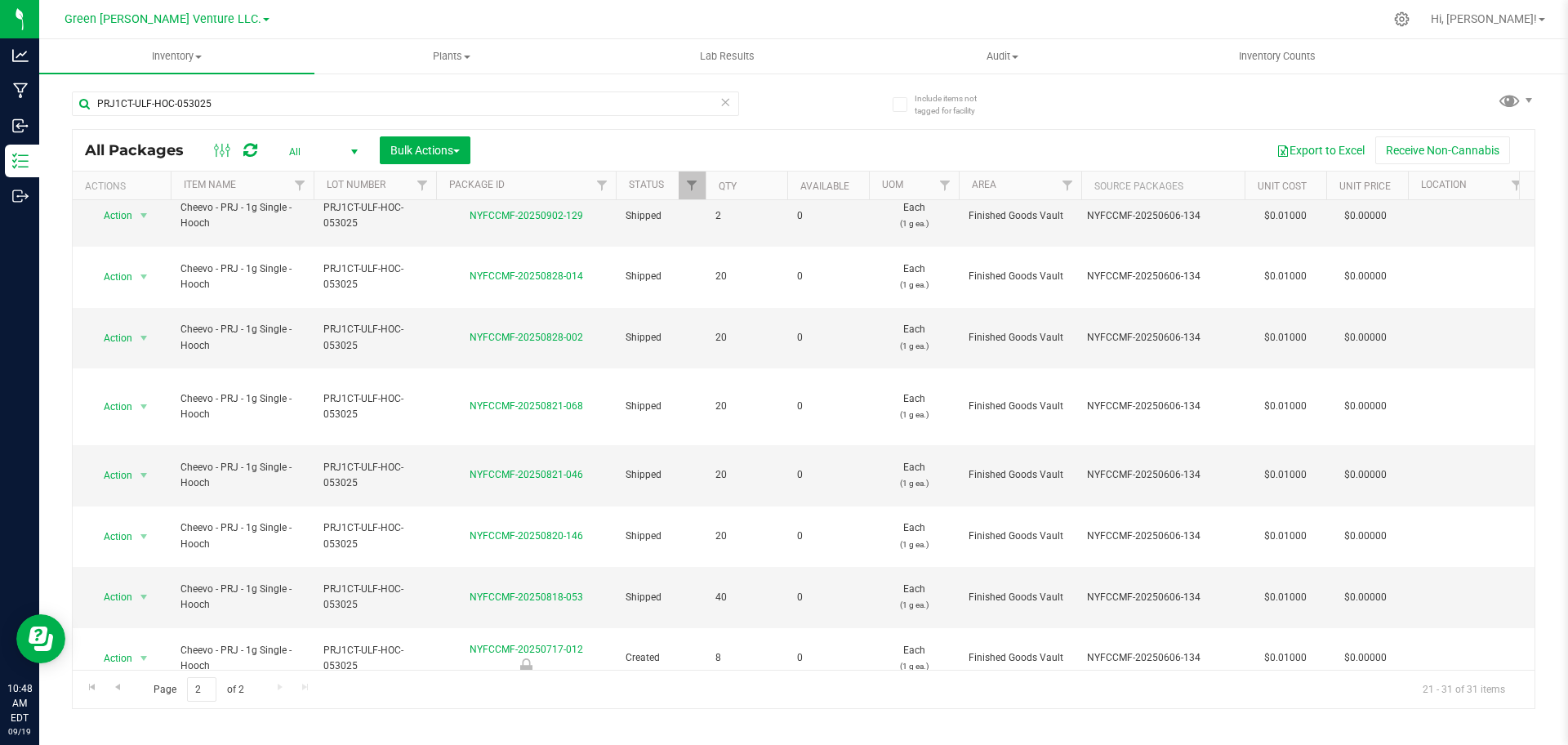
click at [131, 358] on li "Create package" at bounding box center [142, 362] width 105 height 24
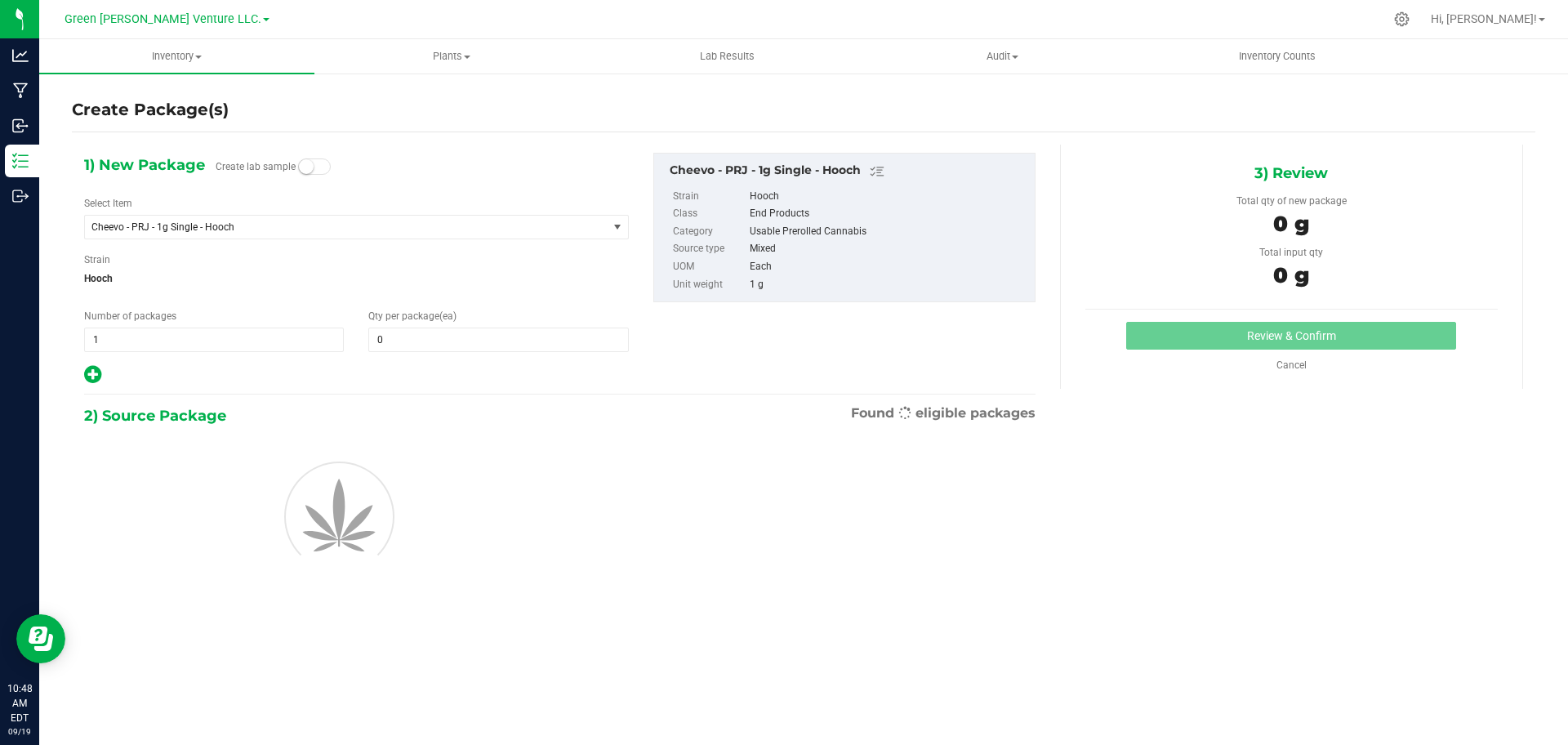
type input "0"
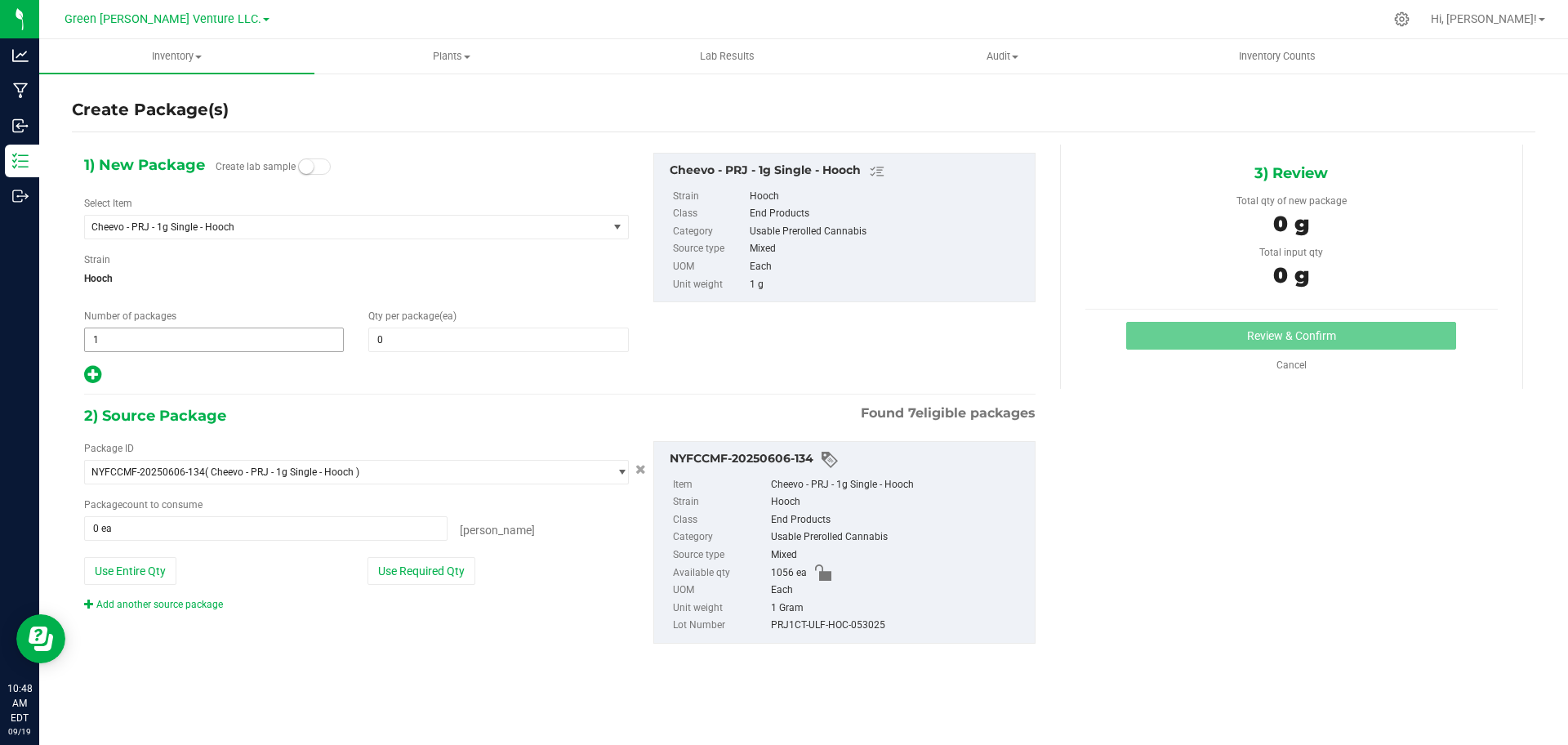
click at [223, 339] on span "1 1" at bounding box center [214, 339] width 260 height 24
click at [404, 330] on span at bounding box center [498, 339] width 260 height 24
click at [410, 334] on input "text" at bounding box center [498, 339] width 258 height 23
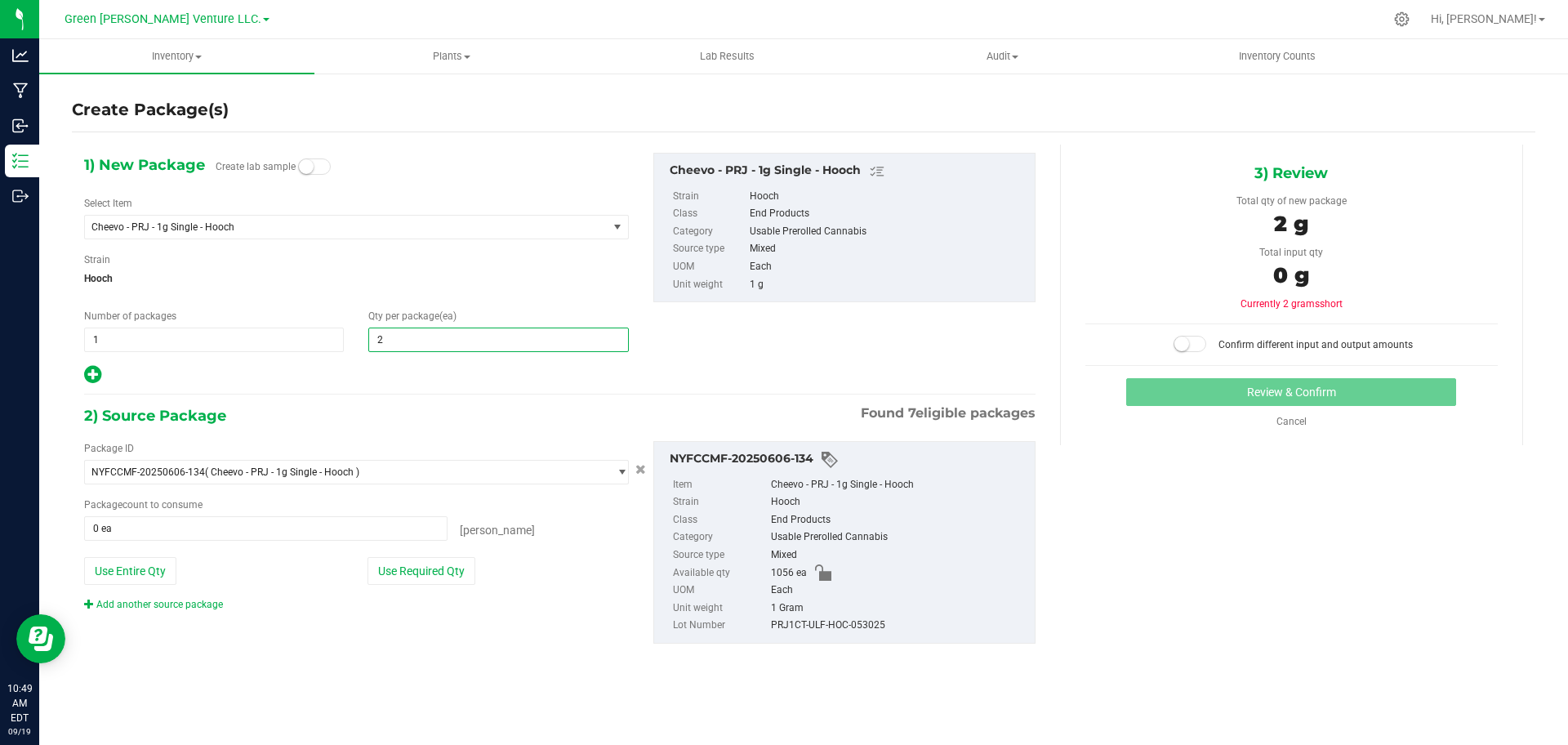
type input "20"
click at [276, 334] on span "1 1" at bounding box center [214, 339] width 260 height 24
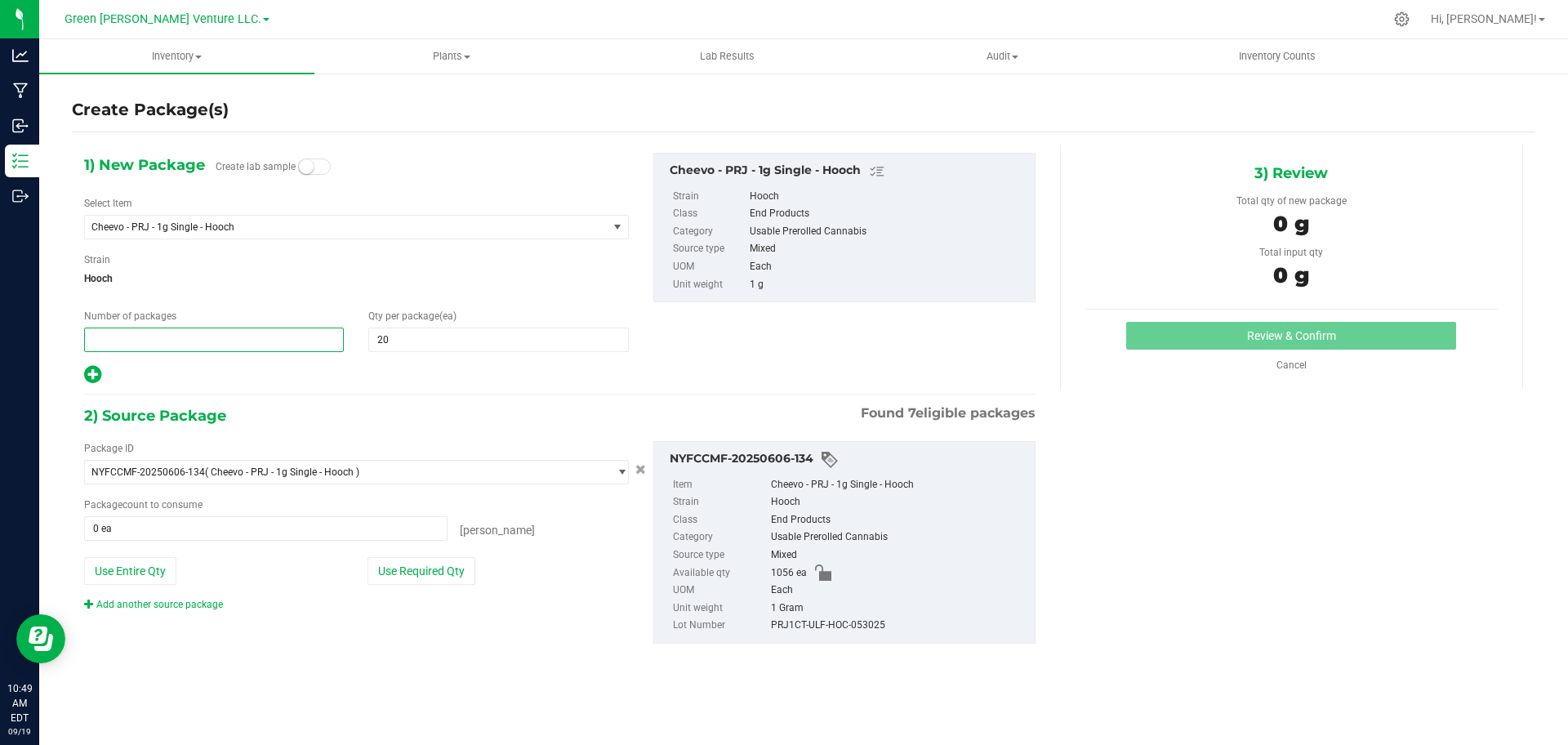
type input "2"
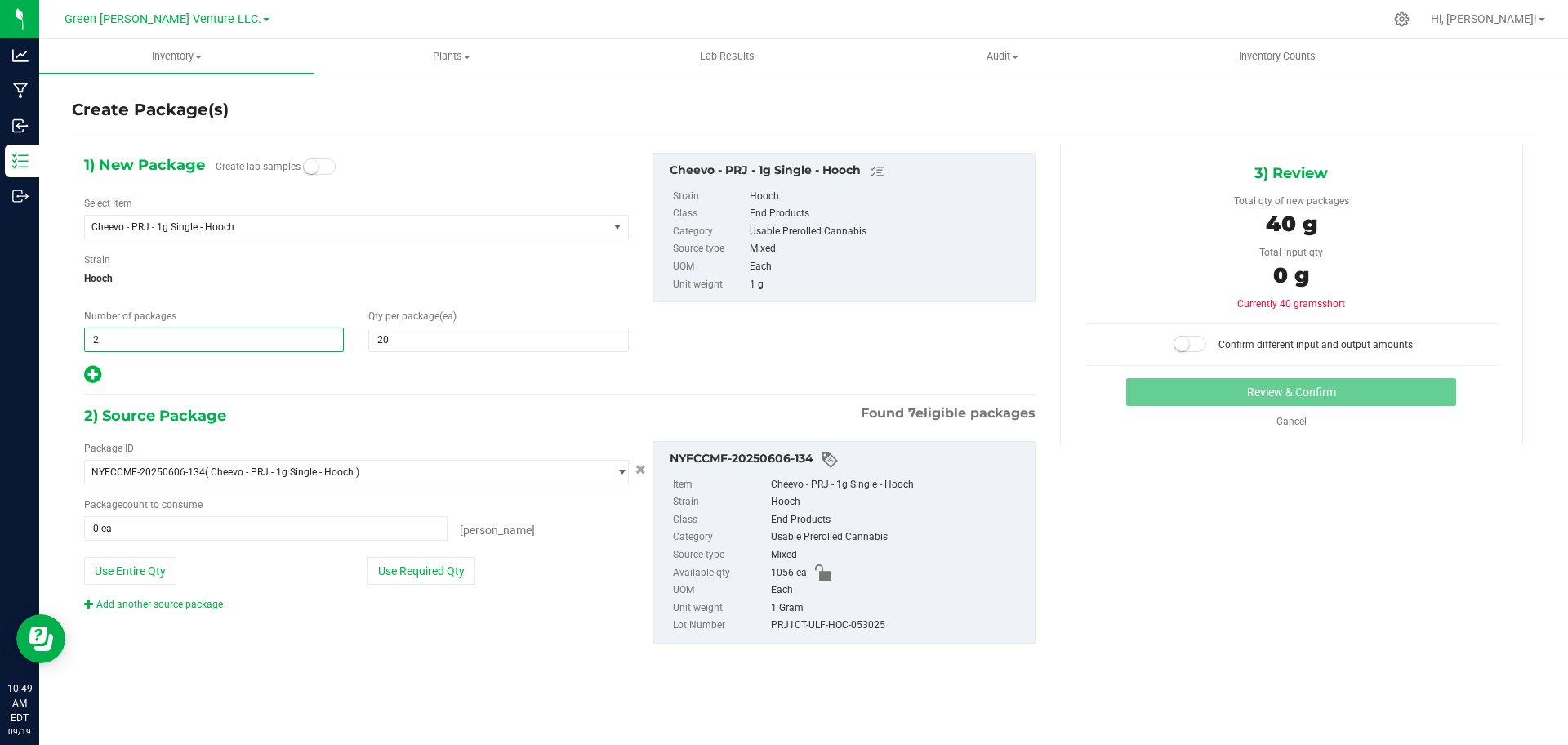
type input "2"
click at [519, 261] on div "Strain Hooch" at bounding box center [356, 274] width 545 height 43
click at [443, 575] on button "Use Required Qty" at bounding box center [421, 570] width 108 height 28
type input "40 ea"
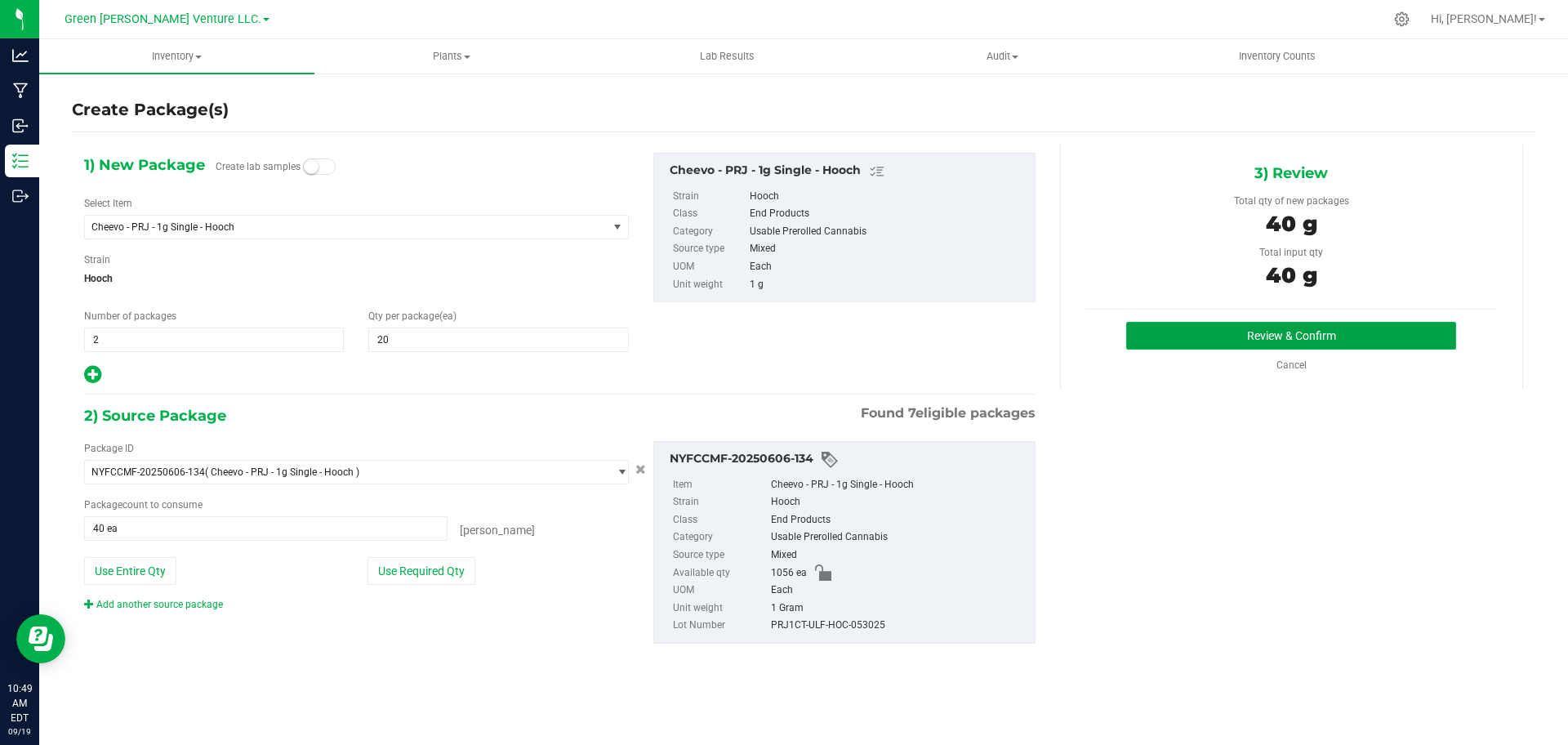
click at [1306, 322] on button "Review & Confirm" at bounding box center [1290, 336] width 330 height 28
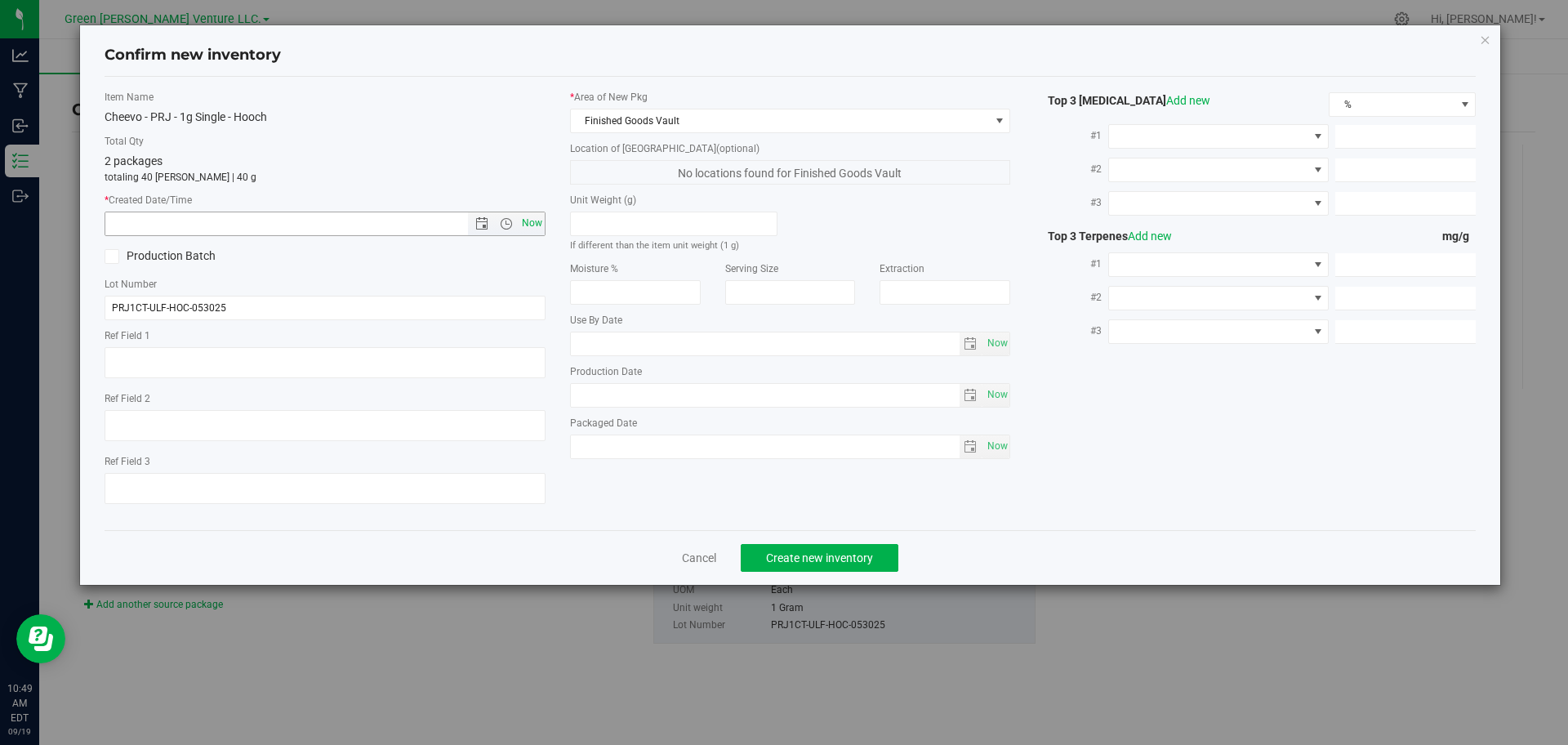
click at [528, 221] on span "Now" at bounding box center [531, 224] width 28 height 24
type input "[DATE] 10:49 AM"
click at [852, 569] on button "Create new inventory" at bounding box center [819, 558] width 157 height 28
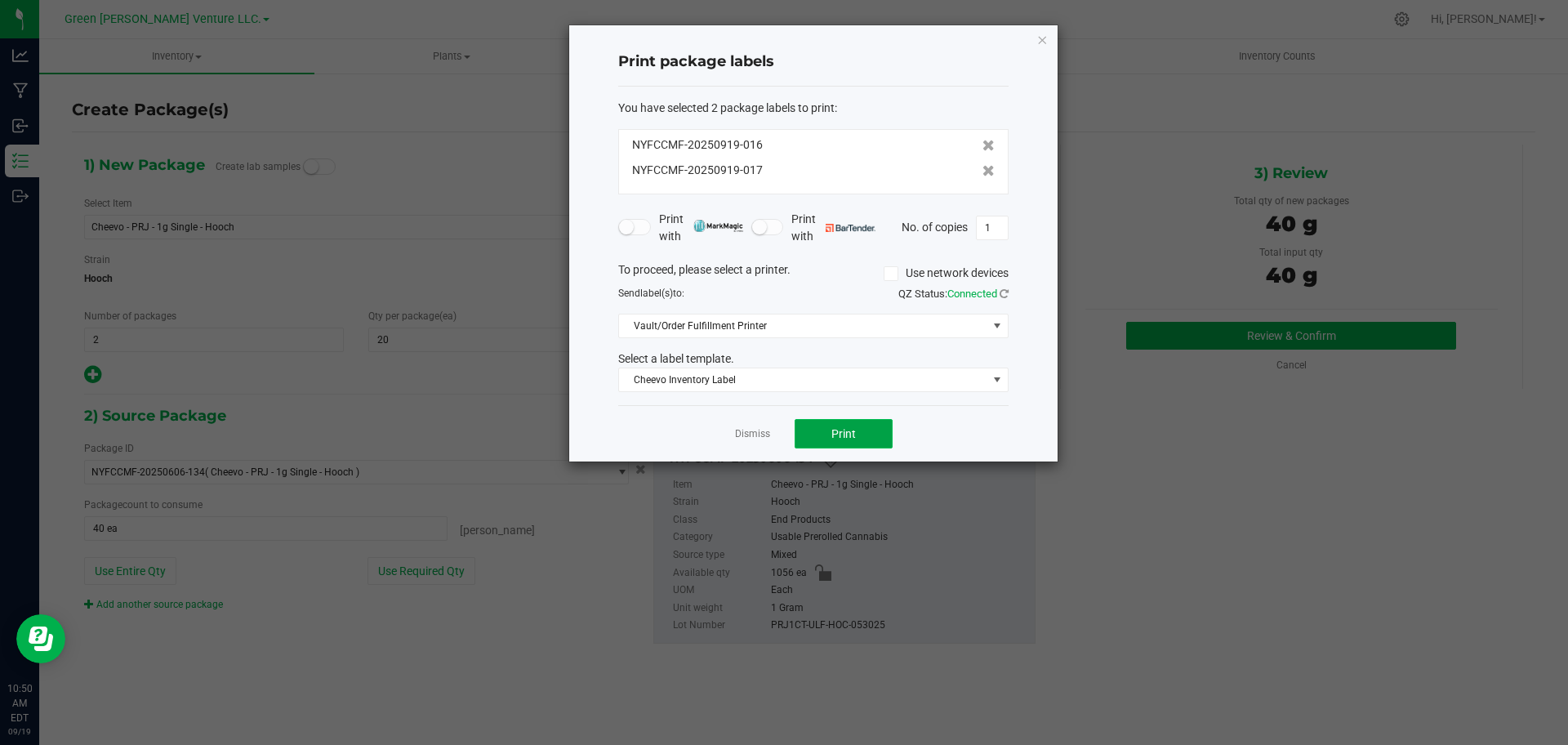
click at [869, 439] on button "Print" at bounding box center [843, 434] width 98 height 29
click at [1042, 37] on icon "button" at bounding box center [1041, 39] width 12 height 20
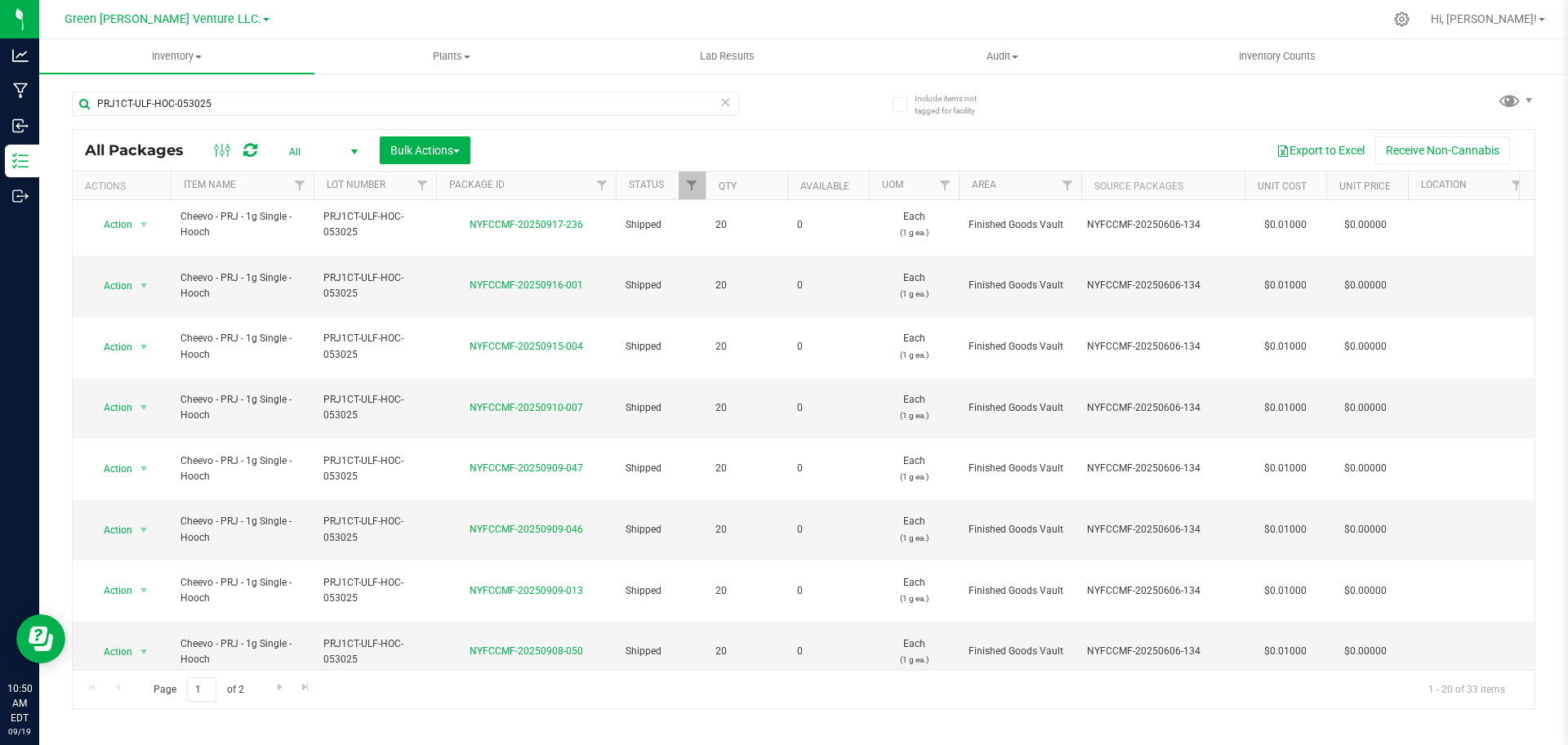
scroll to position [513, 0]
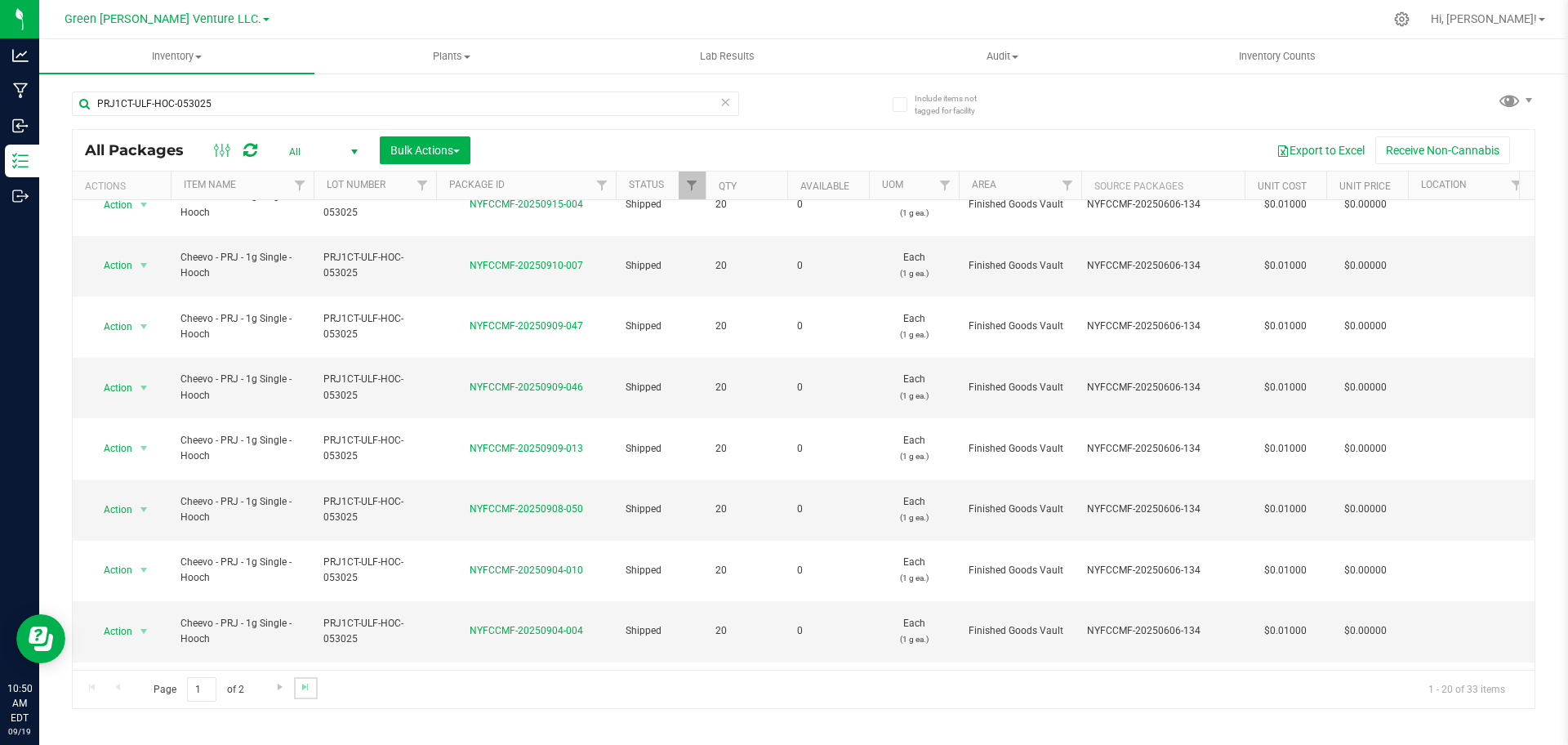
click at [312, 683] on link "Go to the last page" at bounding box center [306, 688] width 24 height 22
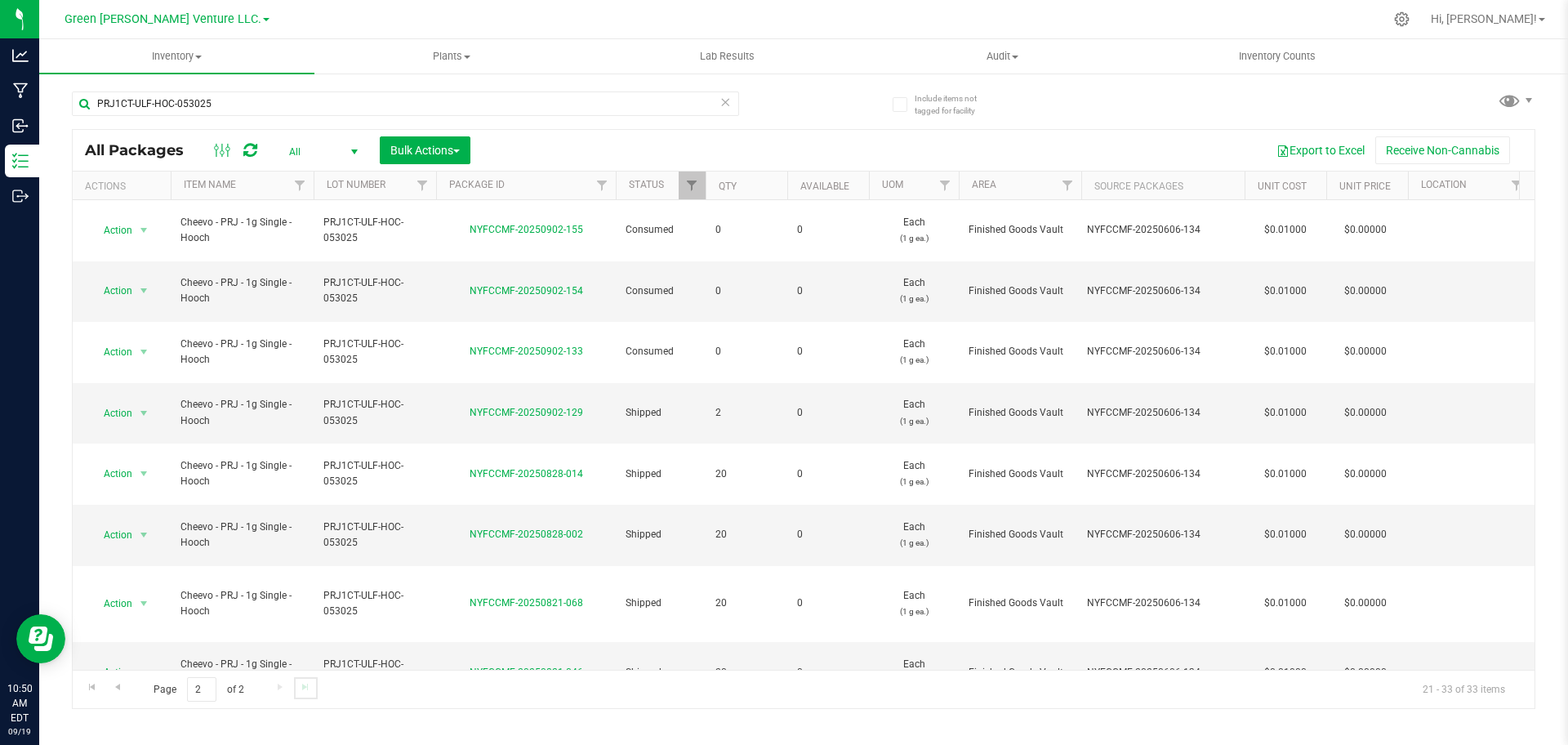
scroll to position [166, 0]
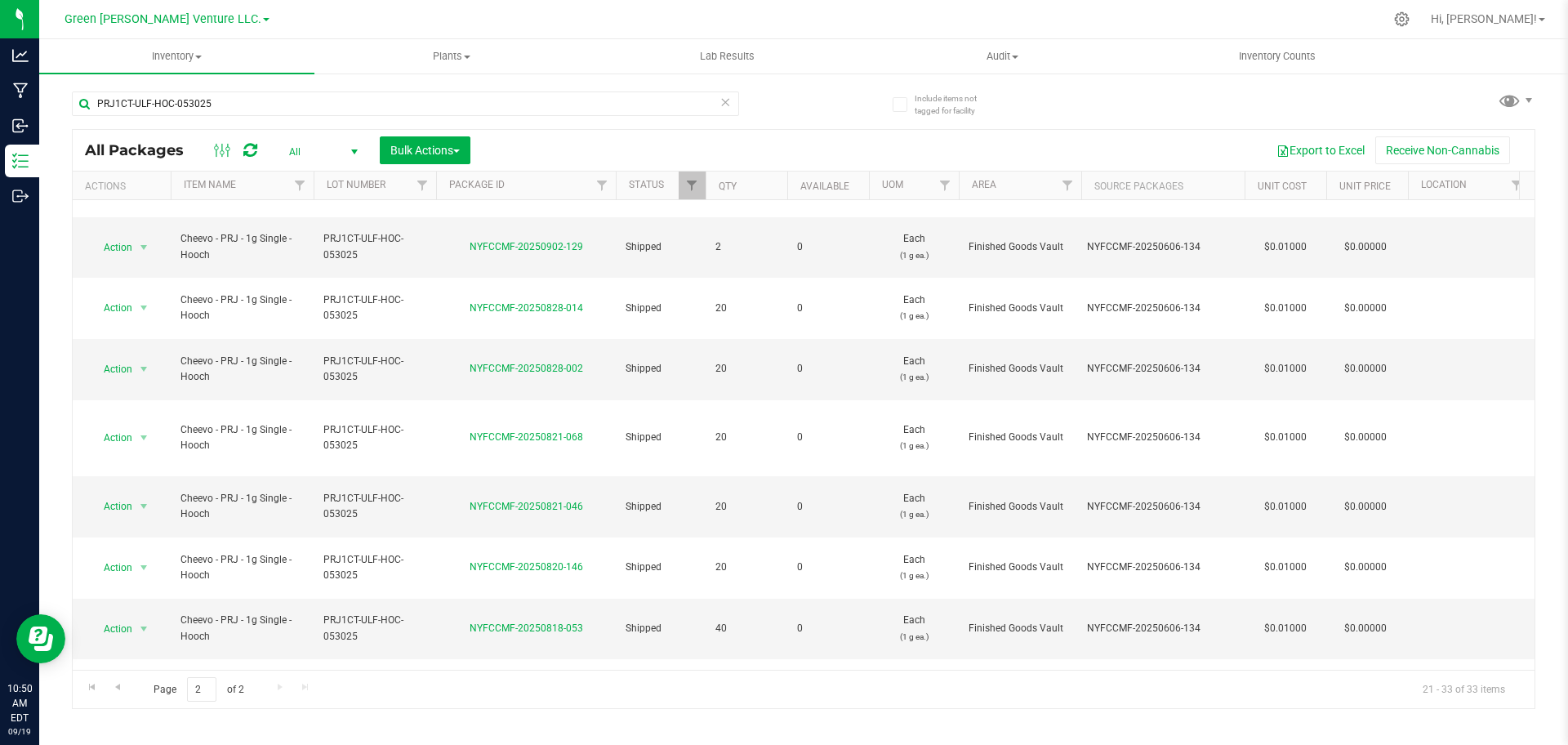
click at [154, 364] on li "Create package" at bounding box center [142, 362] width 105 height 24
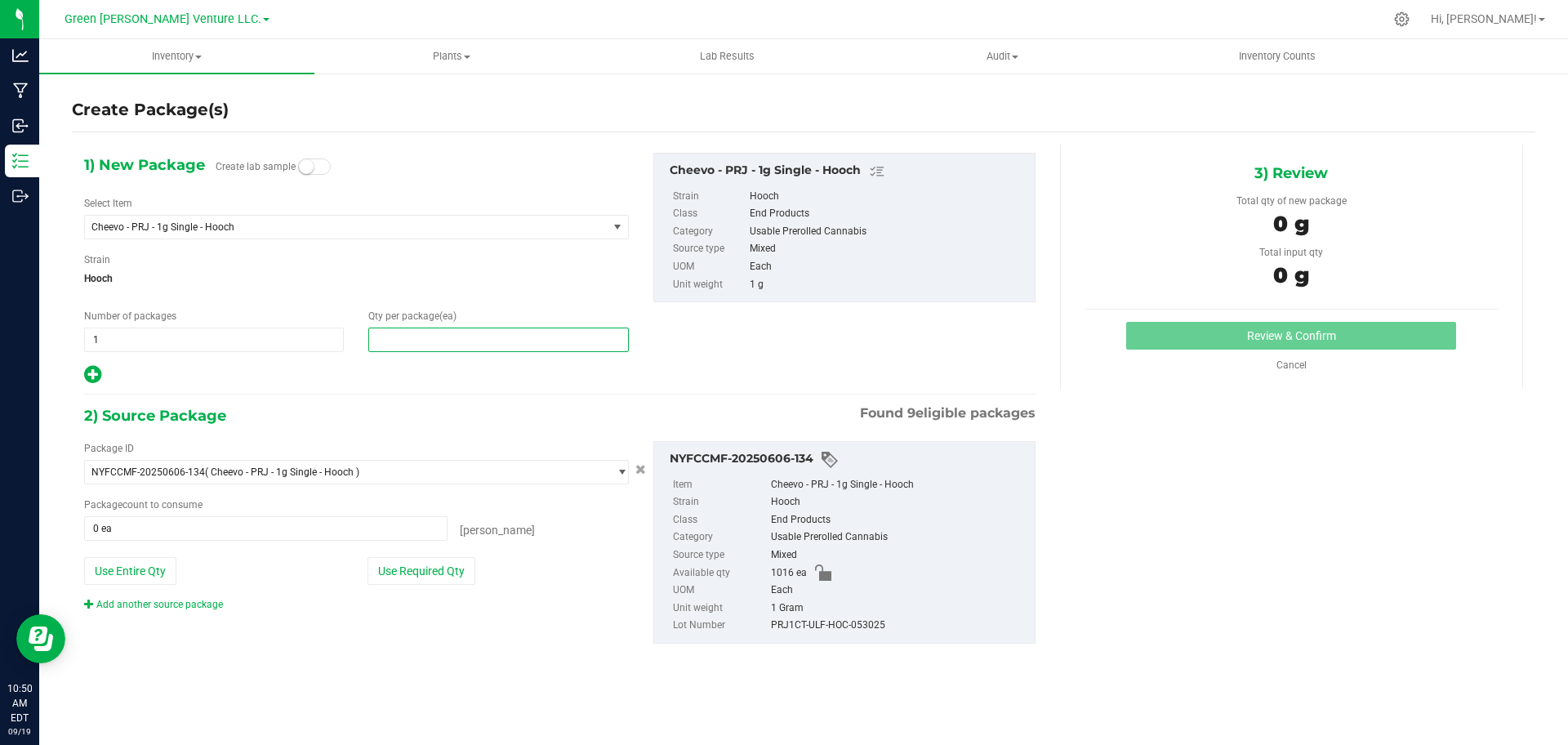
click at [400, 348] on span at bounding box center [498, 339] width 260 height 24
drag, startPoint x: 439, startPoint y: 349, endPoint x: 310, endPoint y: 334, distance: 129.9
click at [309, 336] on div "Number of packages 1 1 Qty per package (ea) 0" at bounding box center [356, 330] width 569 height 43
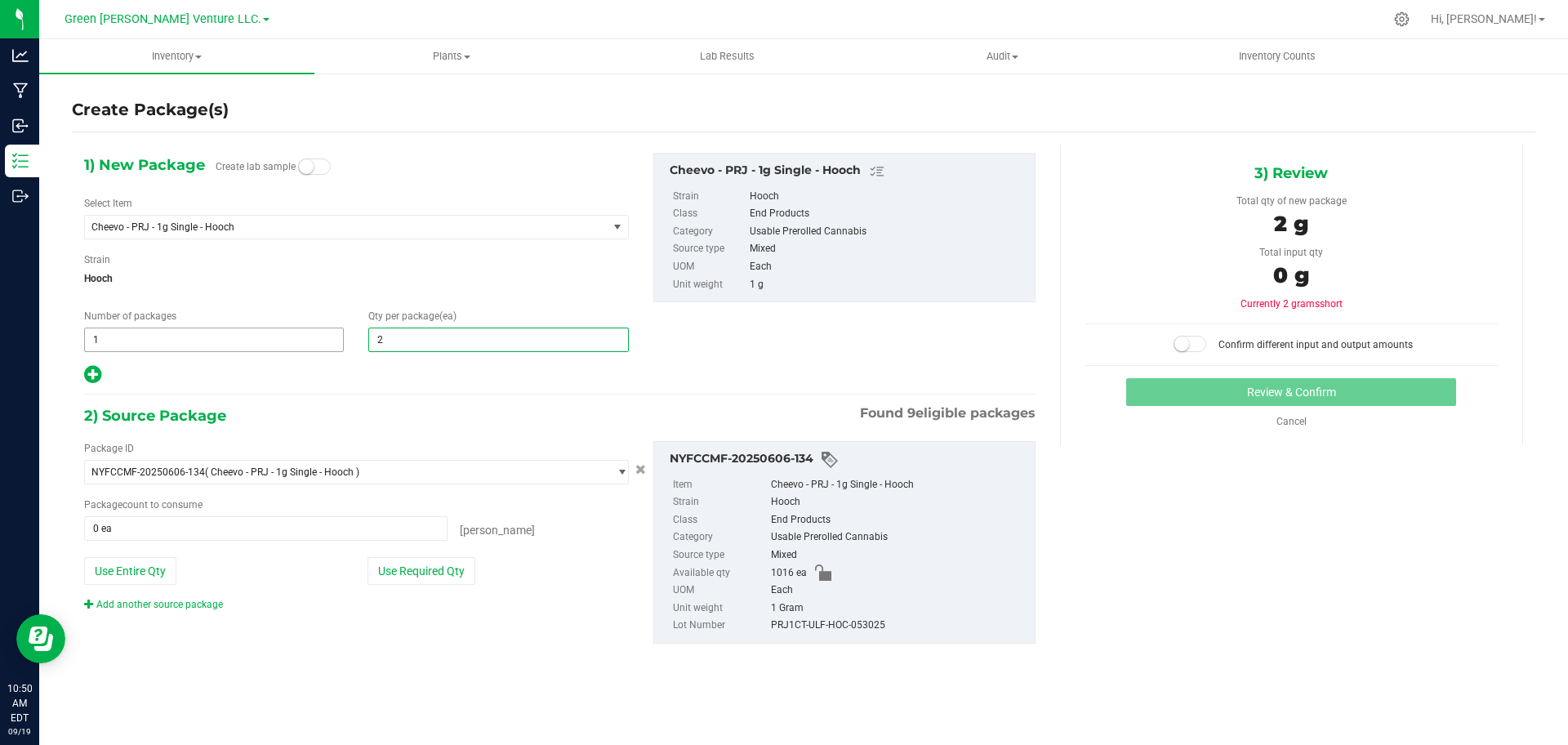
type input "20"
click at [416, 397] on div "1) New Package Create lab sample Select Item Cheevo - PRJ - 1g Single - Hooch -…" at bounding box center [559, 411] width 975 height 533
click at [413, 579] on button "Use Required Qty" at bounding box center [421, 570] width 108 height 28
type input "20 ea"
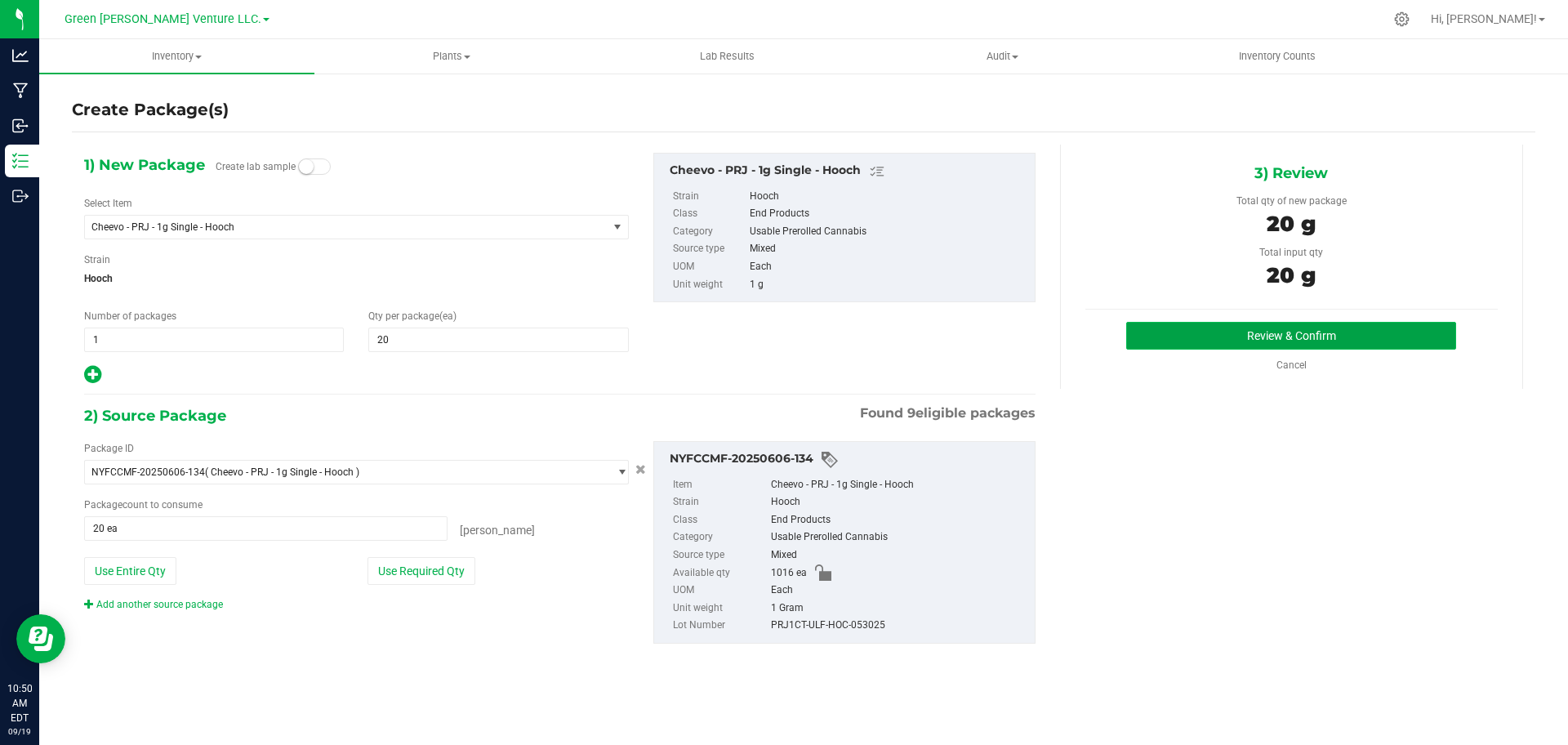
click at [1239, 330] on button "Review & Confirm" at bounding box center [1290, 336] width 330 height 28
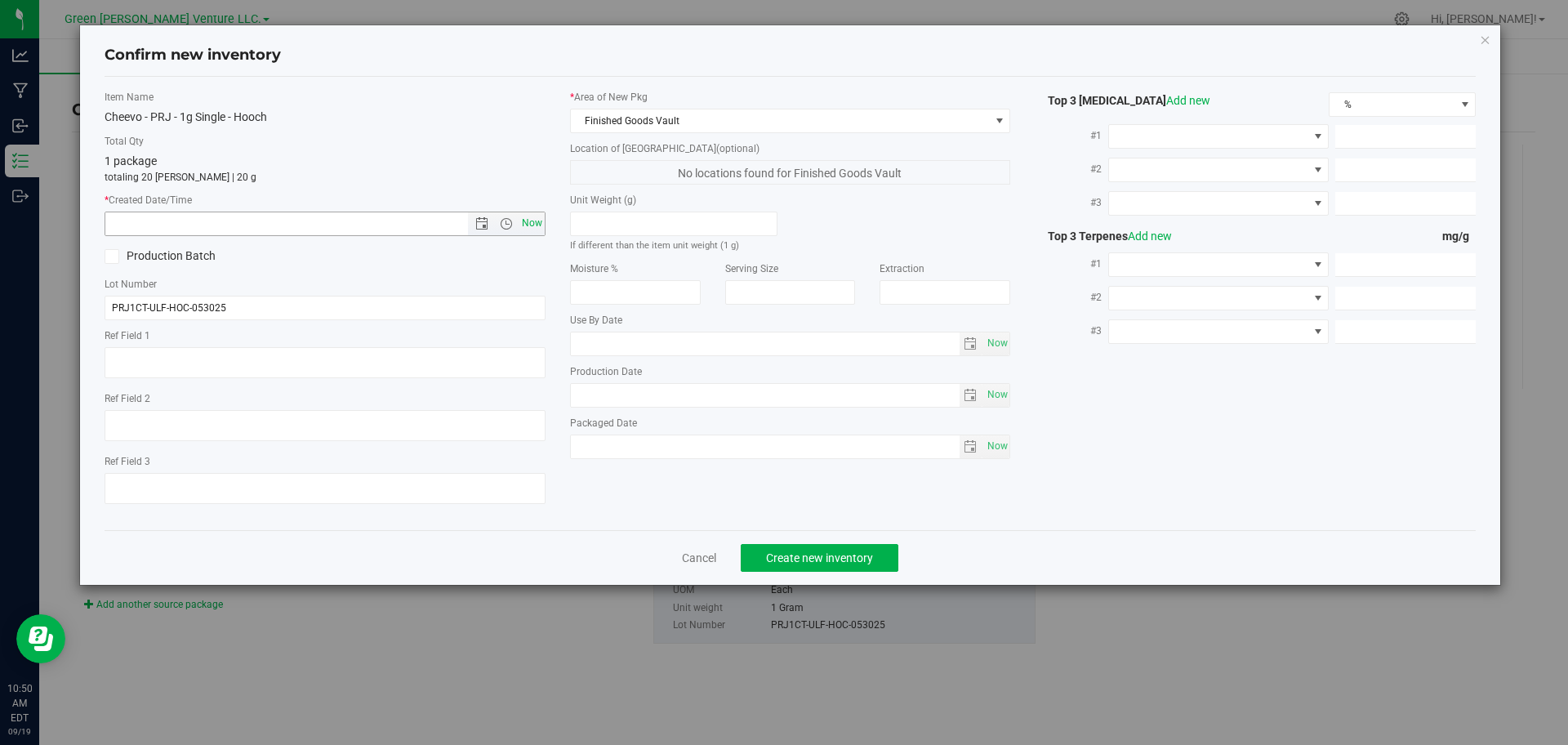
click at [537, 226] on span "Now" at bounding box center [531, 224] width 28 height 24
type input "[DATE] 10:50 AM"
click at [774, 556] on span "Create new inventory" at bounding box center [819, 558] width 107 height 13
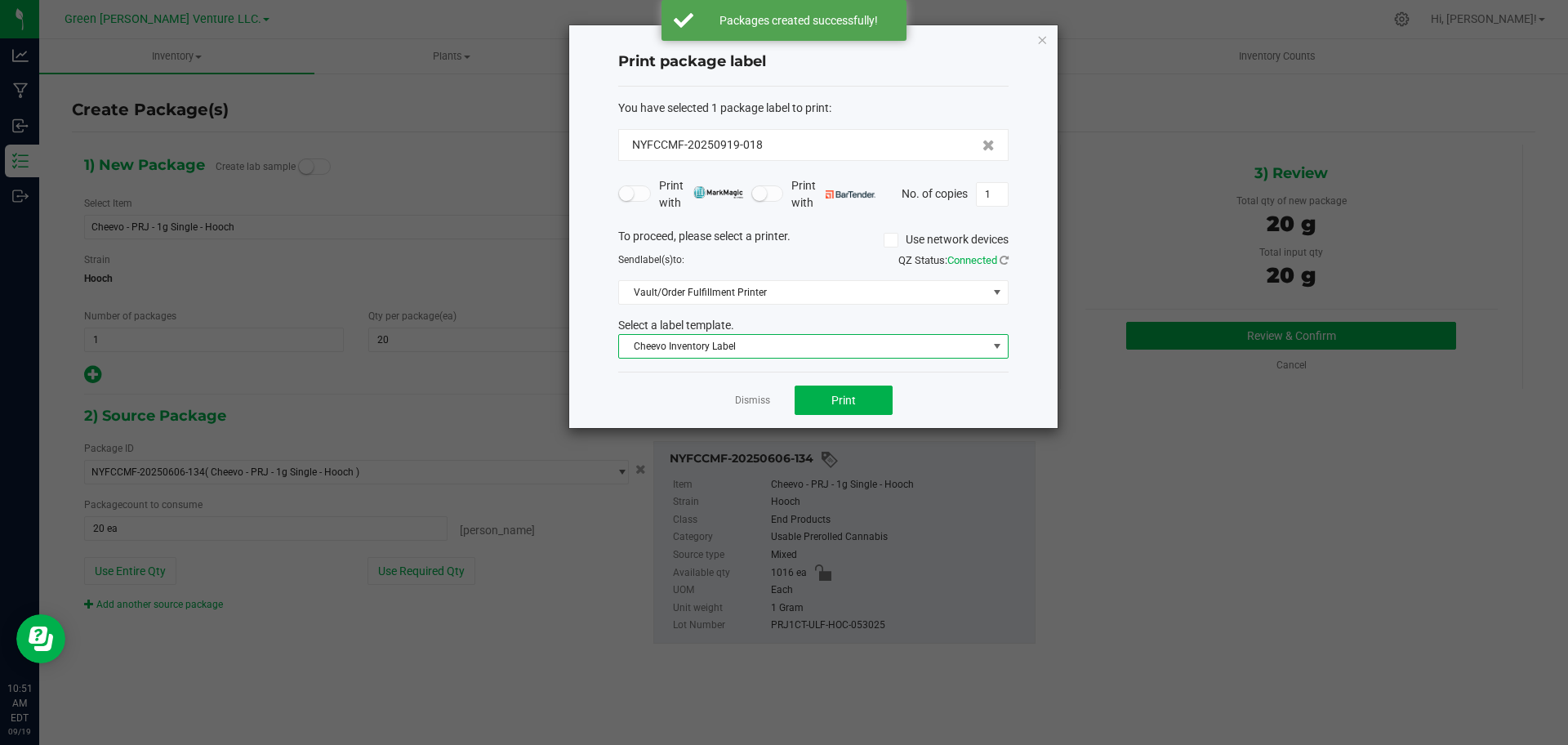
click at [835, 337] on span "Cheevo Inventory Label" at bounding box center [803, 346] width 368 height 23
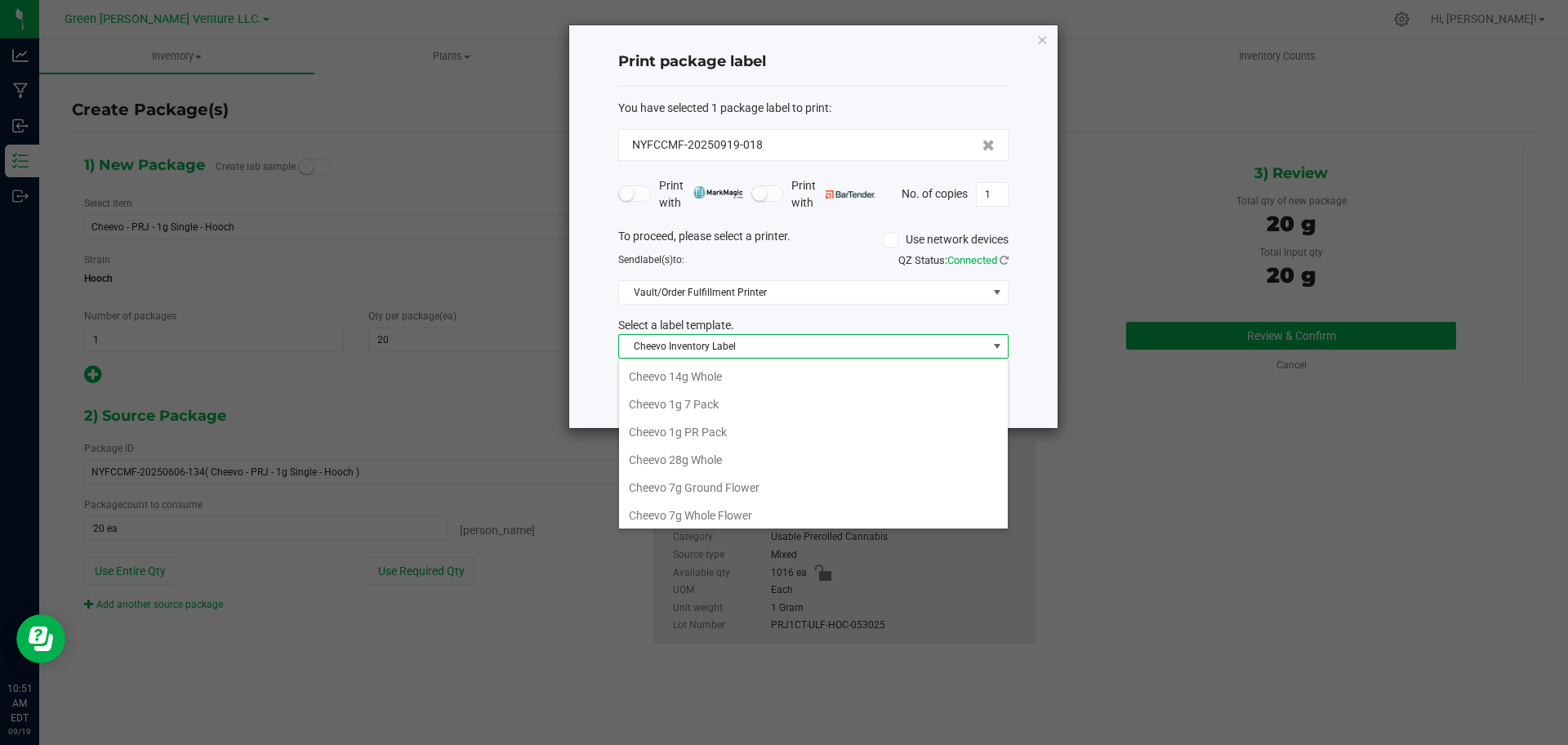
drag, startPoint x: 765, startPoint y: 427, endPoint x: 755, endPoint y: 424, distance: 10.4
click at [755, 424] on li "Cheevo 1g PR Pack" at bounding box center [813, 432] width 389 height 28
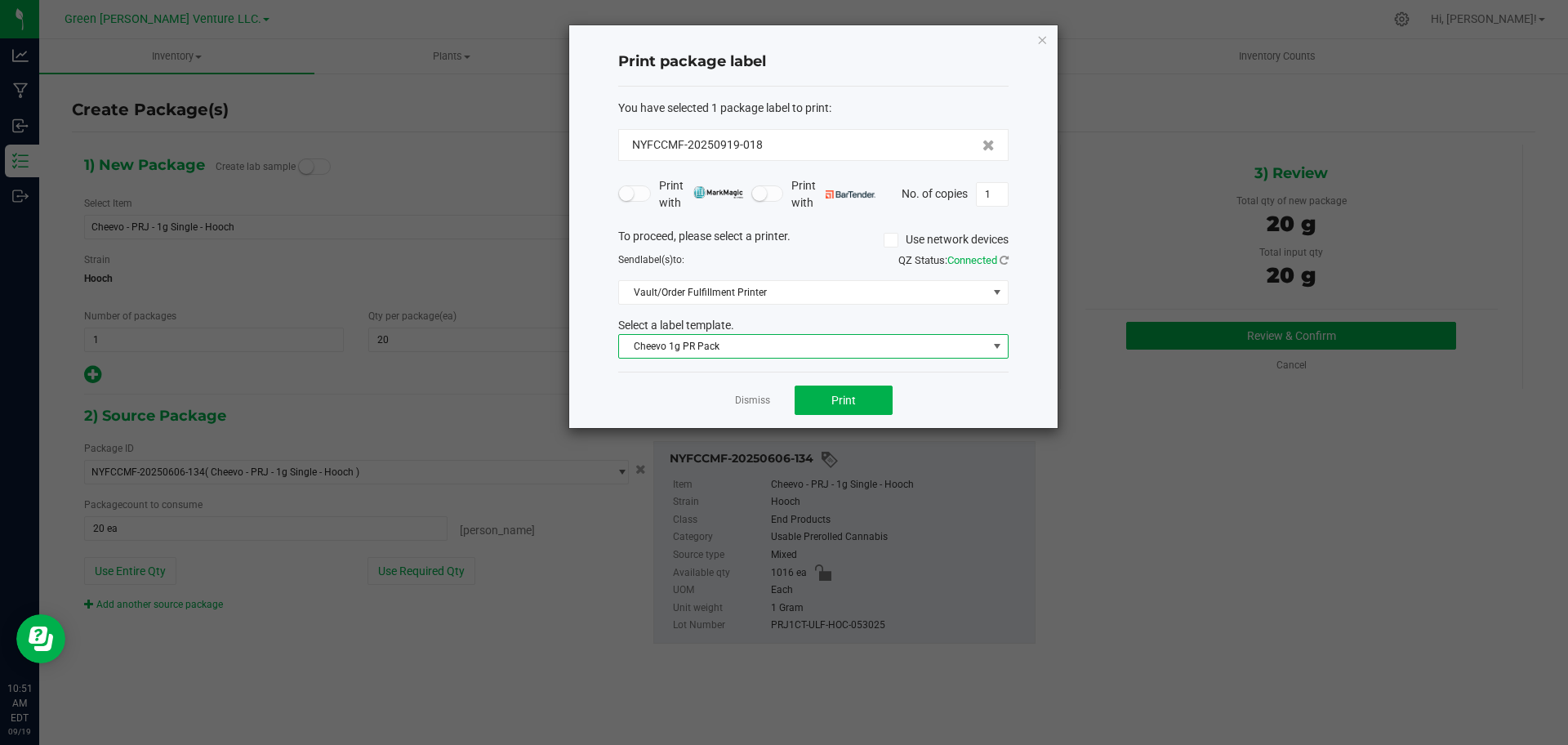
click at [771, 331] on div "Select a label template." at bounding box center [813, 325] width 414 height 17
click at [844, 401] on span "Print" at bounding box center [843, 400] width 24 height 13
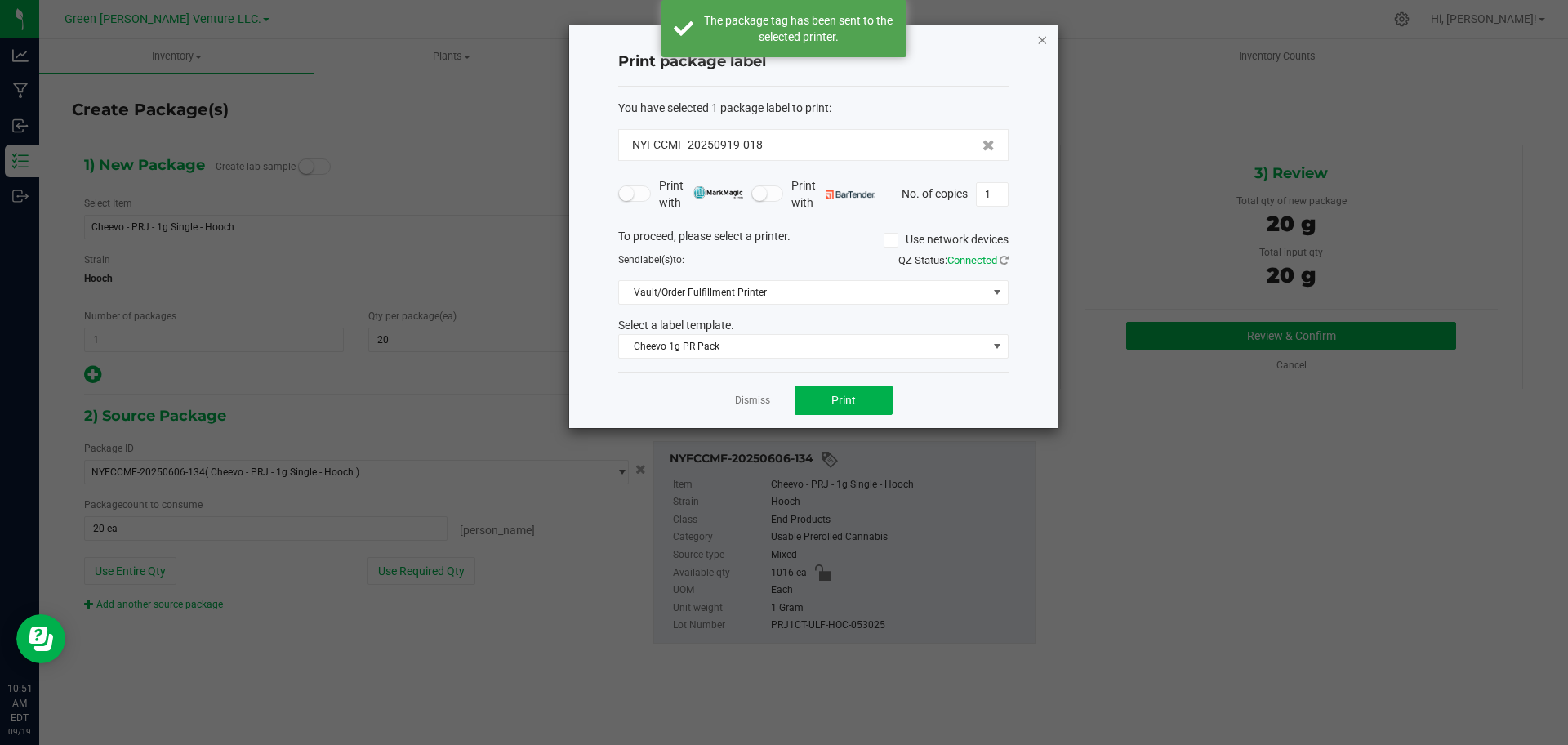
click at [1042, 40] on icon "button" at bounding box center [1041, 39] width 12 height 20
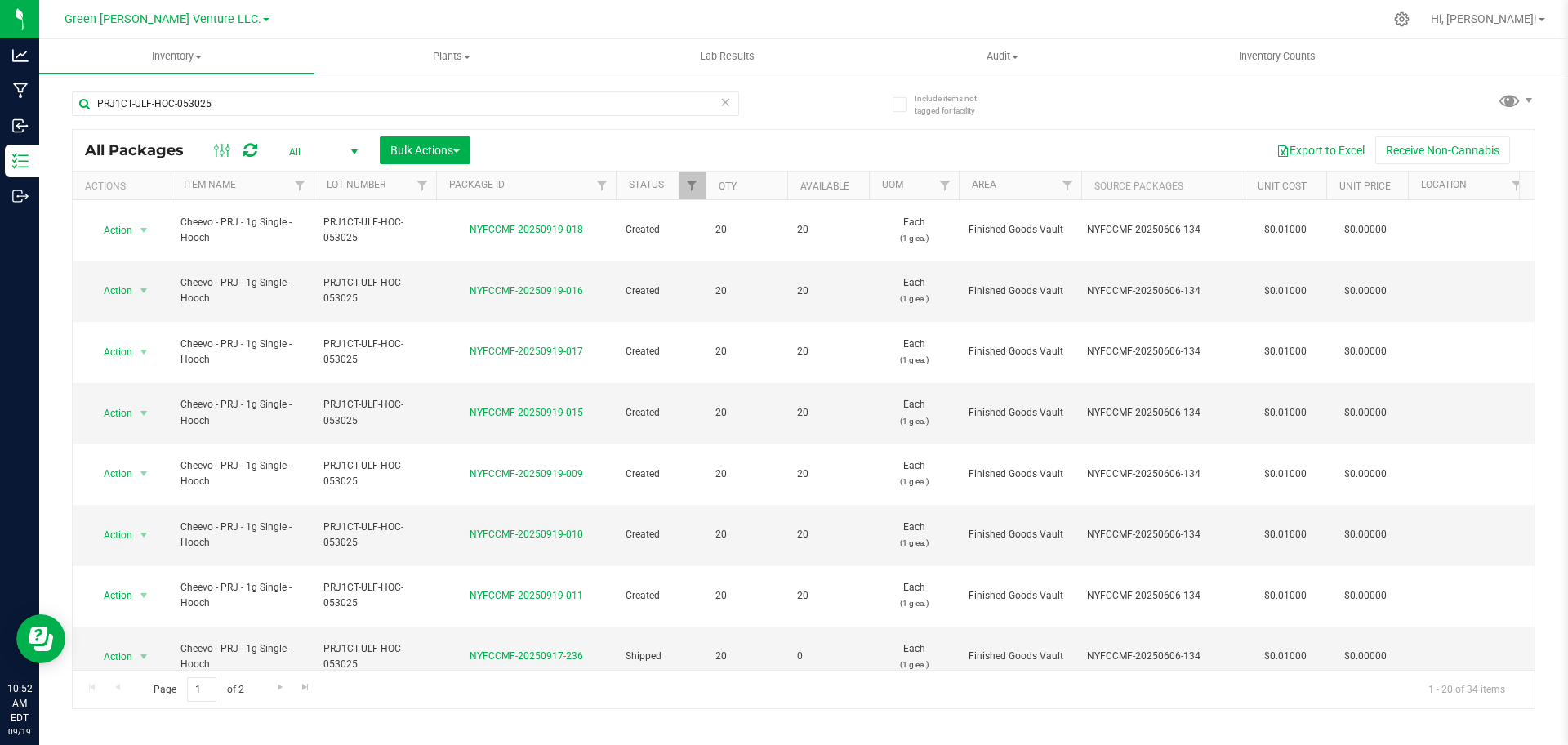
click at [726, 103] on icon at bounding box center [725, 101] width 12 height 20
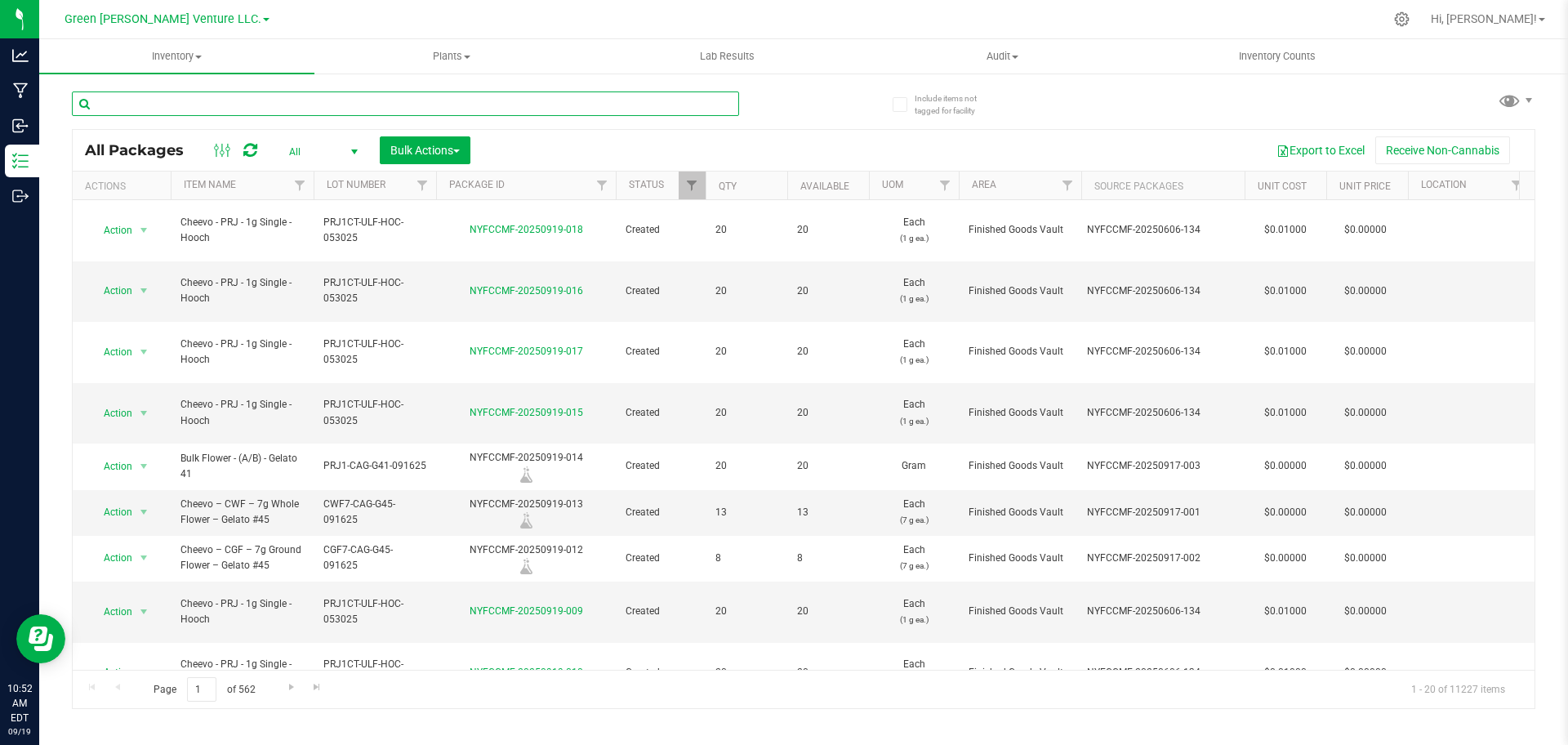
click at [694, 104] on input "text" at bounding box center [404, 103] width 667 height 24
type input "NYFCCMF-20250919-015"
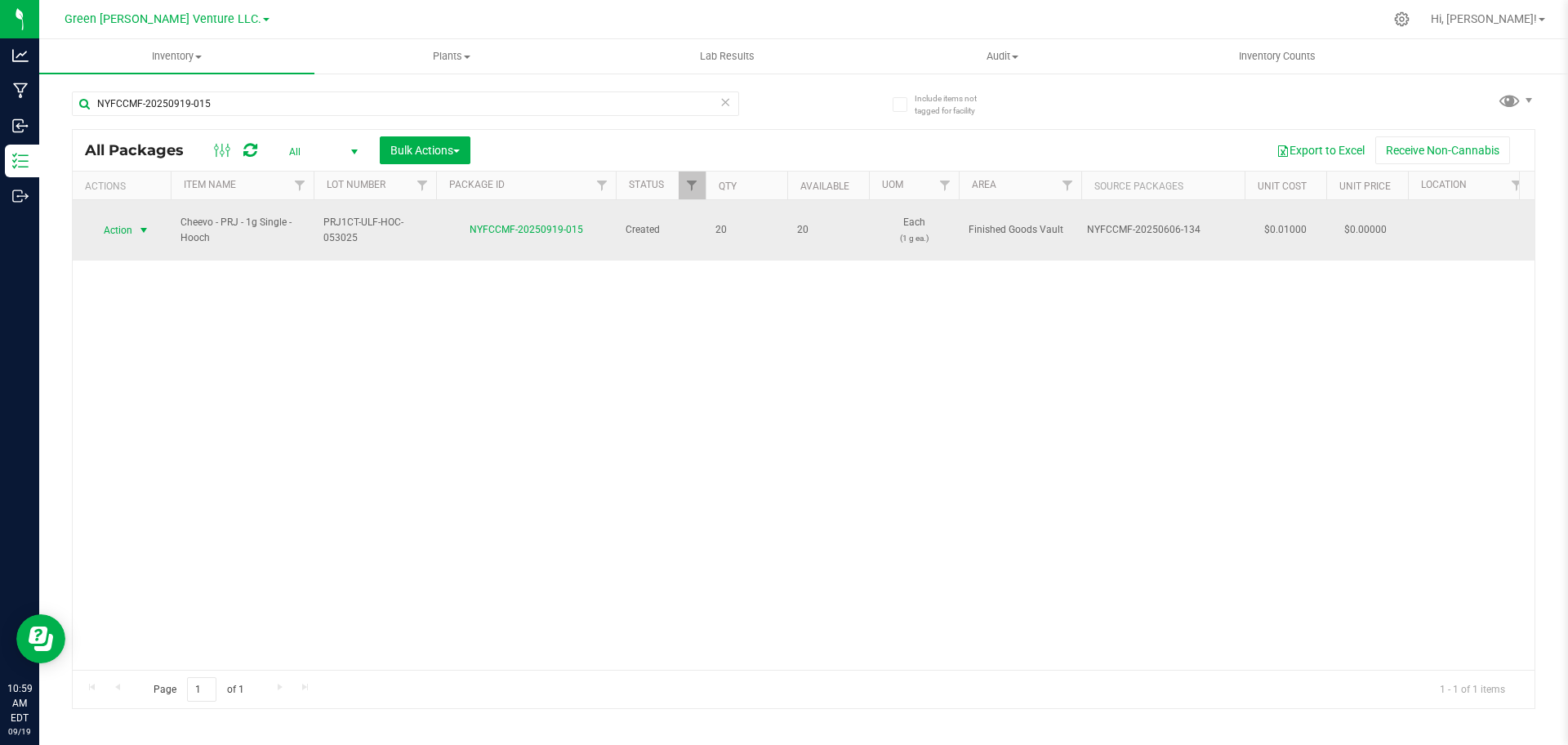
click at [147, 224] on span "select" at bounding box center [144, 230] width 13 height 13
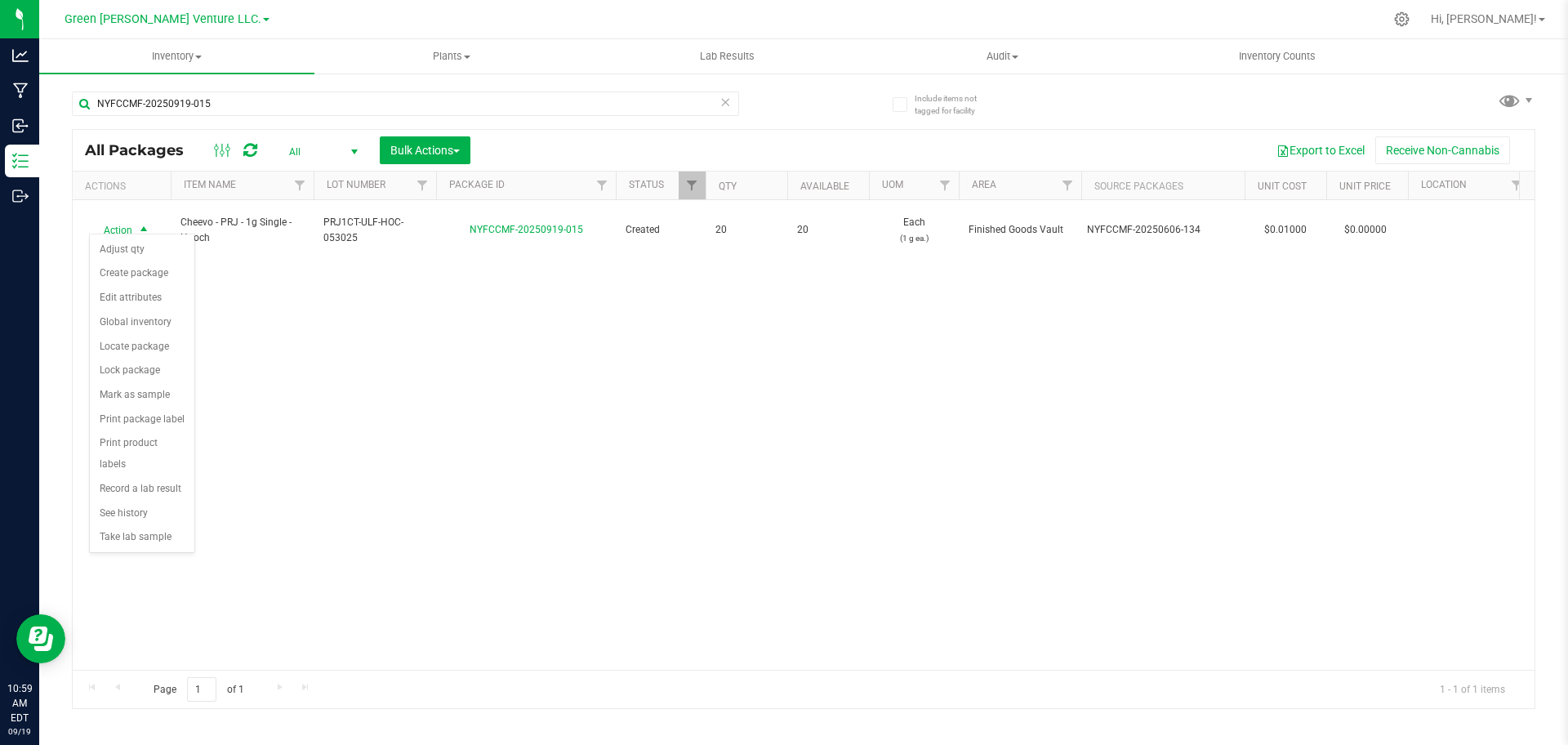
click at [297, 280] on div "Action Action Adjust qty Create package Edit attributes Global inventory Locate…" at bounding box center [803, 435] width 1461 height 470
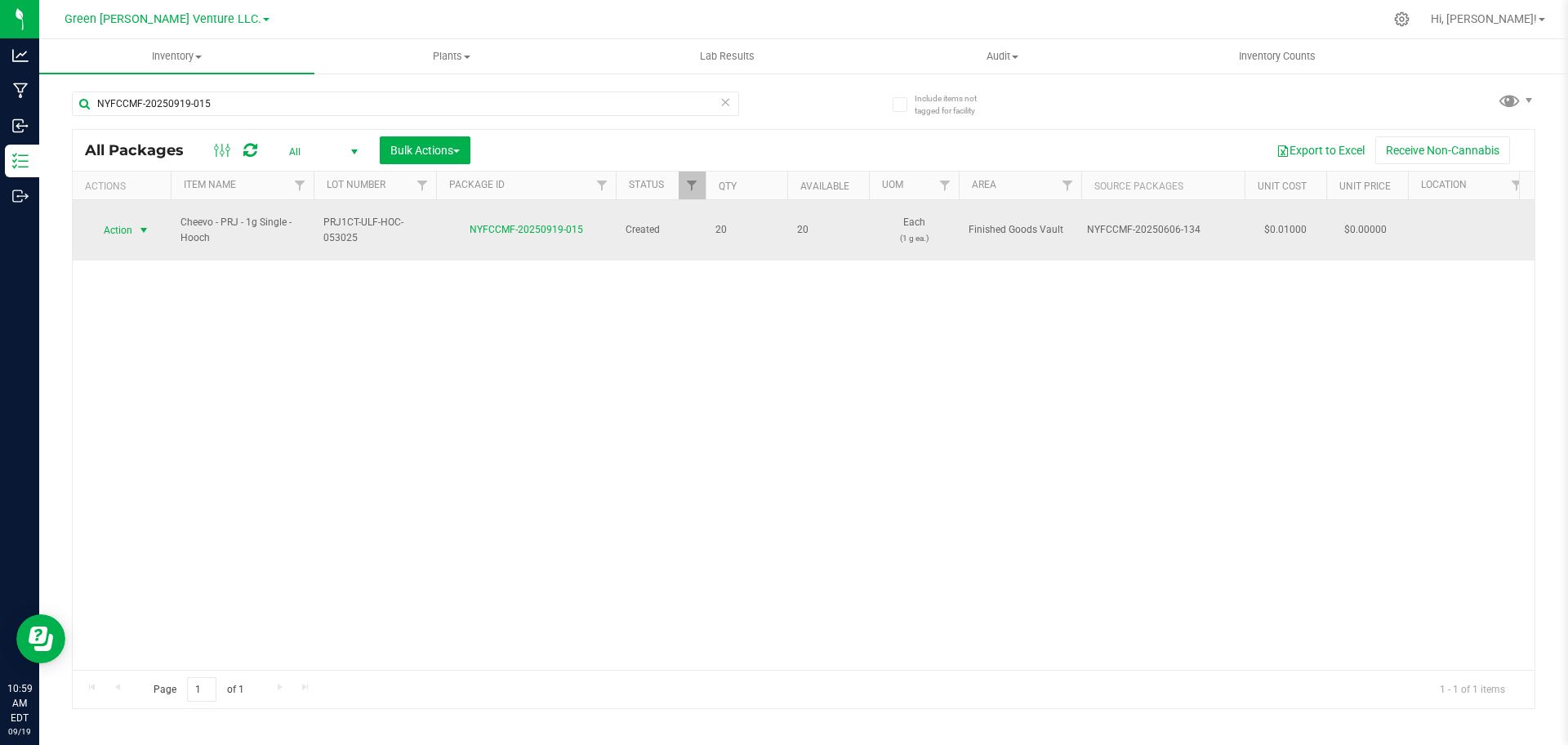
click at [153, 222] on span "select" at bounding box center [144, 230] width 21 height 23
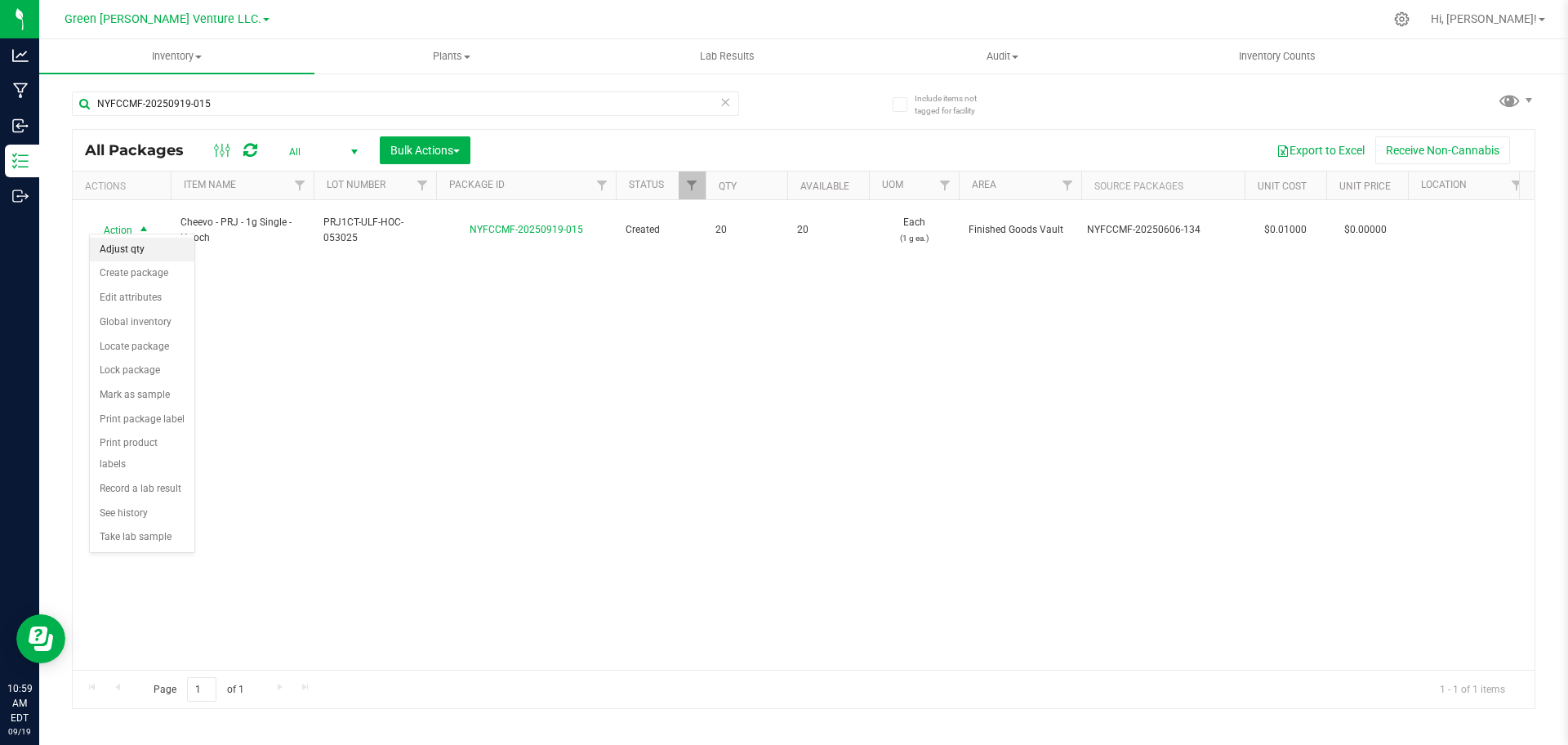
click at [157, 250] on li "Adjust qty" at bounding box center [142, 250] width 105 height 24
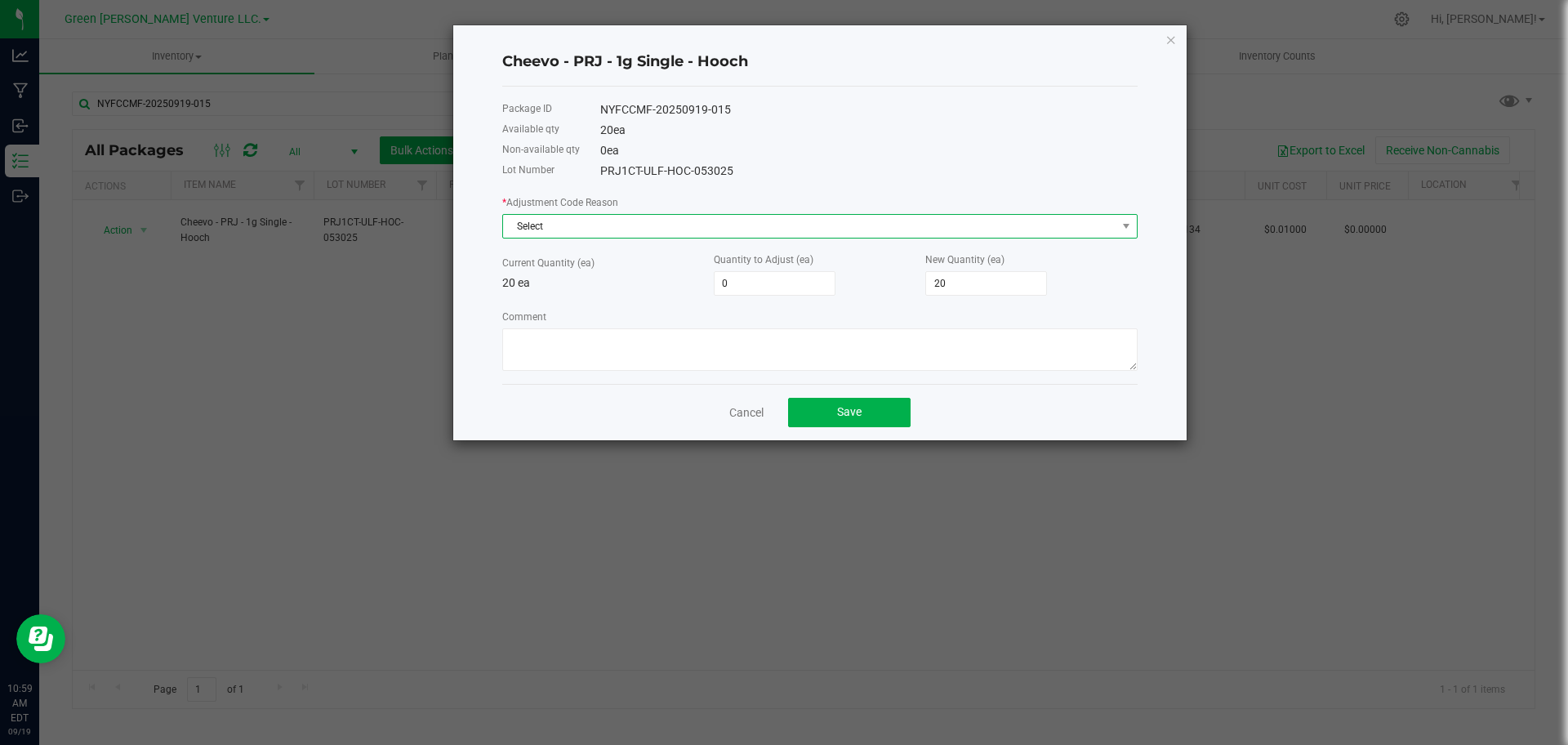
click at [918, 234] on span "Select" at bounding box center [810, 225] width 613 height 23
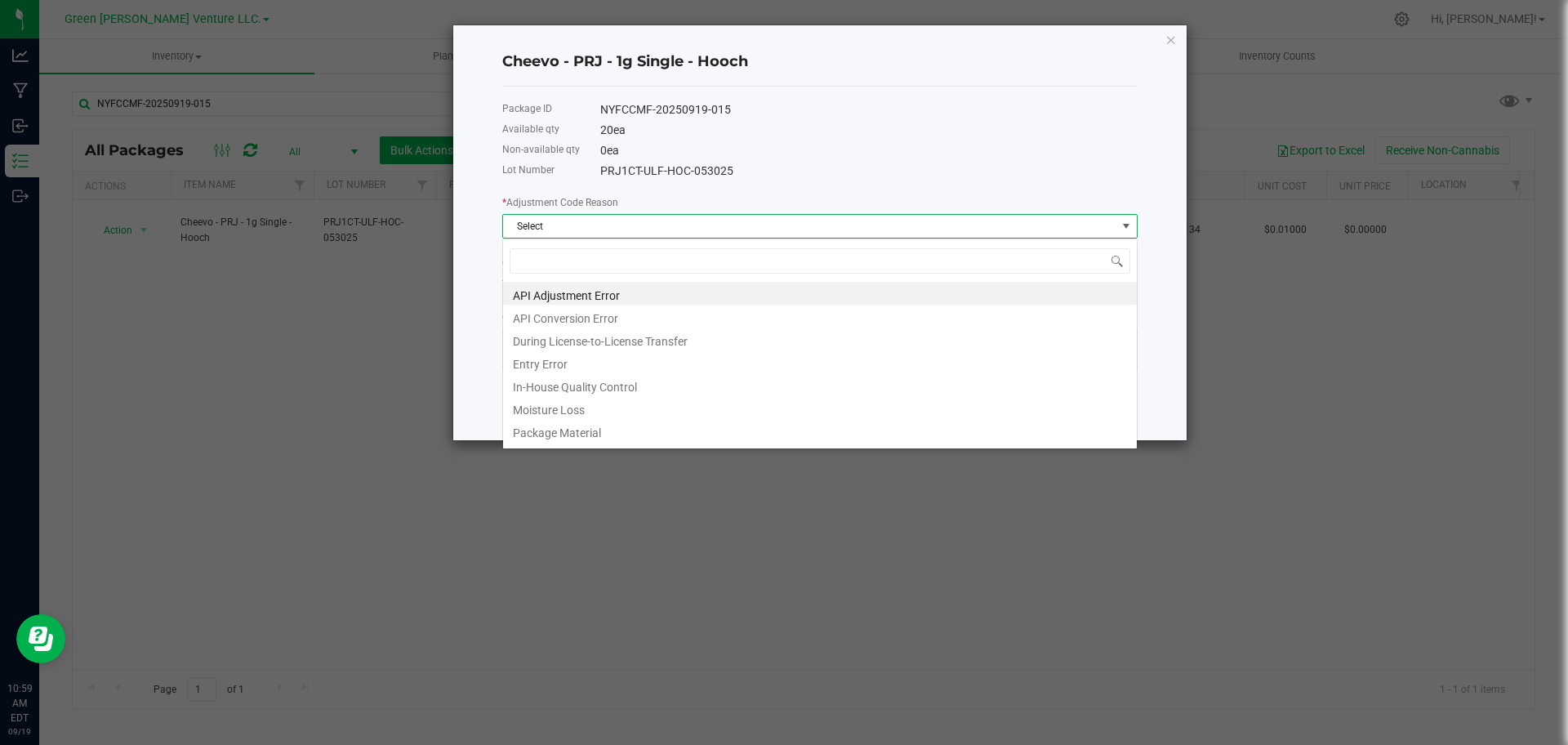
scroll to position [24, 635]
click at [738, 363] on li "Entry Error" at bounding box center [820, 361] width 633 height 23
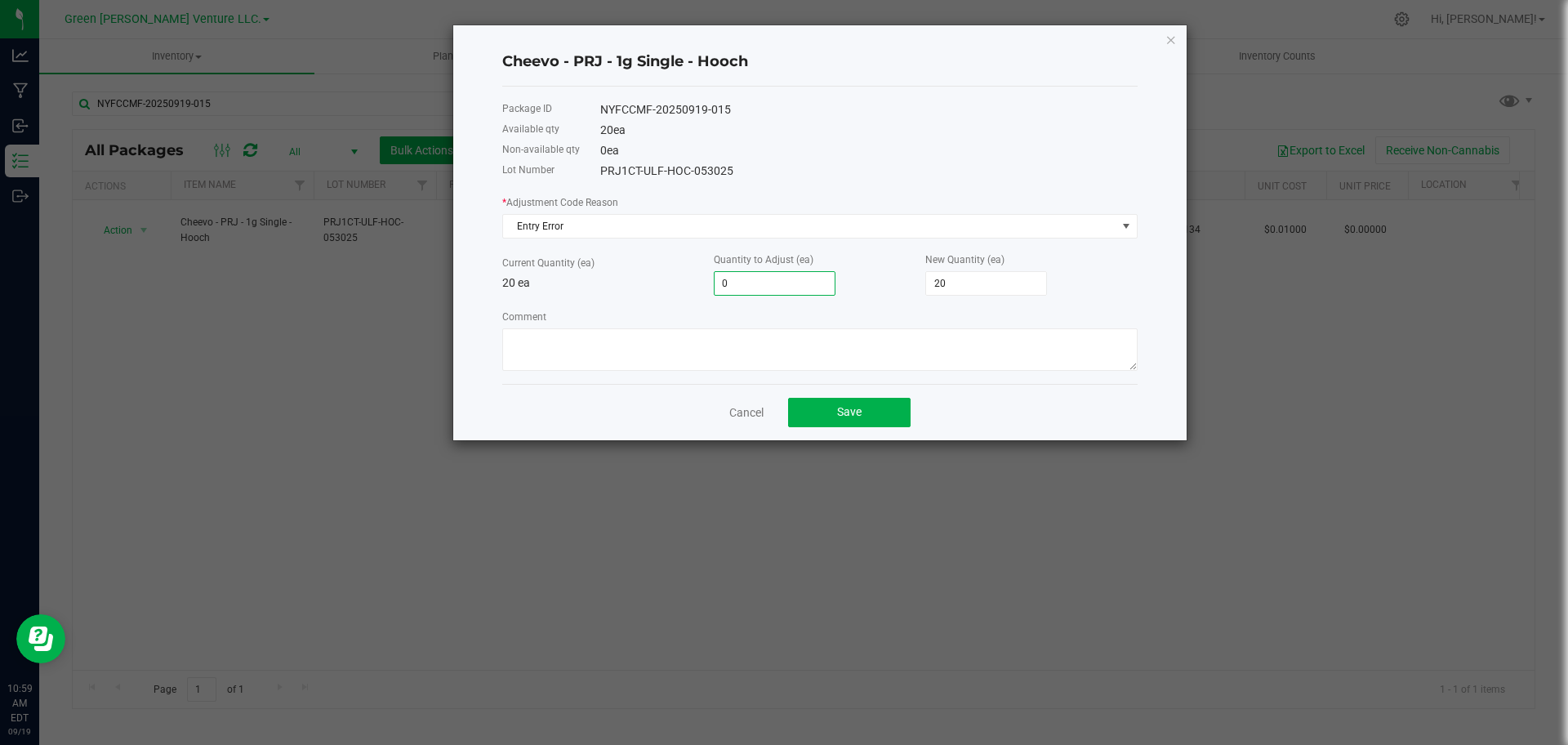
click at [782, 291] on input "0" at bounding box center [774, 282] width 120 height 23
drag, startPoint x: 781, startPoint y: 281, endPoint x: 772, endPoint y: 282, distance: 9.1
click at [772, 282] on input "0" at bounding box center [774, 282] width 120 height 23
click at [1173, 42] on icon "button" at bounding box center [1171, 39] width 12 height 20
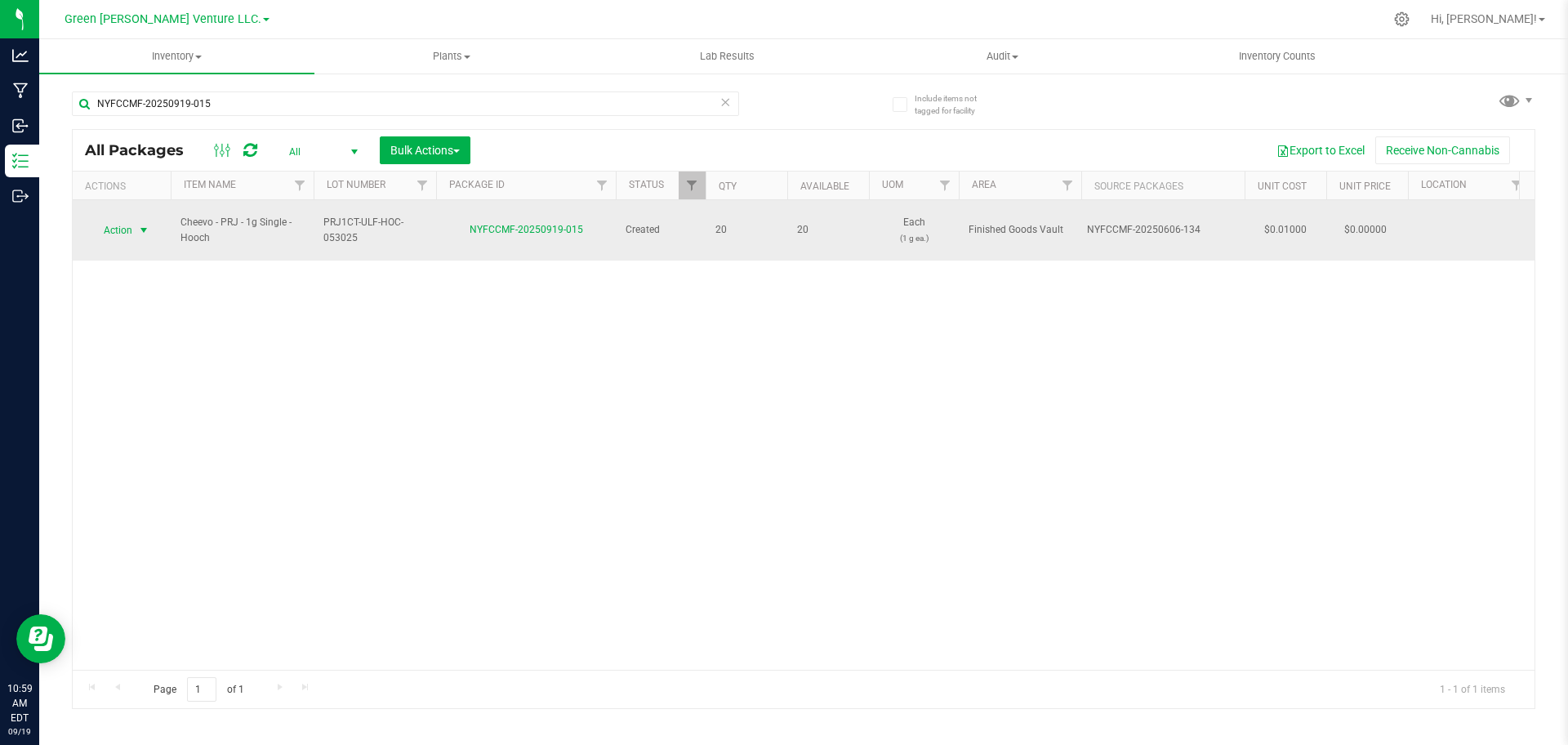
click at [139, 224] on span "select" at bounding box center [144, 230] width 13 height 13
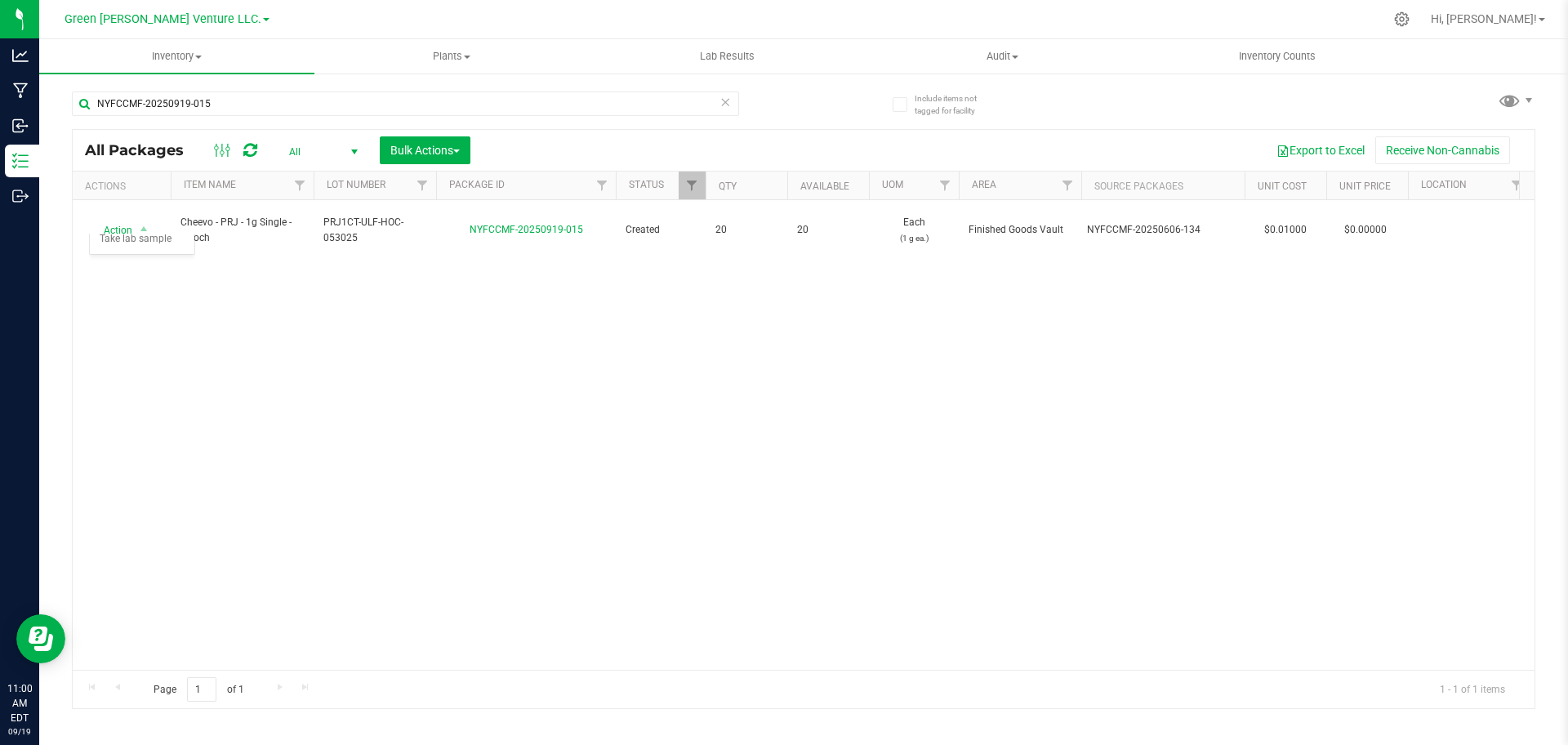
click at [394, 292] on div "Action Action Adjust qty Create package Edit attributes Global inventory Locate…" at bounding box center [803, 435] width 1461 height 470
click at [723, 111] on span at bounding box center [725, 101] width 12 height 21
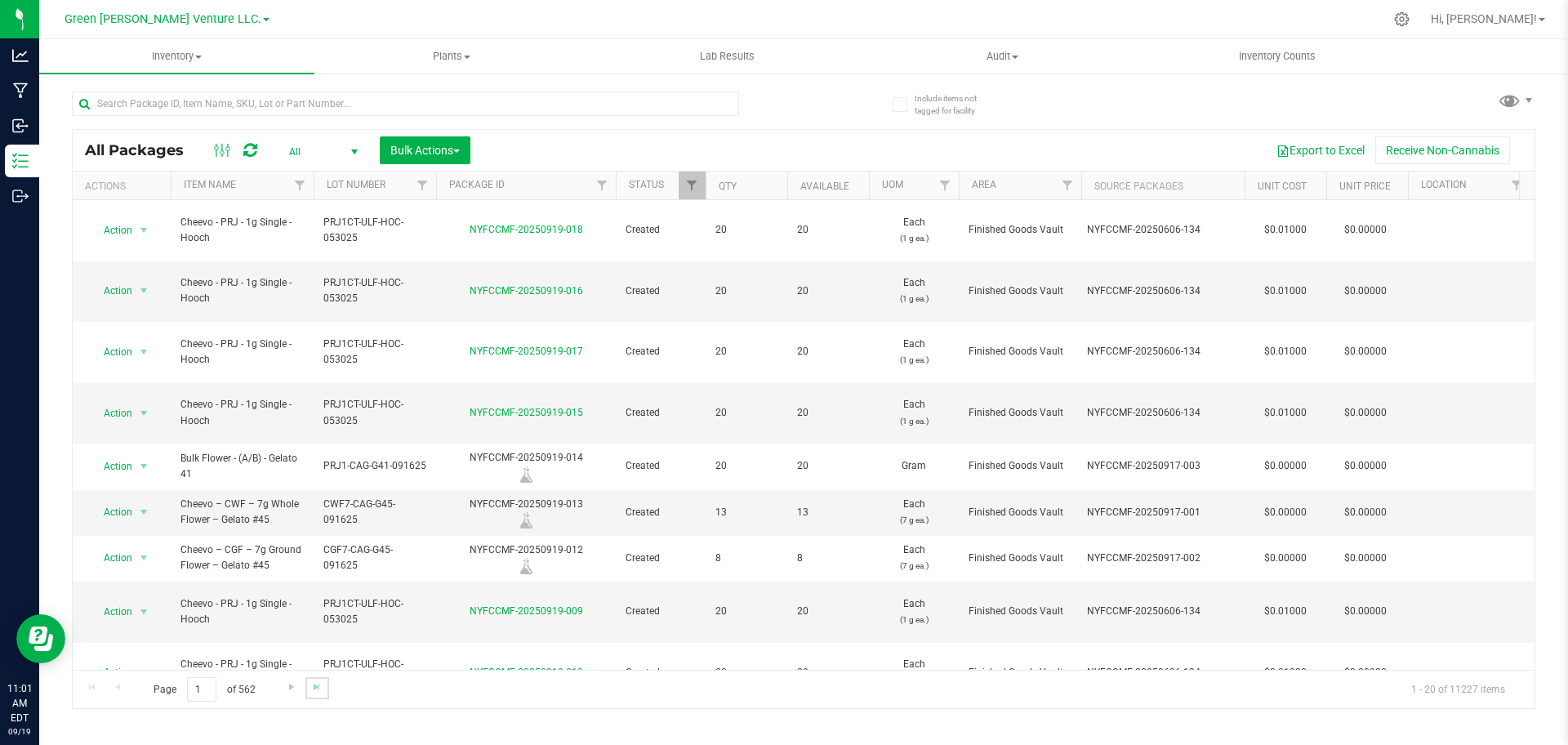
click at [326, 684] on link "Go to the last page" at bounding box center [317, 688] width 24 height 22
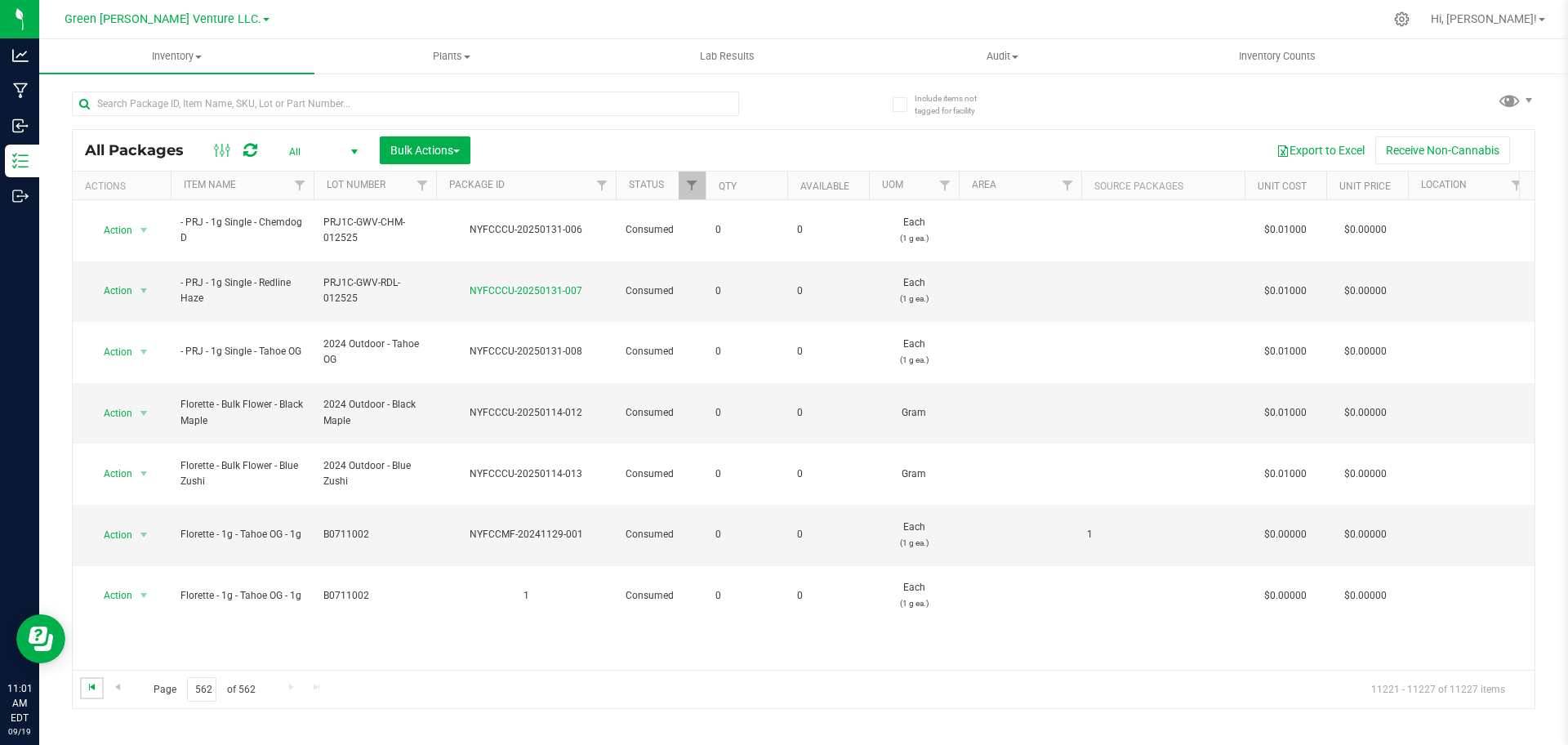
click at [88, 688] on span "Go to the first page" at bounding box center [92, 687] width 13 height 13
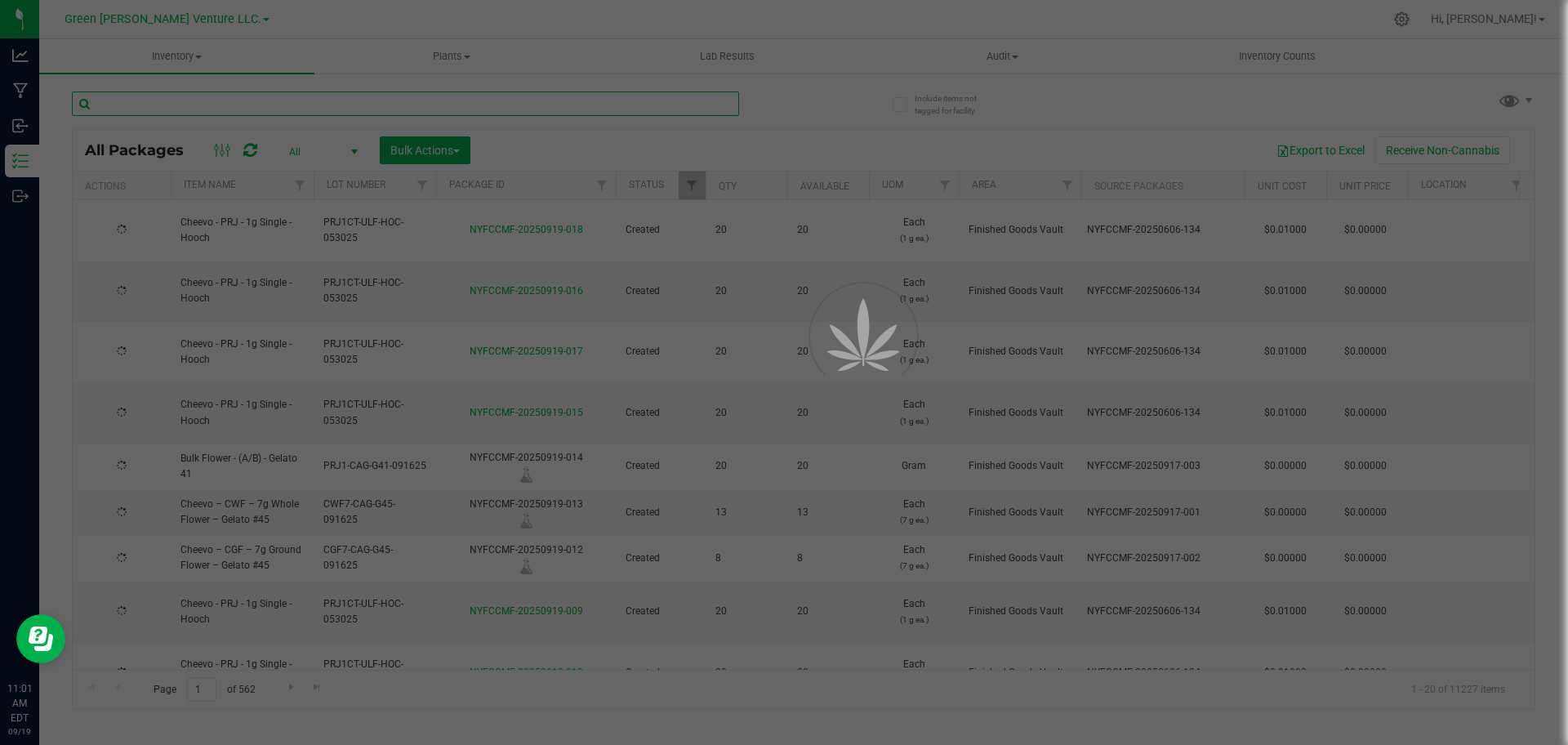
click at [168, 100] on input "text" at bounding box center [404, 103] width 667 height 24
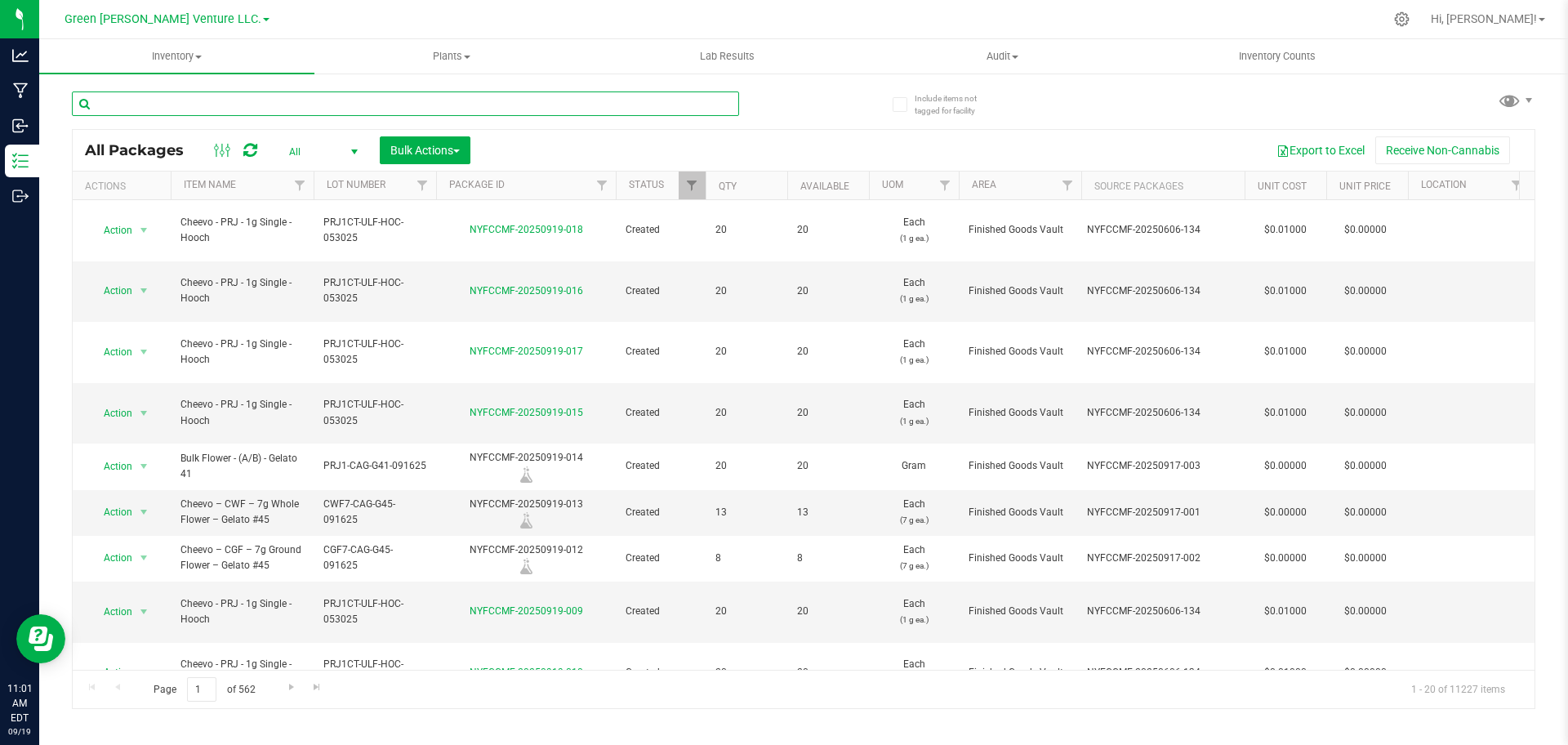
click at [168, 100] on input "text" at bounding box center [404, 103] width 667 height 24
type input "PRJ1CT-ULF-SMT-060925"
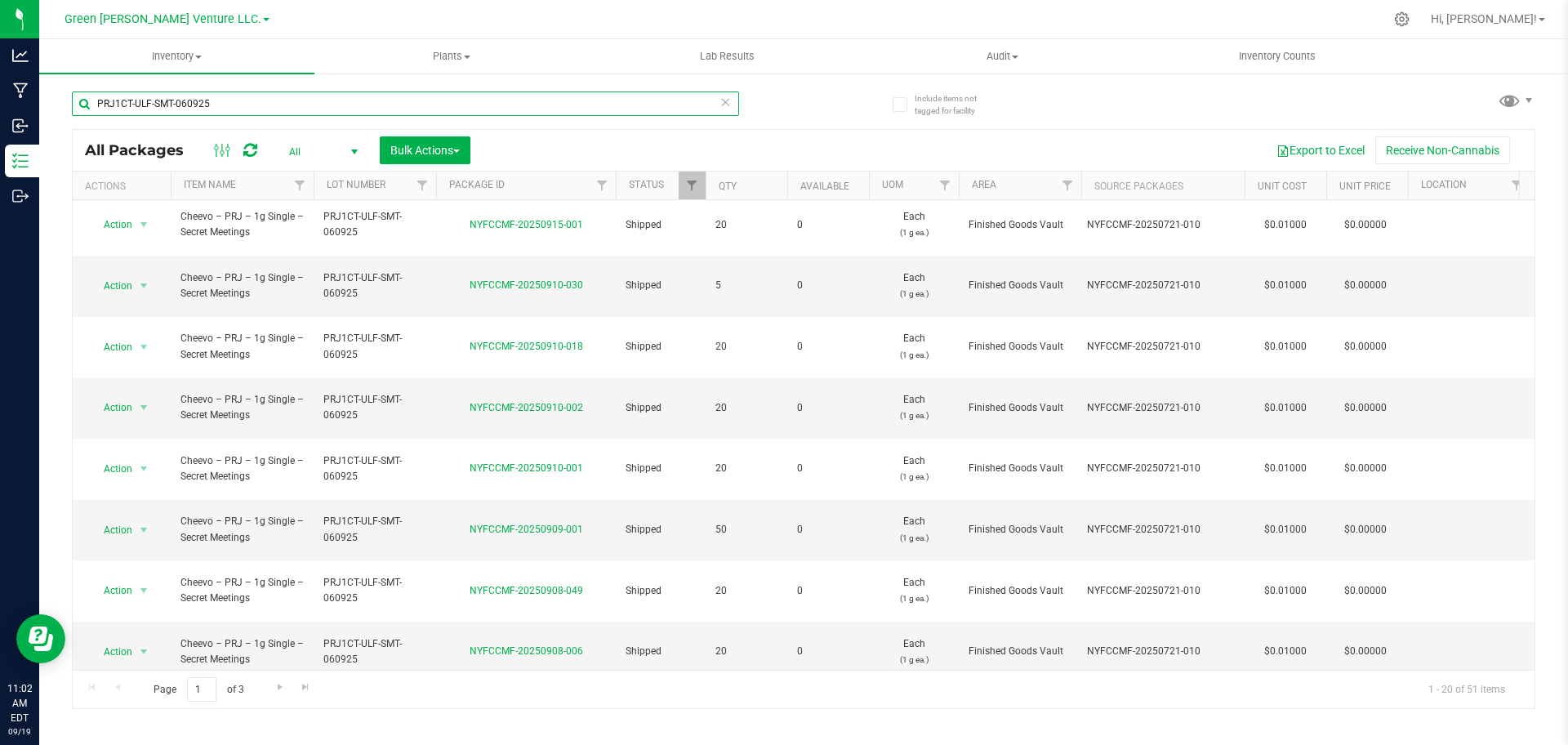
scroll to position [513, 0]
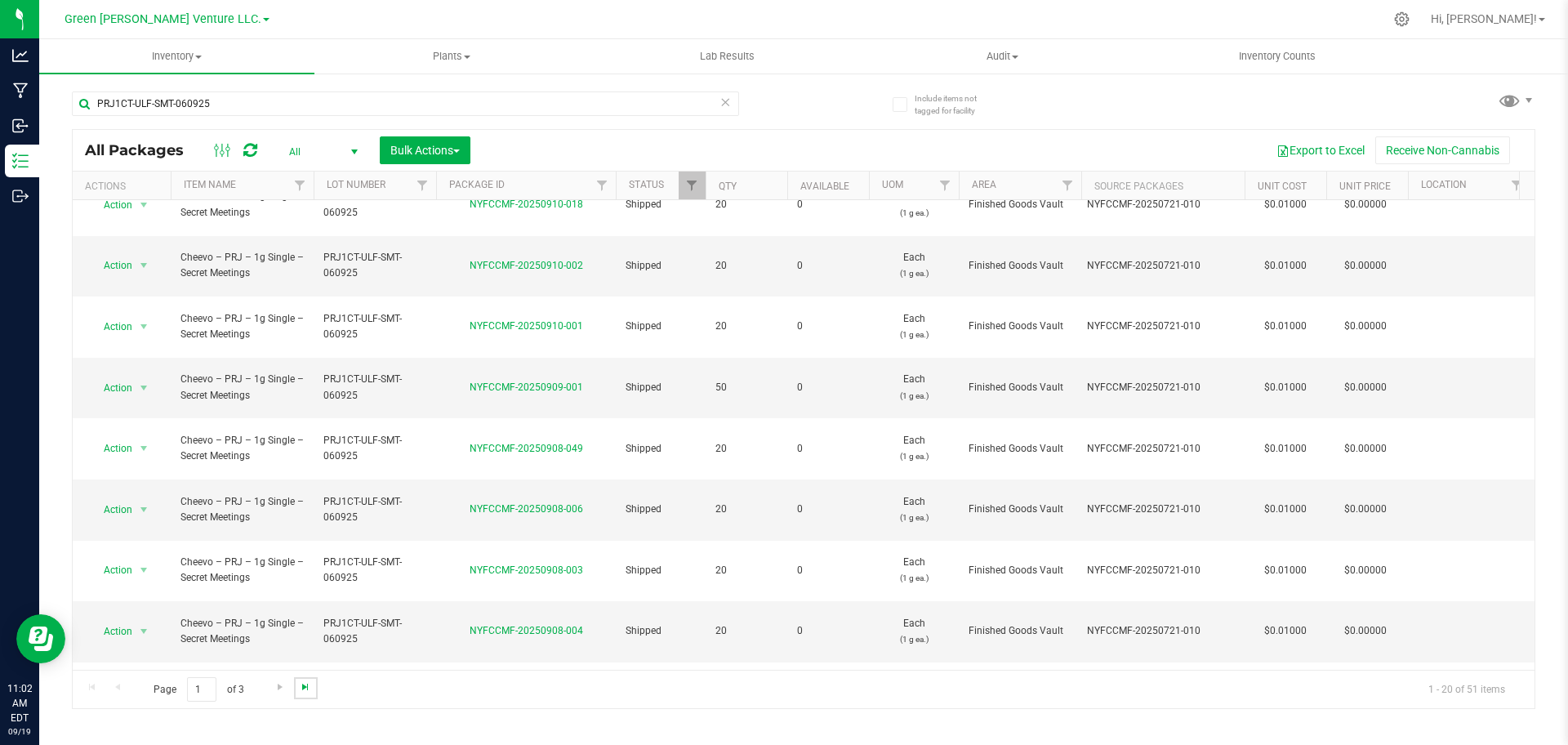
click at [306, 688] on span "Go to the last page" at bounding box center [305, 687] width 13 height 13
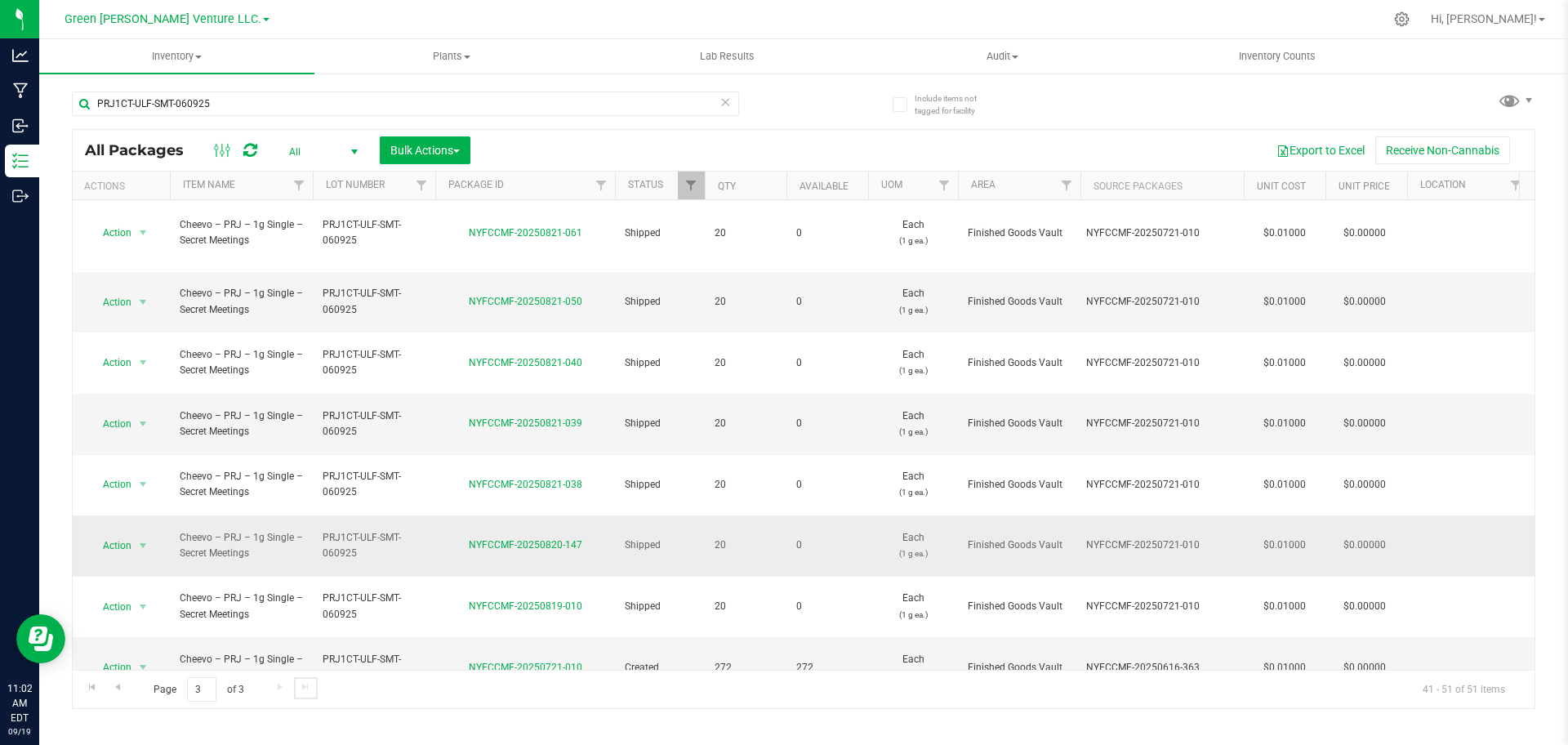
scroll to position [0, 1]
click at [119, 681] on span "Go to the previous page" at bounding box center [118, 687] width 13 height 13
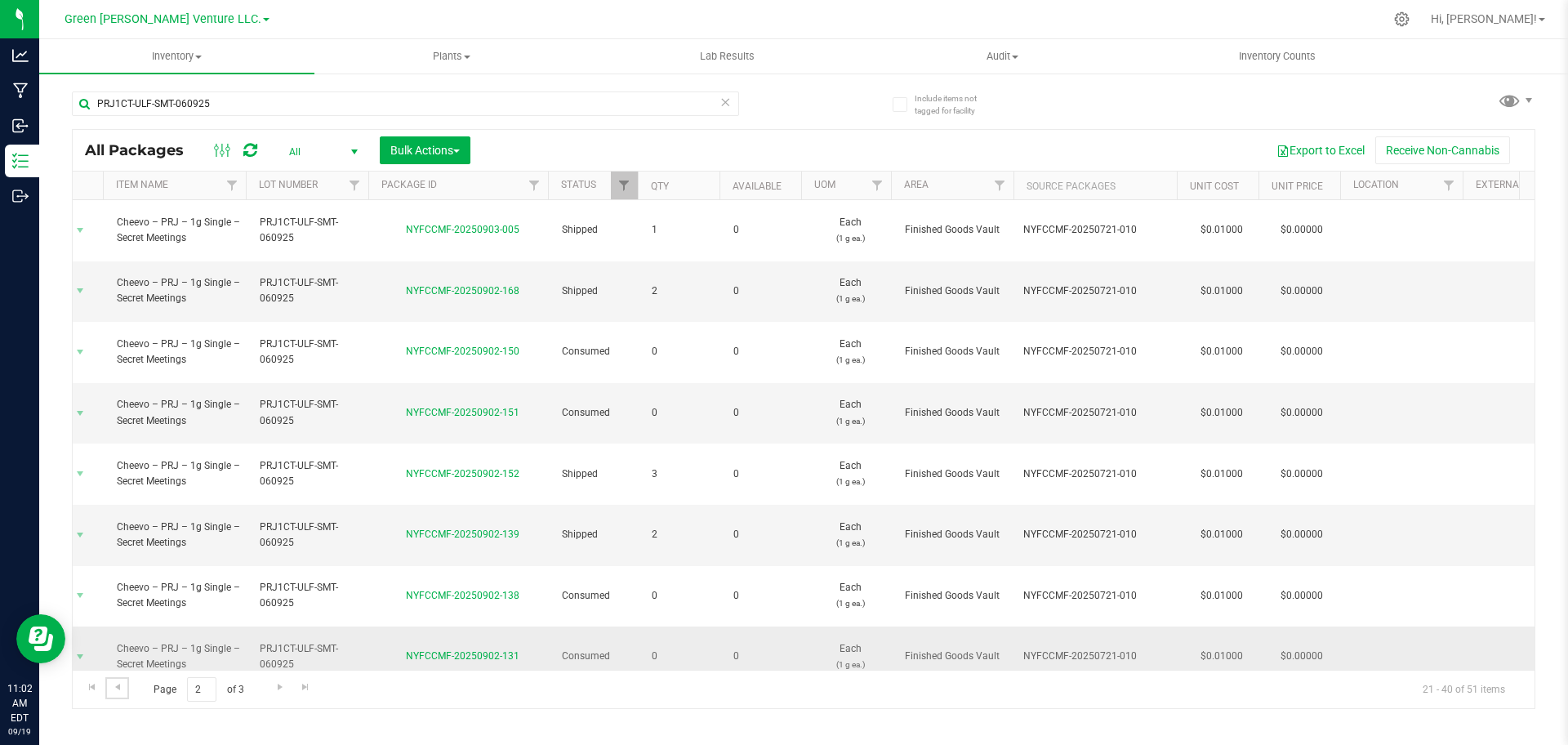
scroll to position [0, 63]
click at [307, 691] on span "Go to the last page" at bounding box center [305, 687] width 13 height 13
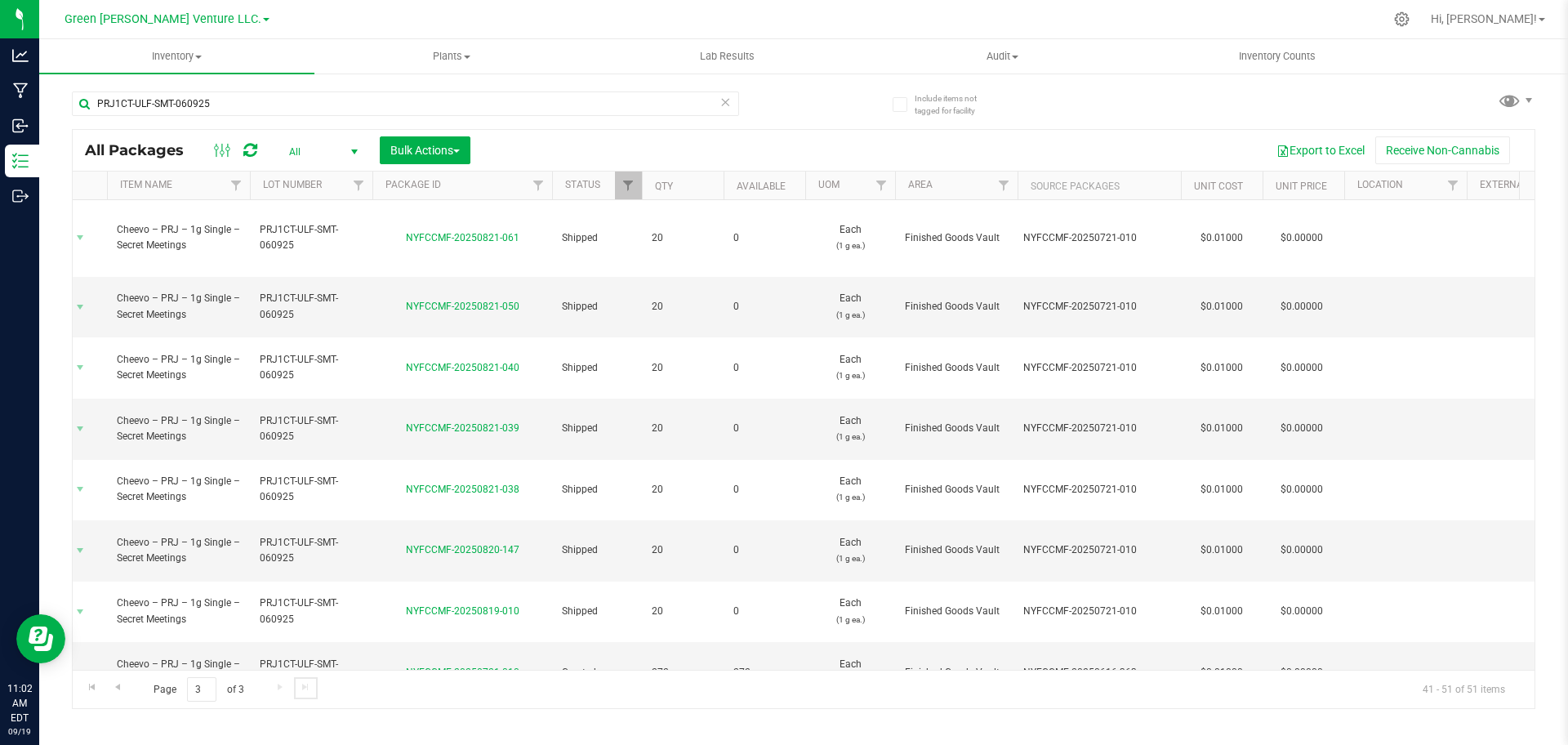
scroll to position [108, 63]
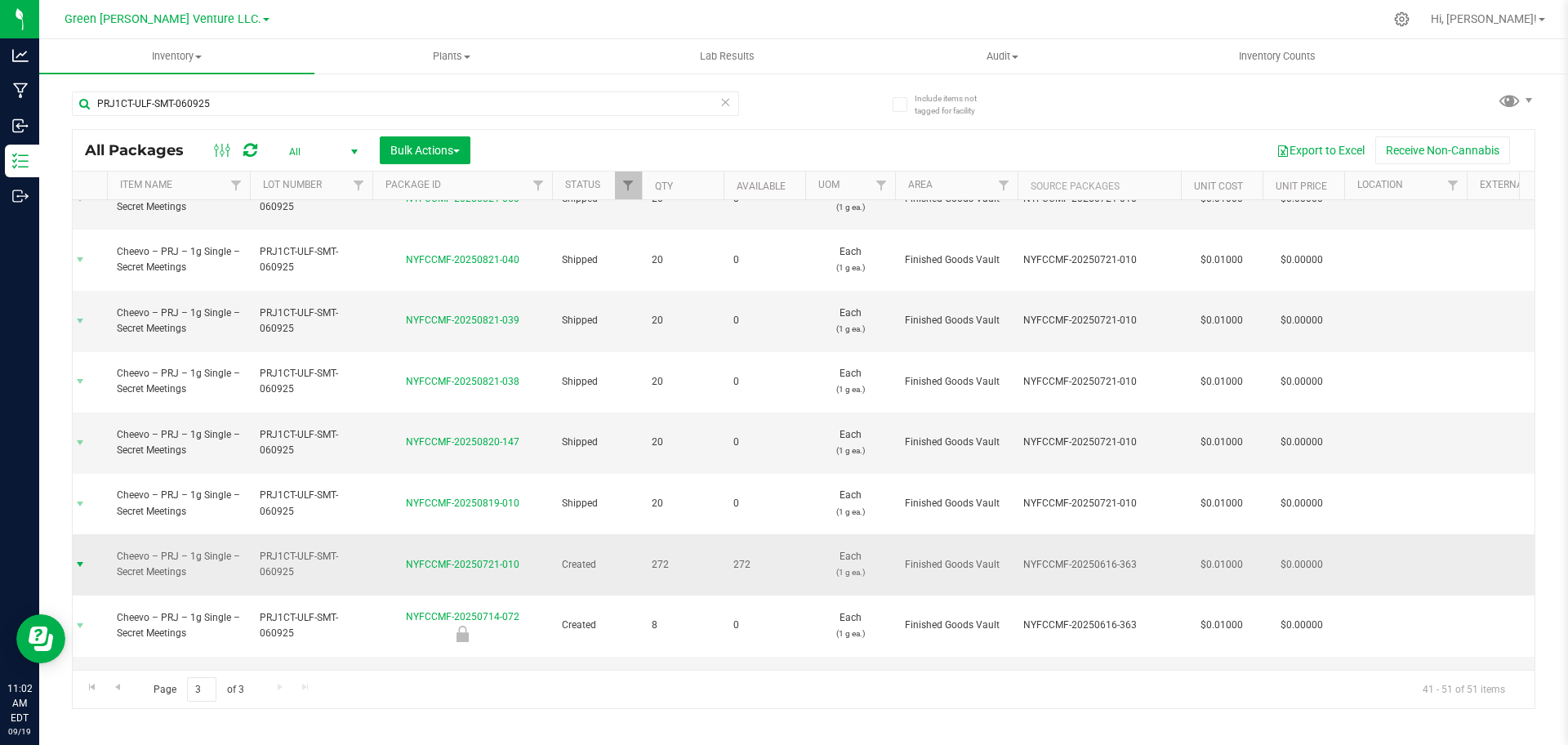
click at [90, 553] on span "select" at bounding box center [81, 564] width 21 height 23
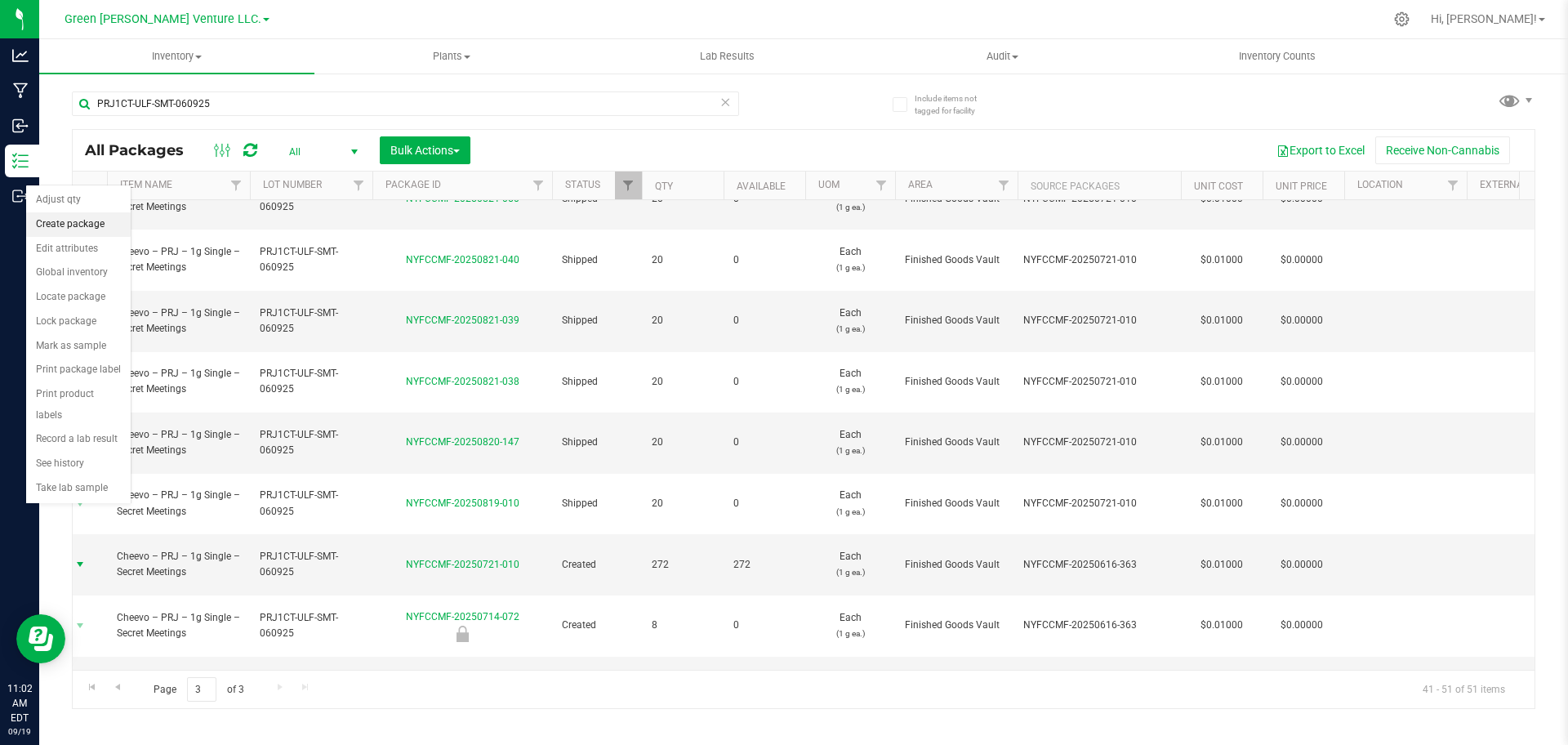
click at [73, 228] on li "Create package" at bounding box center [79, 224] width 105 height 24
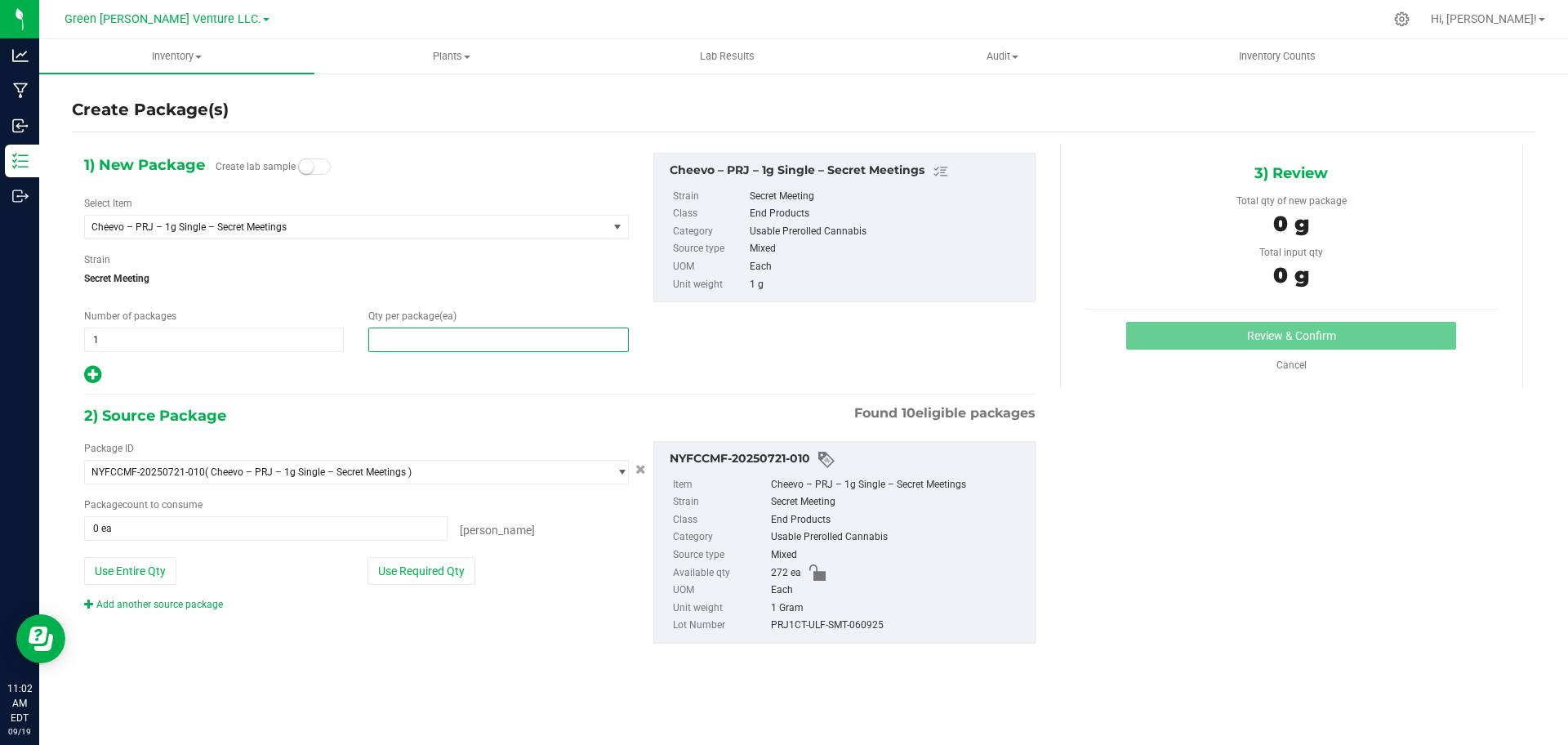
click at [408, 339] on span at bounding box center [498, 339] width 260 height 24
type input "0"
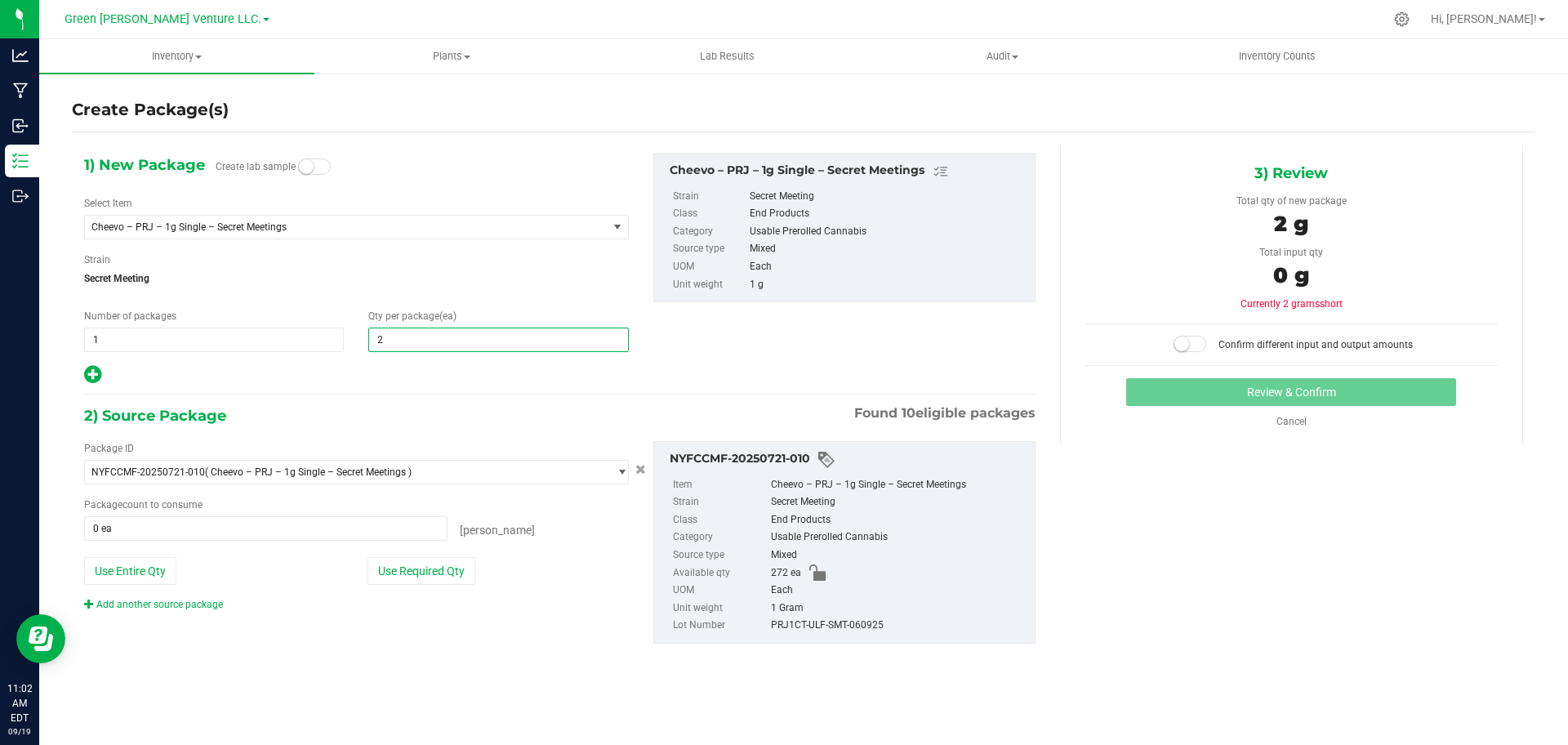
type input "20"
click at [385, 567] on button "Use Required Qty" at bounding box center [421, 570] width 108 height 28
type input "20 ea"
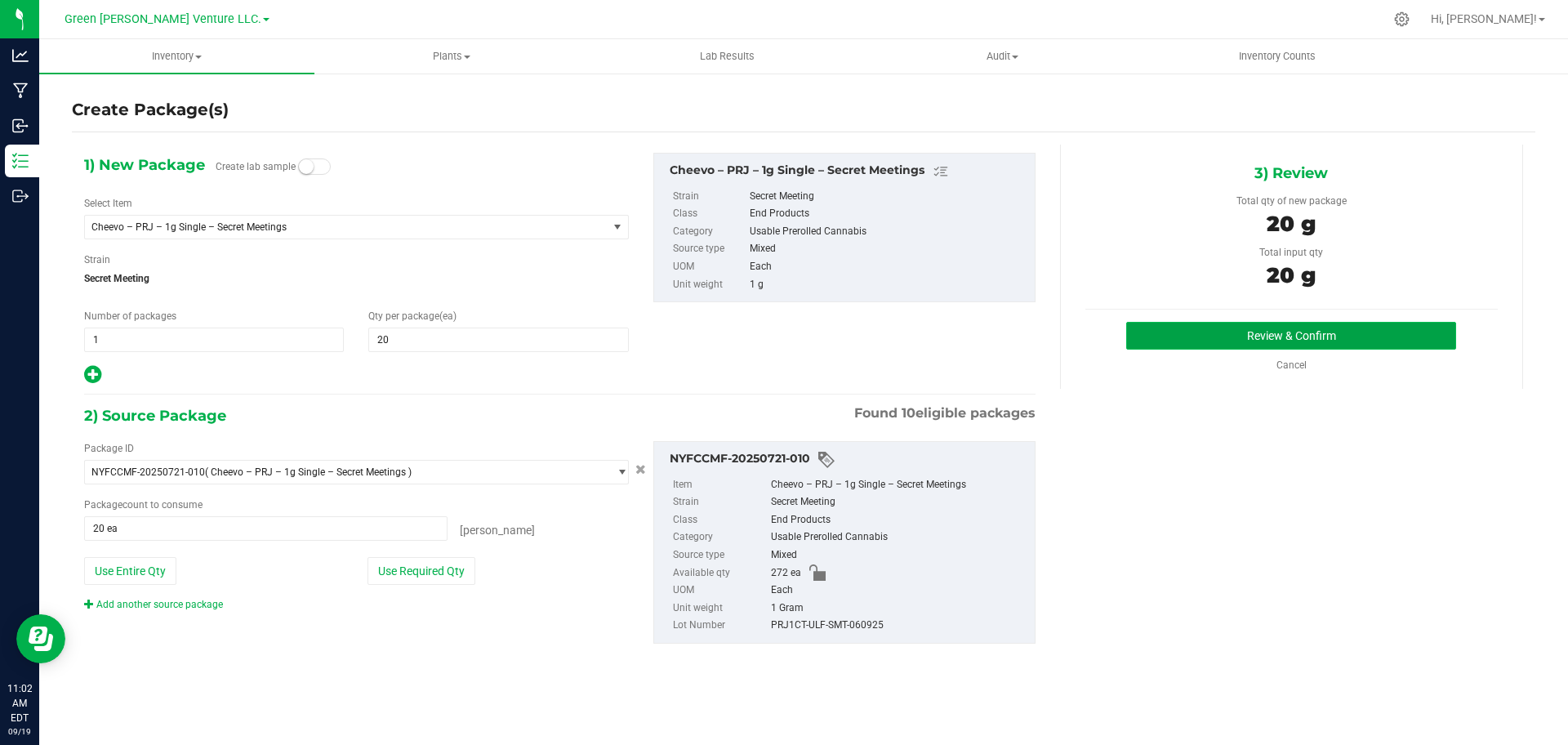
click at [1233, 324] on button "Review & Confirm" at bounding box center [1290, 336] width 330 height 28
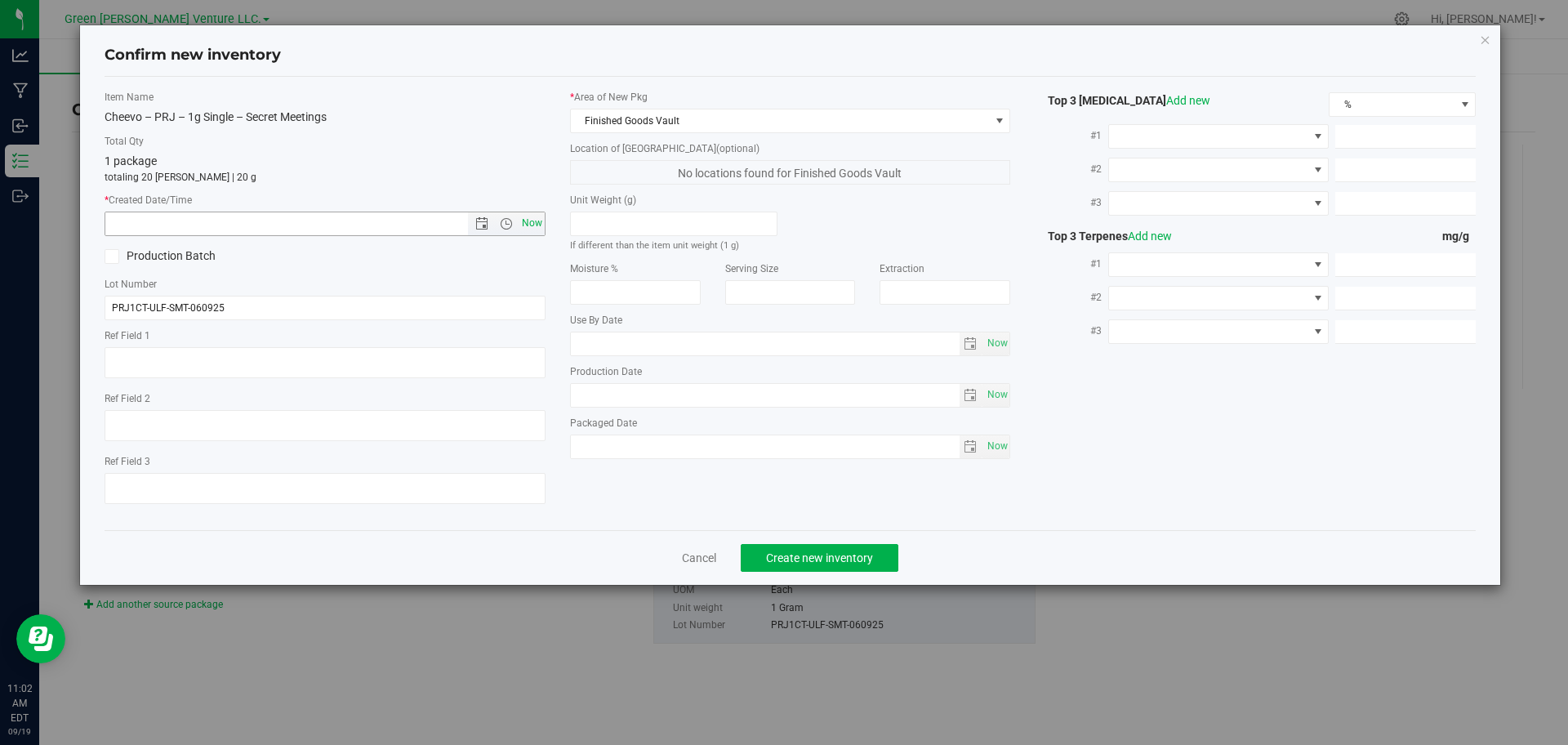
click at [528, 221] on span "Now" at bounding box center [531, 224] width 28 height 24
type input "[DATE] 11:02 AM"
click at [853, 557] on span "Create new inventory" at bounding box center [819, 558] width 107 height 13
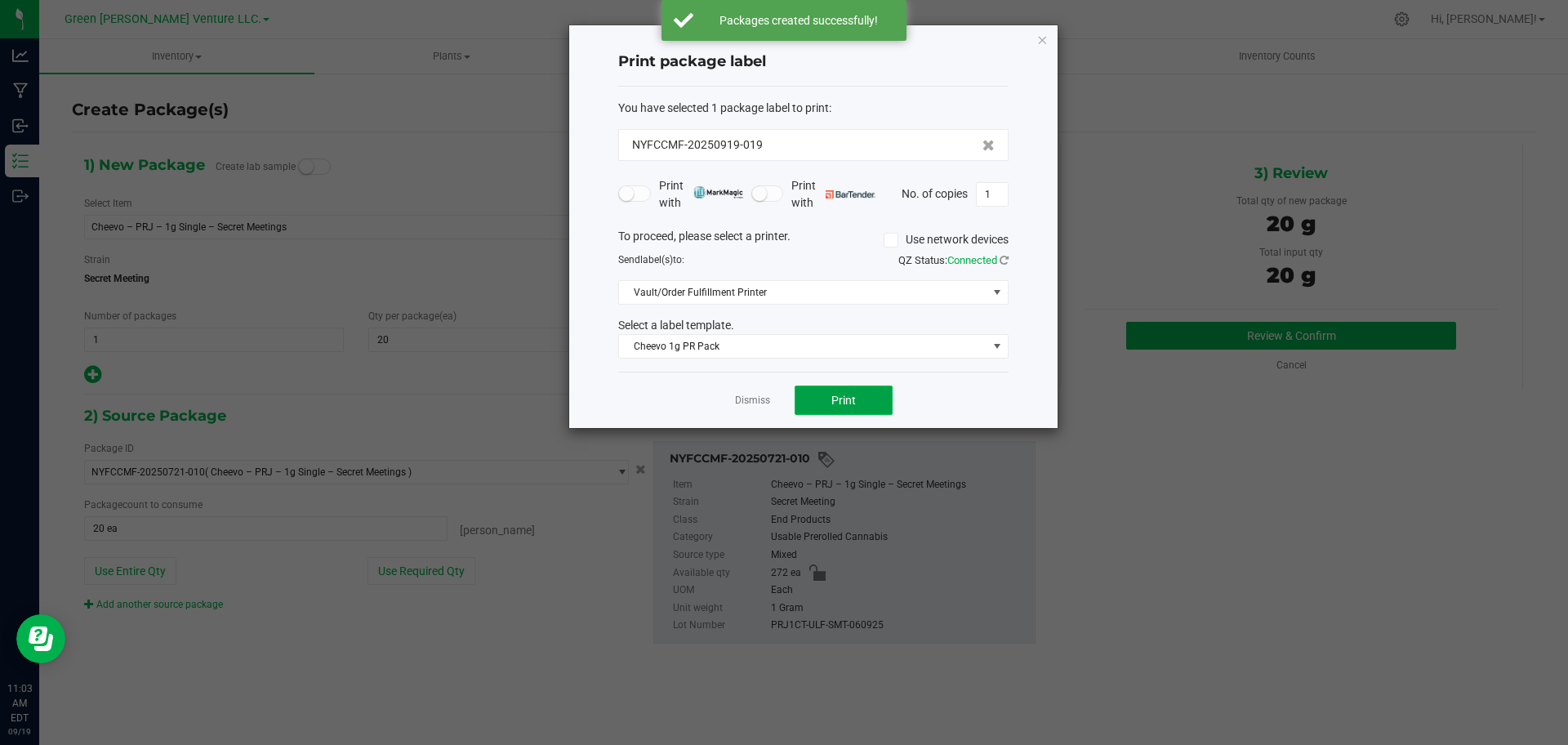
click at [862, 402] on button "Print" at bounding box center [843, 400] width 98 height 29
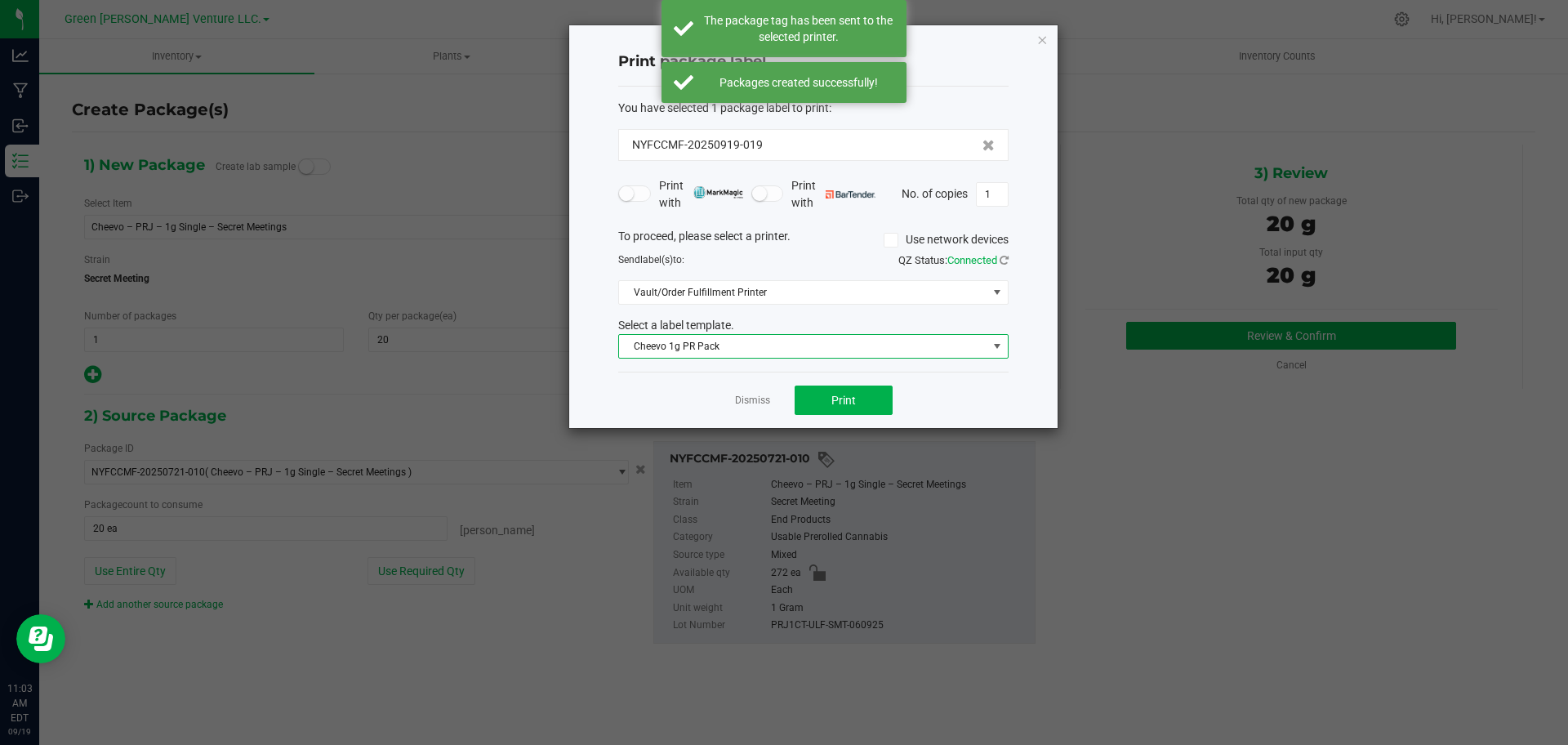
click at [943, 337] on span "Cheevo 1g PR Pack" at bounding box center [803, 346] width 368 height 23
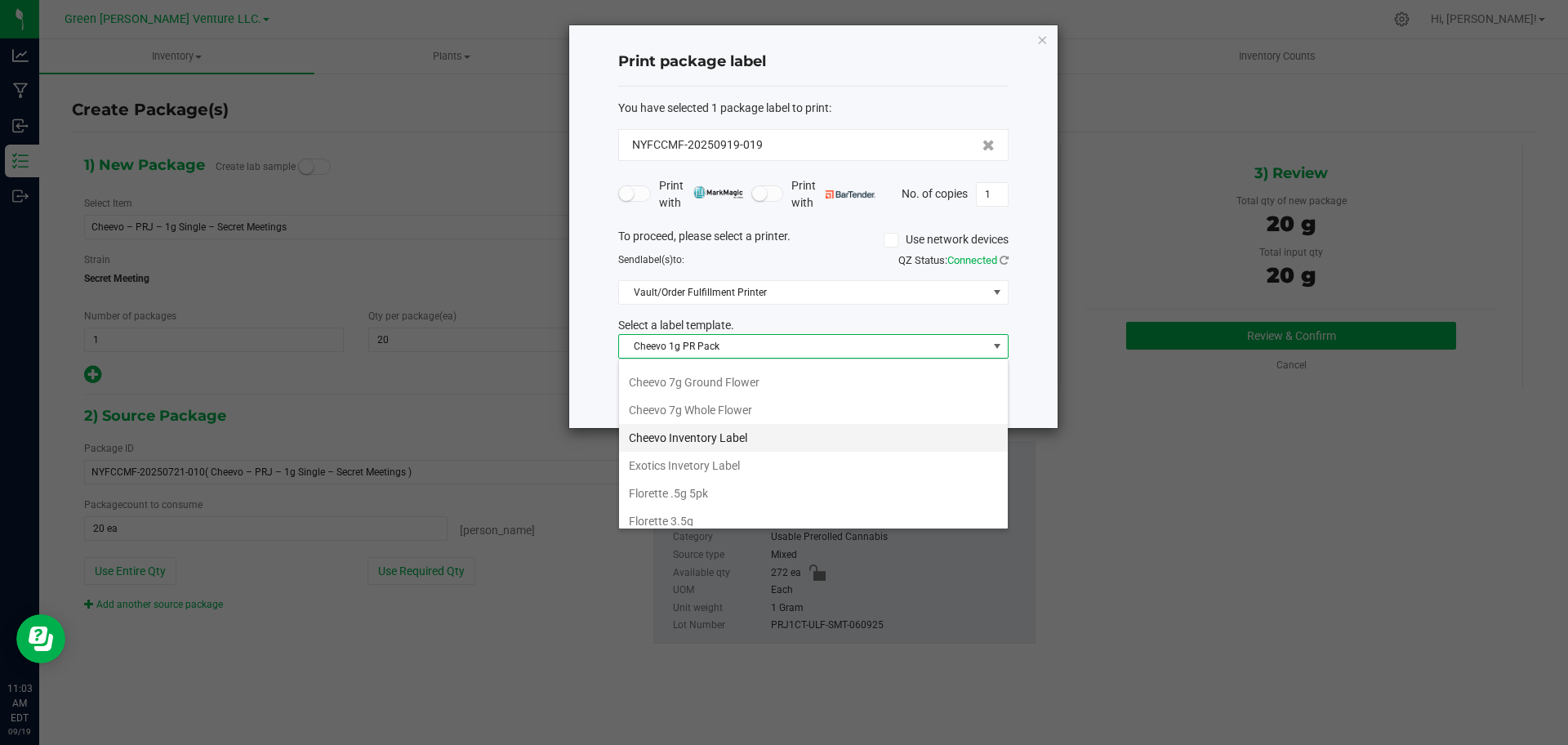
click at [821, 432] on li "Cheevo Inventory Label" at bounding box center [813, 437] width 389 height 28
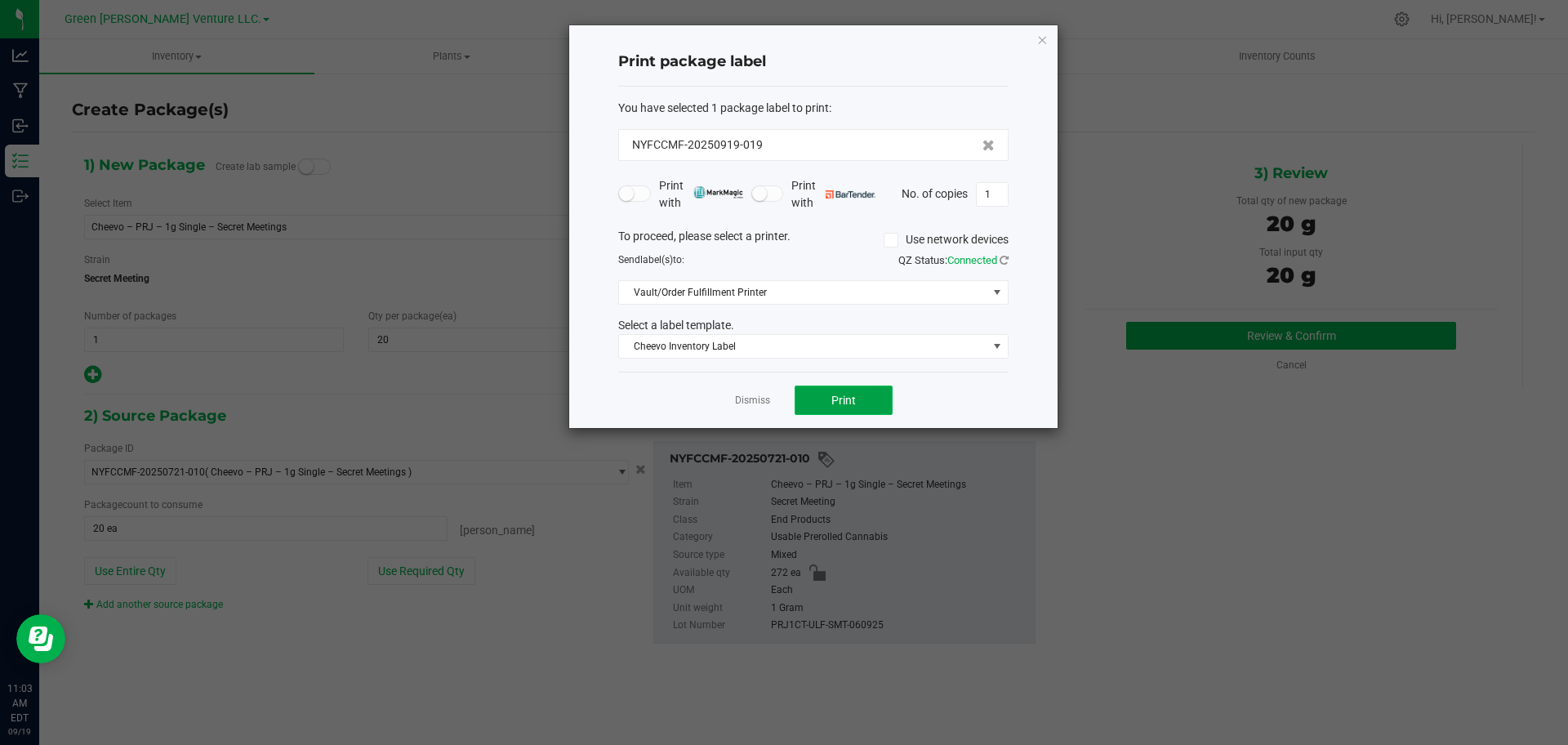
click at [855, 398] on span "Print" at bounding box center [843, 400] width 24 height 13
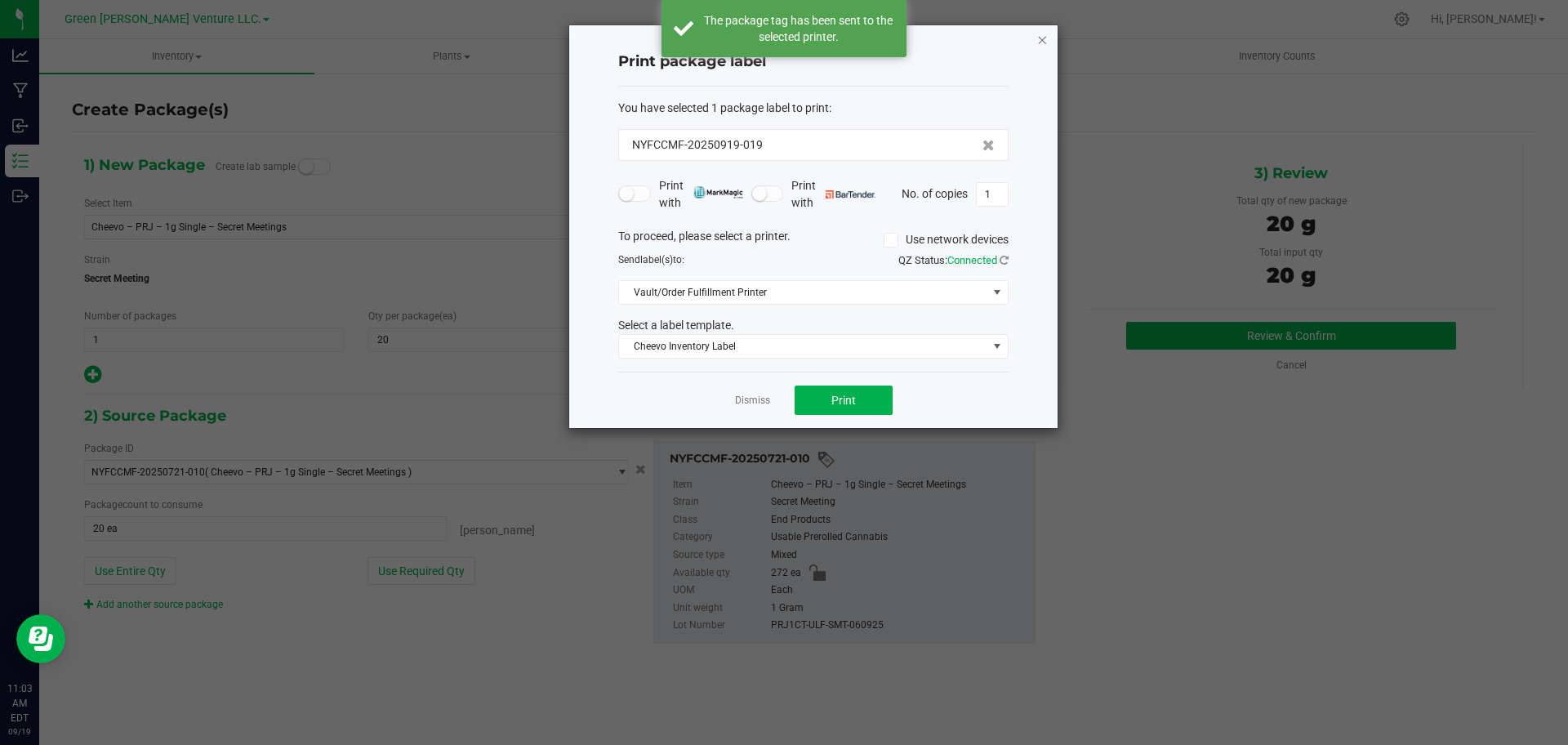
click at [1037, 35] on icon "button" at bounding box center [1041, 39] width 12 height 20
